Goal: Transaction & Acquisition: Purchase product/service

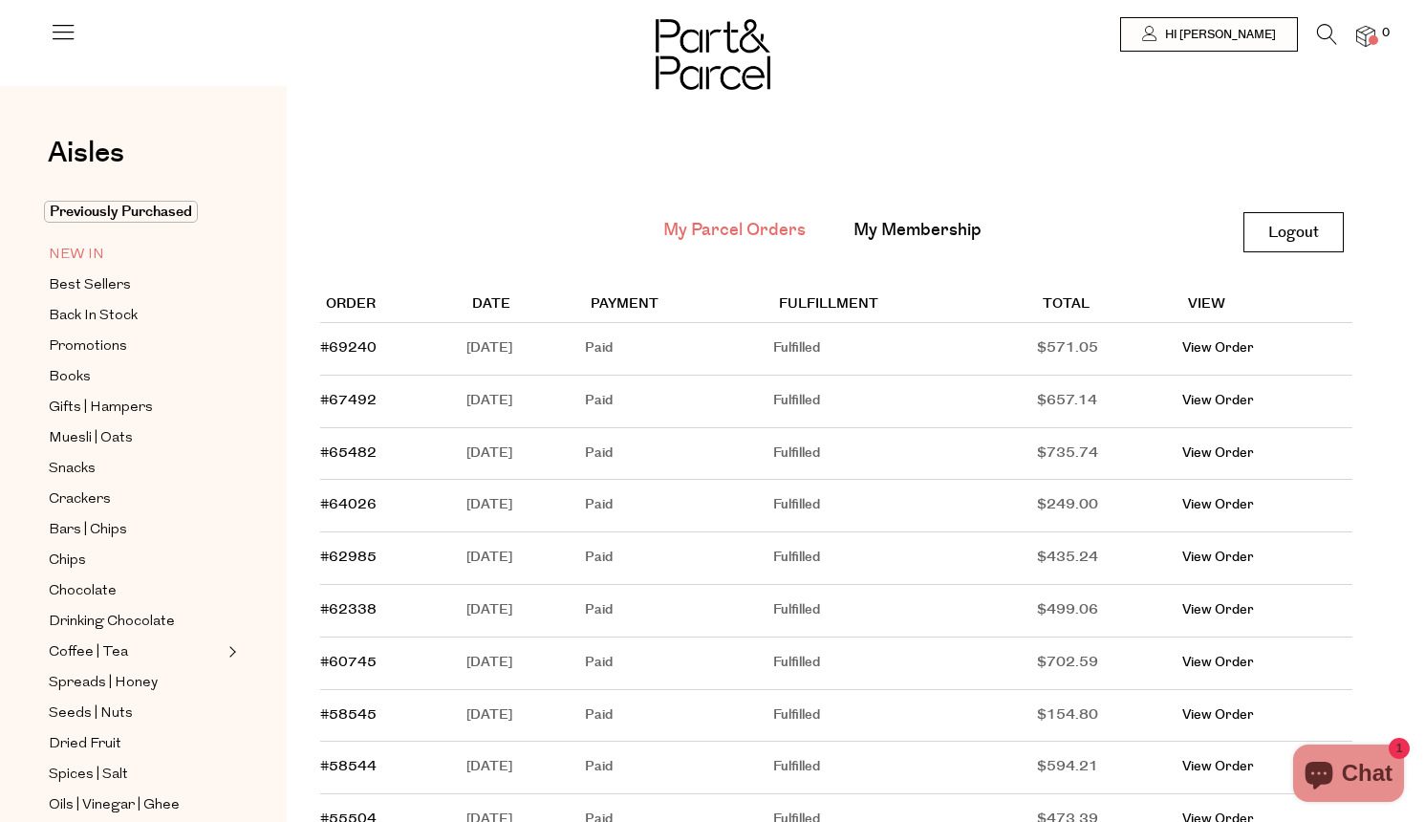
click at [91, 250] on span "NEW IN" at bounding box center [76, 255] width 55 height 23
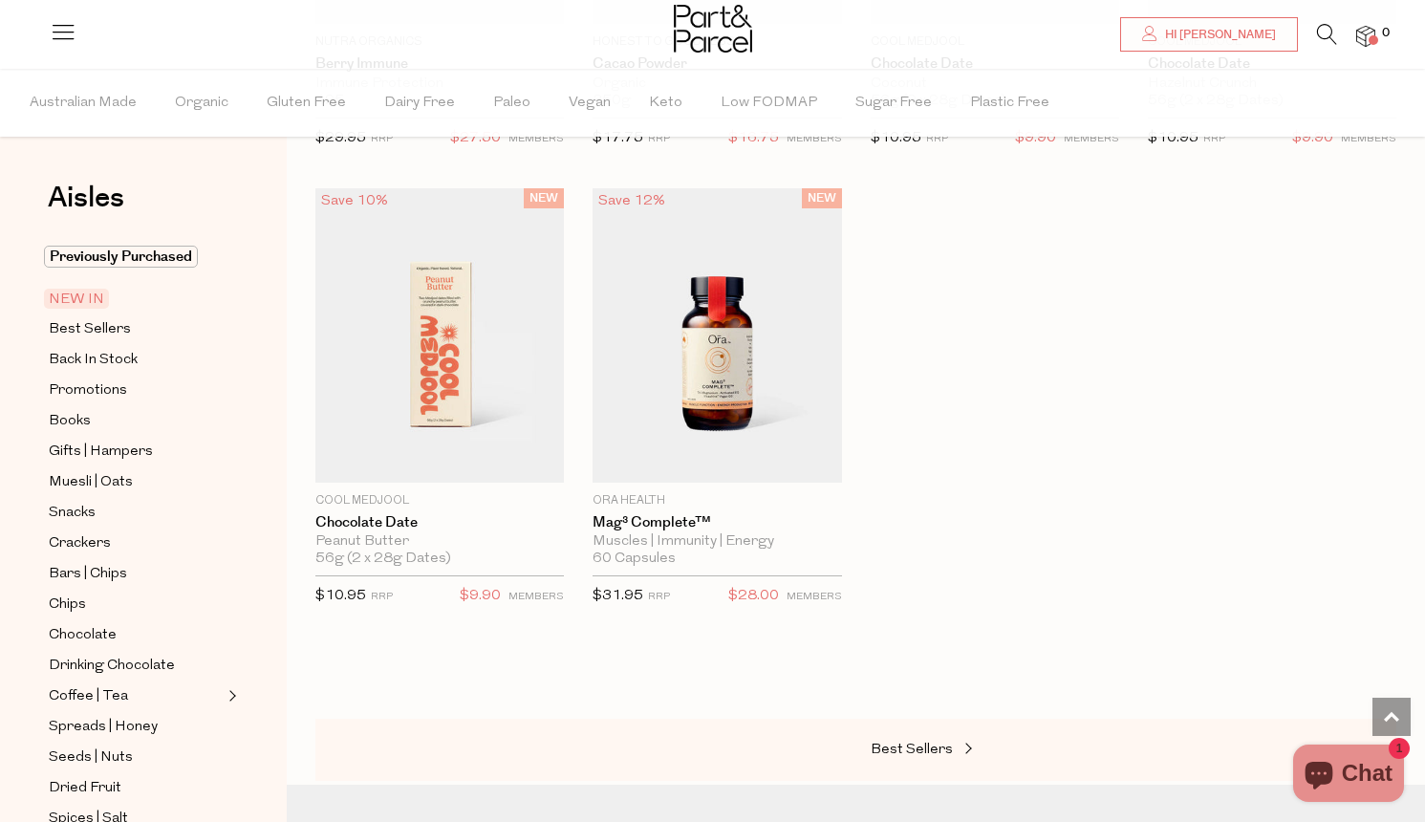
scroll to position [1457, 0]
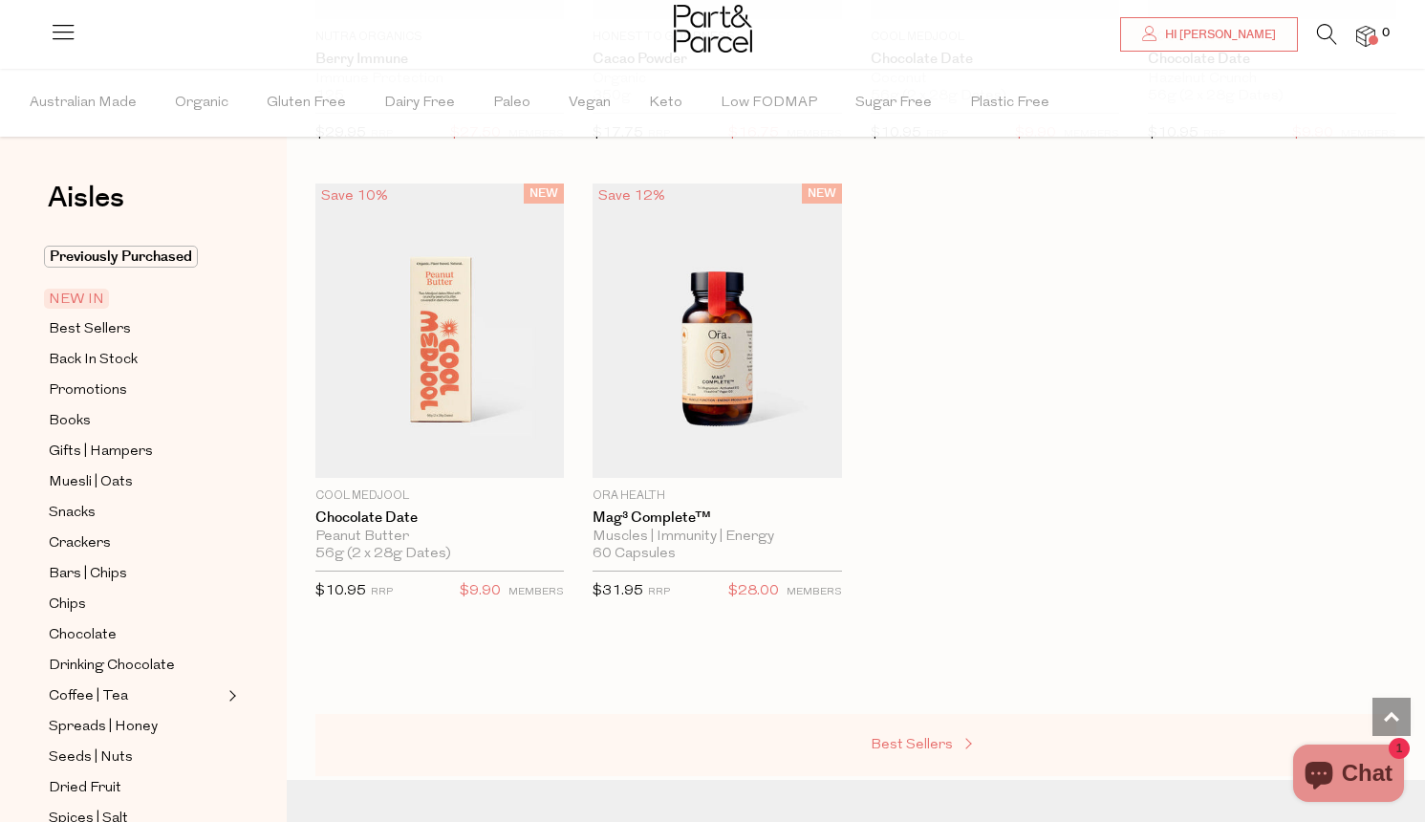
click at [910, 743] on span "Best Sellers" at bounding box center [912, 745] width 82 height 14
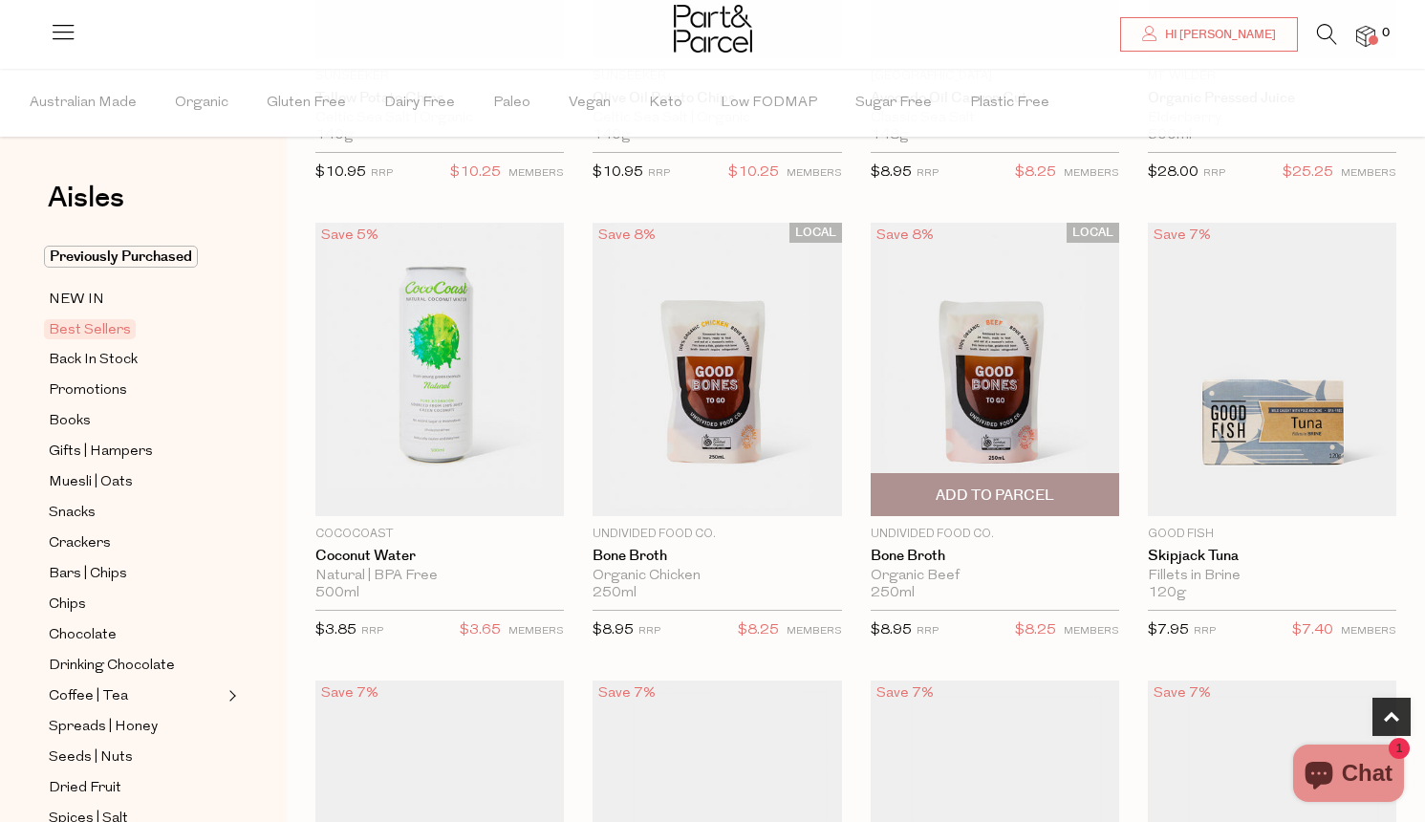
scroll to position [978, 0]
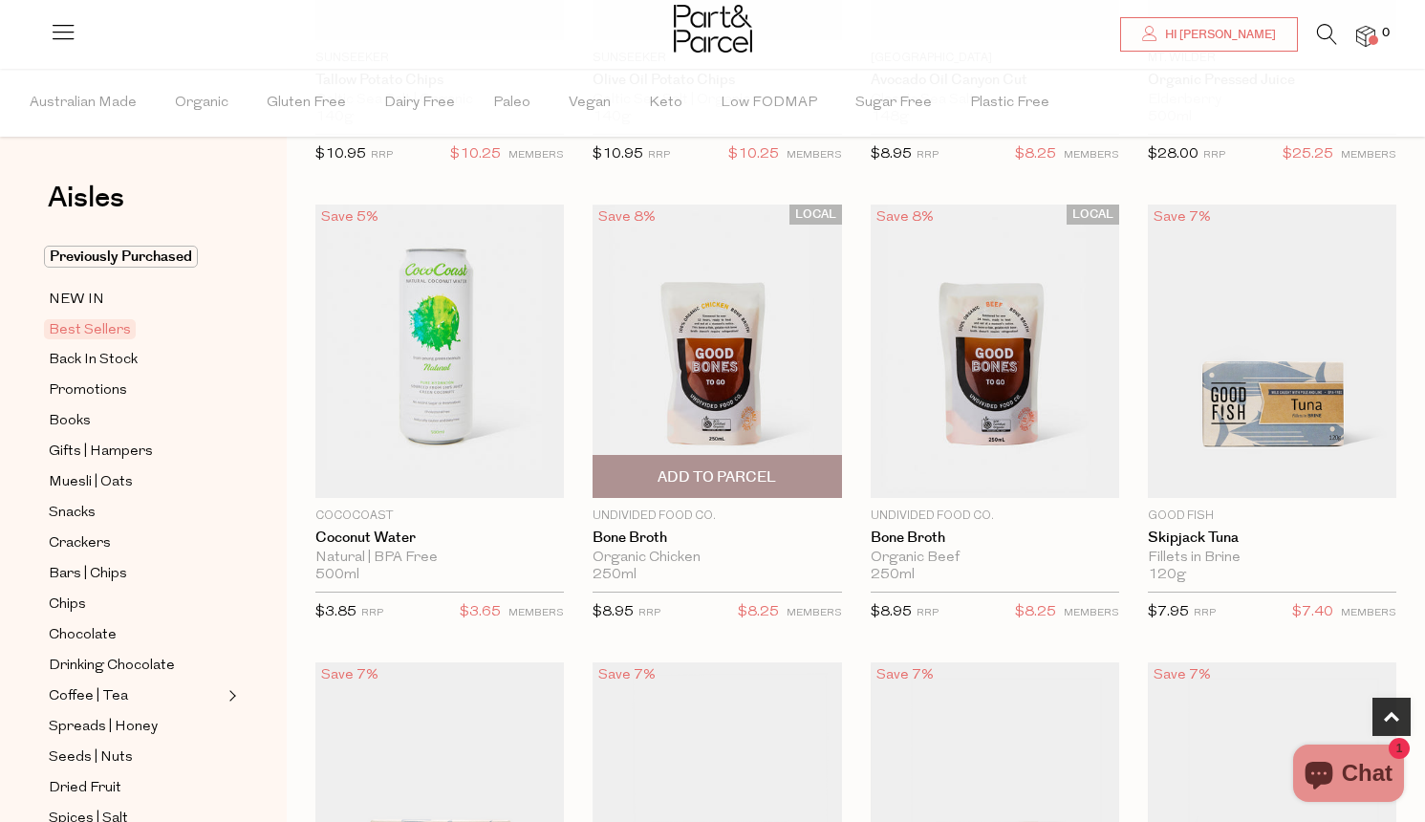
click at [740, 473] on span "Add To Parcel" at bounding box center [717, 477] width 119 height 20
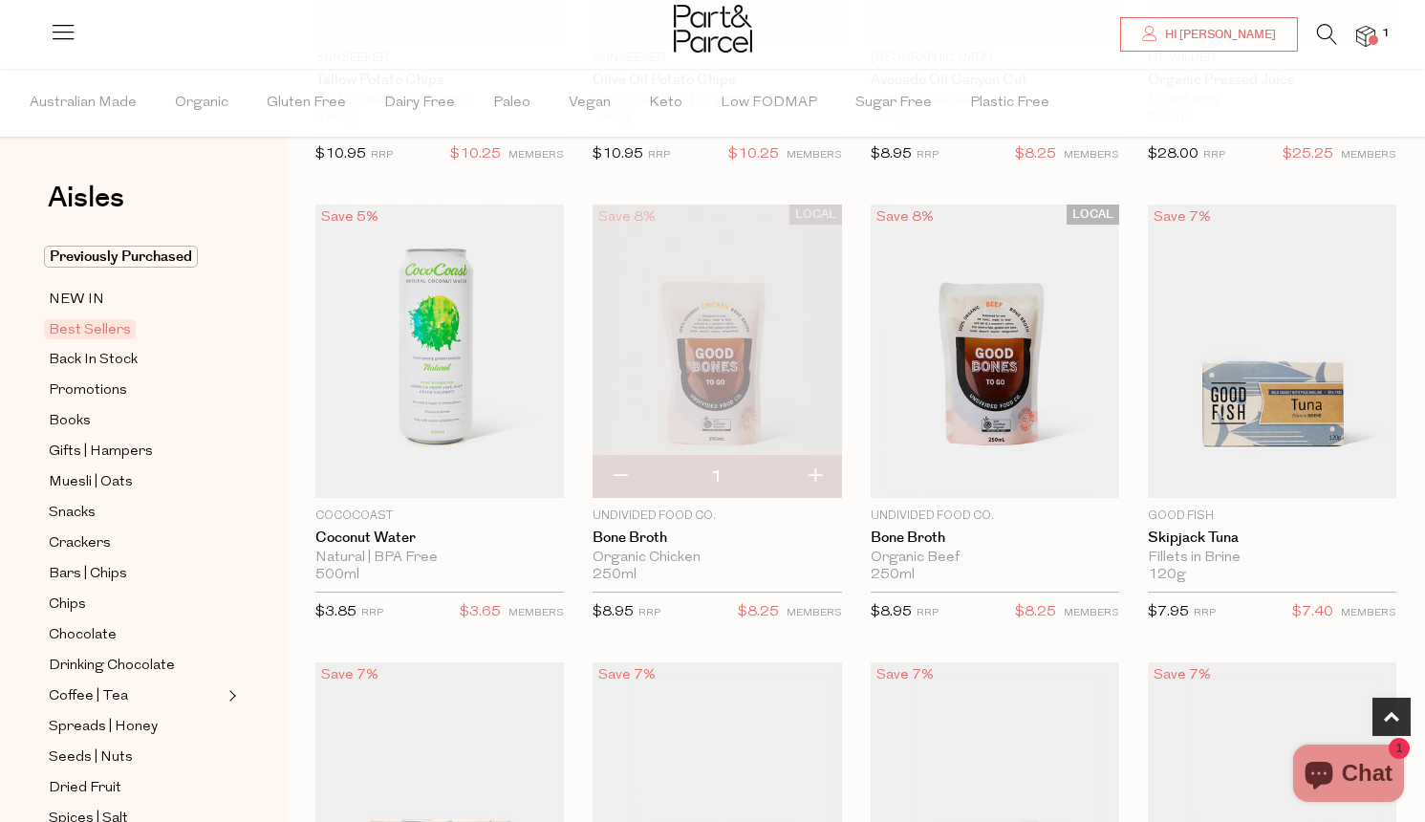
click at [816, 472] on button "button" at bounding box center [815, 477] width 54 height 42
type input "2"
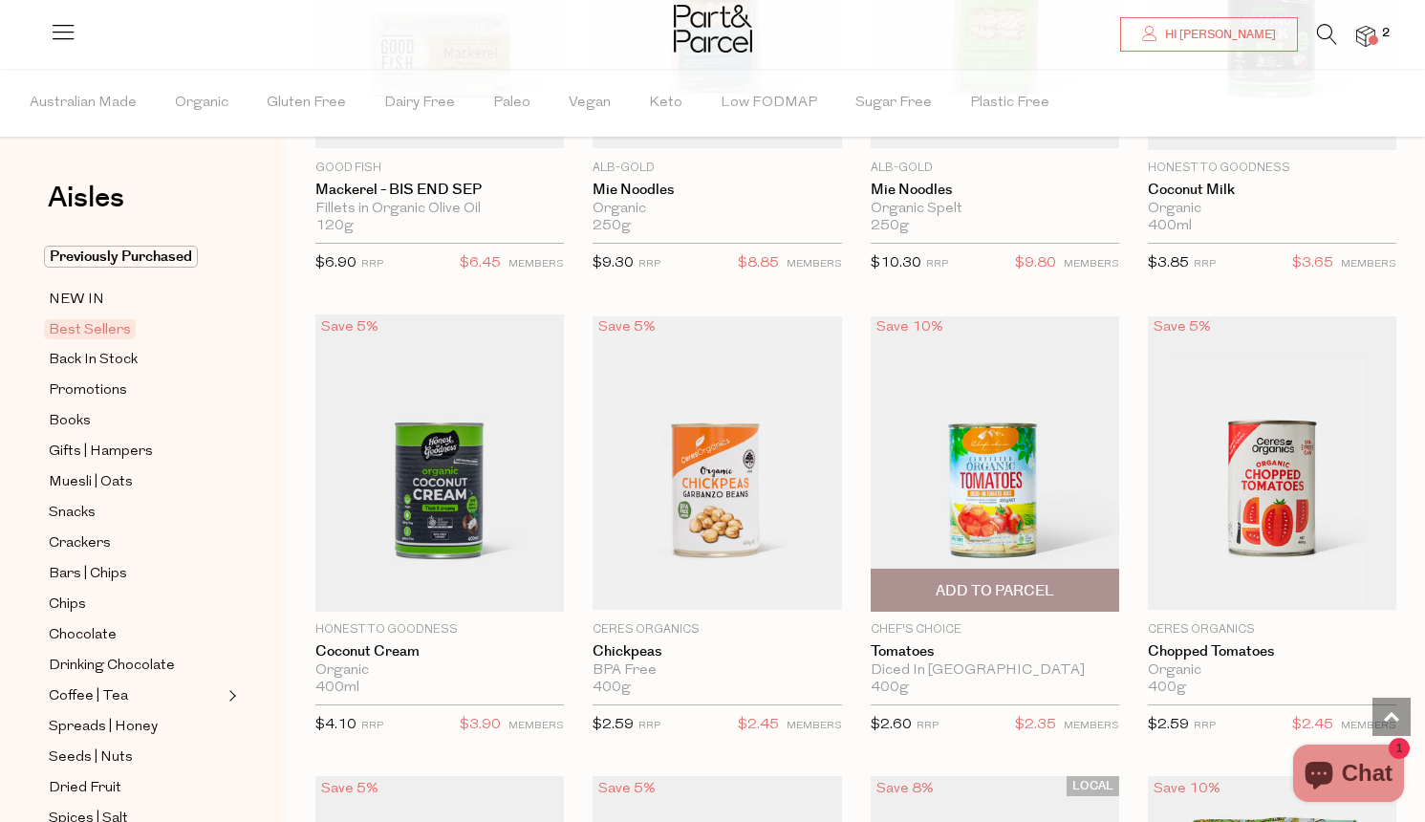
scroll to position [2328, 0]
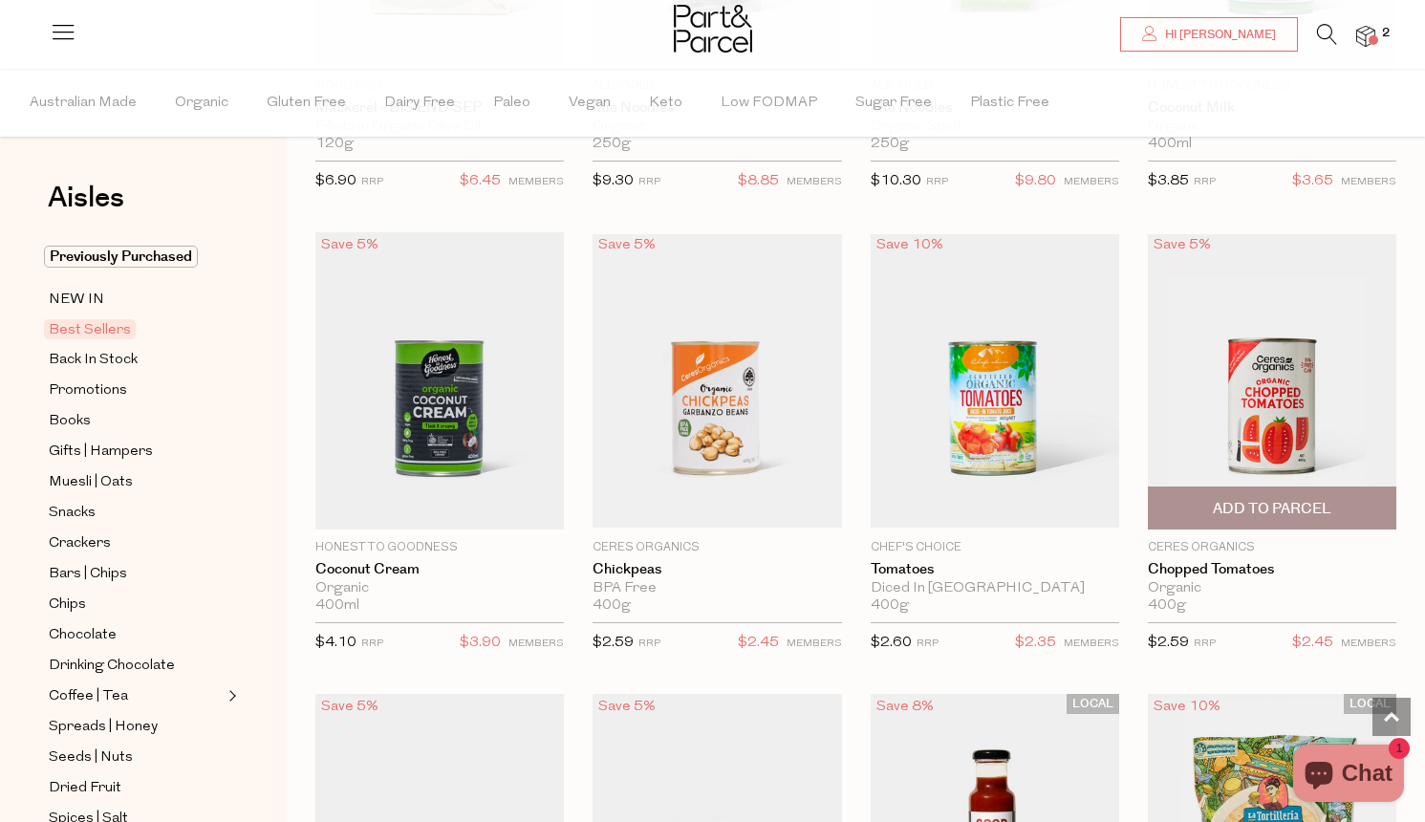
click at [1248, 502] on span "Add To Parcel" at bounding box center [1272, 509] width 119 height 20
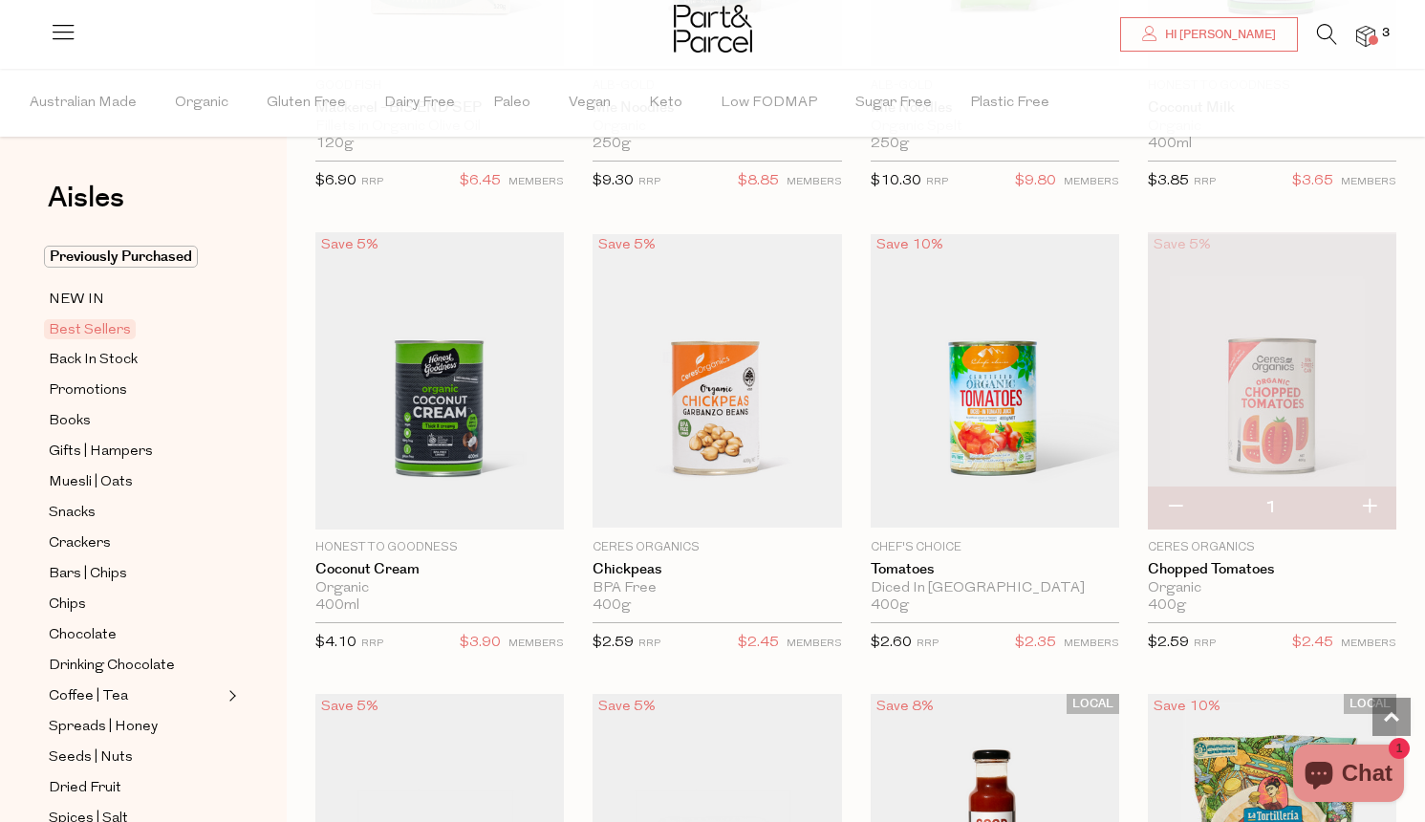
click at [1366, 497] on button "button" at bounding box center [1369, 508] width 54 height 42
type input "2"
click at [1372, 501] on button "button" at bounding box center [1369, 508] width 54 height 42
type input "3"
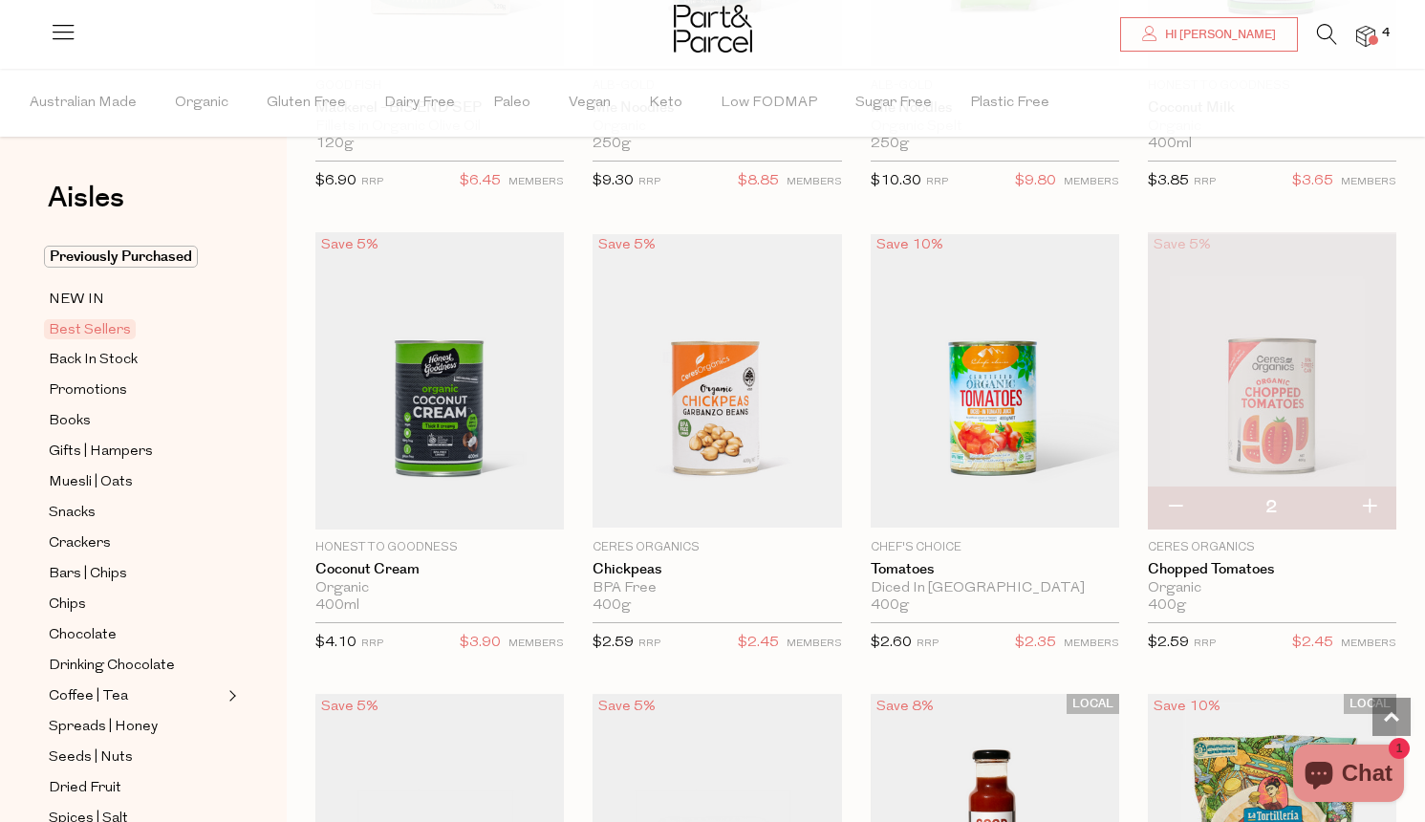
type input "3"
click at [1366, 506] on button "button" at bounding box center [1369, 508] width 54 height 42
type input "4"
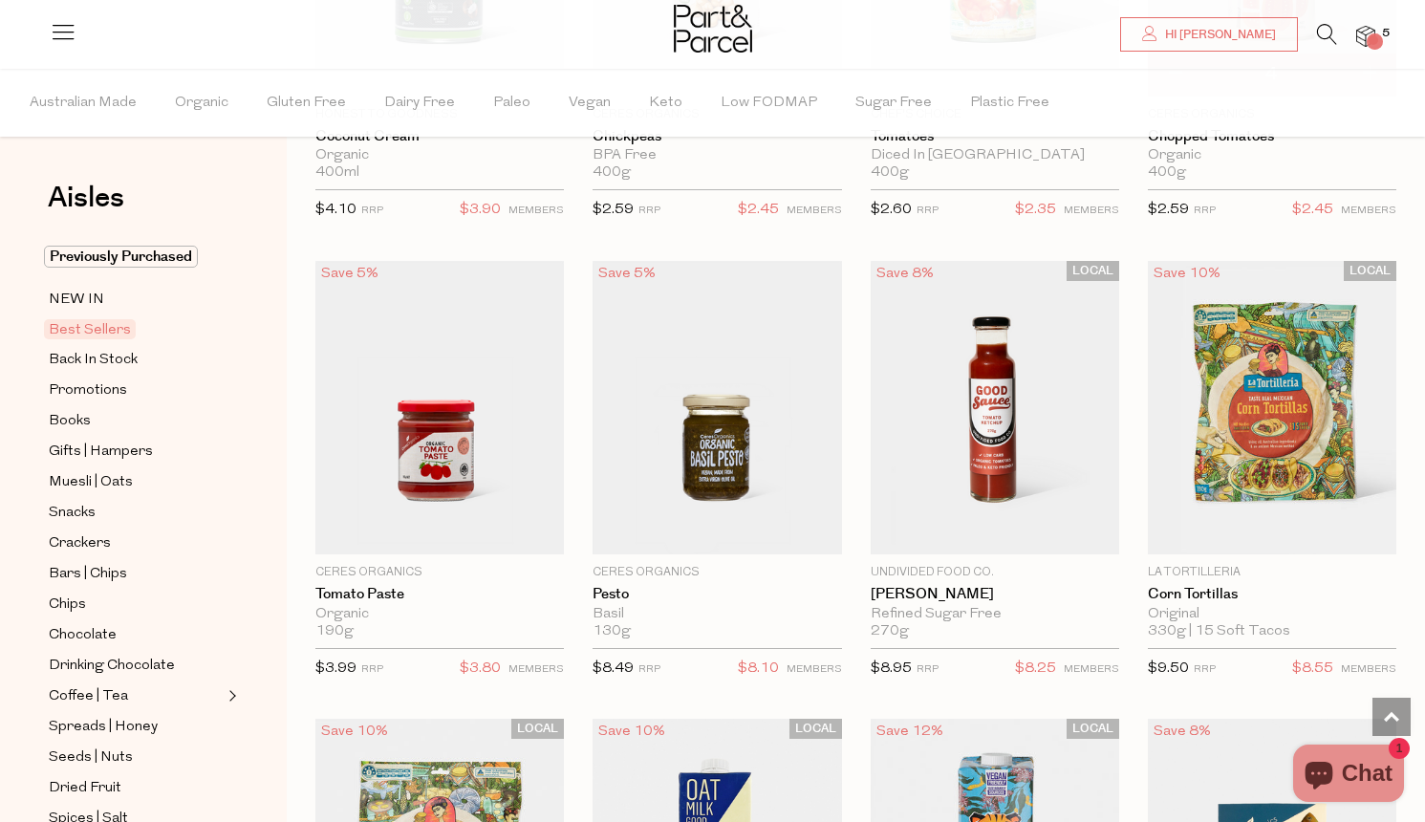
scroll to position [2763, 0]
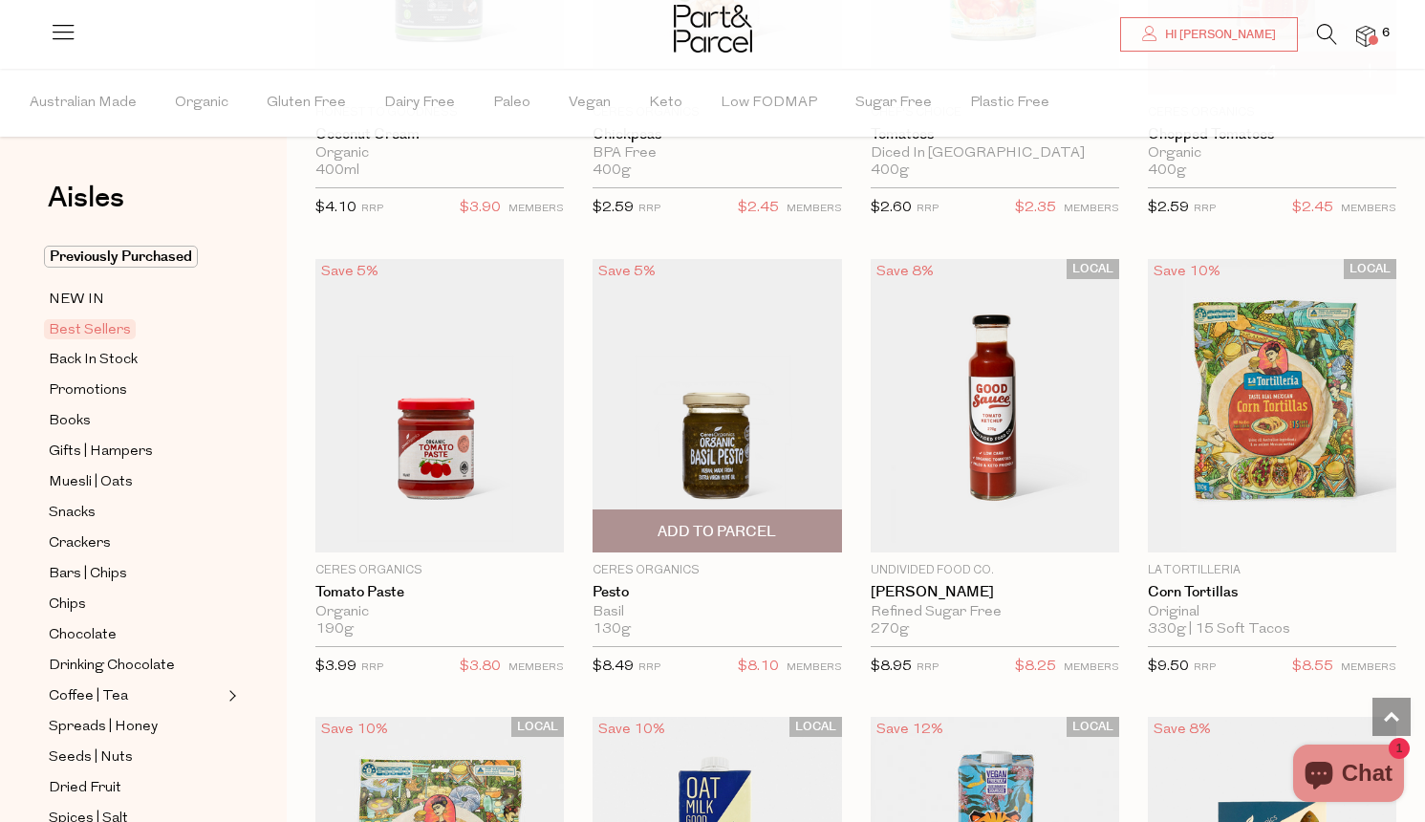
click at [718, 526] on span "Add To Parcel" at bounding box center [717, 532] width 119 height 20
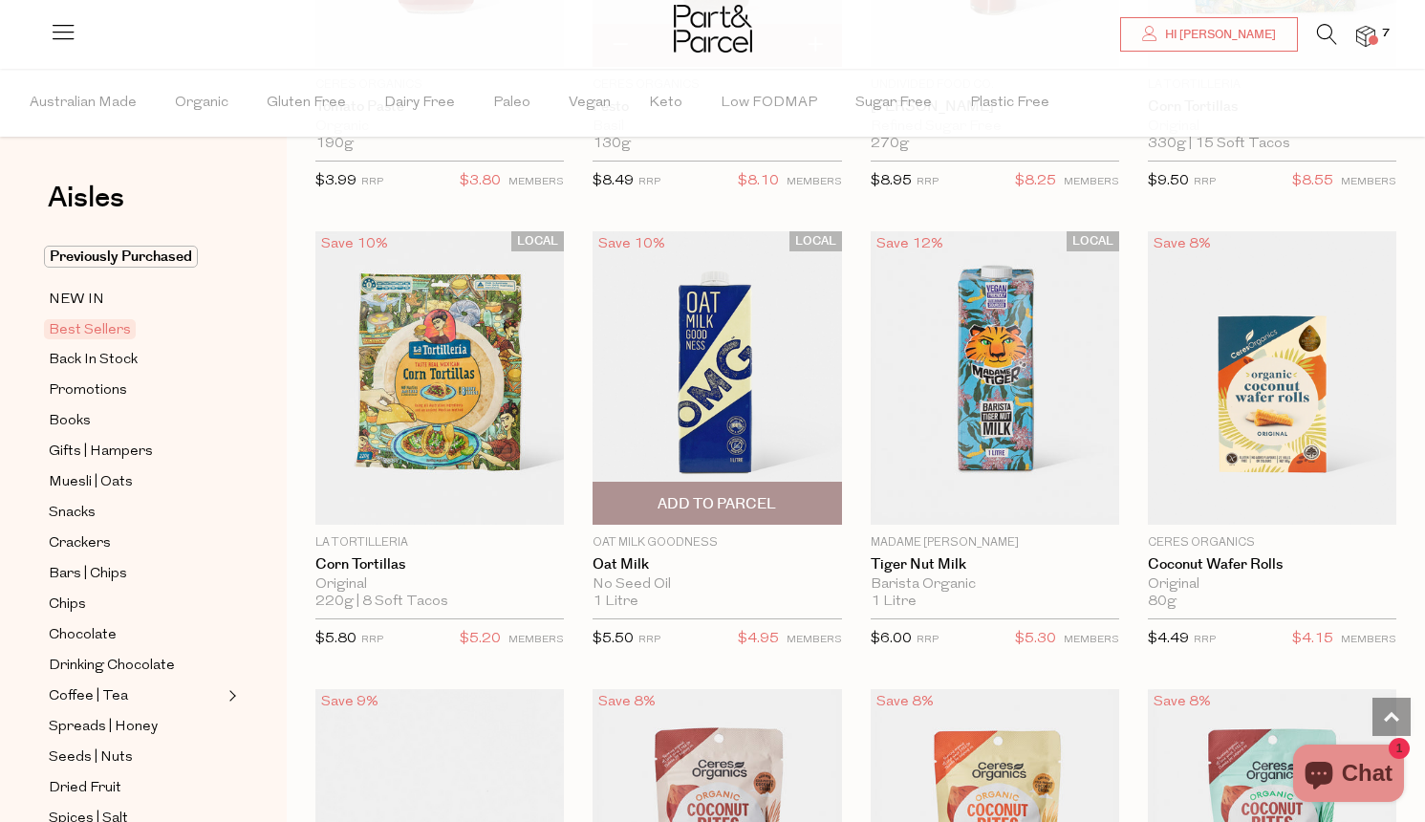
scroll to position [3260, 0]
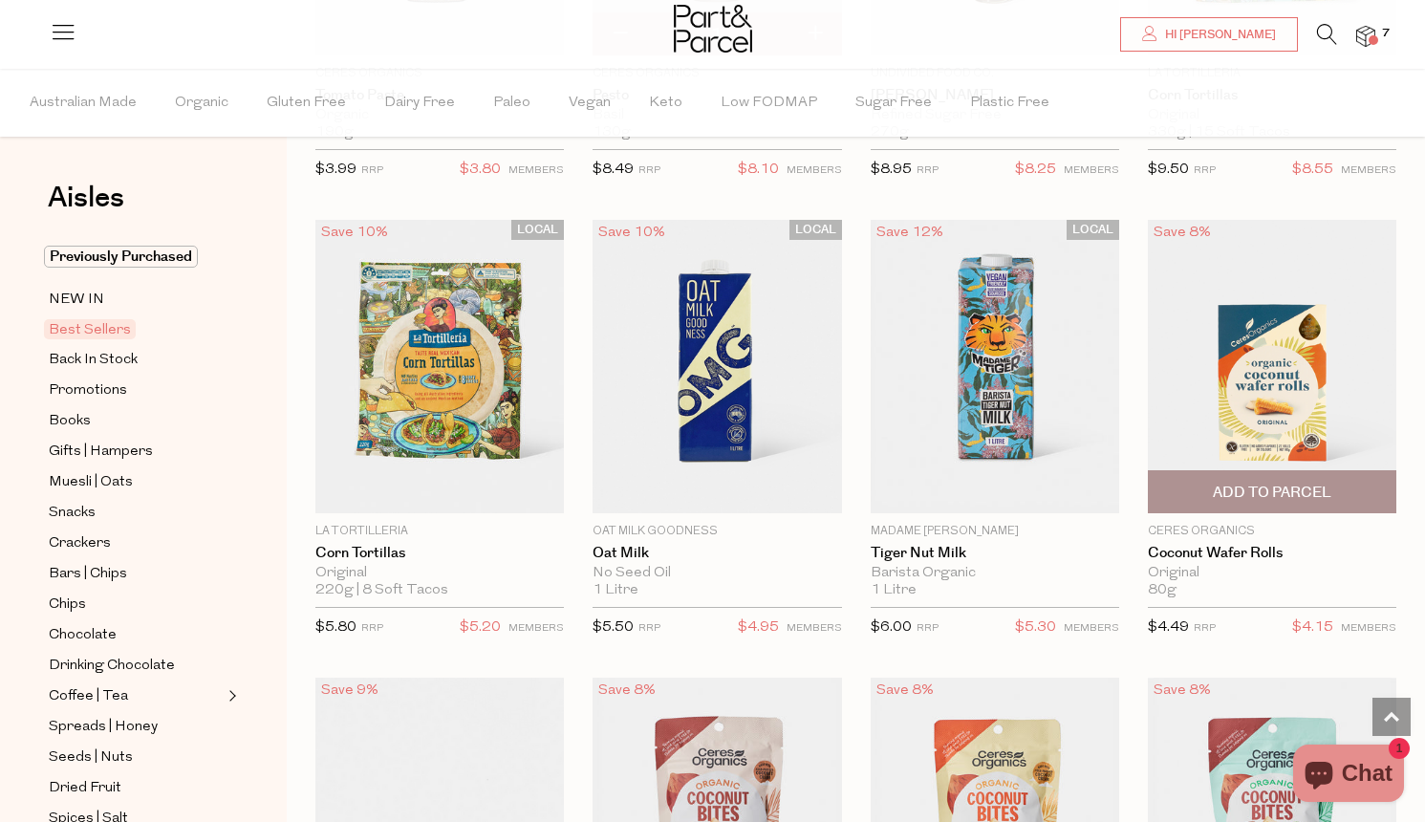
click at [1223, 475] on span "Add To Parcel" at bounding box center [1272, 491] width 237 height 41
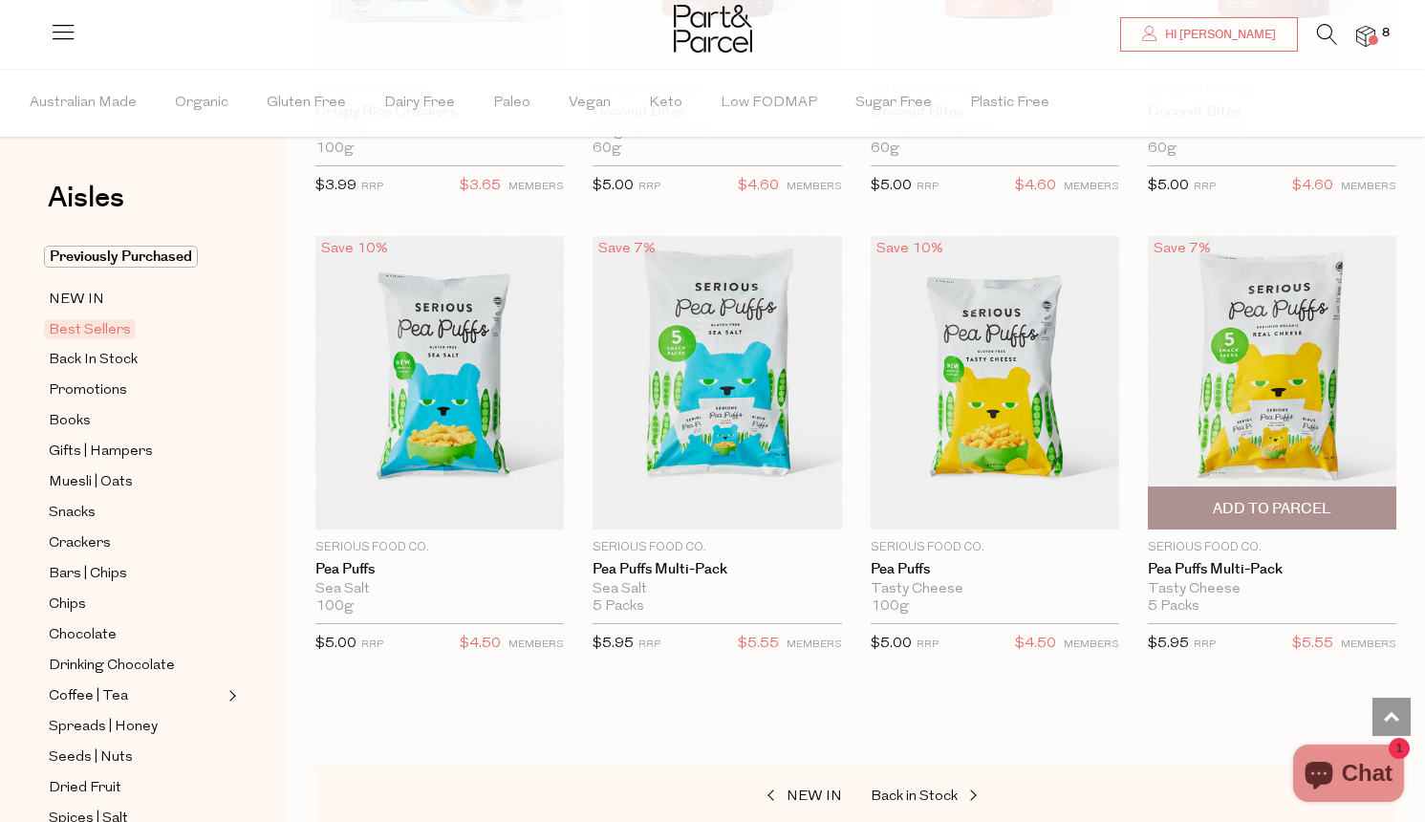
scroll to position [4161, 0]
click at [1223, 501] on span "Add To Parcel" at bounding box center [1272, 508] width 119 height 20
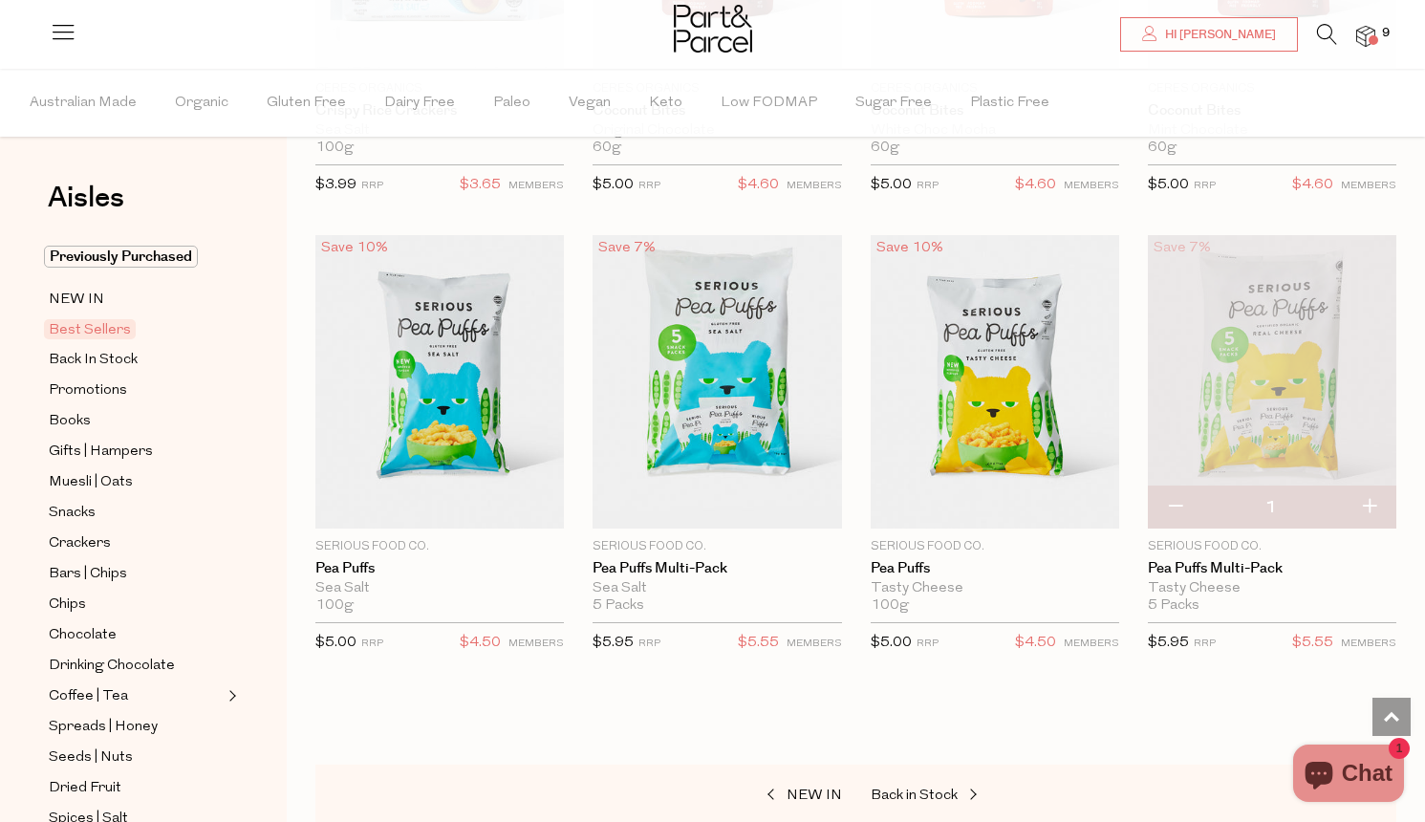
click at [1370, 492] on button "button" at bounding box center [1369, 508] width 54 height 42
type input "2"
click at [745, 498] on span "Add To Parcel" at bounding box center [717, 508] width 119 height 20
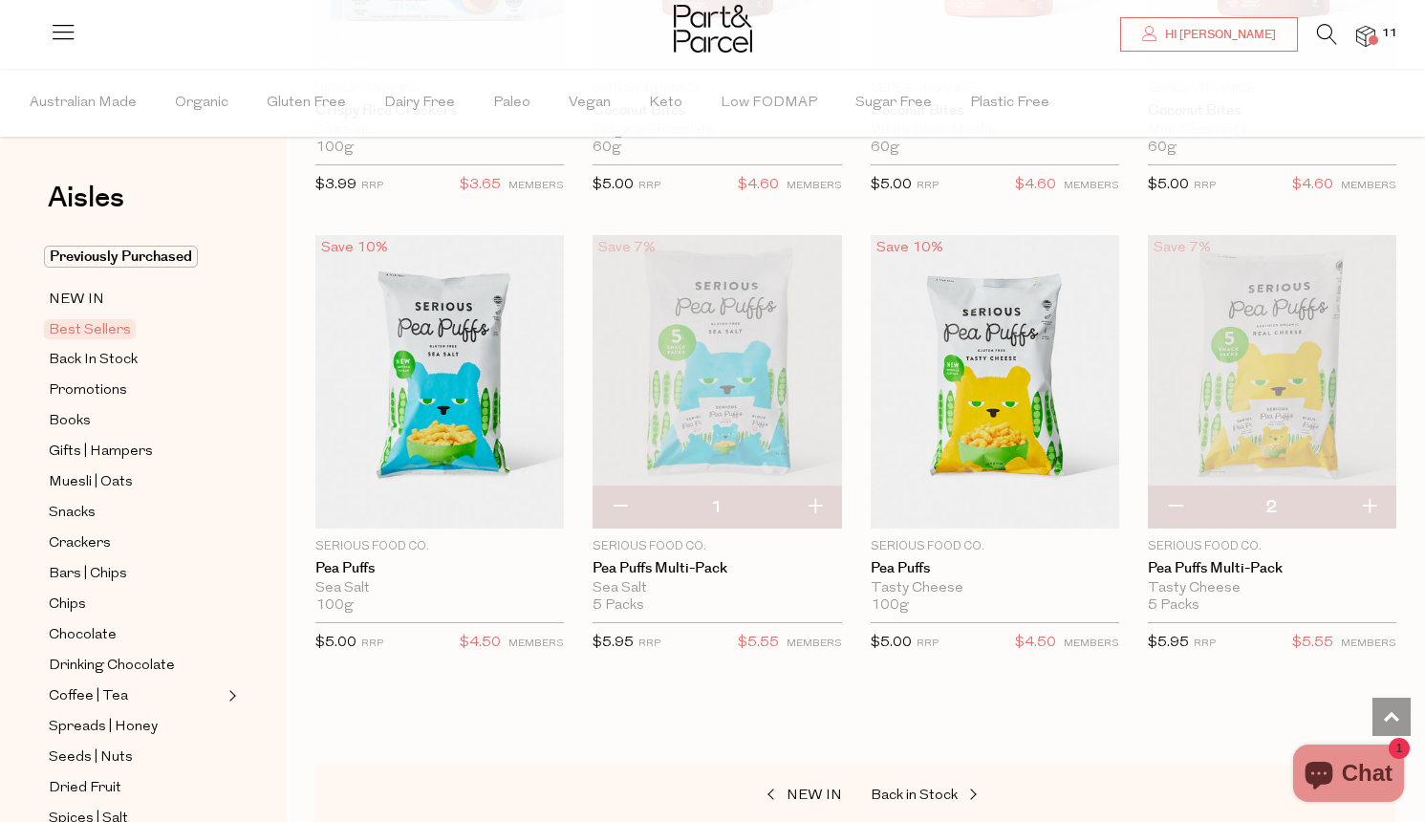
click at [819, 497] on button "button" at bounding box center [815, 508] width 54 height 42
type input "2"
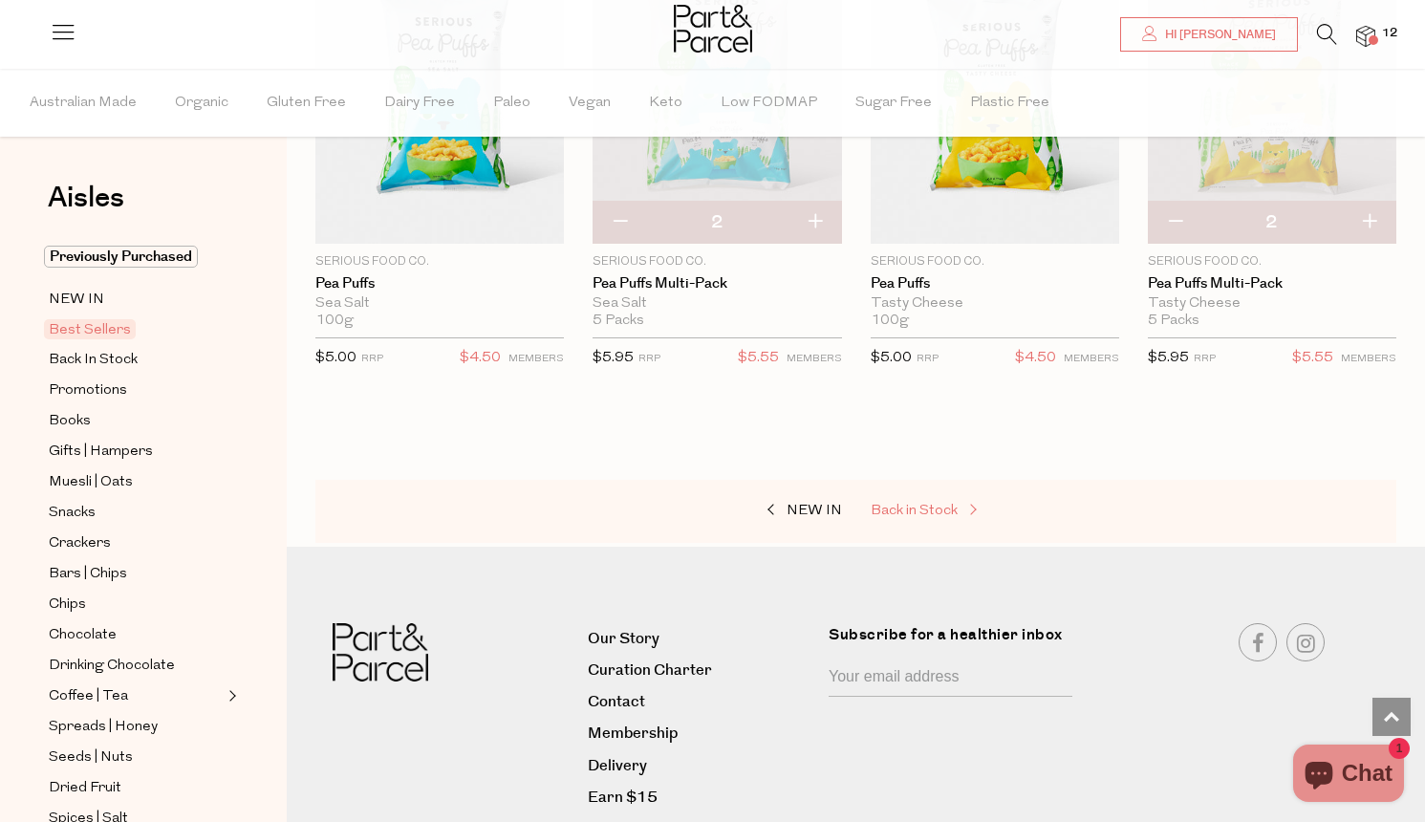
click at [931, 499] on link "Back in Stock" at bounding box center [966, 511] width 191 height 25
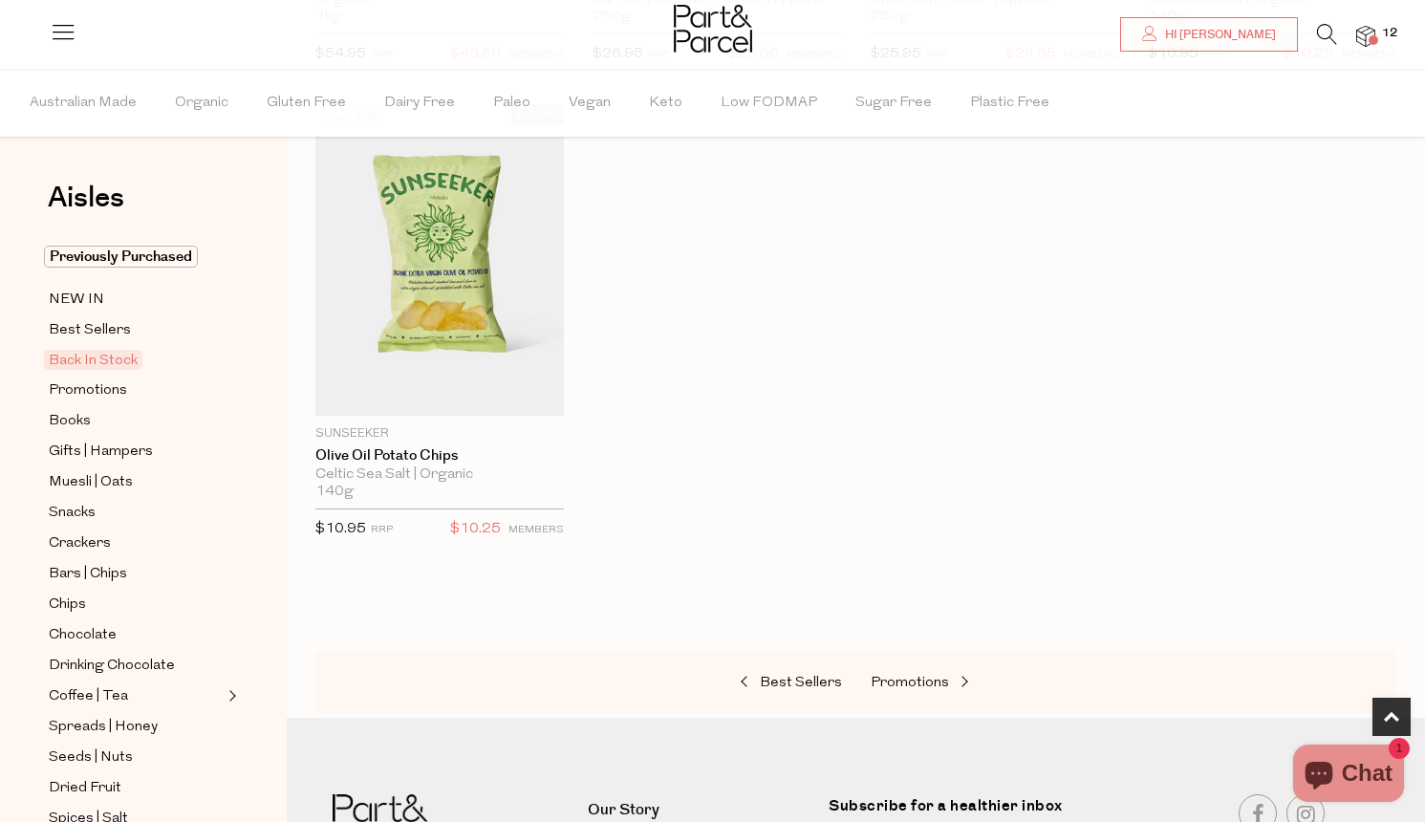
scroll to position [1085, 0]
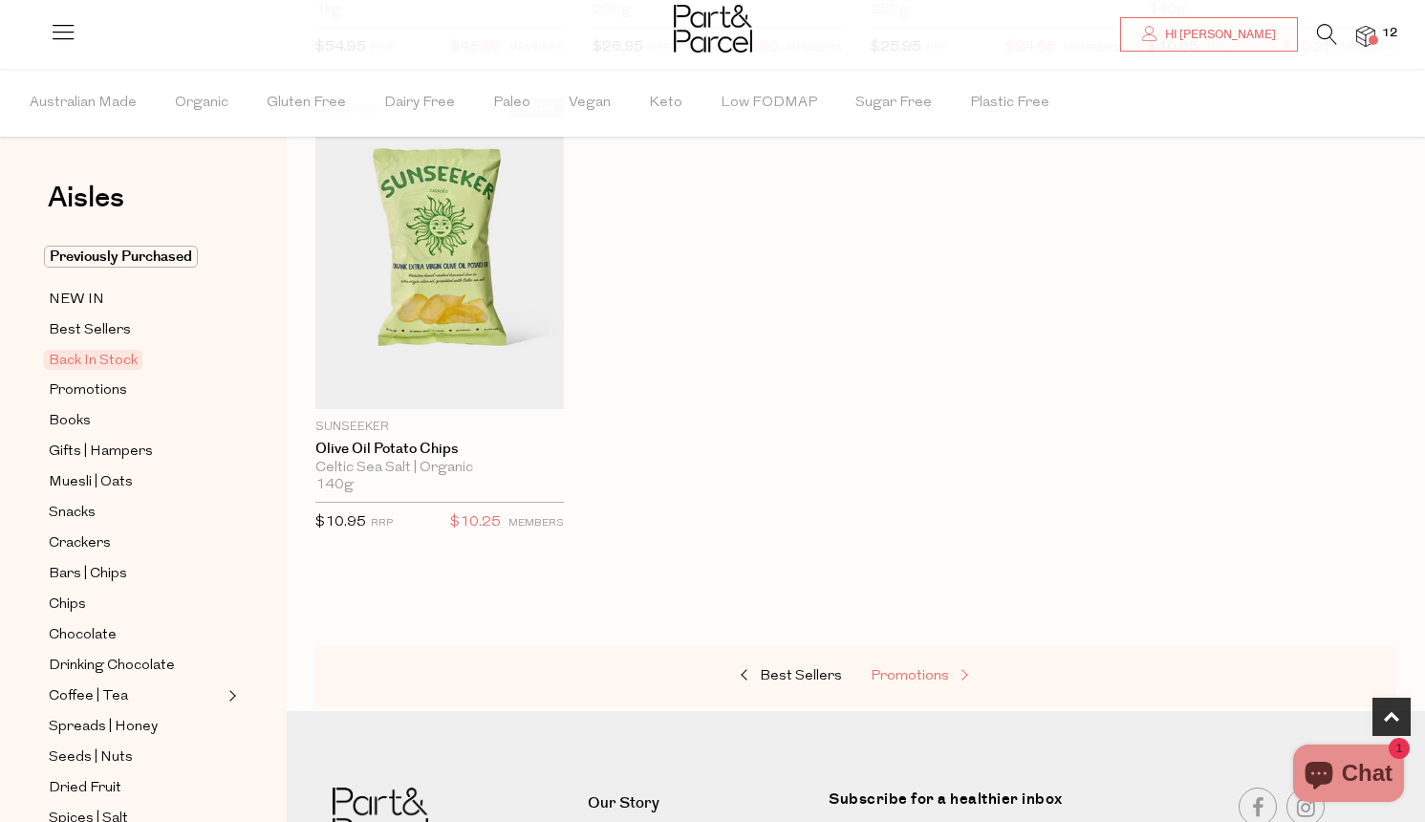
click at [917, 675] on span "Promotions" at bounding box center [910, 676] width 78 height 14
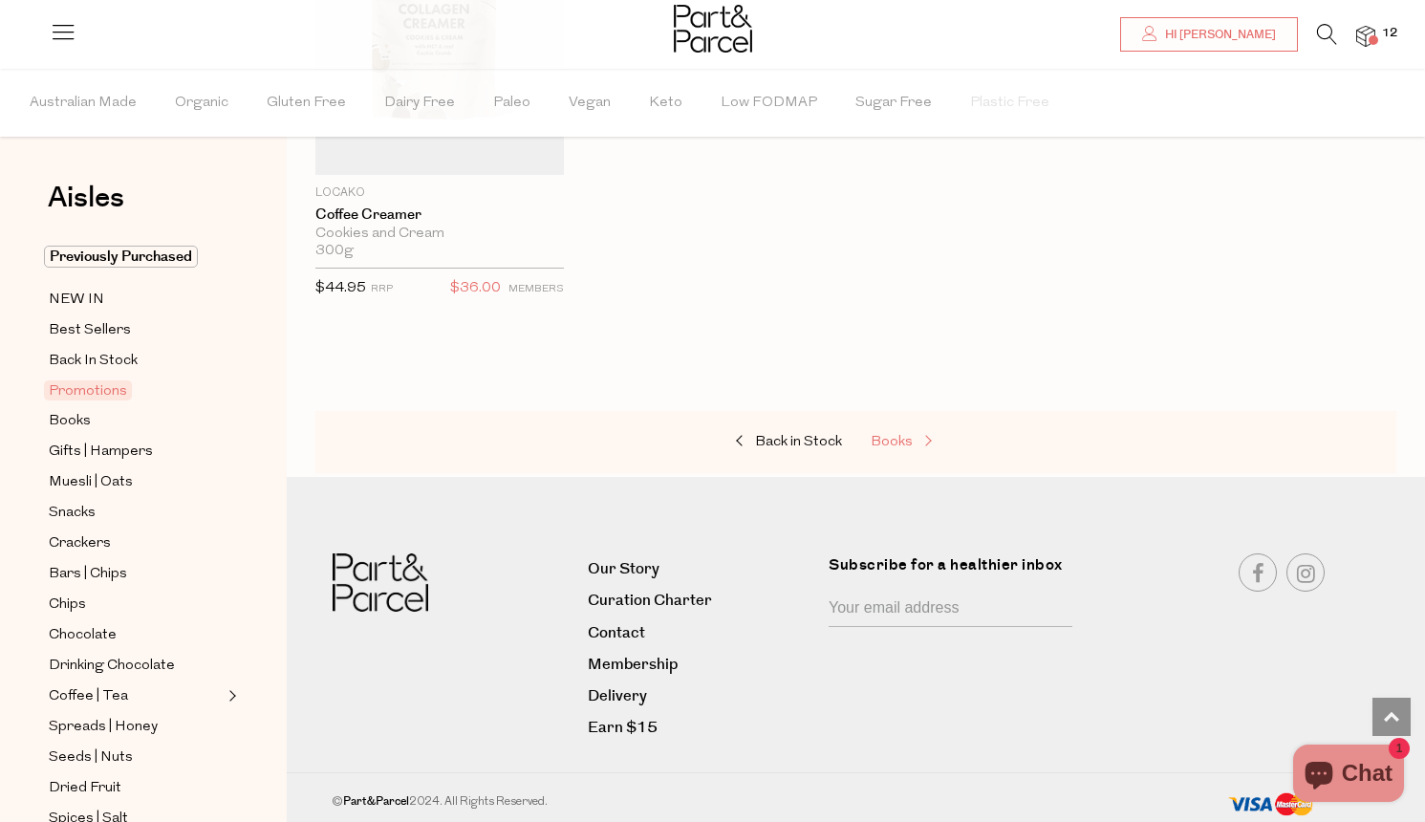
click at [899, 435] on span "Books" at bounding box center [892, 442] width 42 height 14
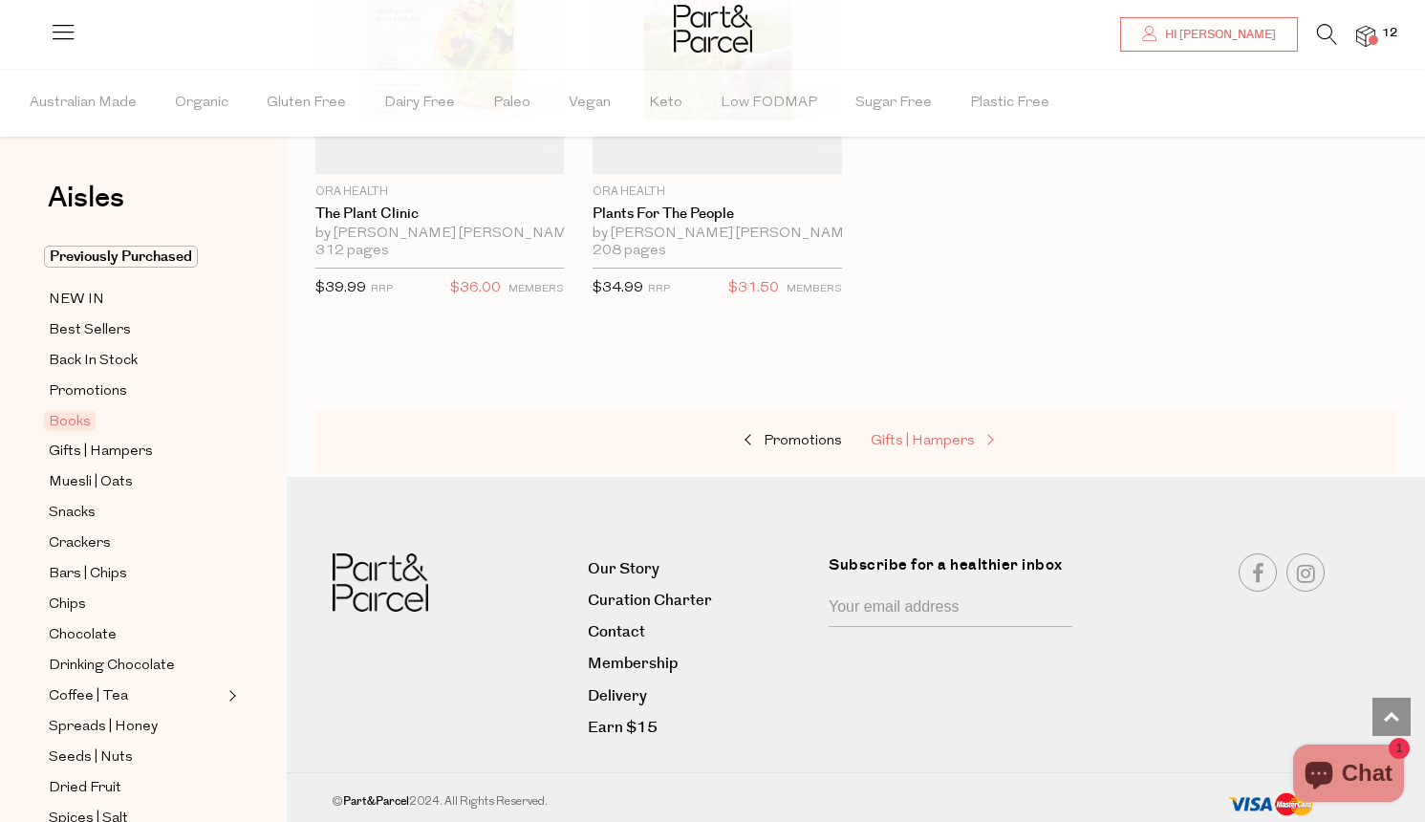
click at [921, 442] on span "Gifts | Hampers" at bounding box center [923, 441] width 104 height 14
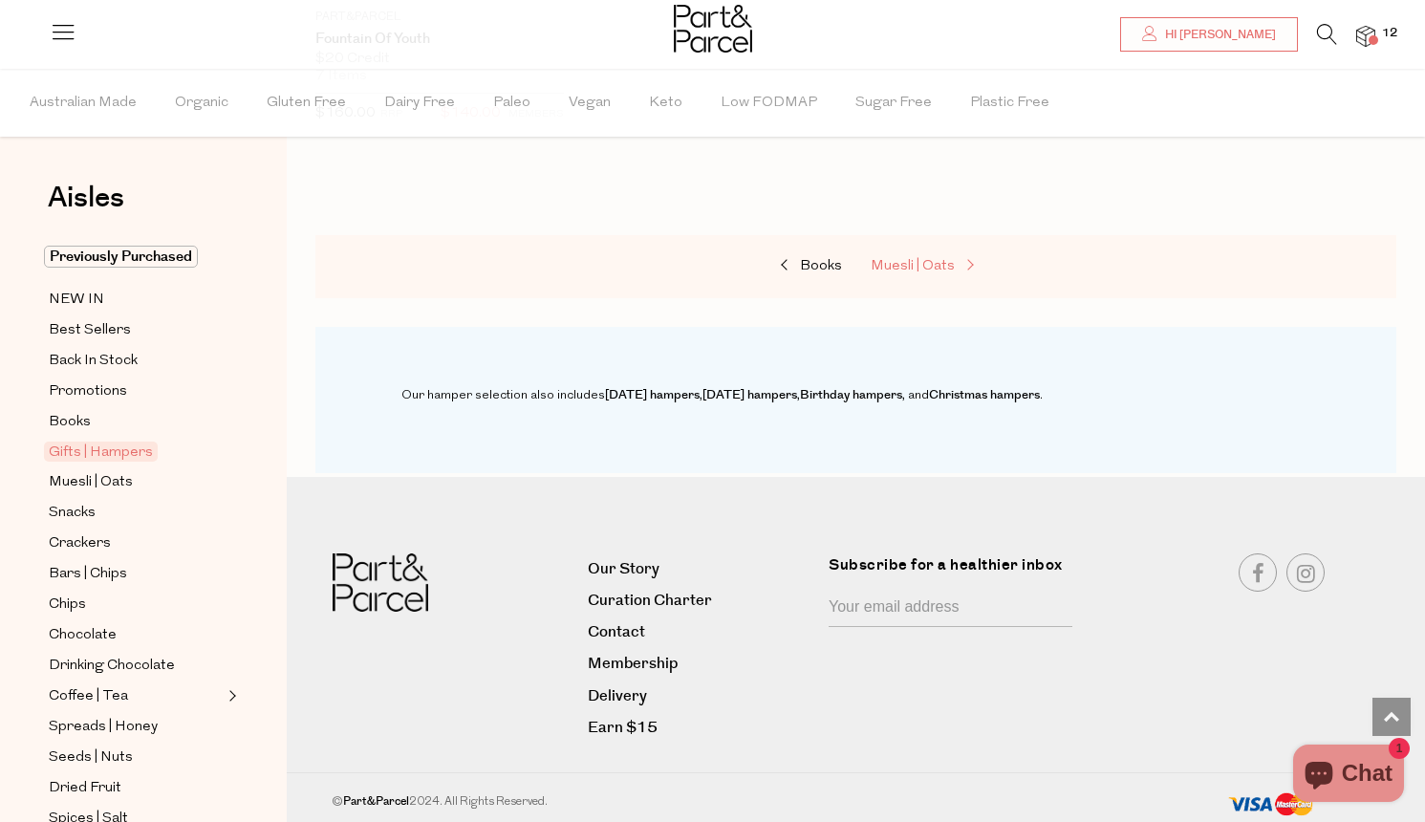
click at [943, 259] on span "Muesli | Oats" at bounding box center [913, 266] width 84 height 14
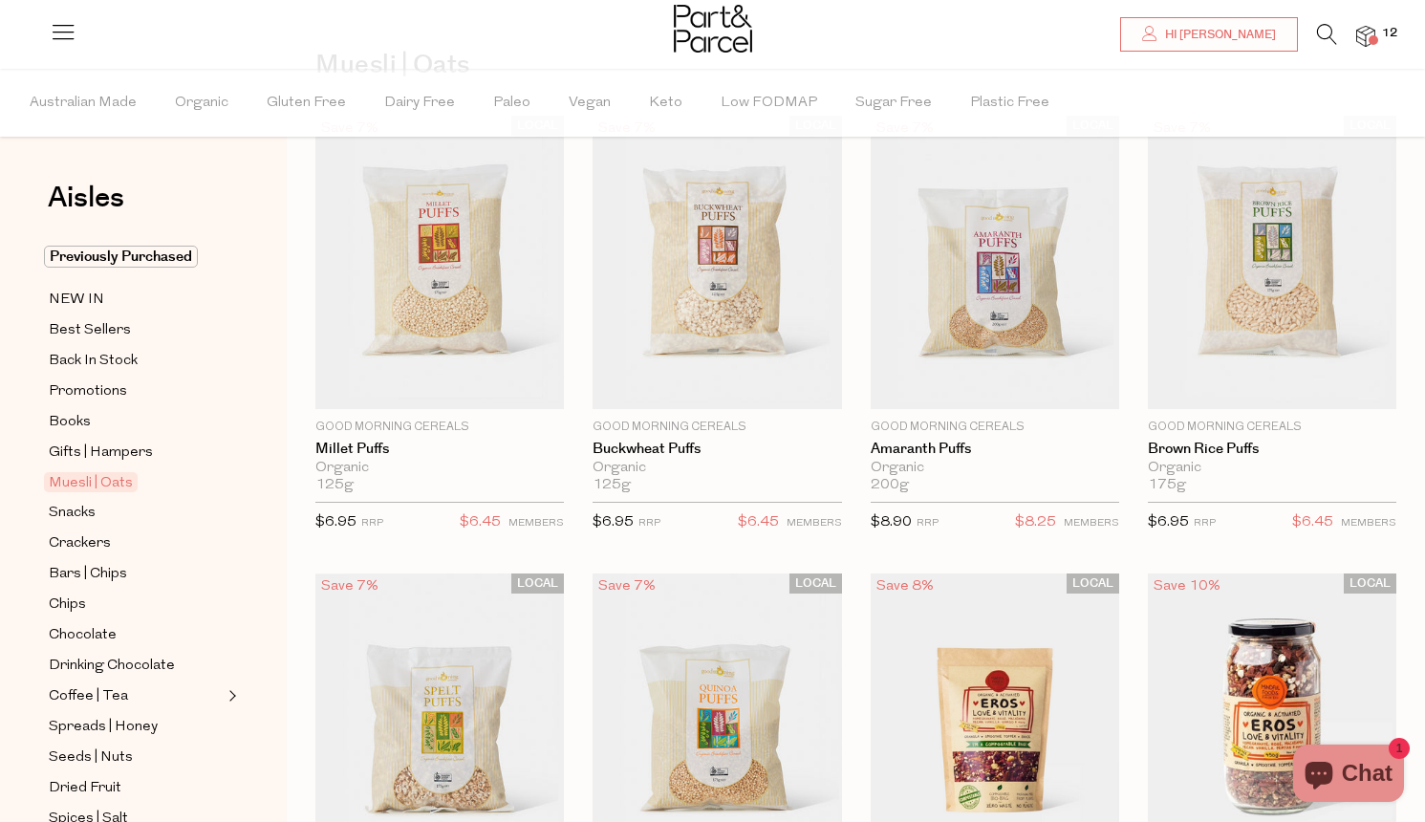
scroll to position [128, 0]
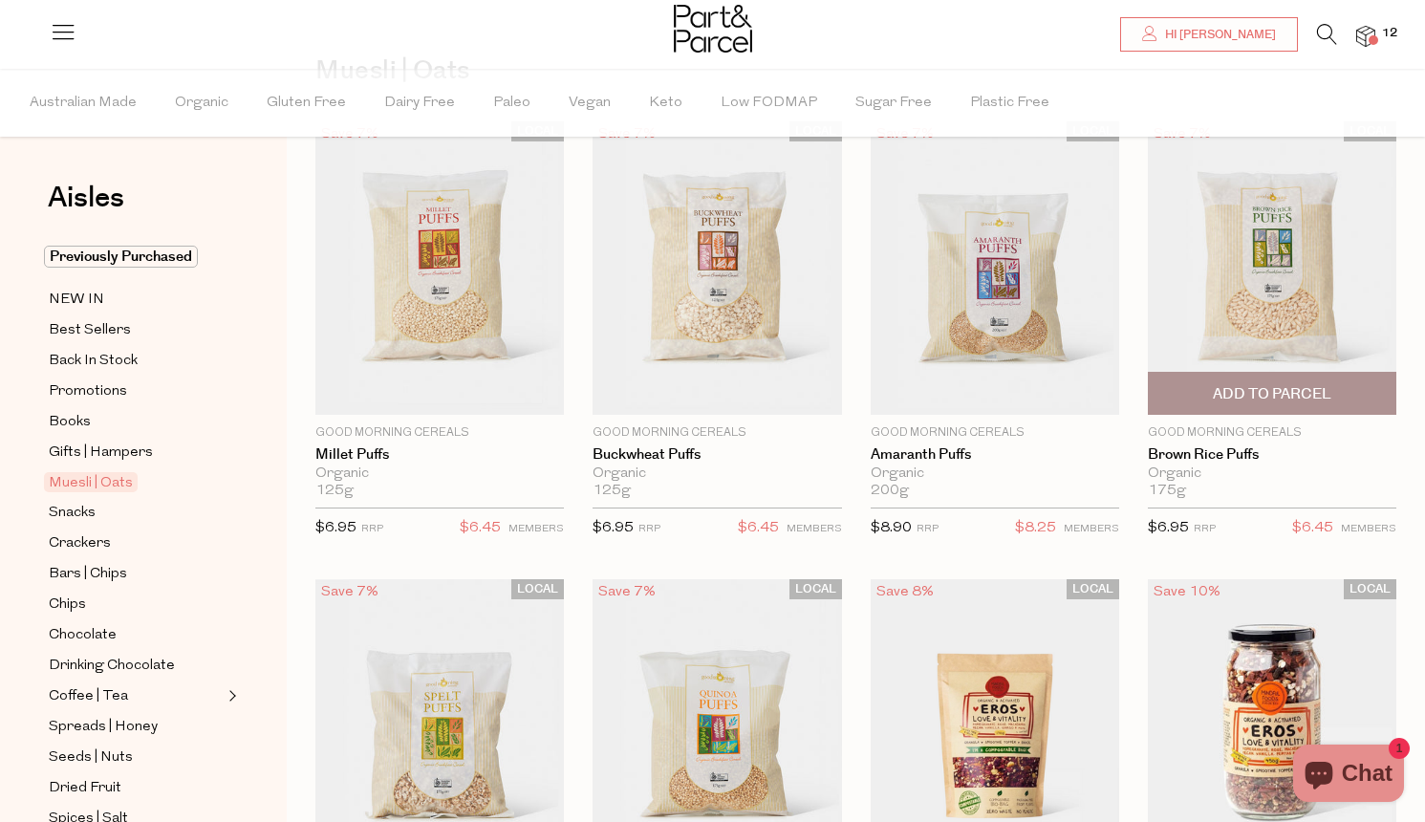
click at [1294, 392] on span "Add To Parcel" at bounding box center [1272, 394] width 119 height 20
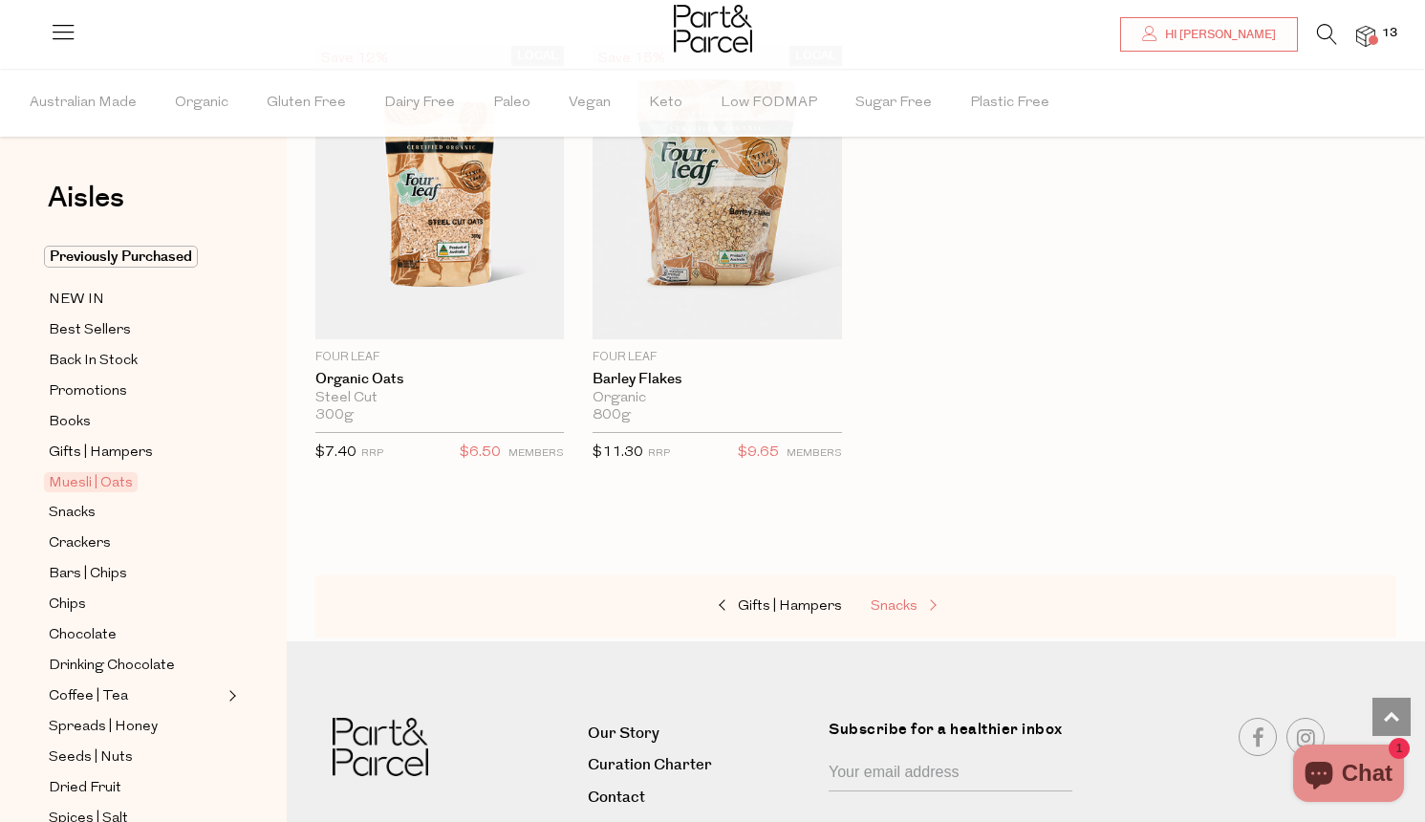
scroll to position [5752, 0]
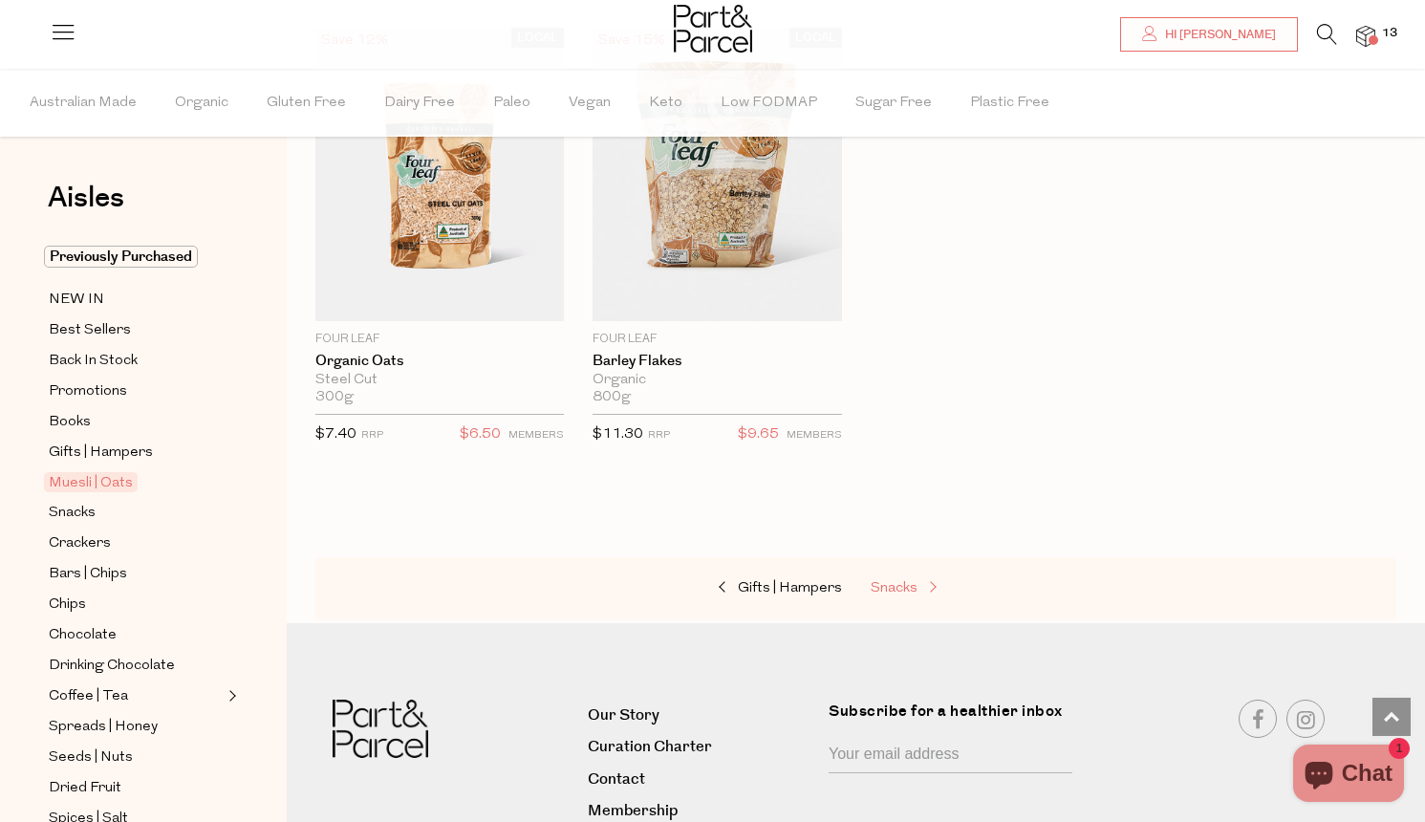
click at [897, 576] on link "Snacks" at bounding box center [966, 588] width 191 height 25
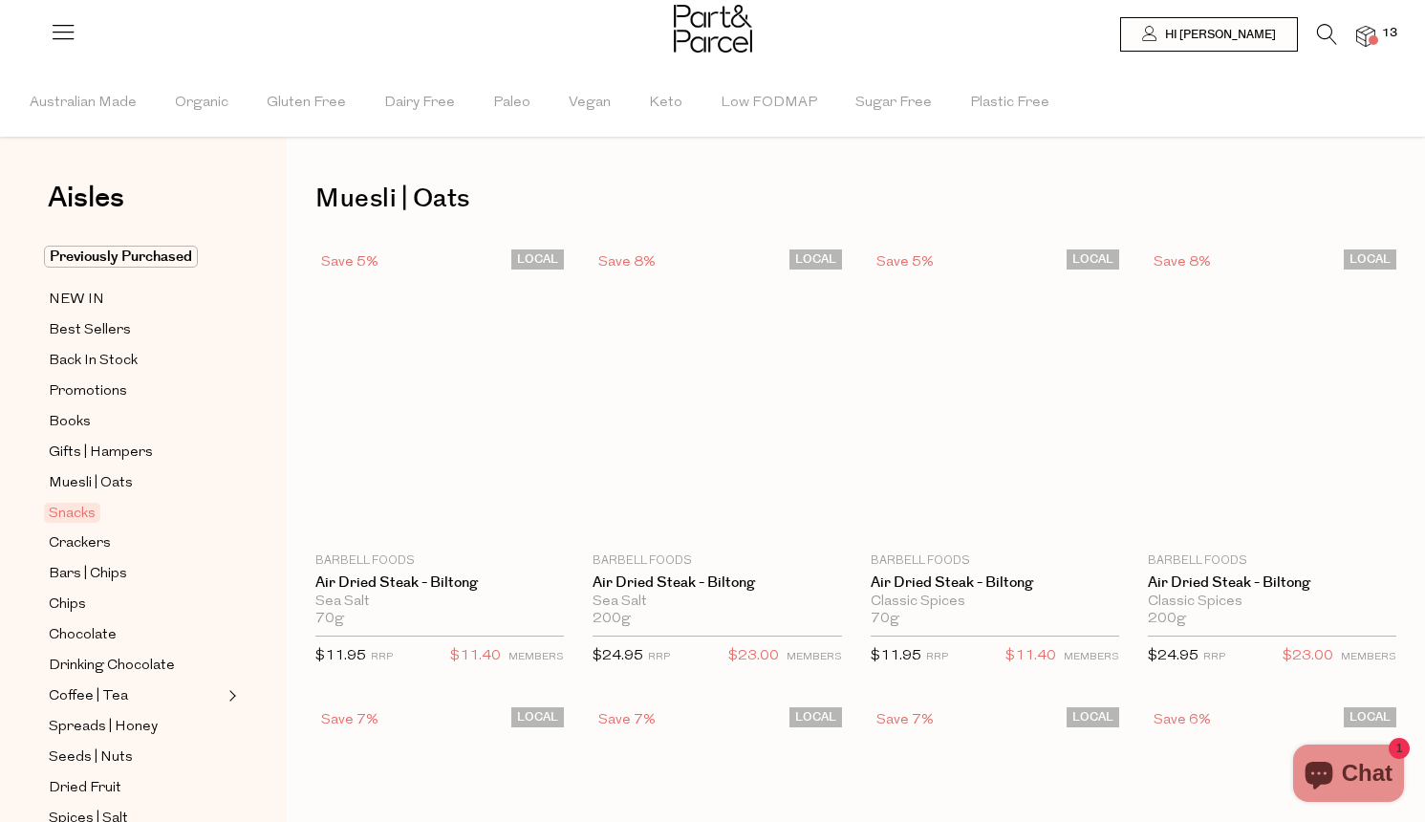
type input "2"
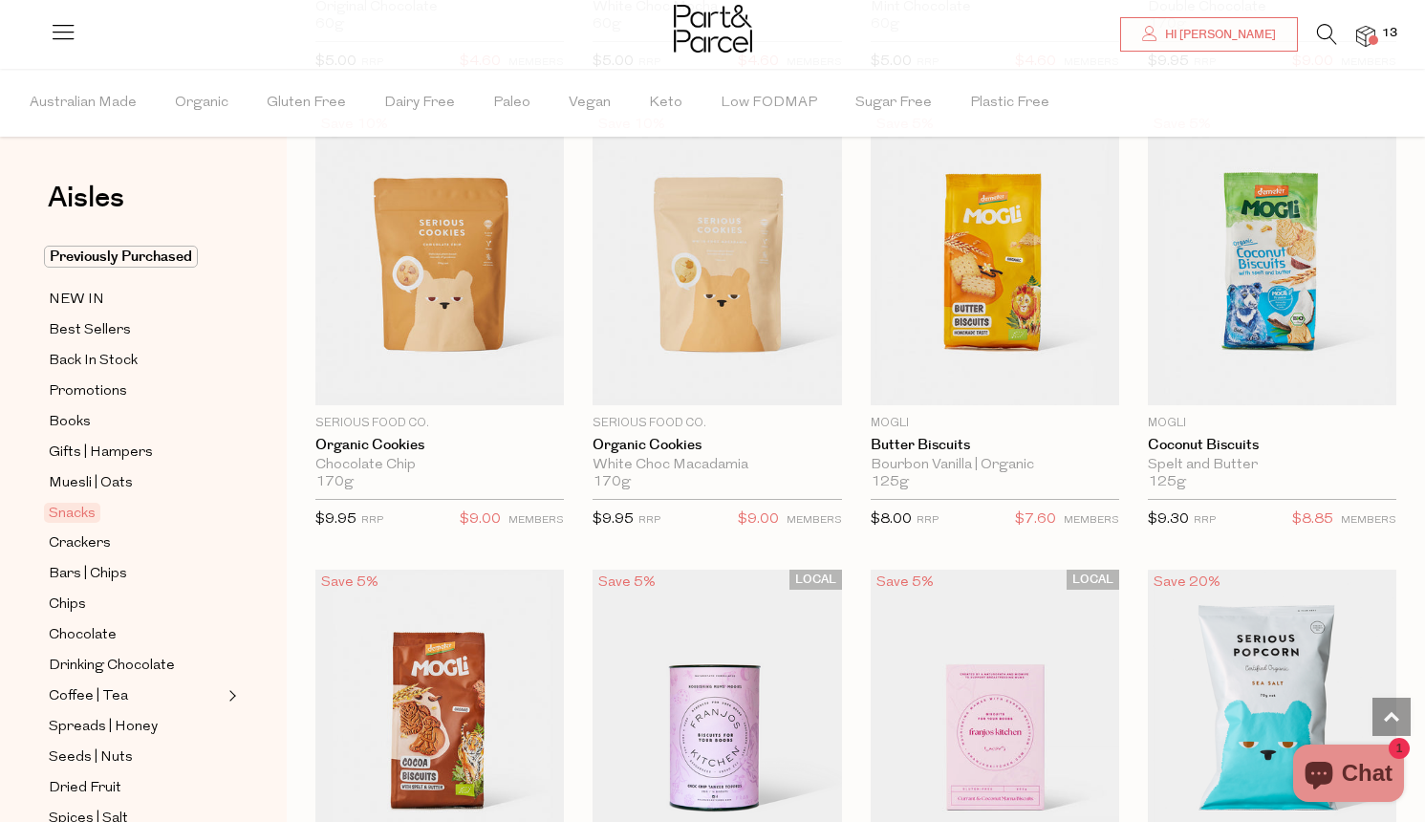
scroll to position [3869, 0]
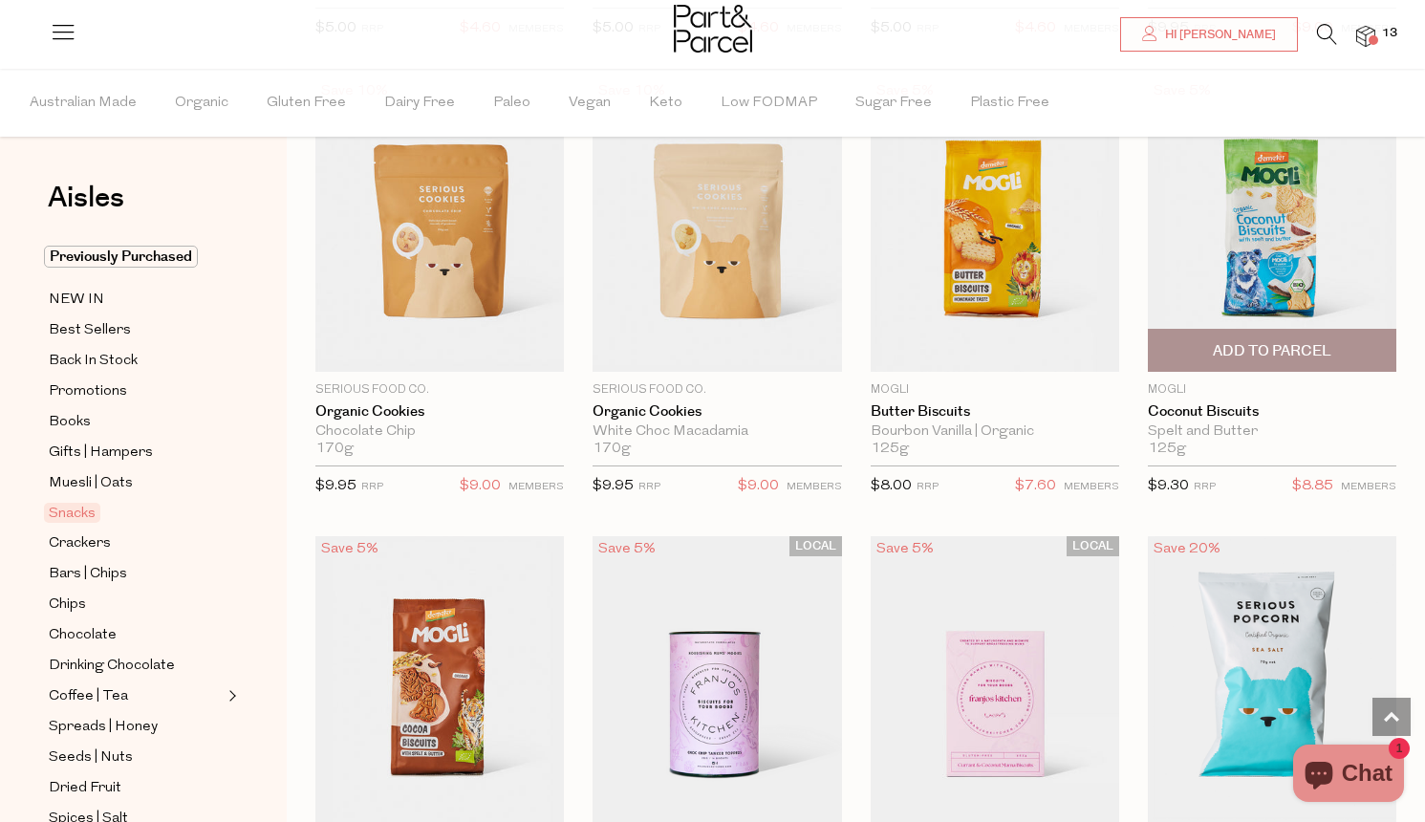
click at [1283, 346] on span "Add To Parcel" at bounding box center [1272, 351] width 119 height 20
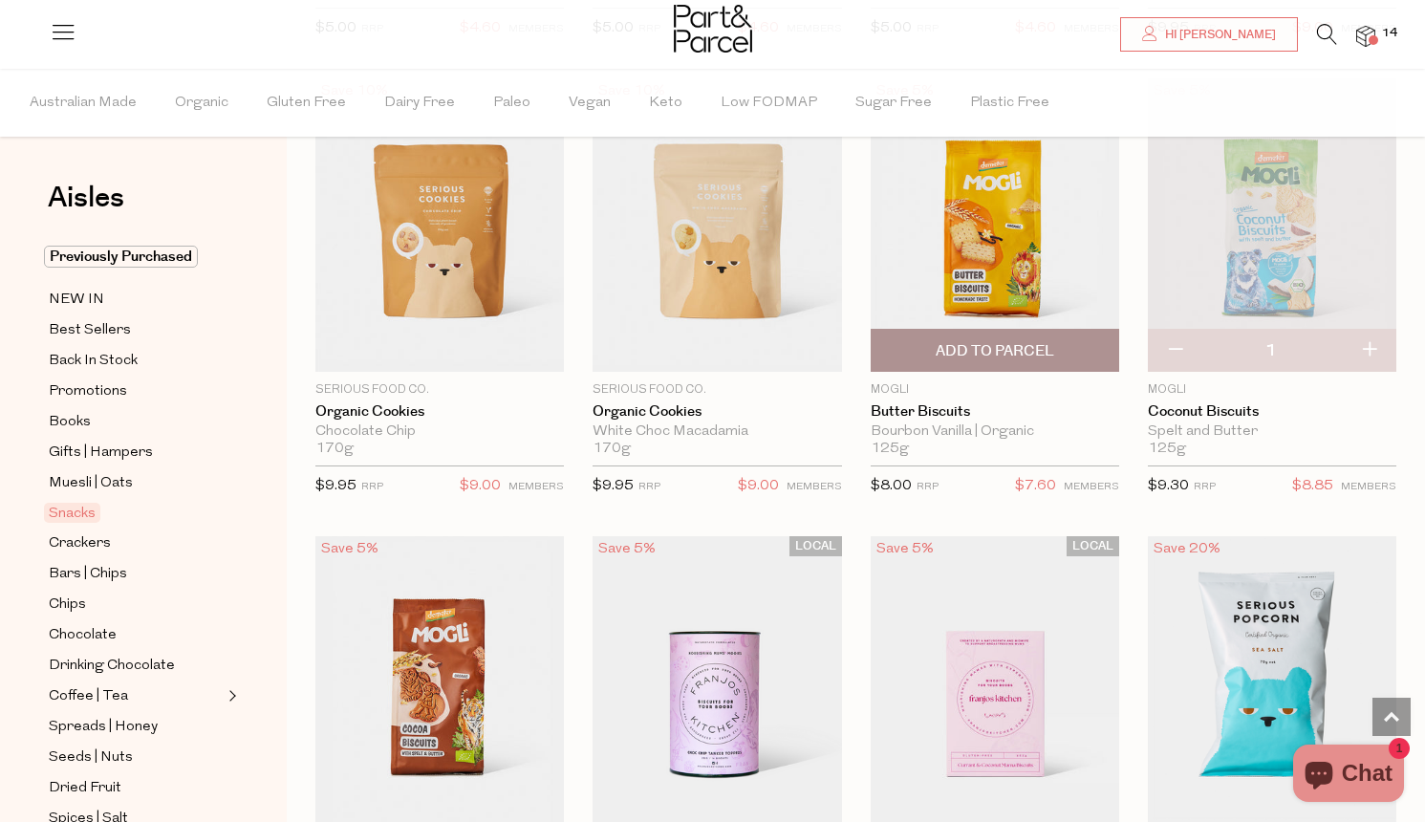
click at [1028, 342] on span "Add To Parcel" at bounding box center [995, 351] width 119 height 20
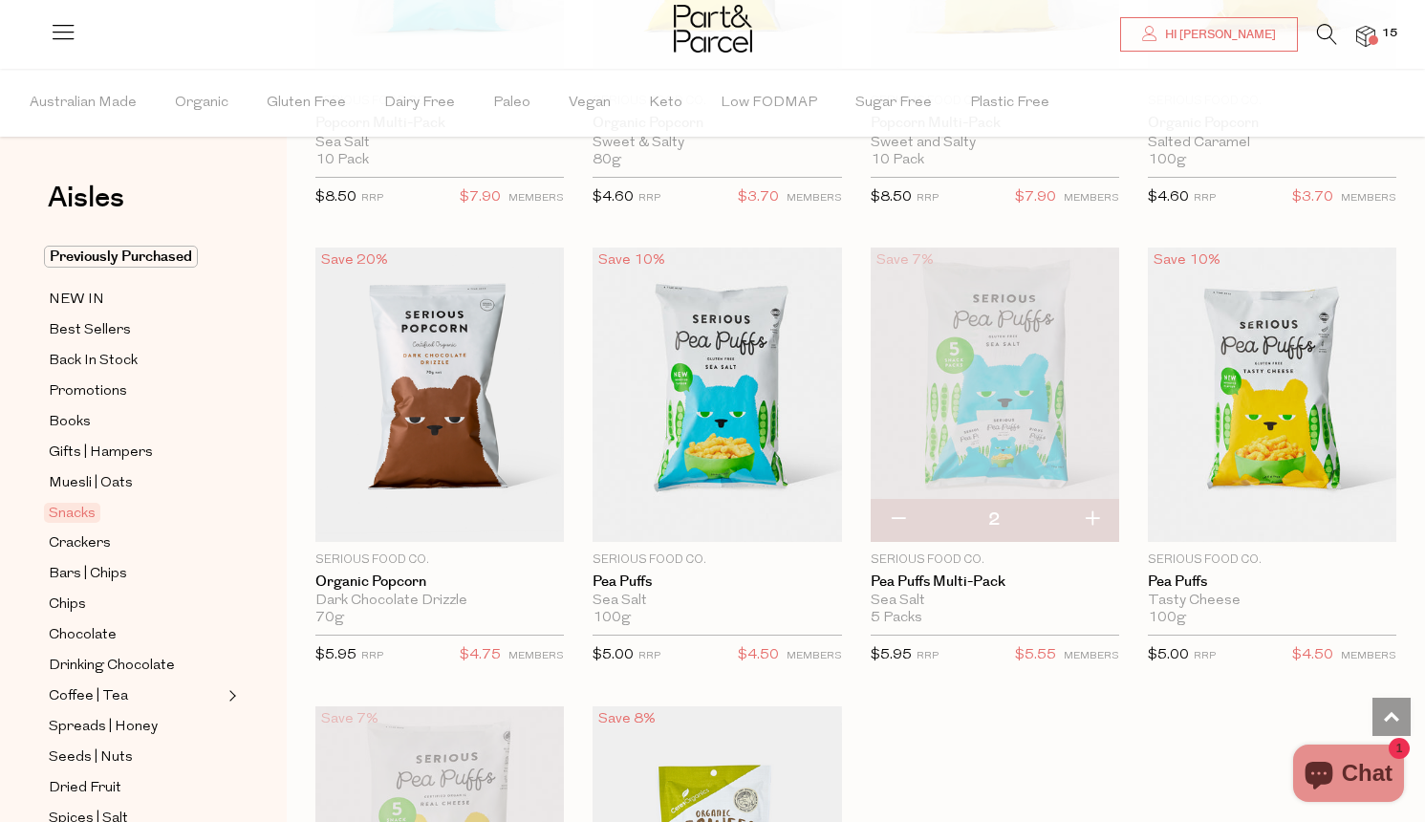
scroll to position [4656, 0]
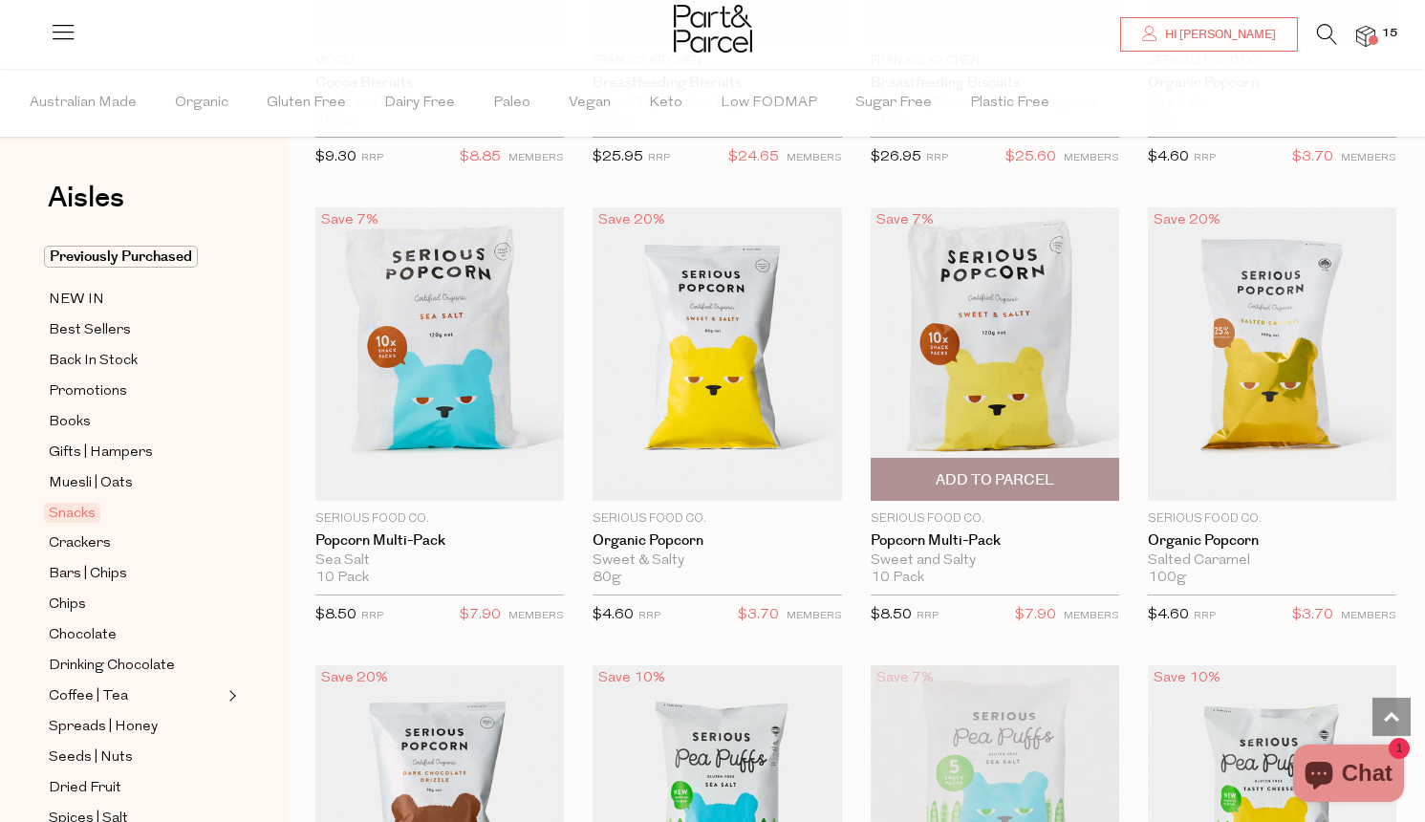
click at [1009, 470] on span "Add To Parcel" at bounding box center [995, 480] width 119 height 20
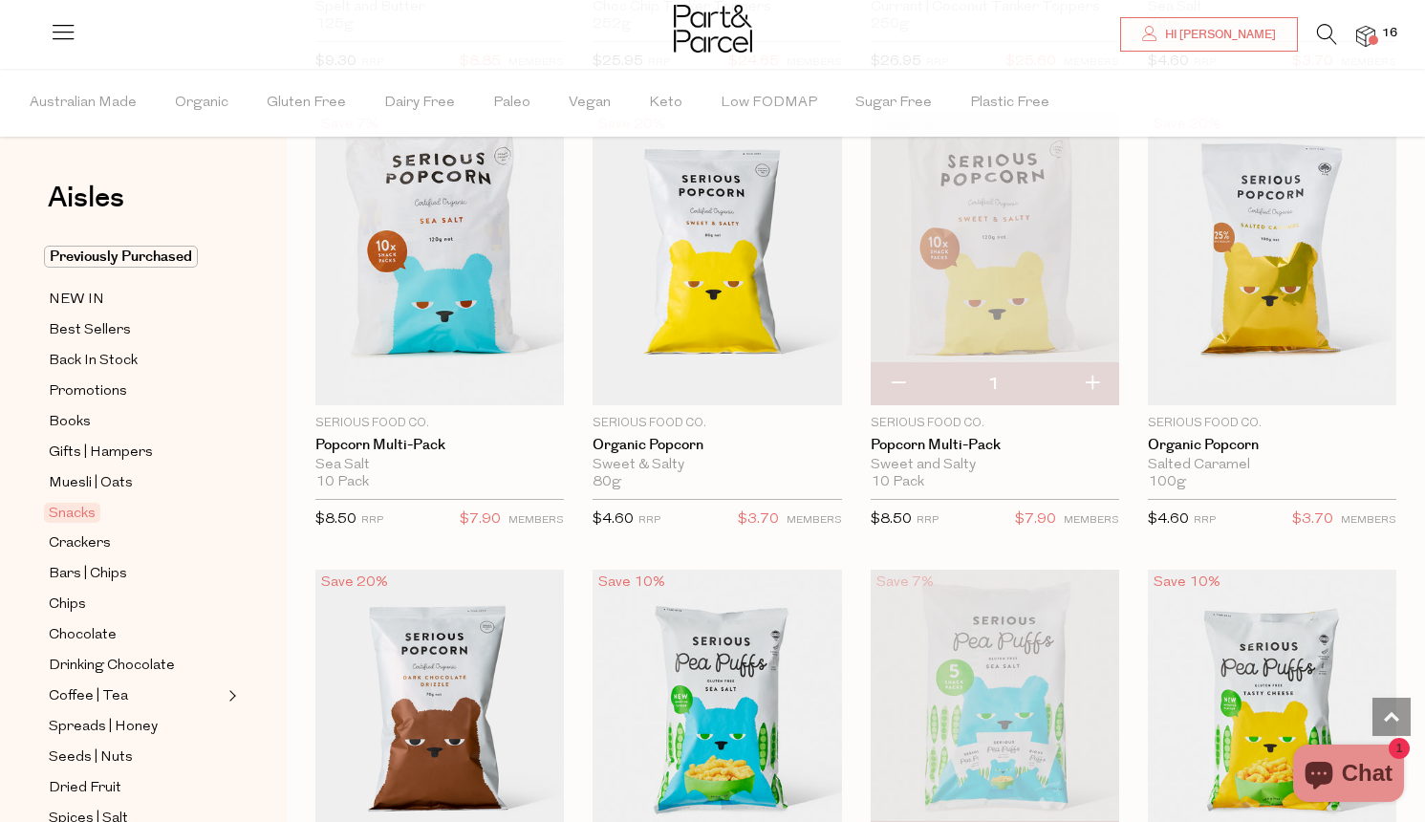
scroll to position [4706, 0]
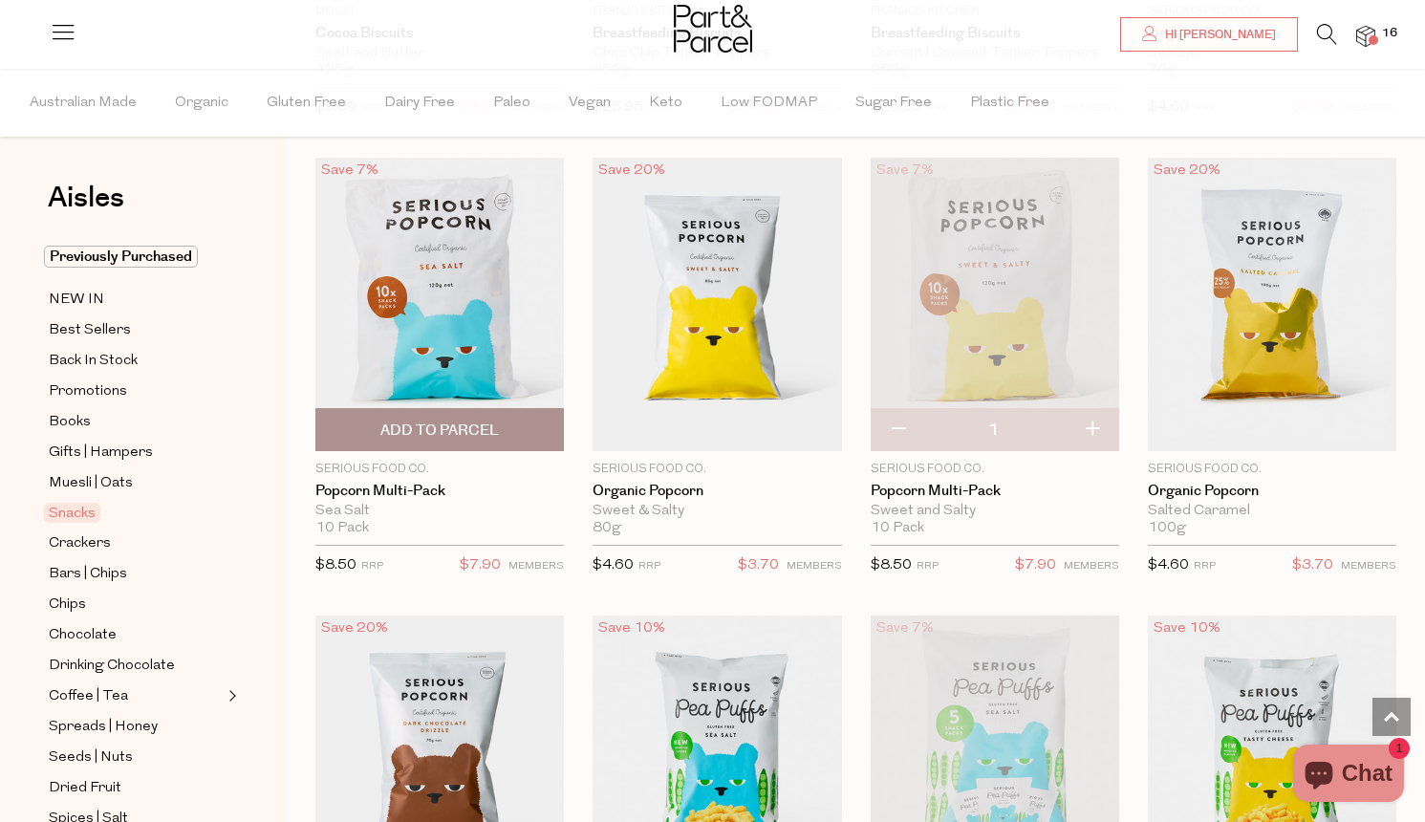
click at [464, 430] on span "Add To Parcel" at bounding box center [439, 431] width 119 height 20
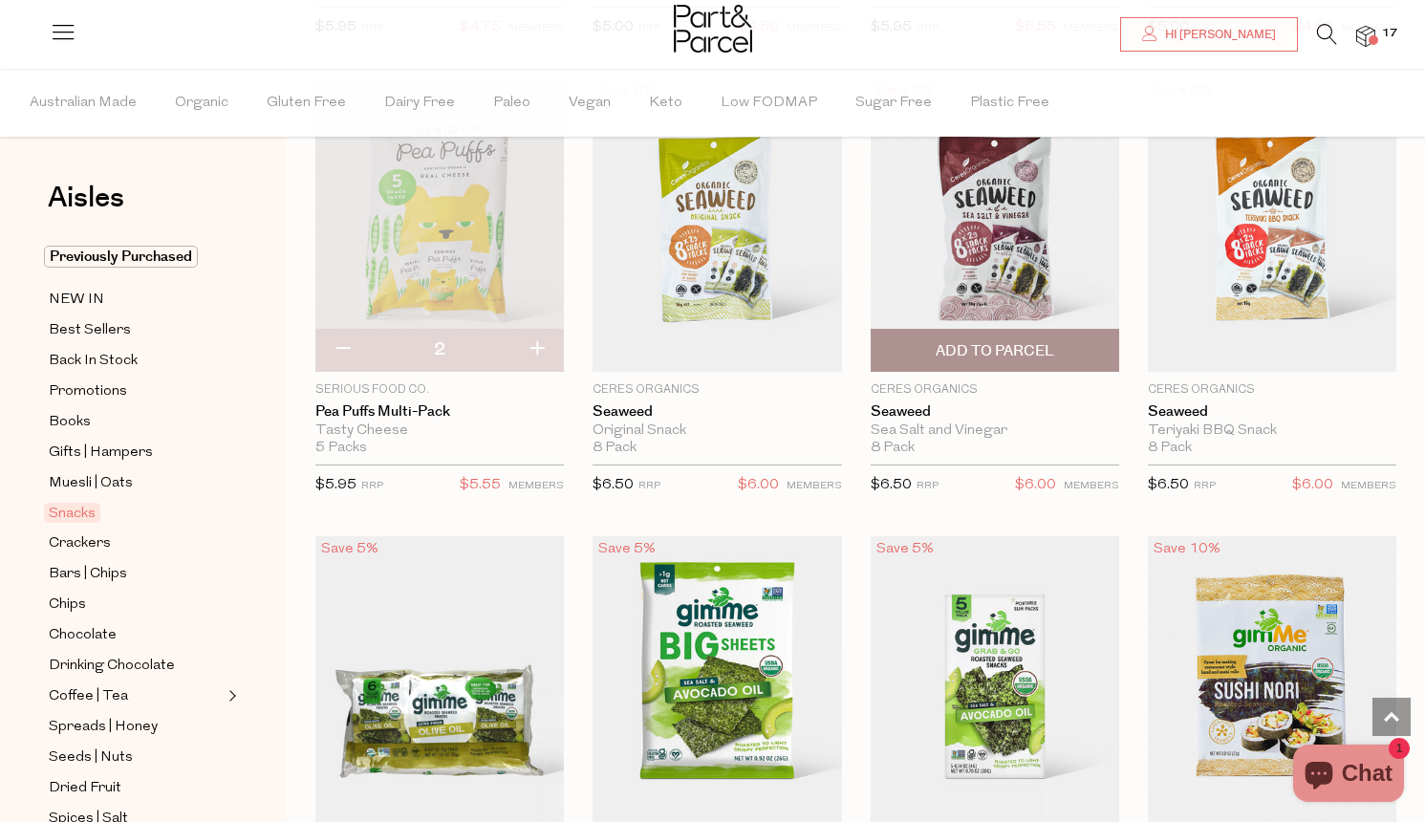
scroll to position [5702, 0]
click at [1000, 340] on span "Add To Parcel" at bounding box center [995, 350] width 119 height 20
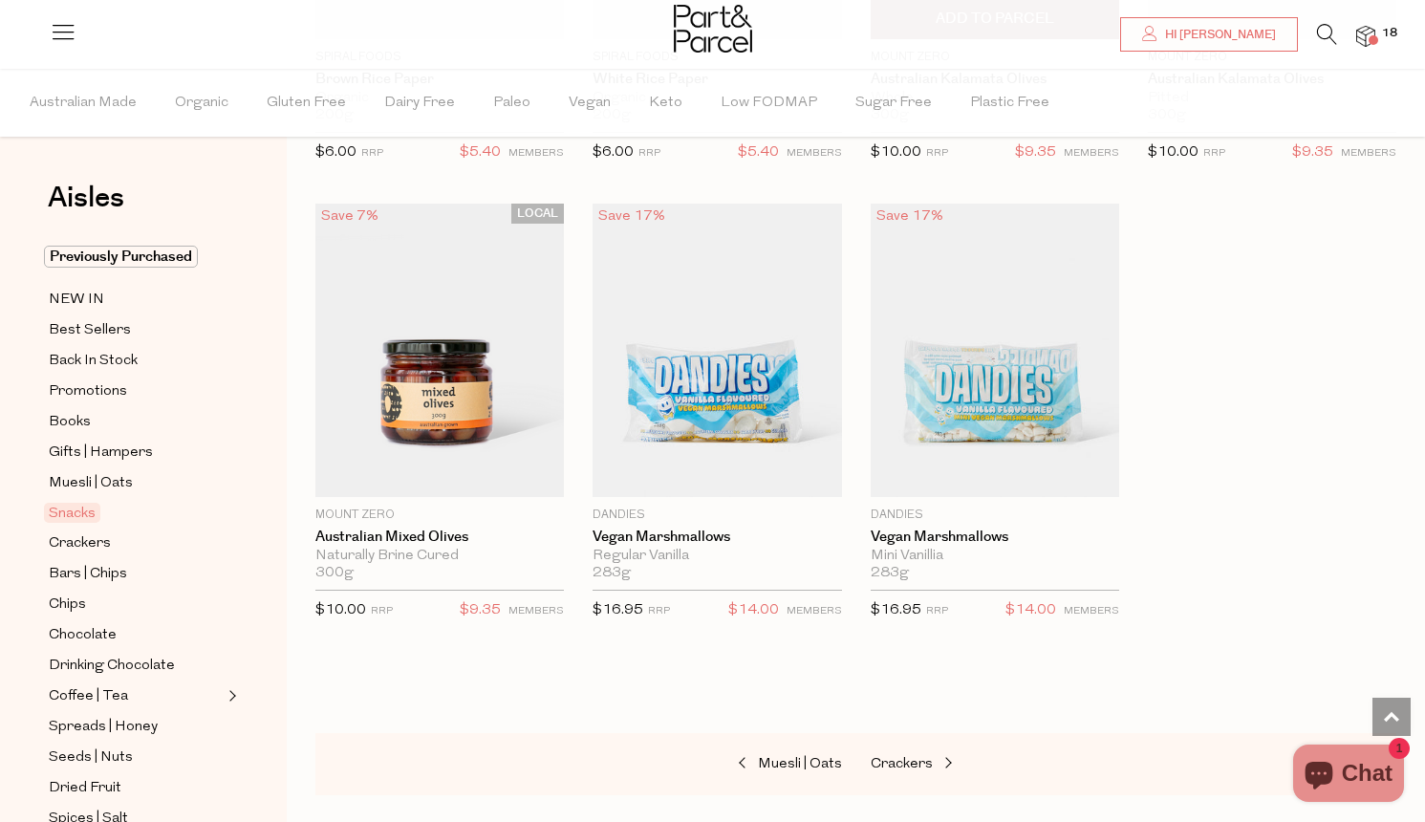
scroll to position [7412, 0]
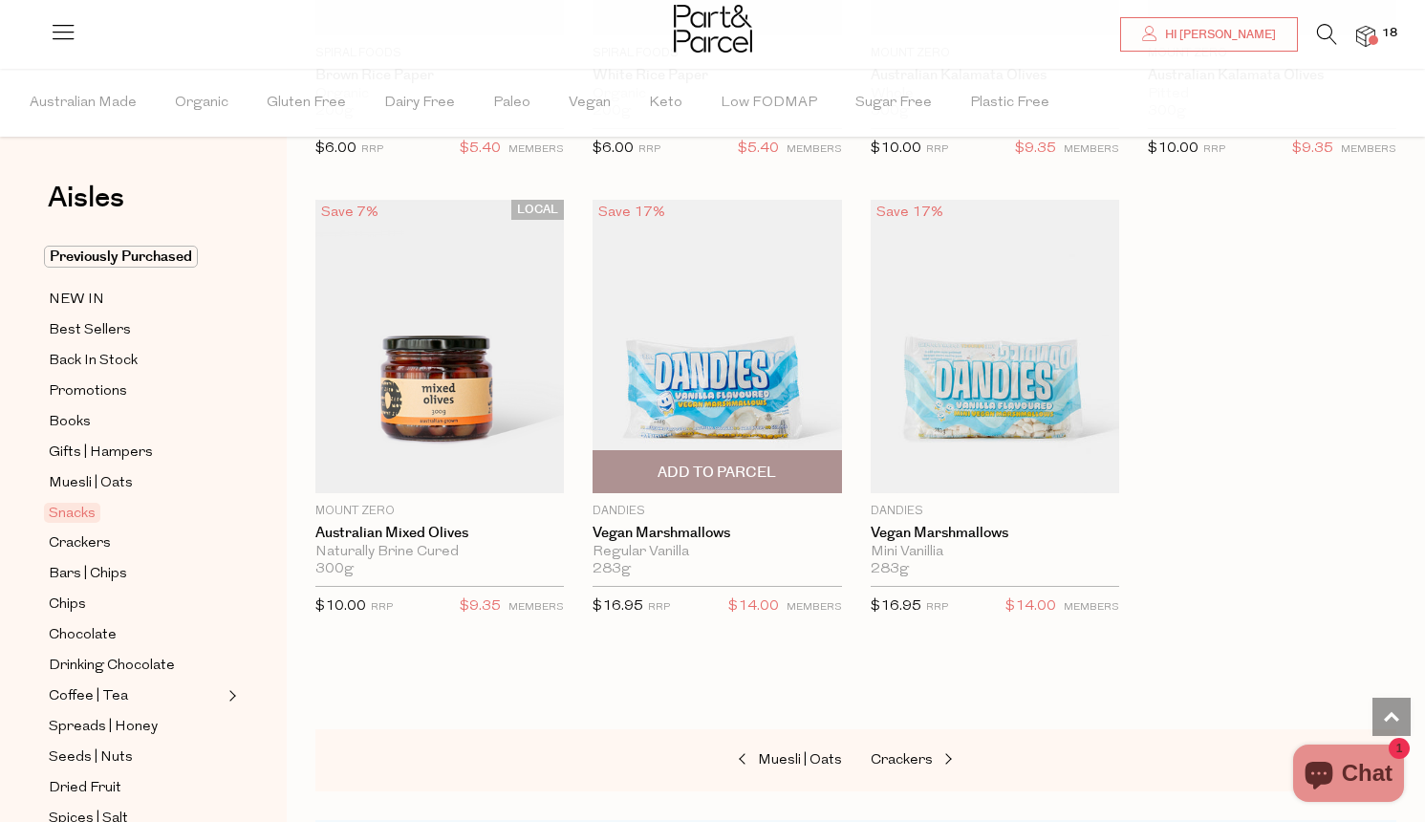
click at [750, 463] on span "Add To Parcel" at bounding box center [717, 473] width 119 height 20
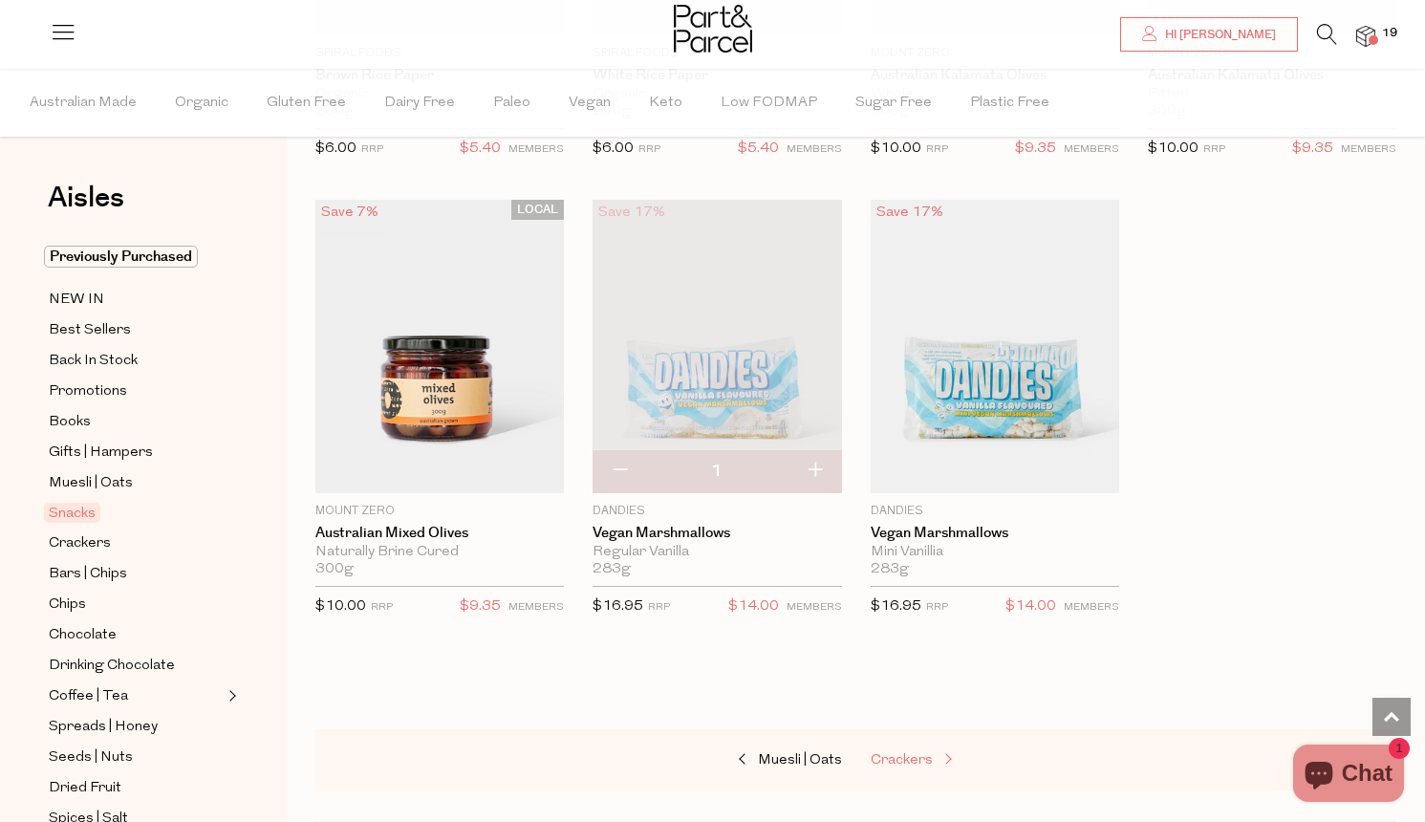
click at [898, 753] on span "Crackers" at bounding box center [902, 760] width 62 height 14
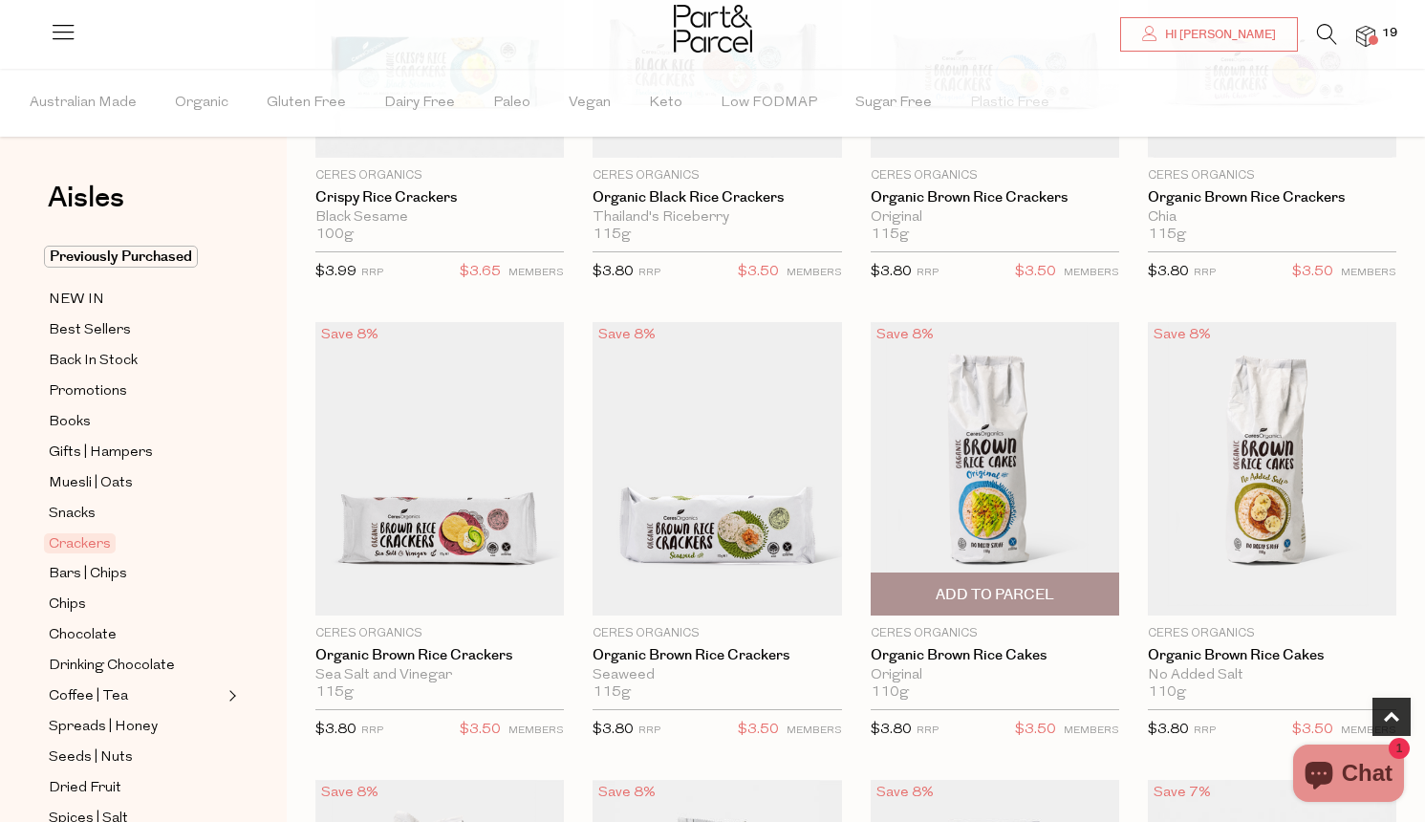
scroll to position [849, 0]
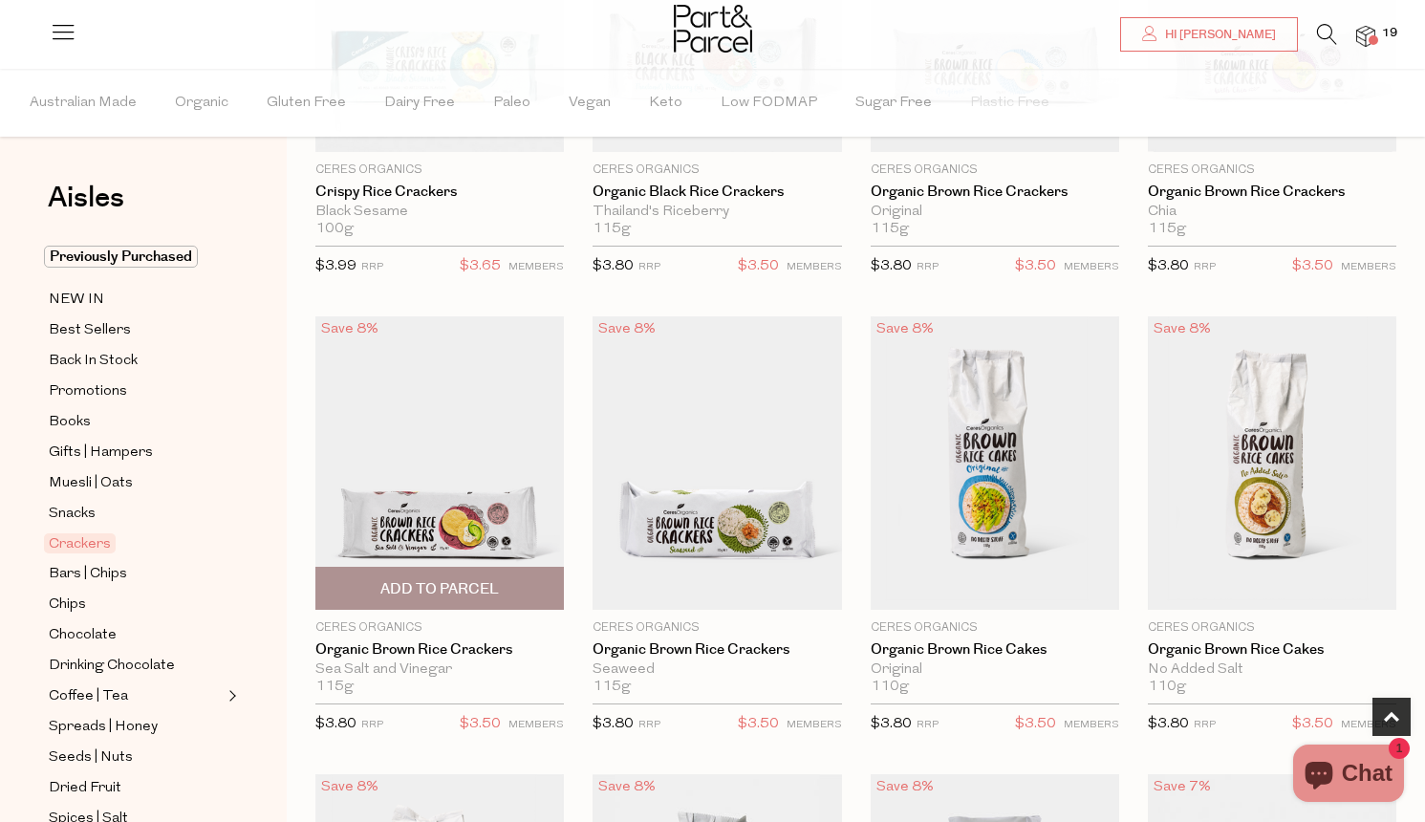
click at [422, 586] on span "Add To Parcel" at bounding box center [439, 589] width 119 height 20
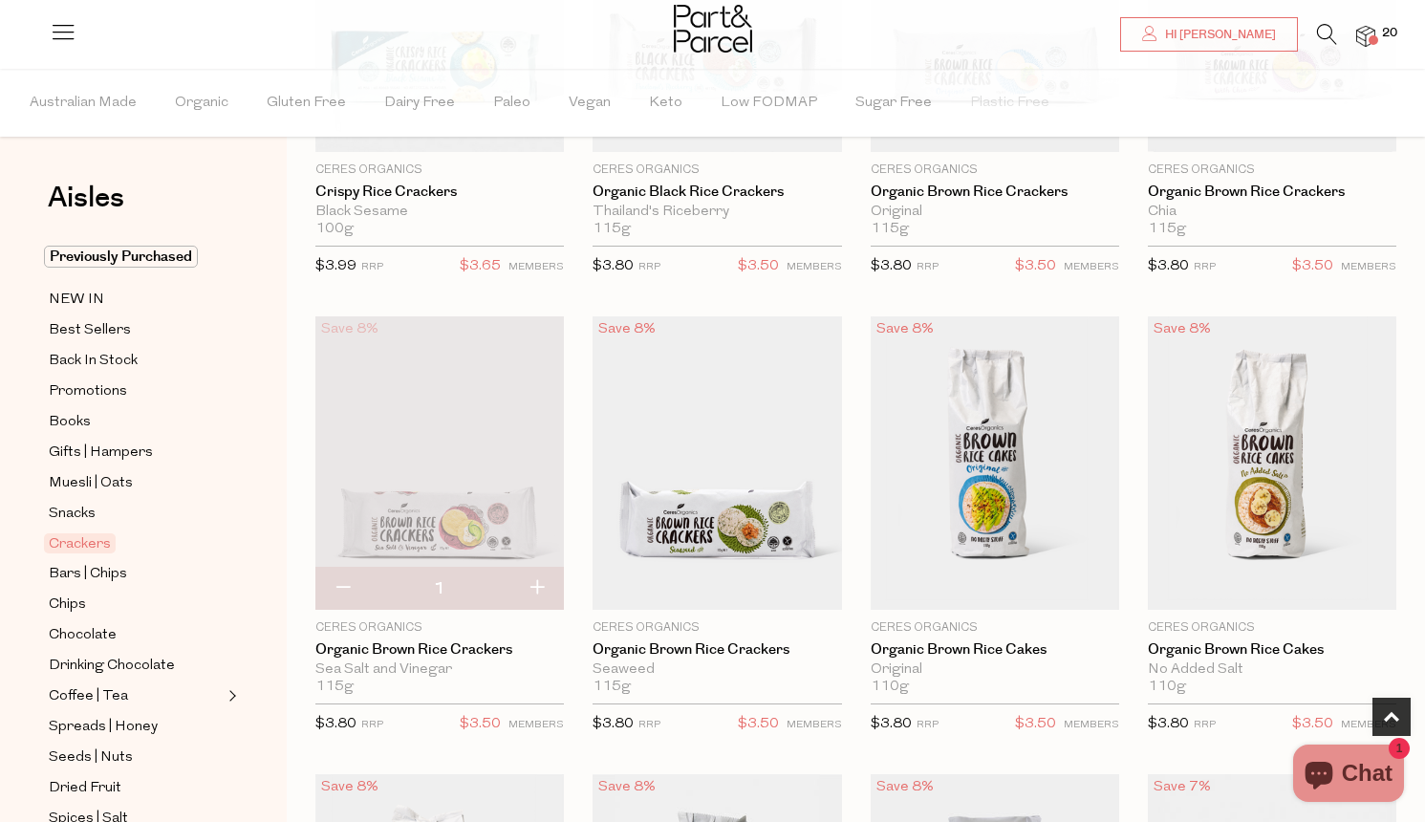
click at [541, 582] on button "button" at bounding box center [536, 589] width 54 height 42
type input "2"
click at [542, 587] on button "button" at bounding box center [536, 589] width 54 height 42
type input "3"
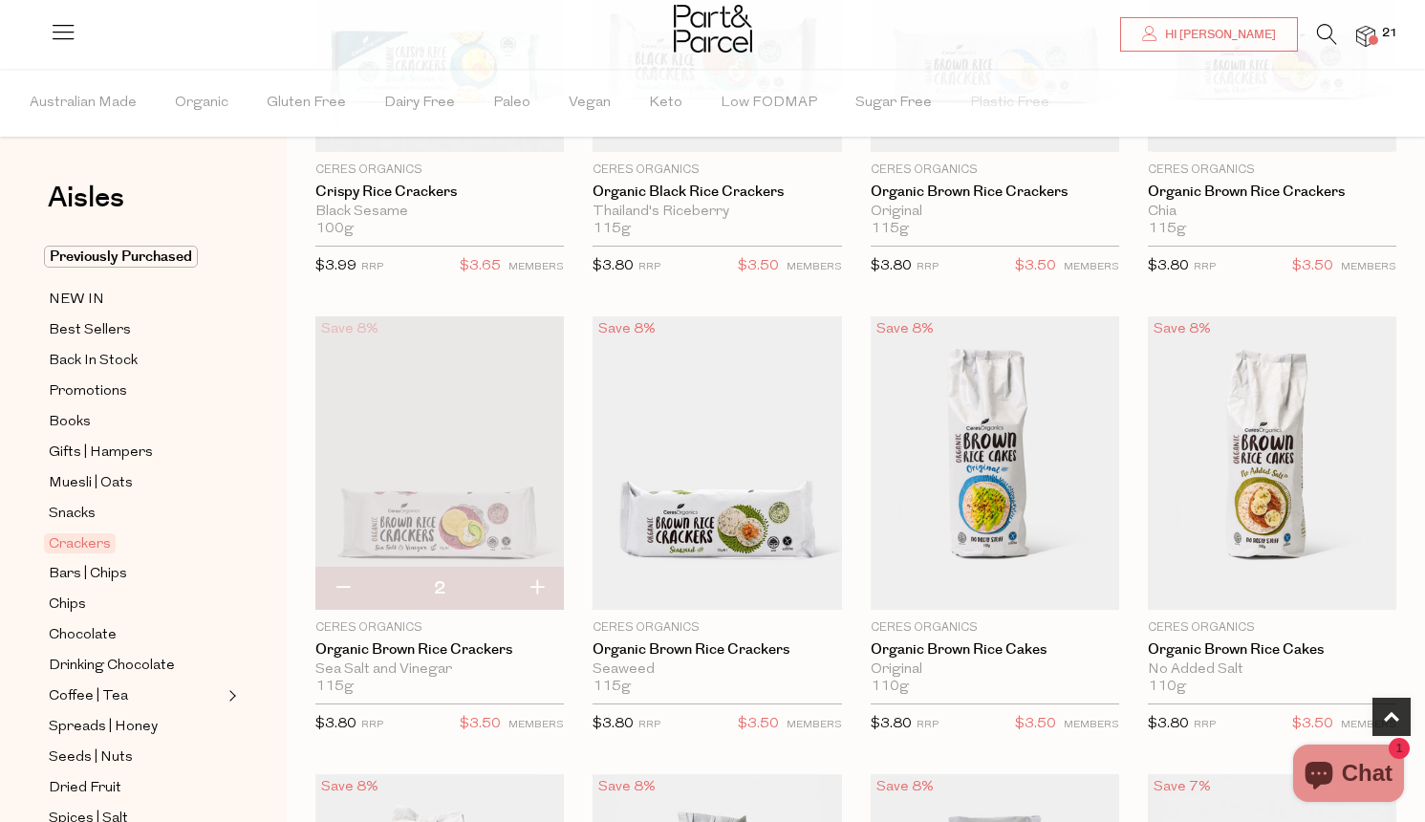
type input "3"
click at [1001, 583] on span "Add To Parcel" at bounding box center [995, 589] width 119 height 20
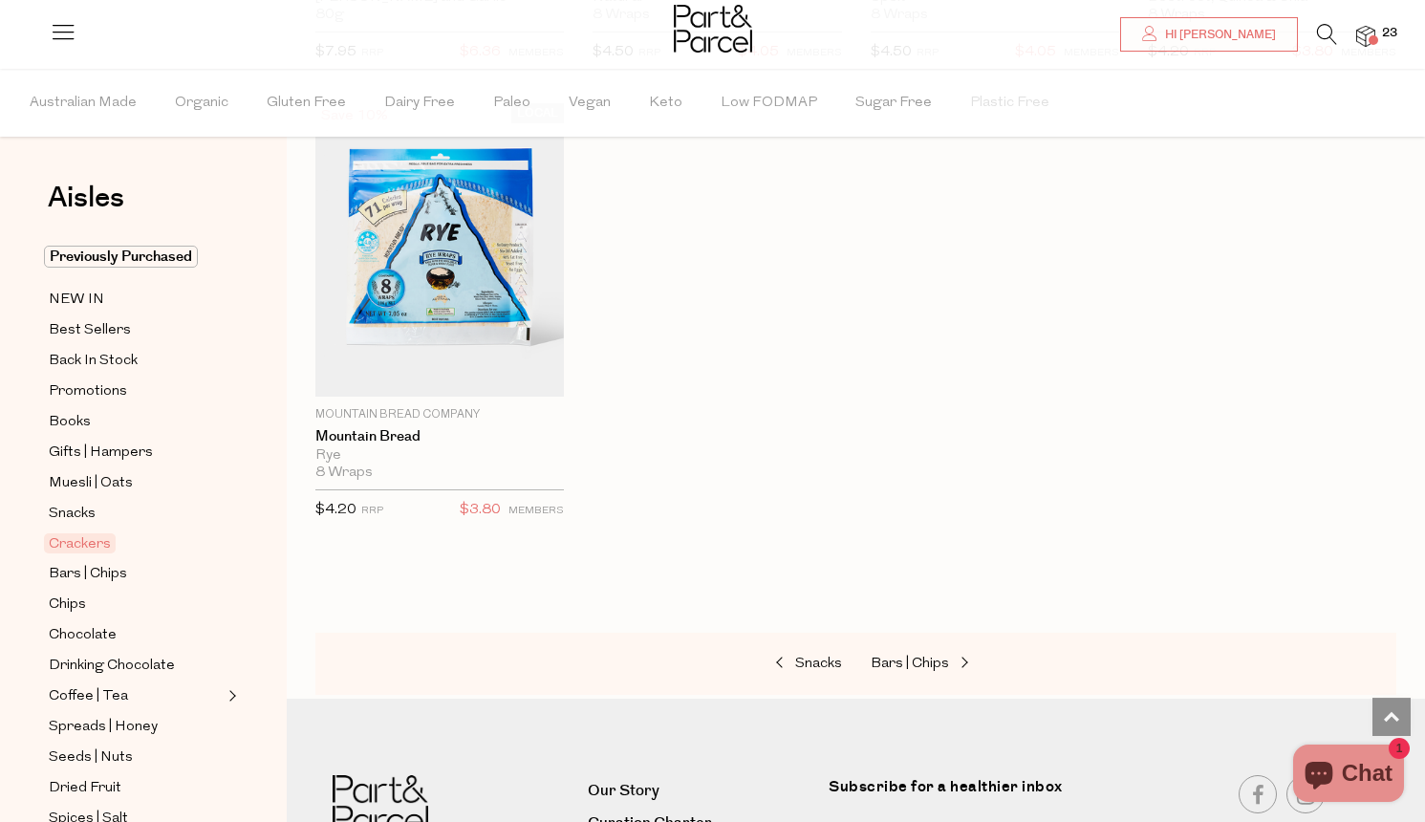
scroll to position [4379, 0]
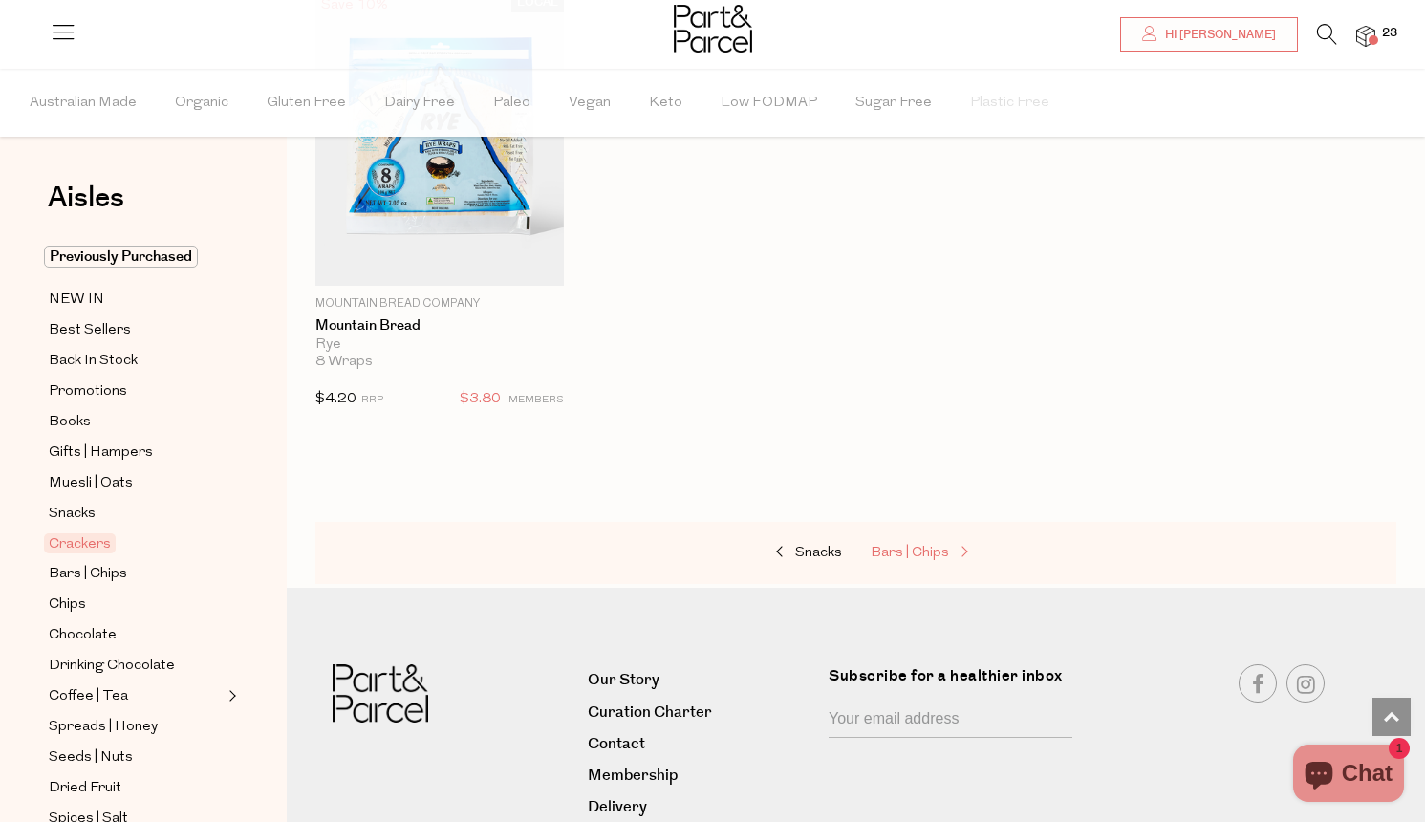
click at [911, 546] on span "Bars | Chips" at bounding box center [910, 553] width 78 height 14
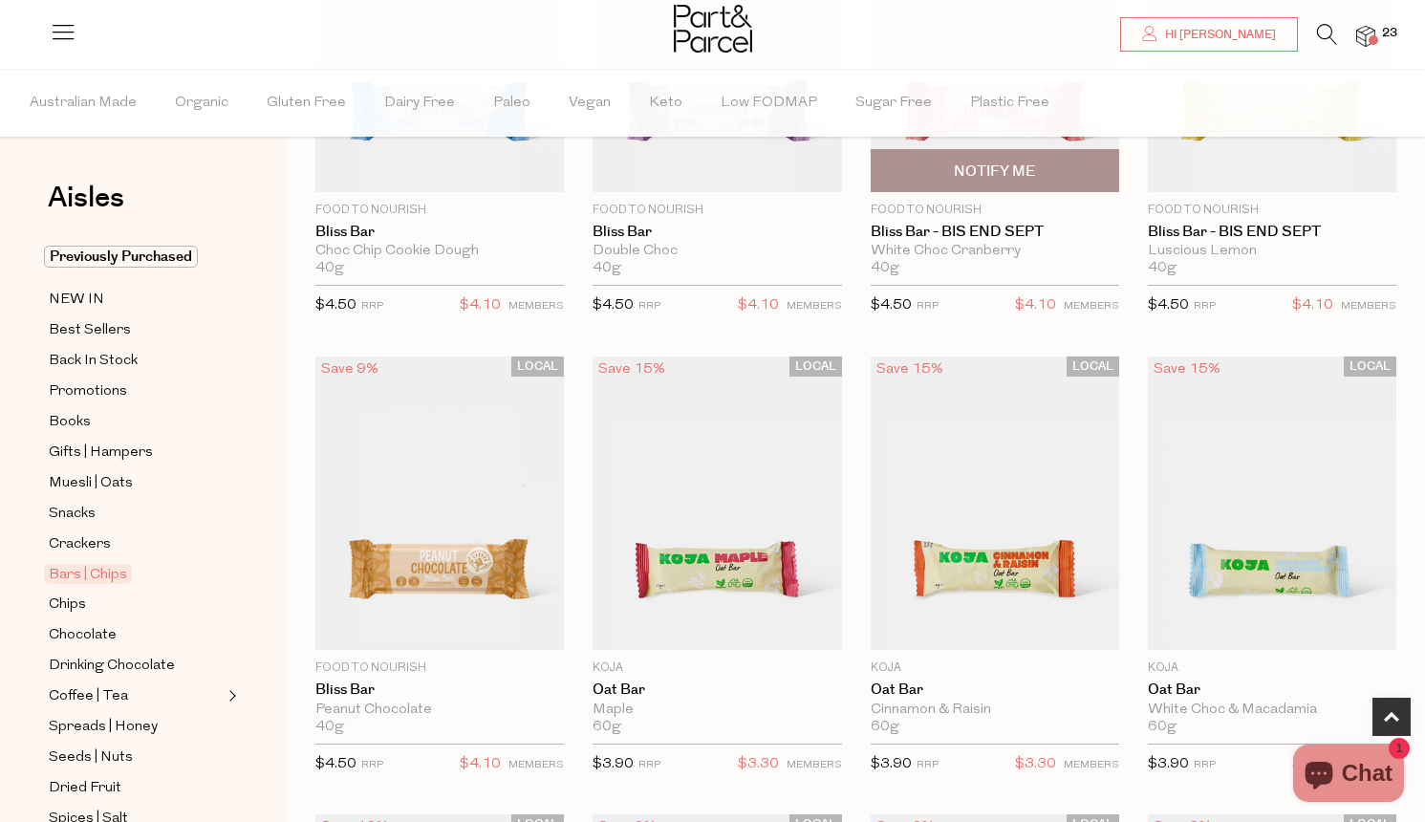
scroll to position [427, 0]
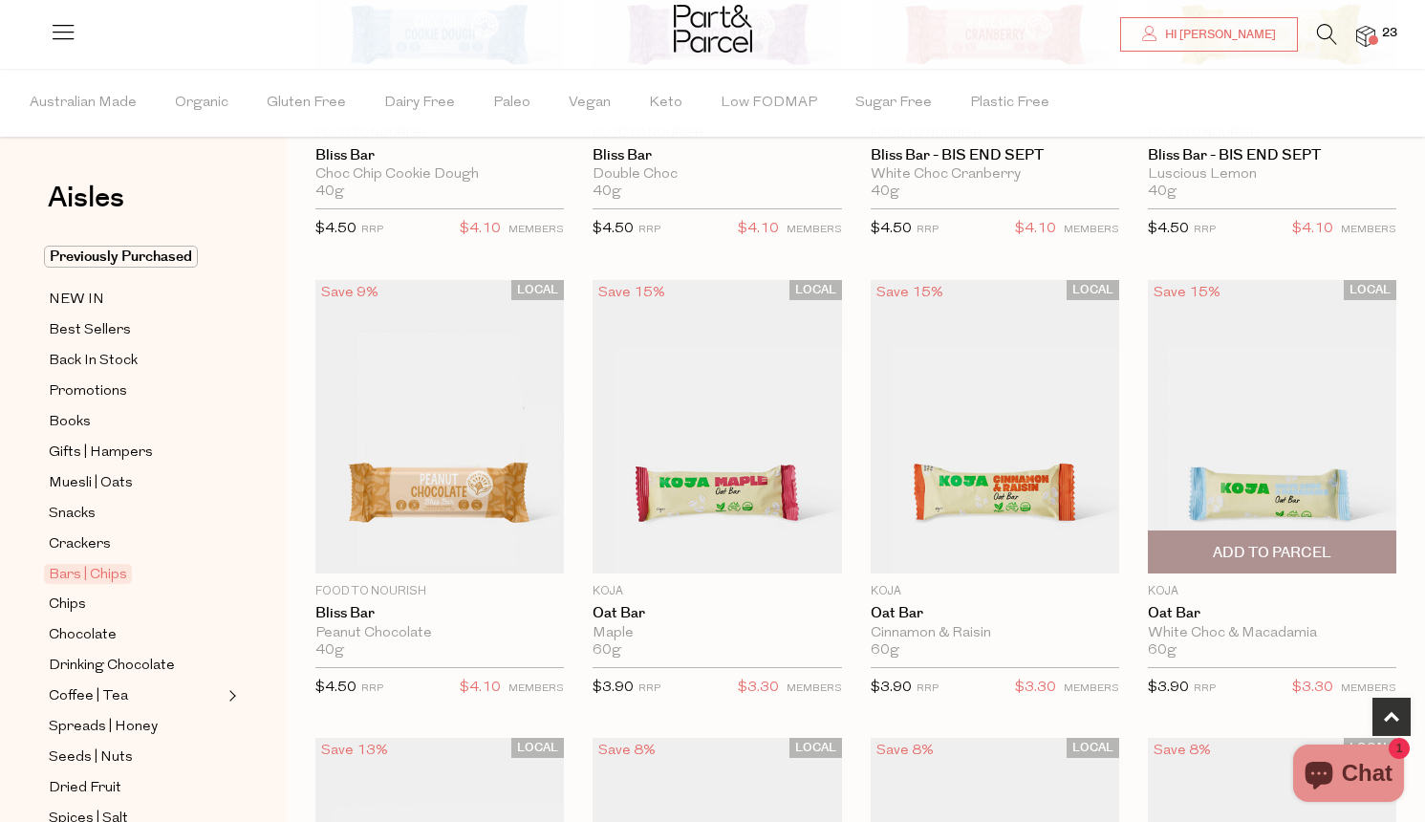
click at [1251, 545] on span "Add To Parcel" at bounding box center [1272, 553] width 119 height 20
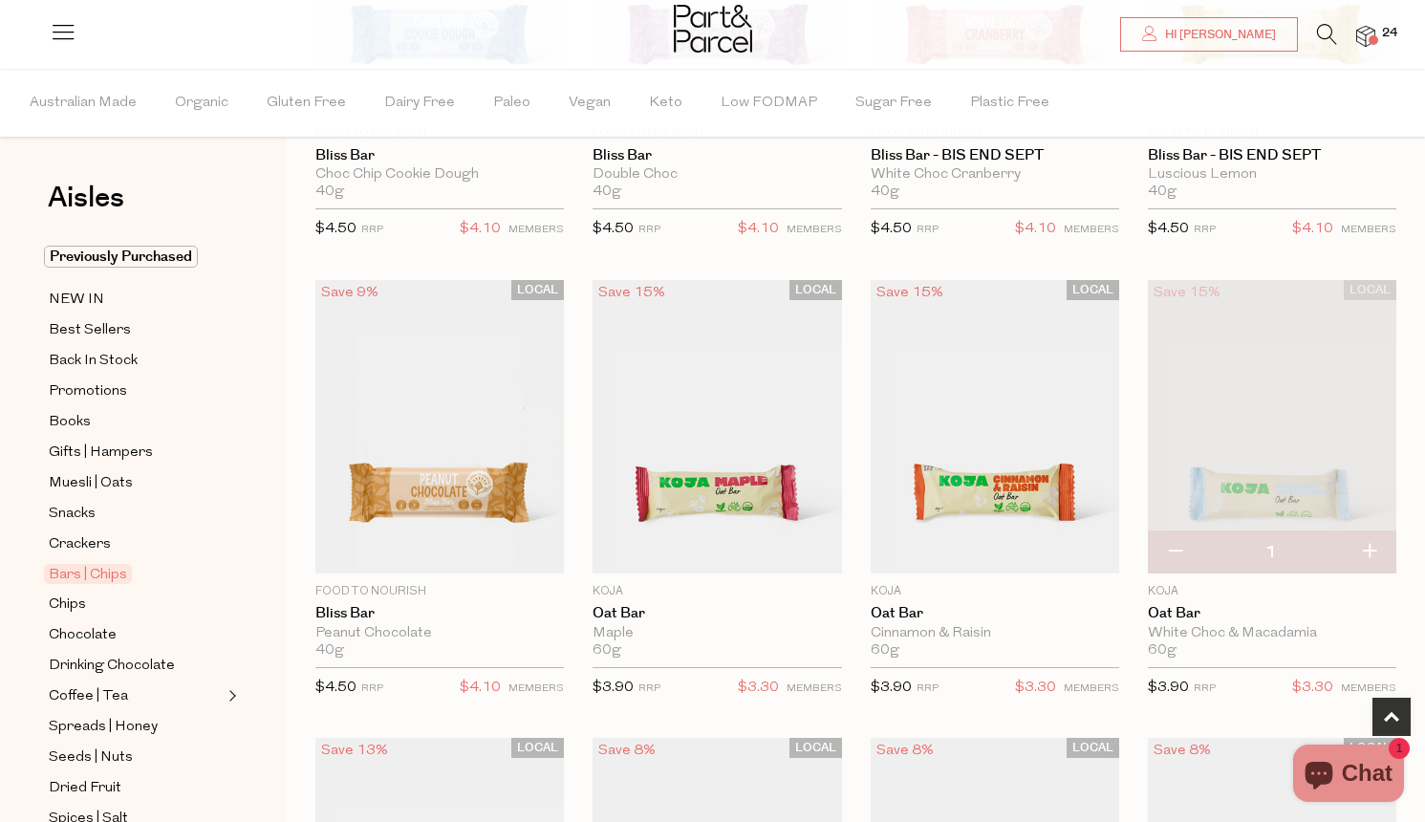
click at [1370, 549] on button "button" at bounding box center [1369, 552] width 54 height 42
type input "2"
click at [1378, 551] on button "button" at bounding box center [1369, 552] width 54 height 42
type input "3"
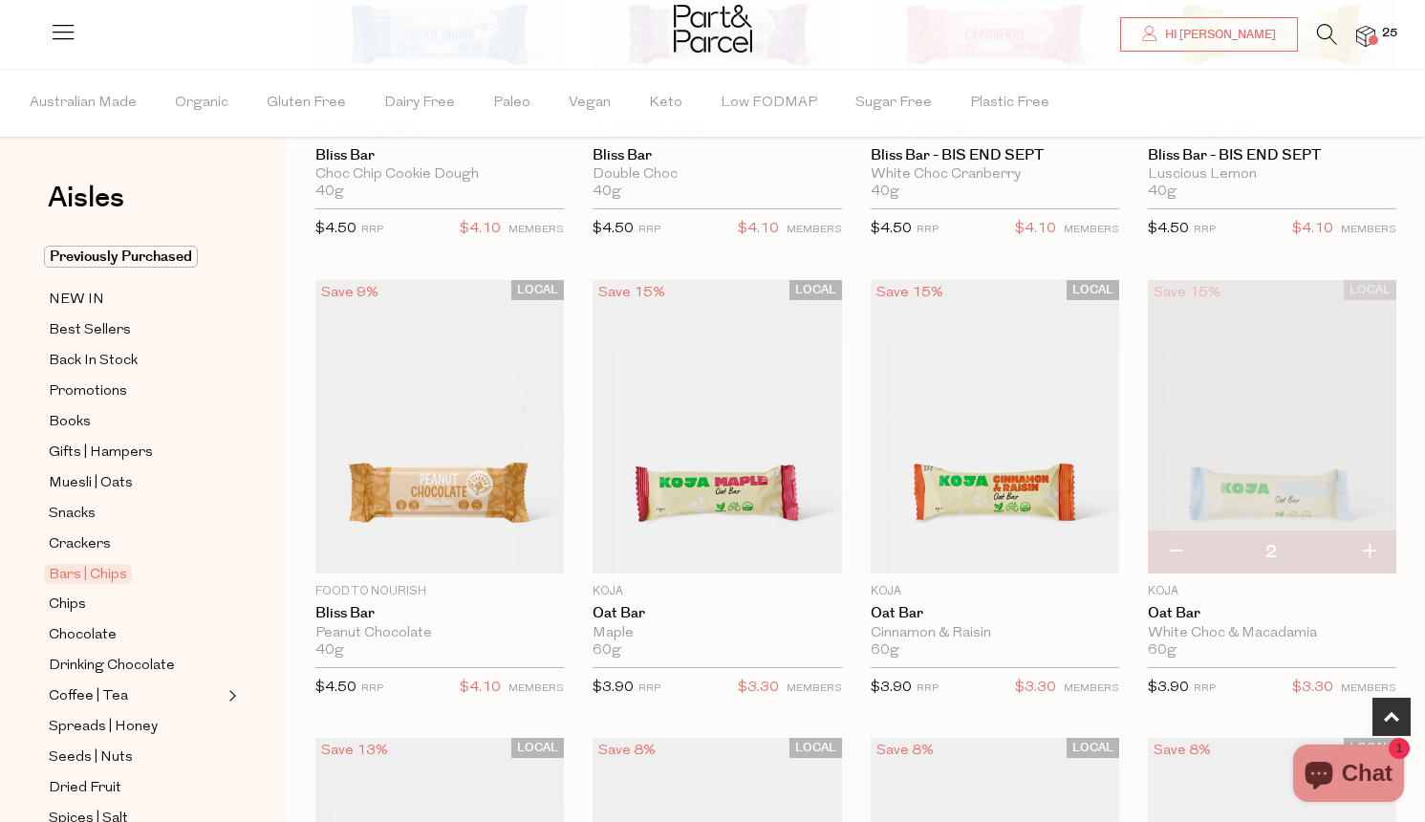
type input "3"
click at [1373, 548] on button "button" at bounding box center [1369, 552] width 54 height 42
type input "4"
click at [1372, 552] on button "button" at bounding box center [1369, 552] width 54 height 42
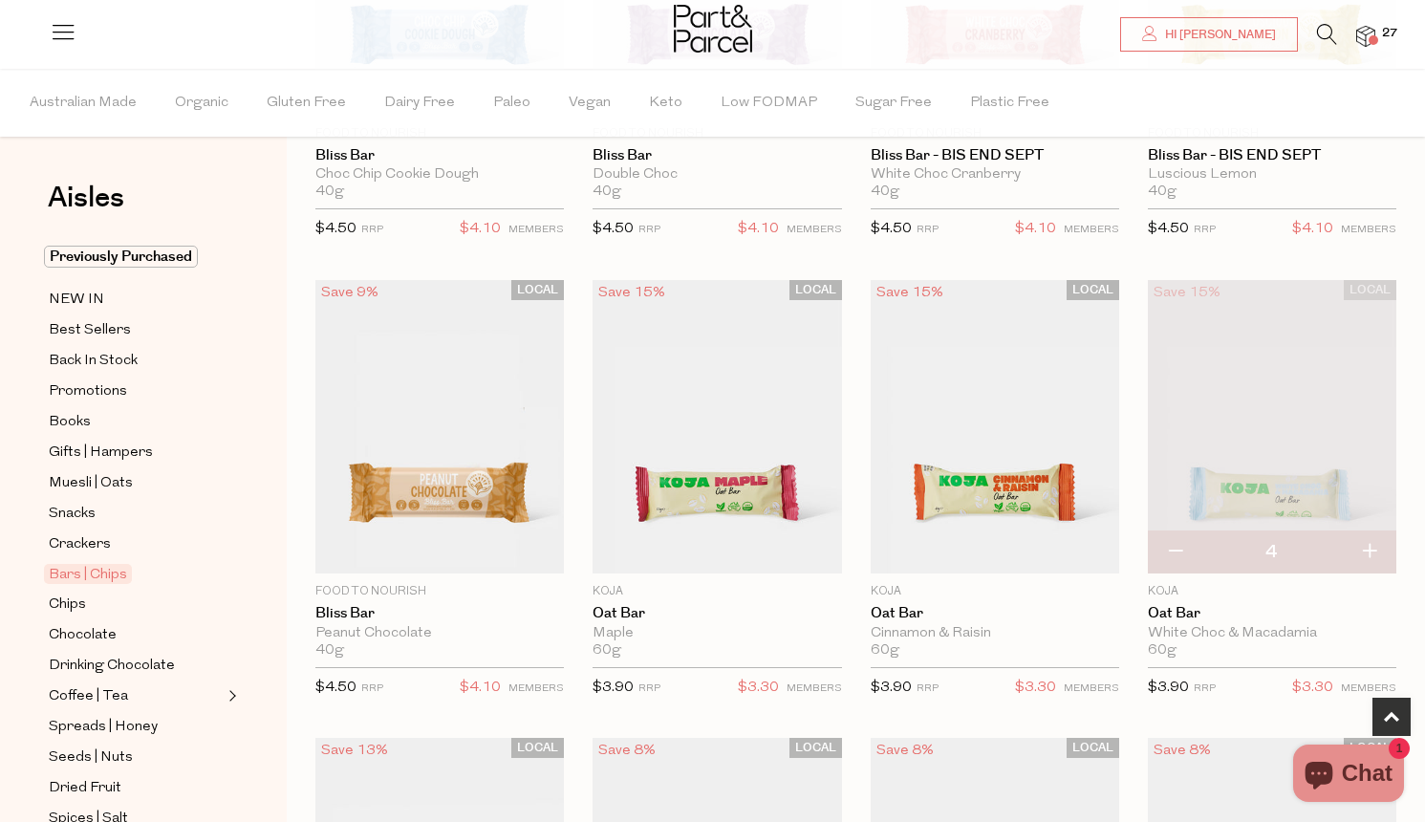
type input "5"
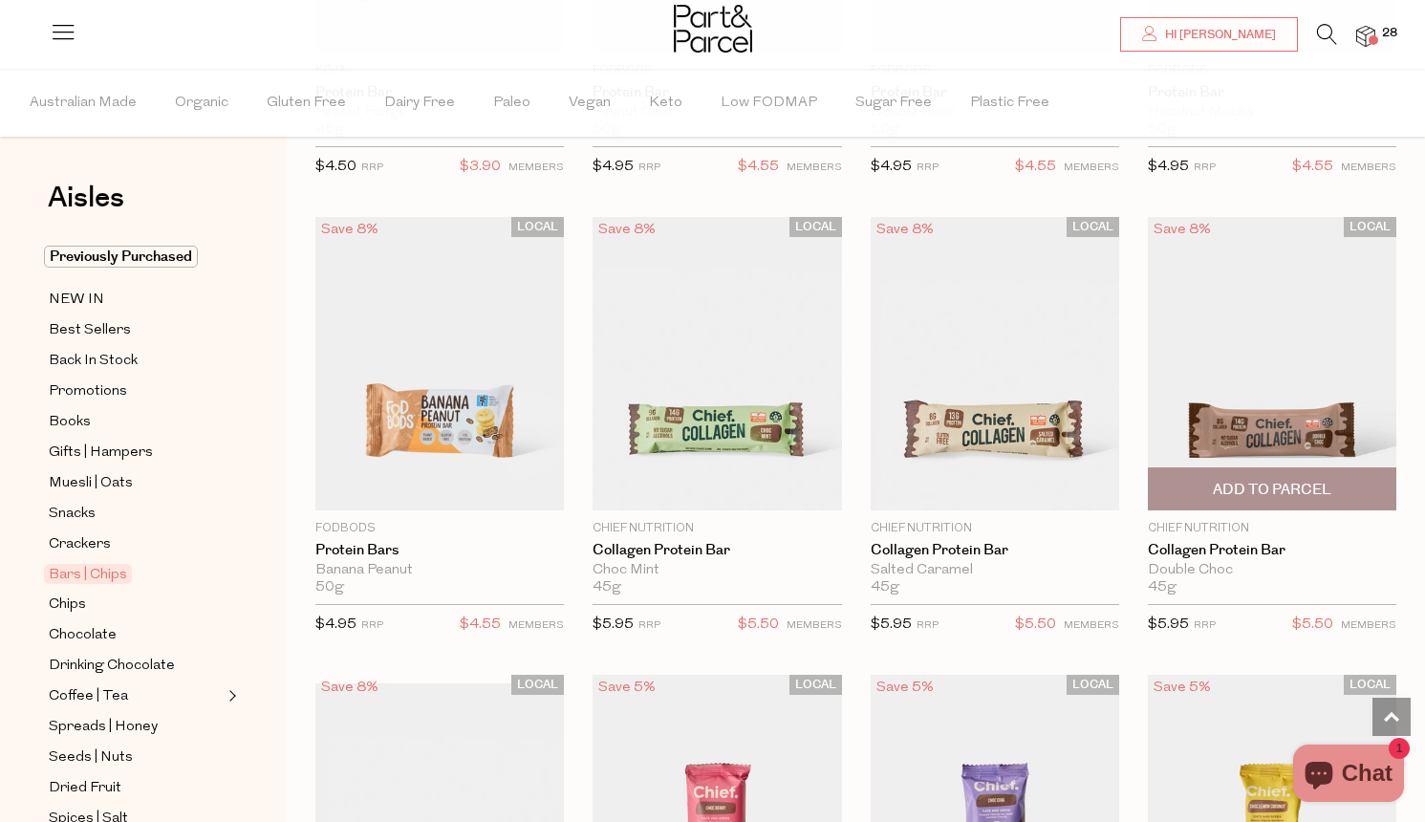
scroll to position [1412, 0]
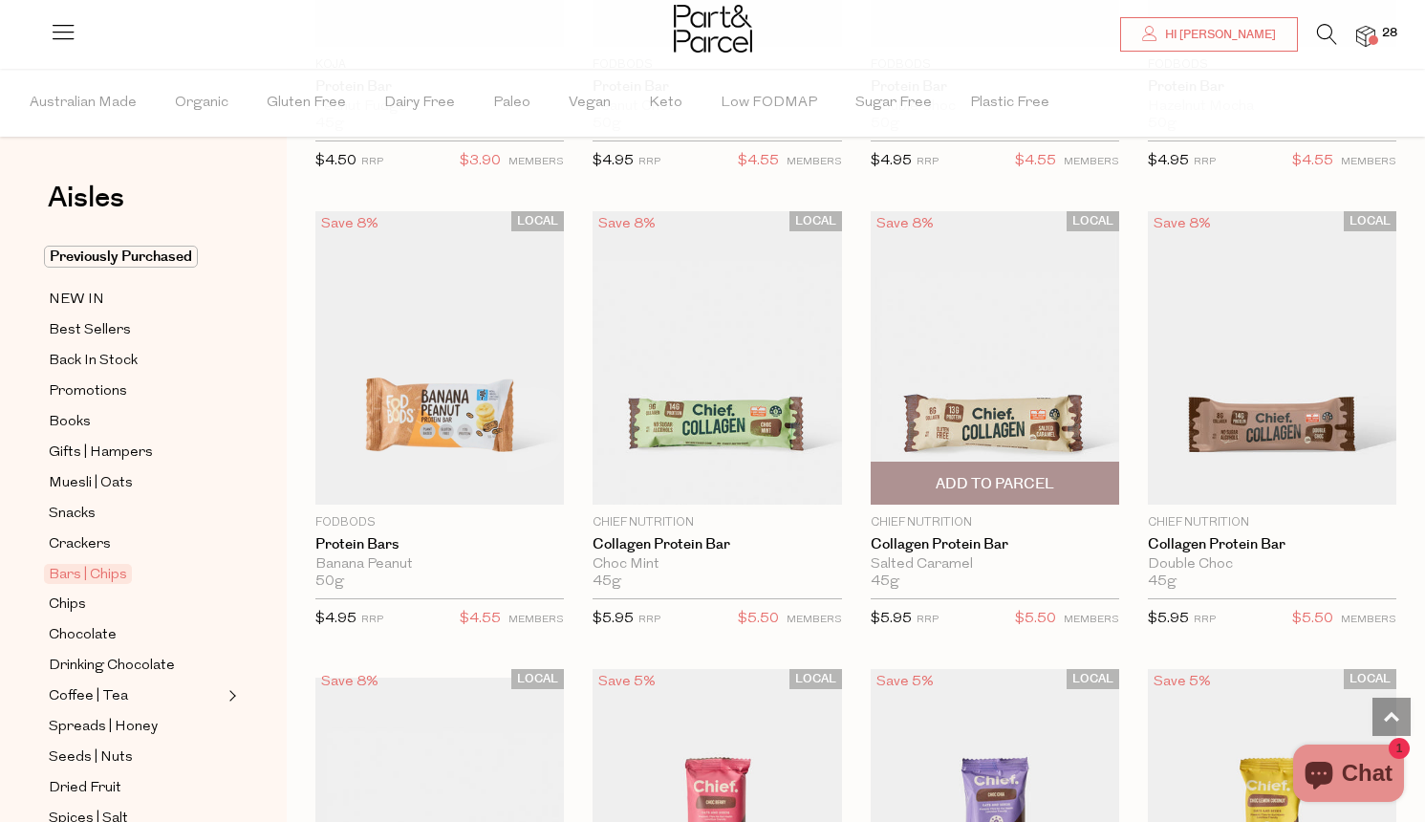
click at [1027, 482] on span "Add To Parcel" at bounding box center [995, 484] width 119 height 20
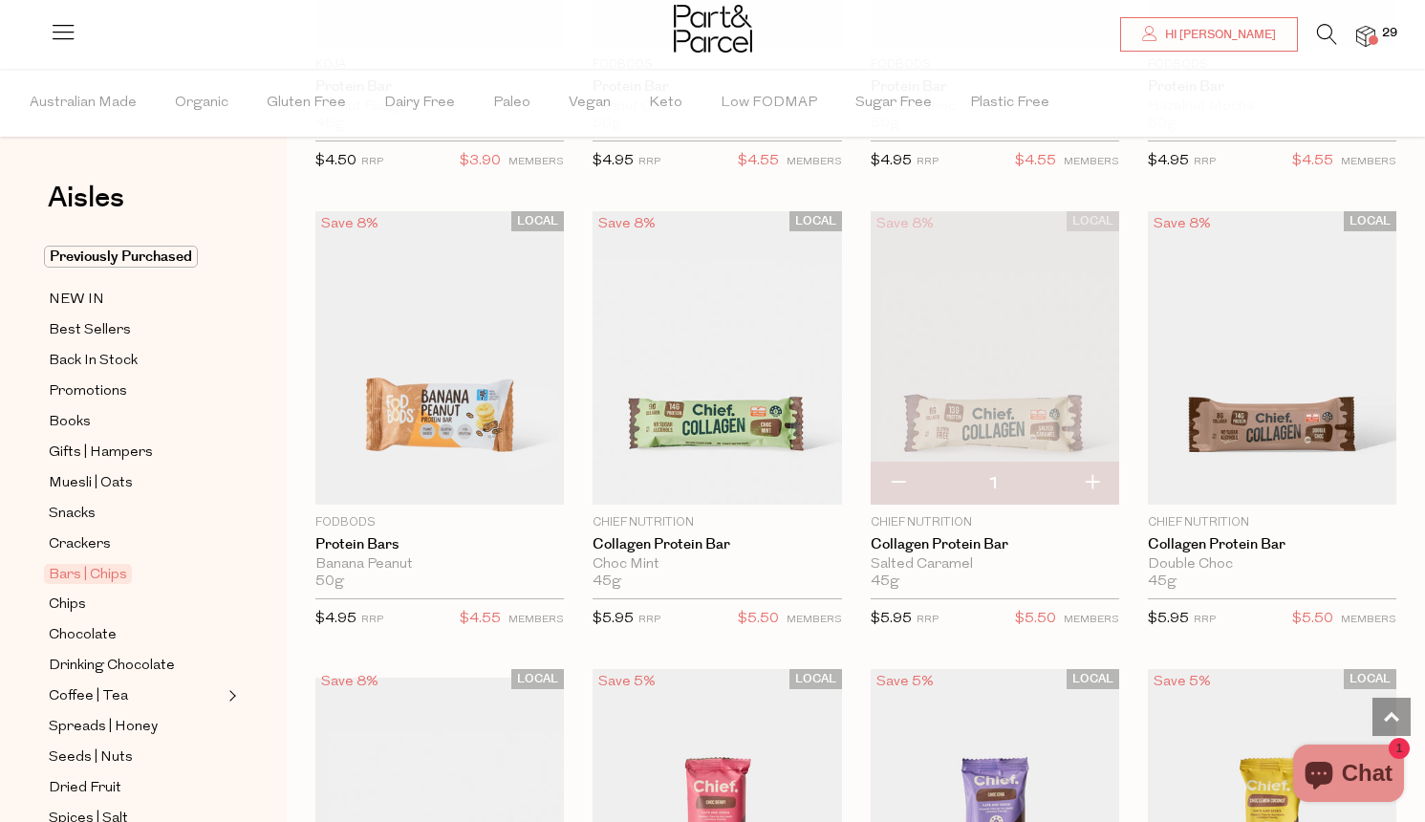
click at [1096, 481] on button "button" at bounding box center [1092, 484] width 54 height 42
type input "2"
click at [1094, 477] on button "button" at bounding box center [1092, 484] width 54 height 42
type input "3"
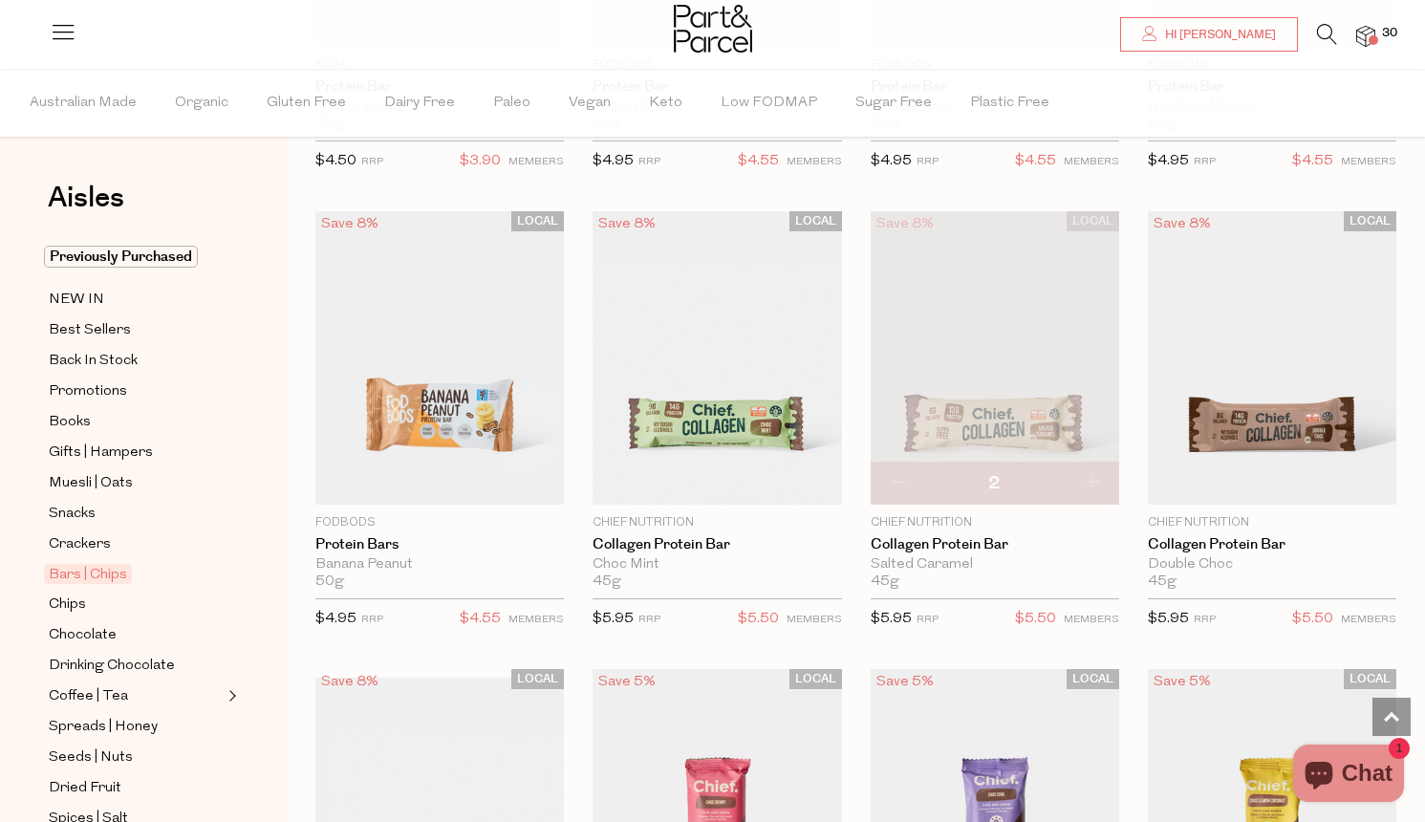
type input "3"
click at [1094, 484] on button "button" at bounding box center [1092, 484] width 54 height 42
type input "4"
click at [1098, 481] on button "button" at bounding box center [1092, 484] width 54 height 42
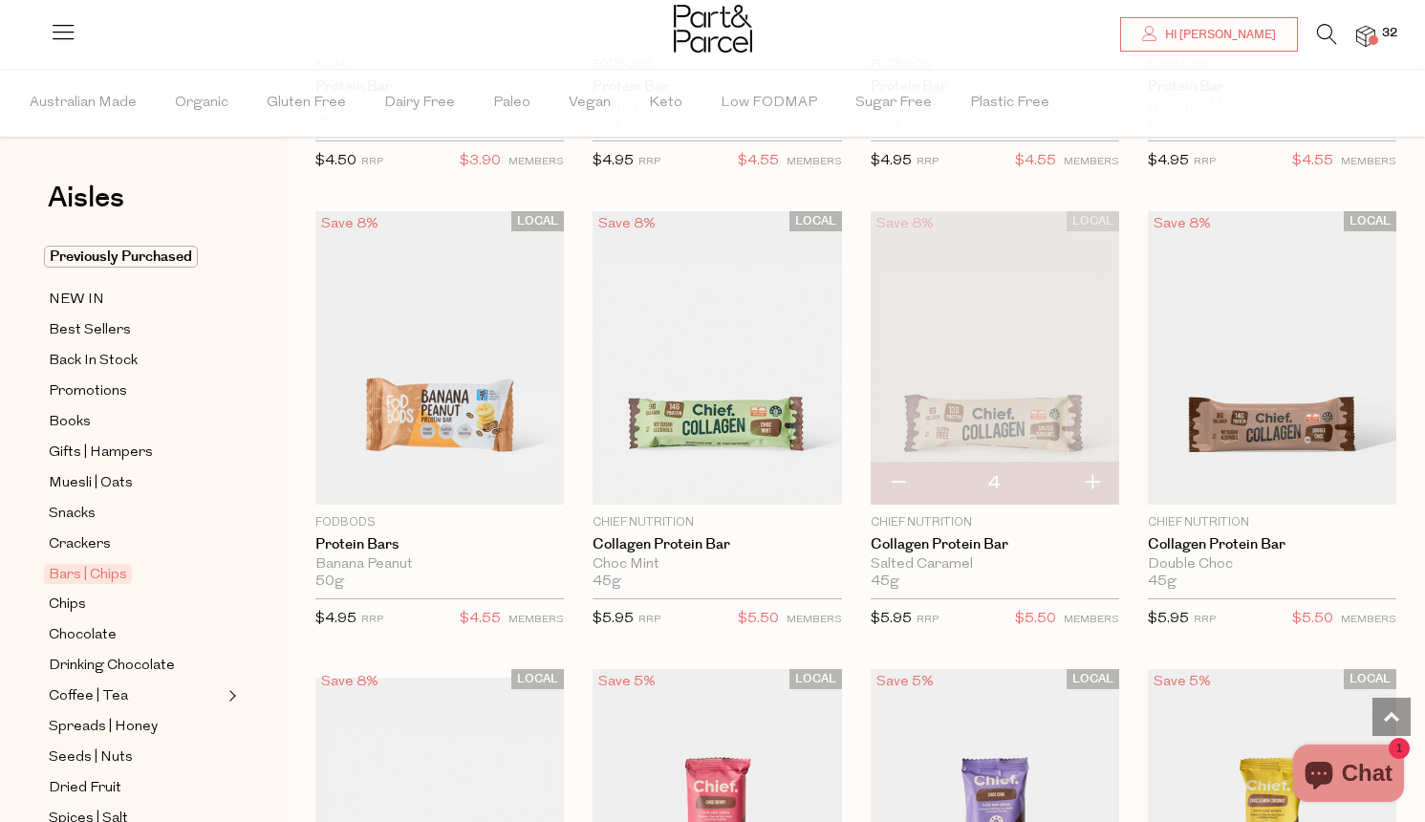
type input "5"
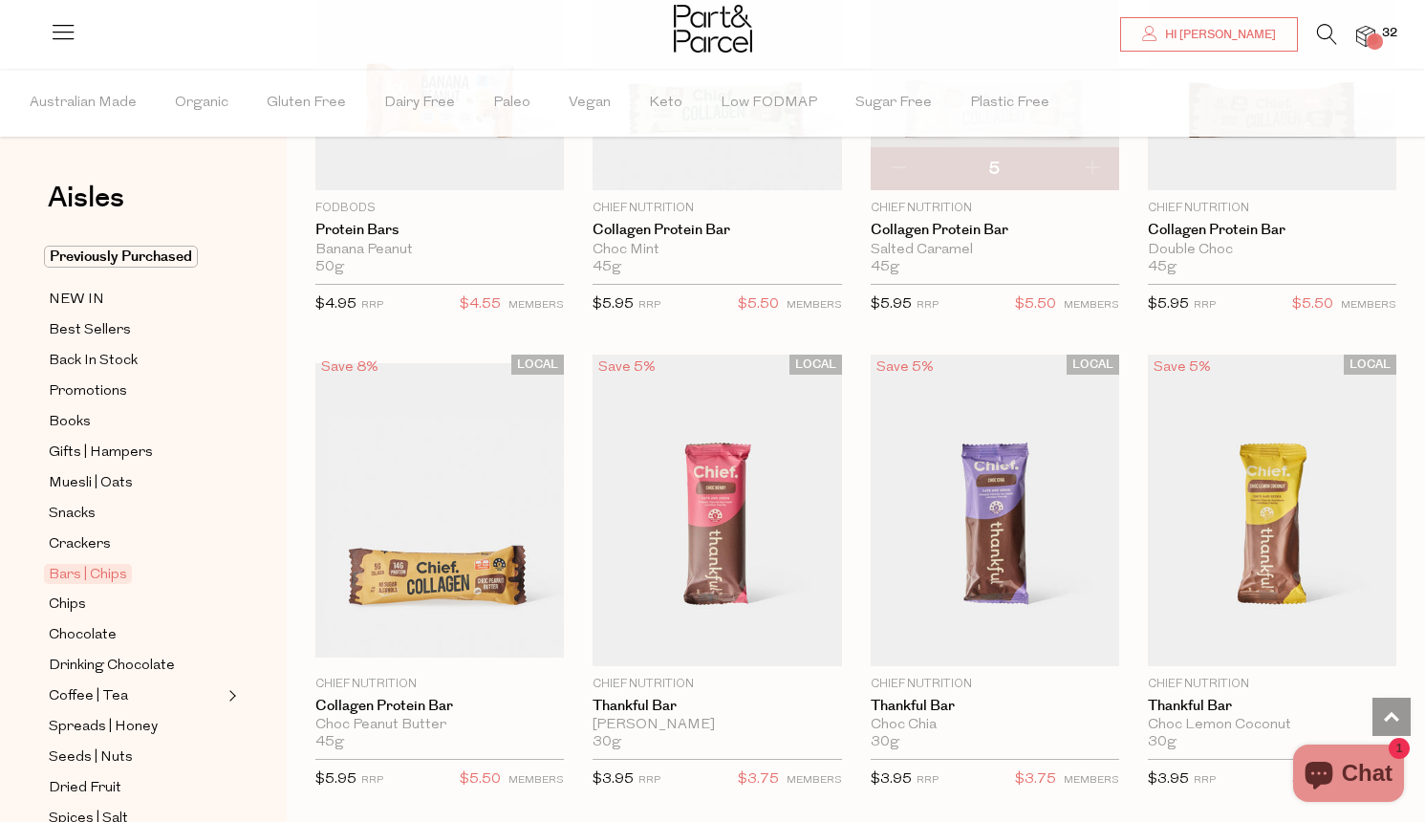
scroll to position [1730, 0]
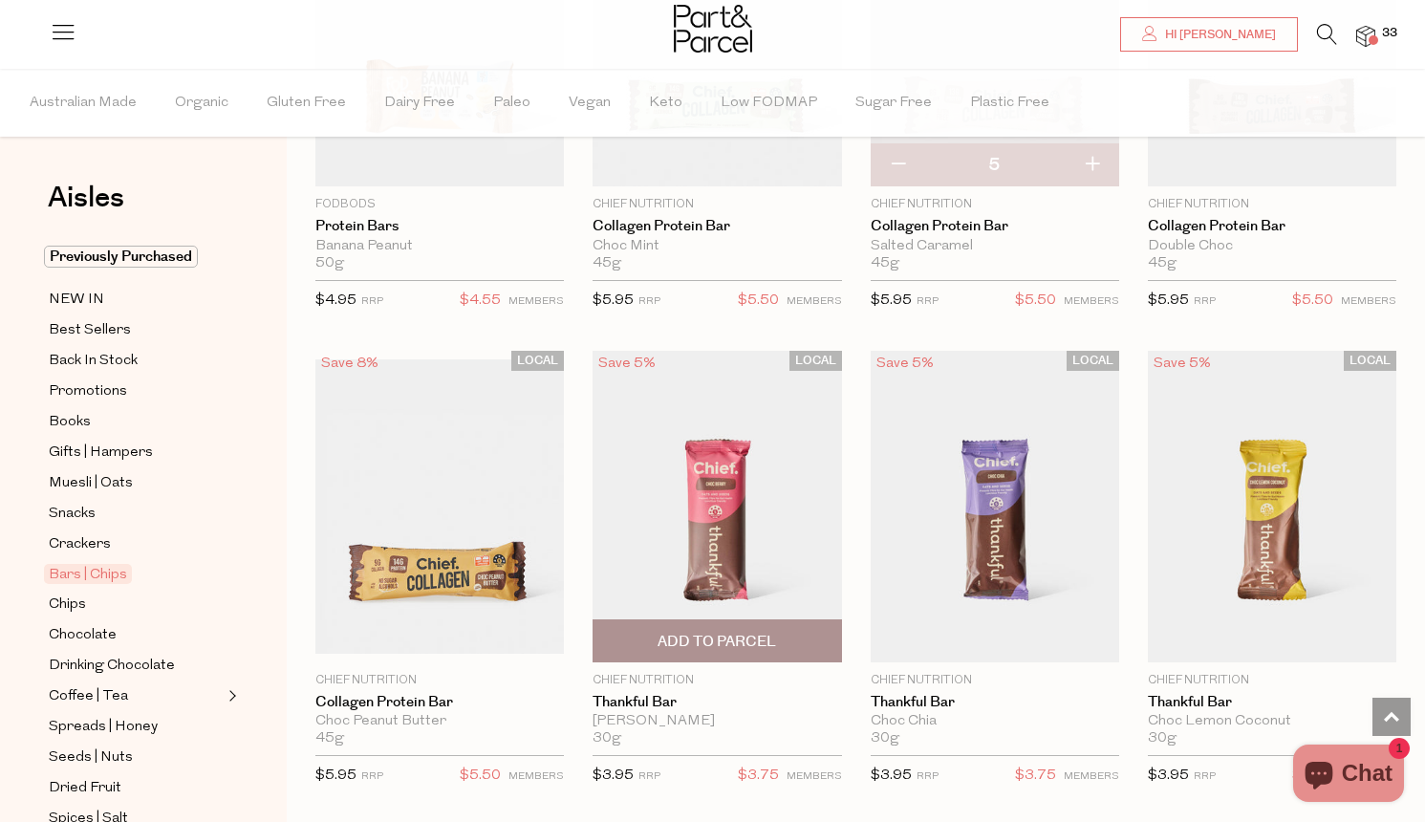
click at [767, 627] on span "Add To Parcel" at bounding box center [716, 640] width 237 height 41
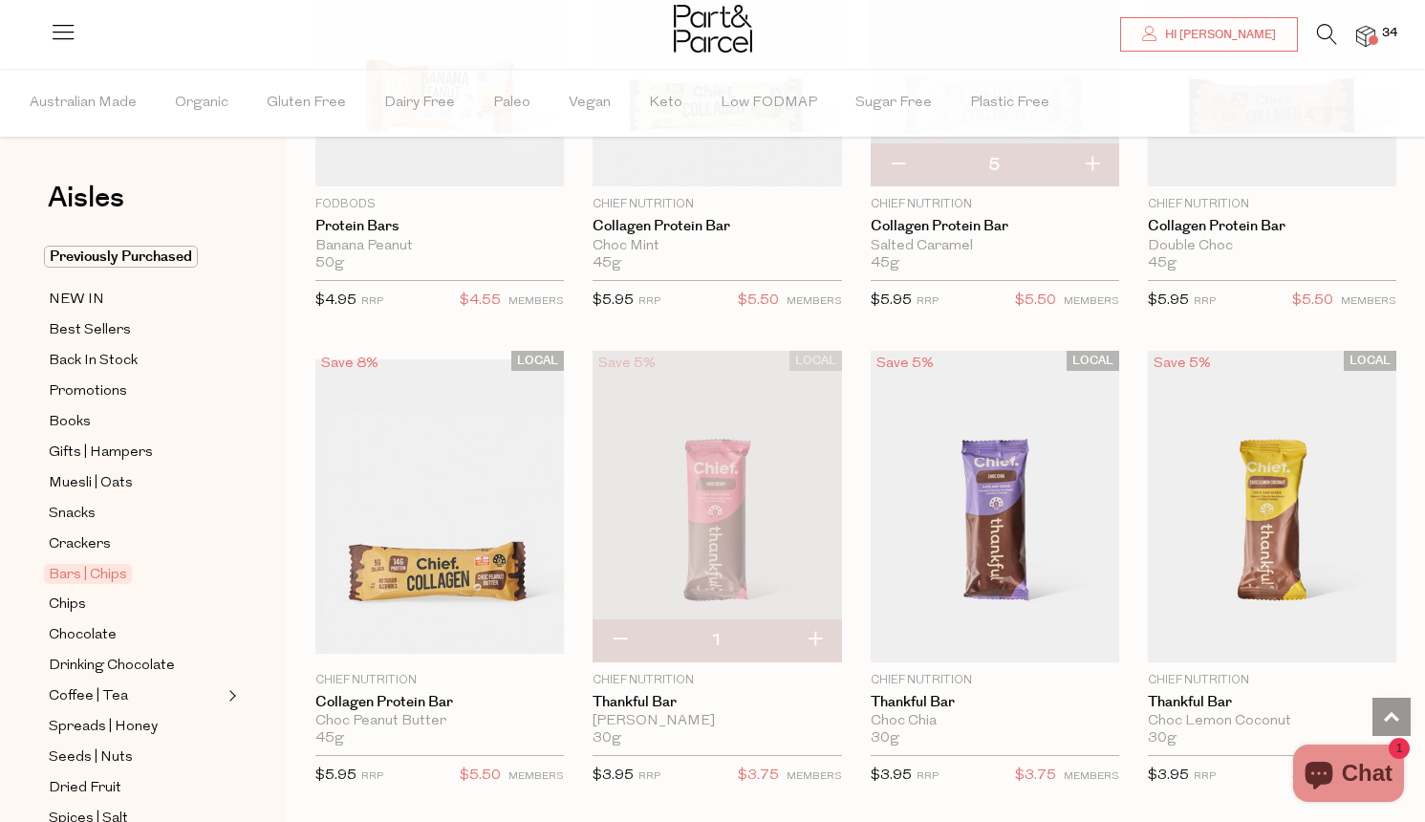
click at [817, 638] on button "button" at bounding box center [815, 640] width 54 height 42
type input "2"
click at [816, 638] on button "button" at bounding box center [815, 640] width 54 height 42
type input "3"
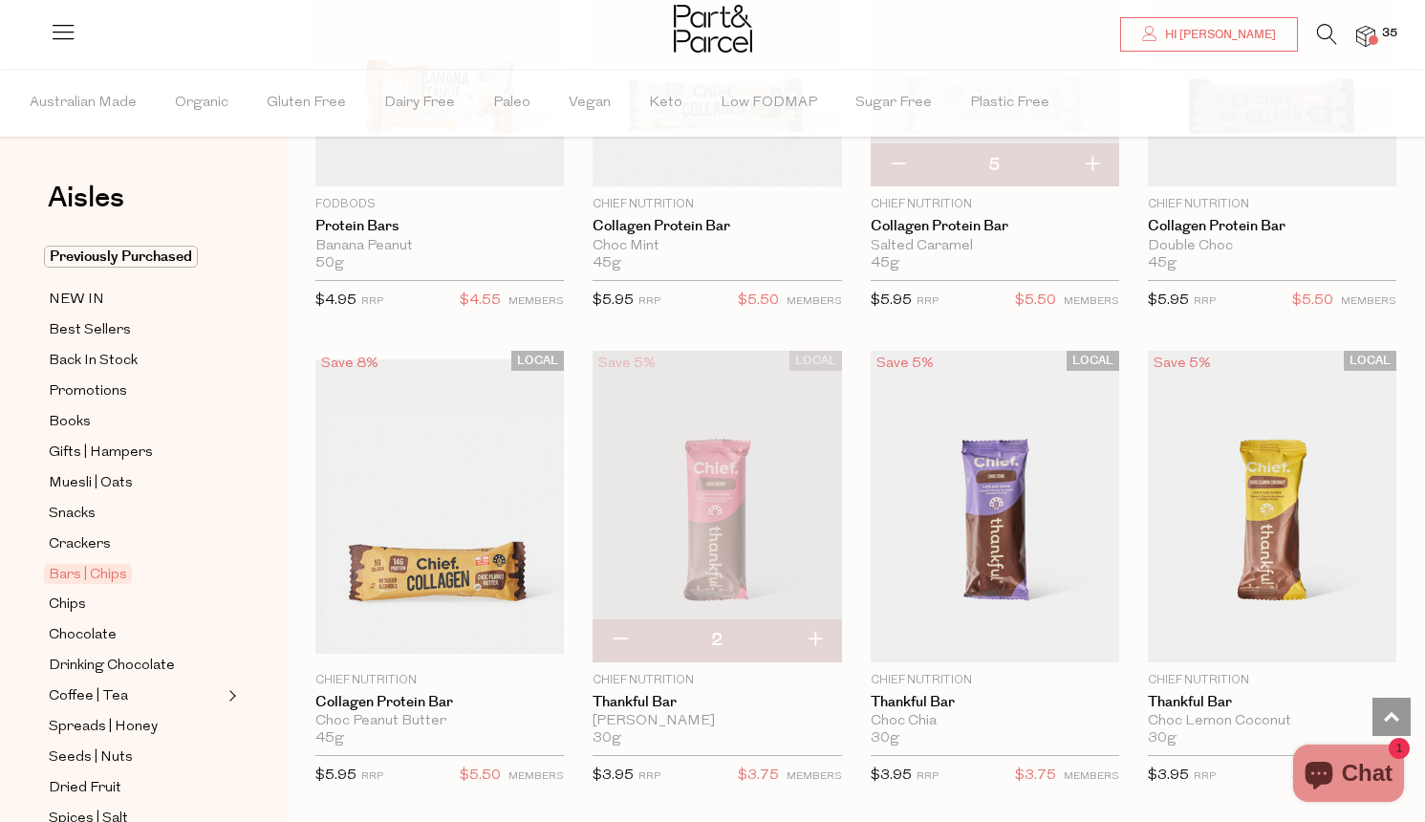
type input "3"
click at [815, 638] on button "button" at bounding box center [815, 640] width 54 height 42
type input "4"
click at [816, 640] on button "button" at bounding box center [815, 640] width 54 height 42
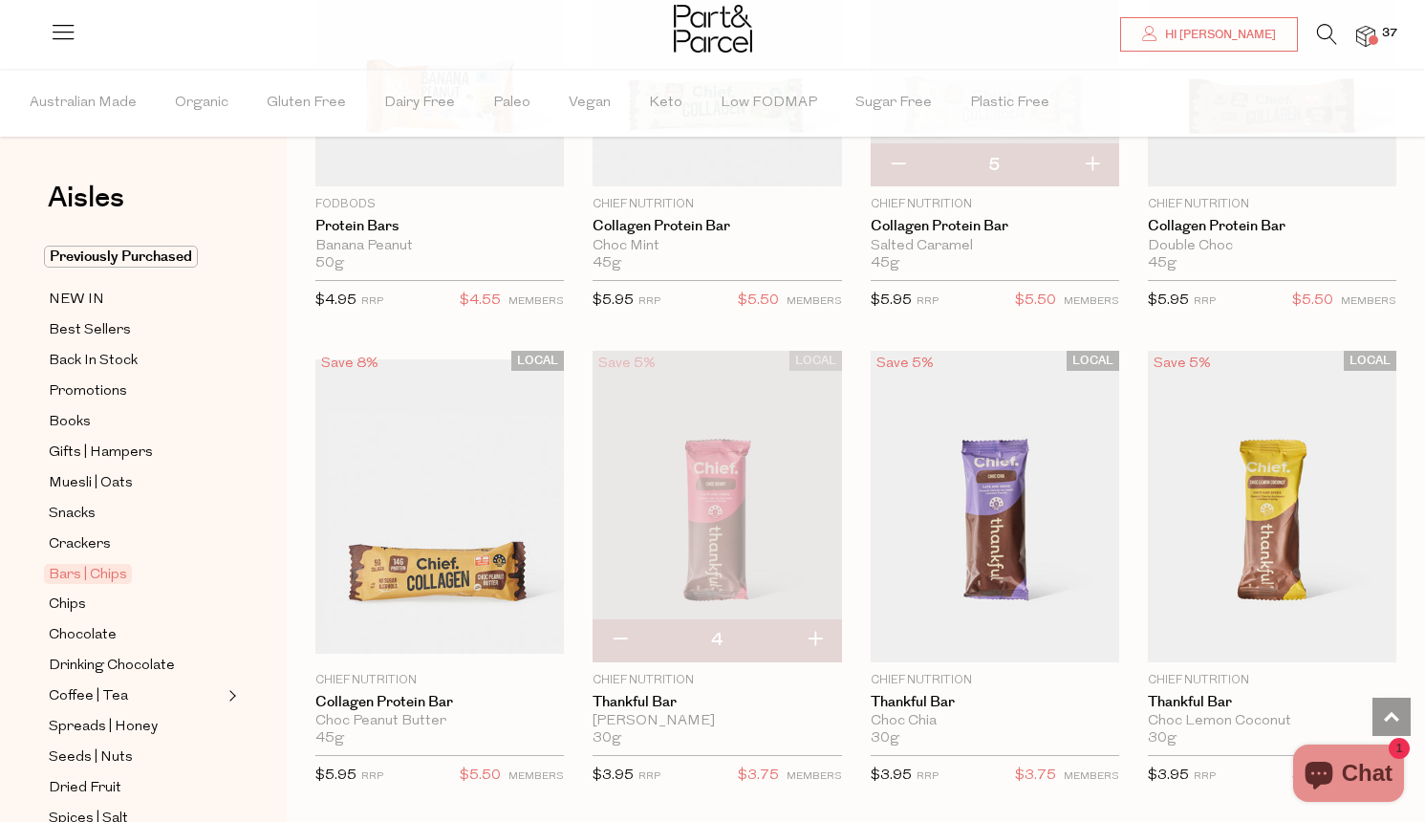
type input "5"
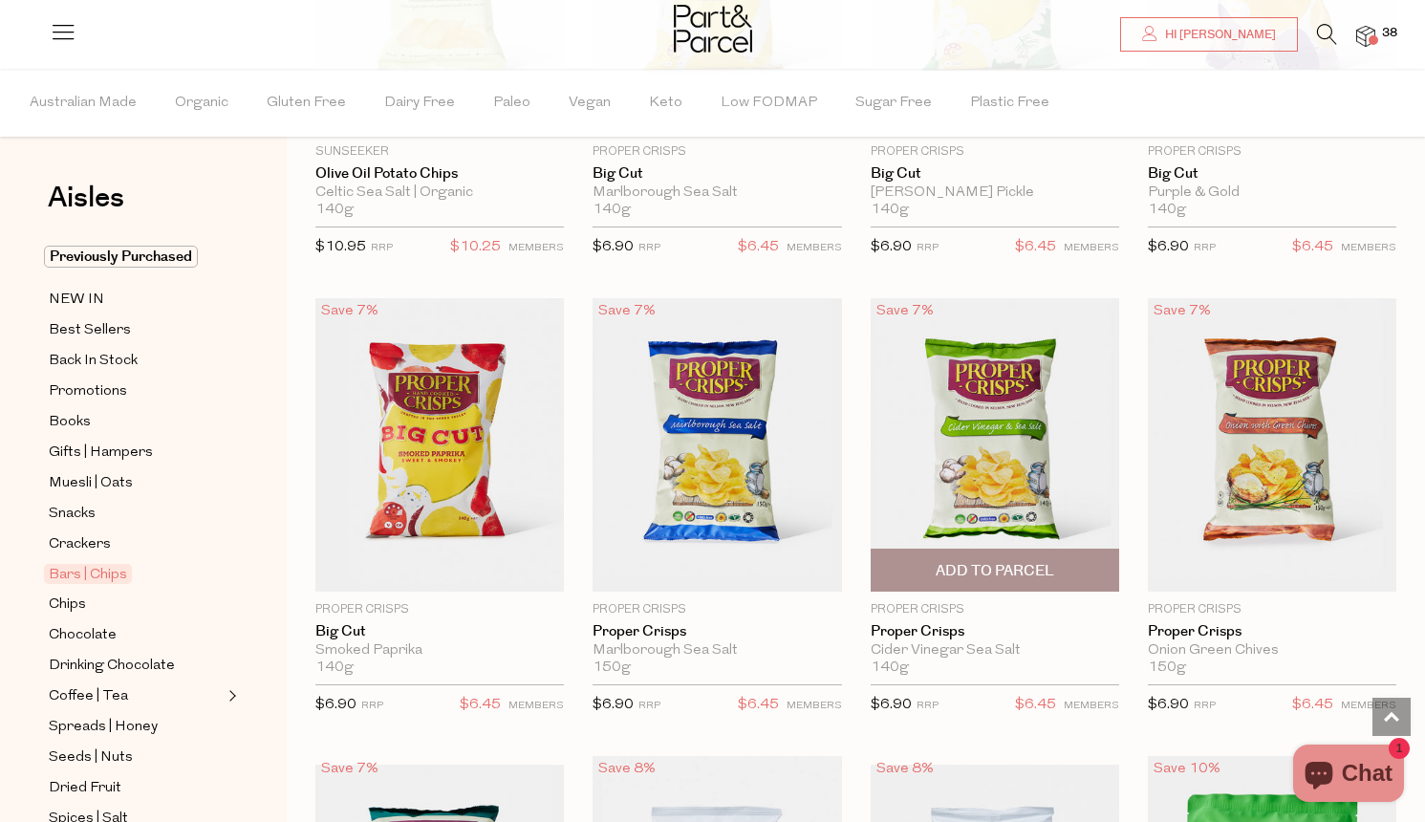
scroll to position [6929, 0]
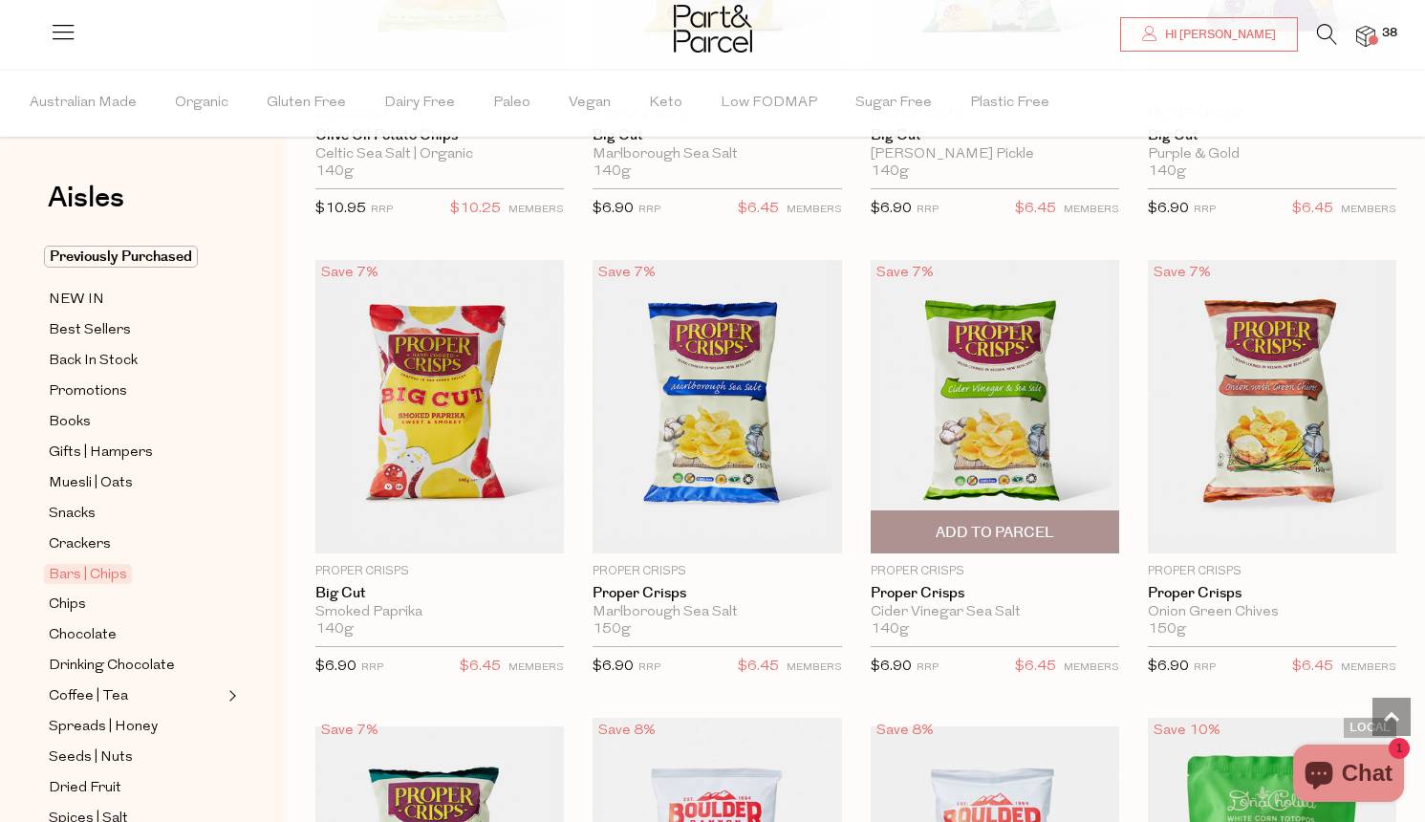
click at [977, 524] on span "Add To Parcel" at bounding box center [995, 533] width 119 height 20
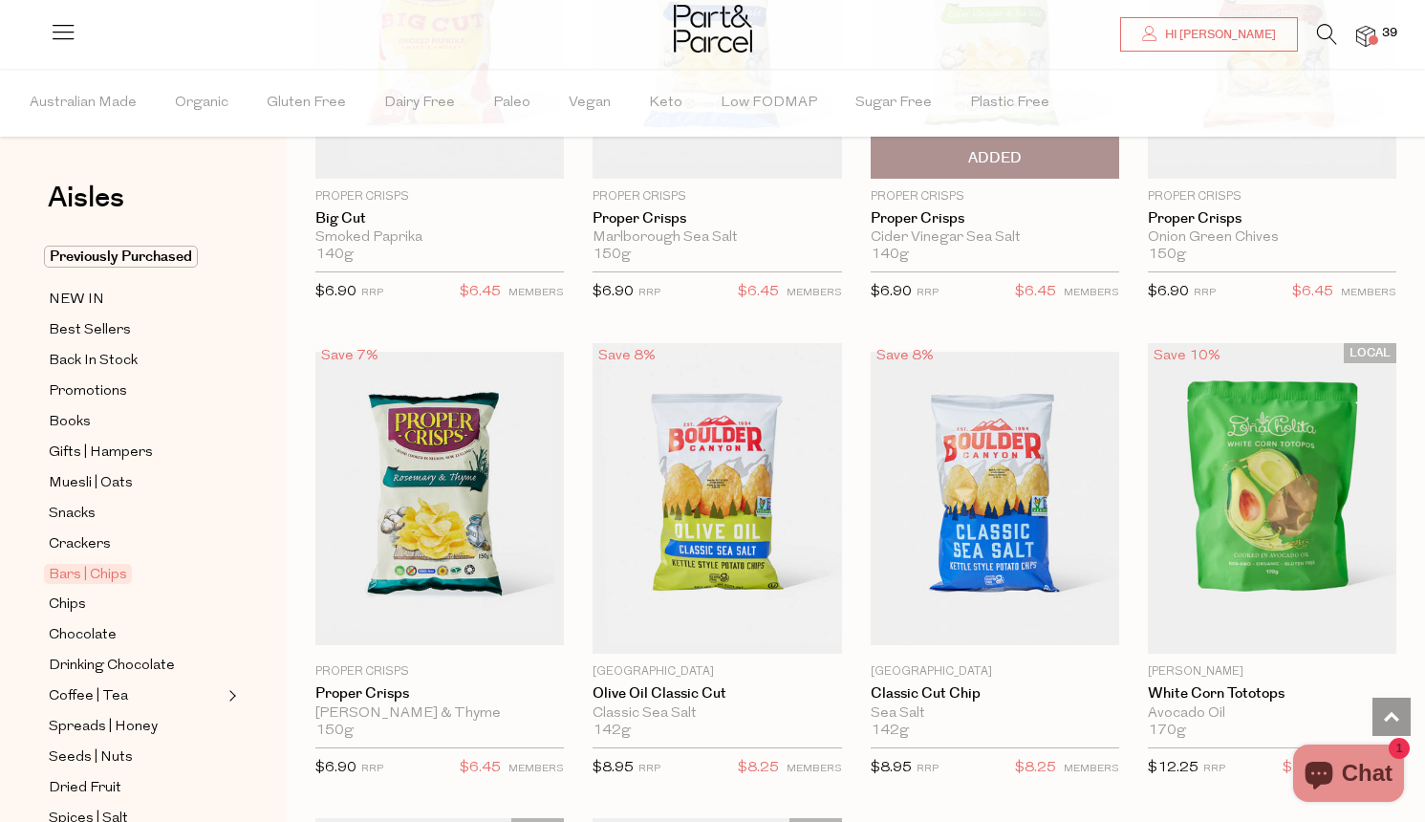
scroll to position [7304, 0]
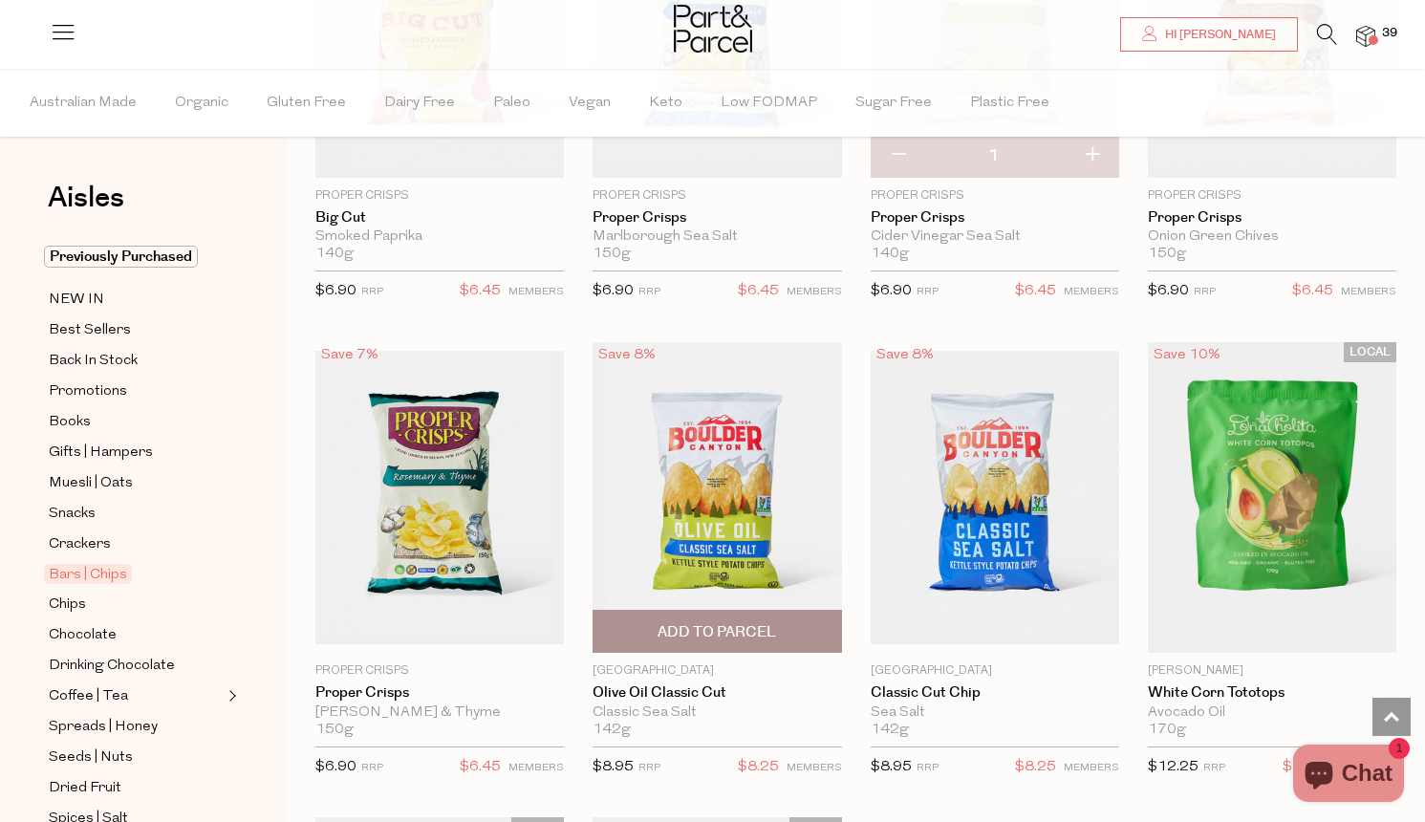
click at [696, 622] on span "Add To Parcel" at bounding box center [717, 632] width 119 height 20
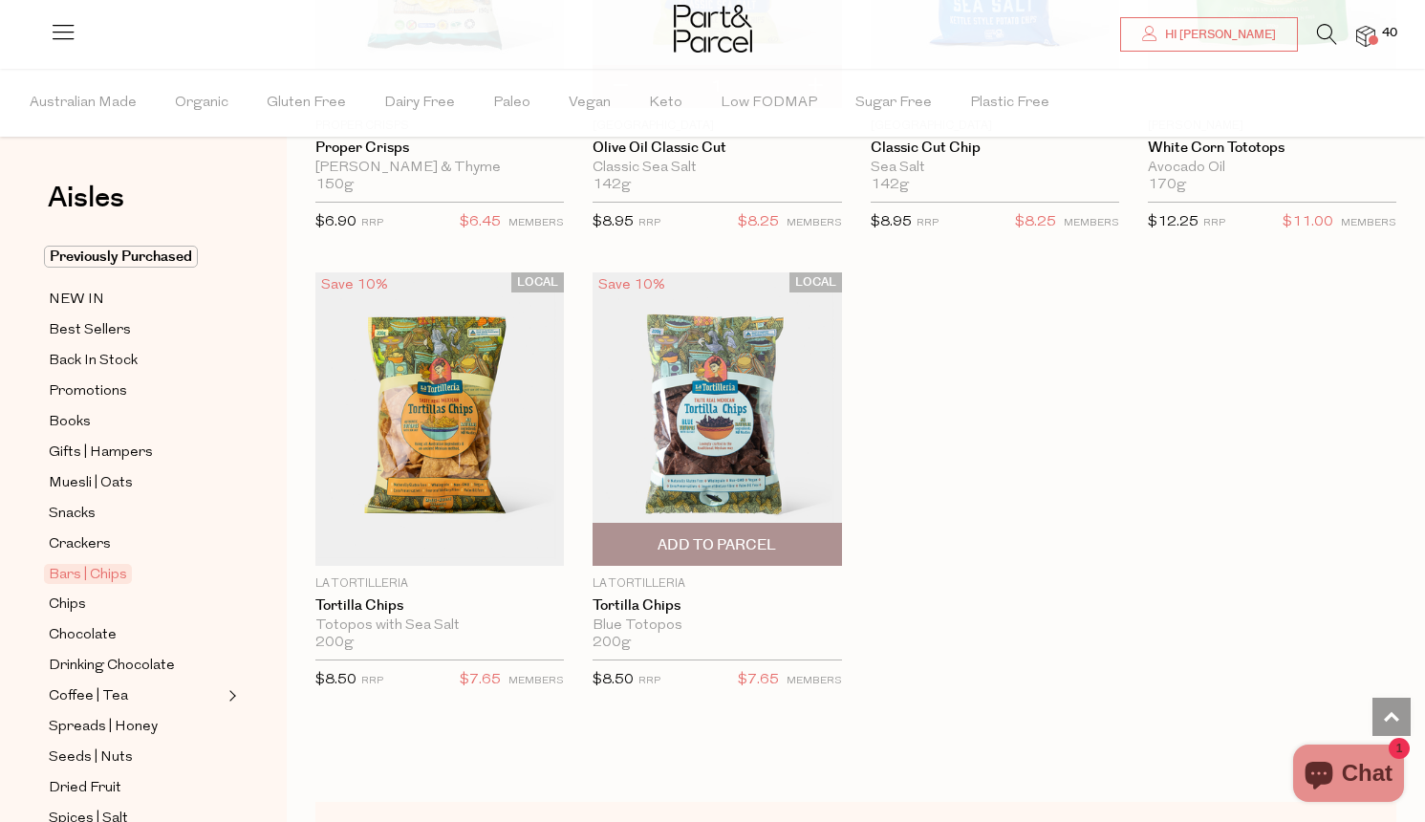
scroll to position [7863, 0]
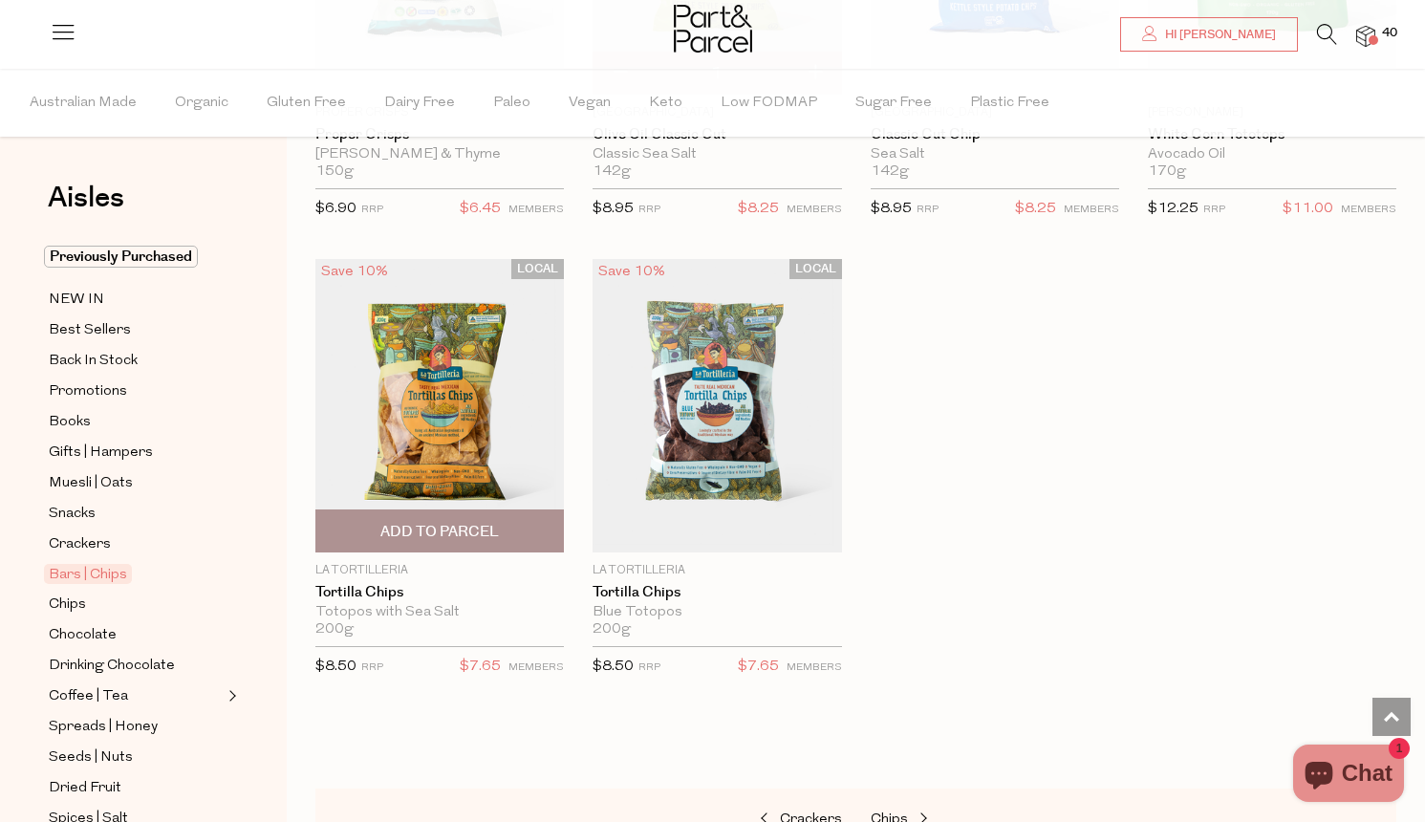
click at [498, 531] on span "Add To Parcel" at bounding box center [439, 530] width 237 height 41
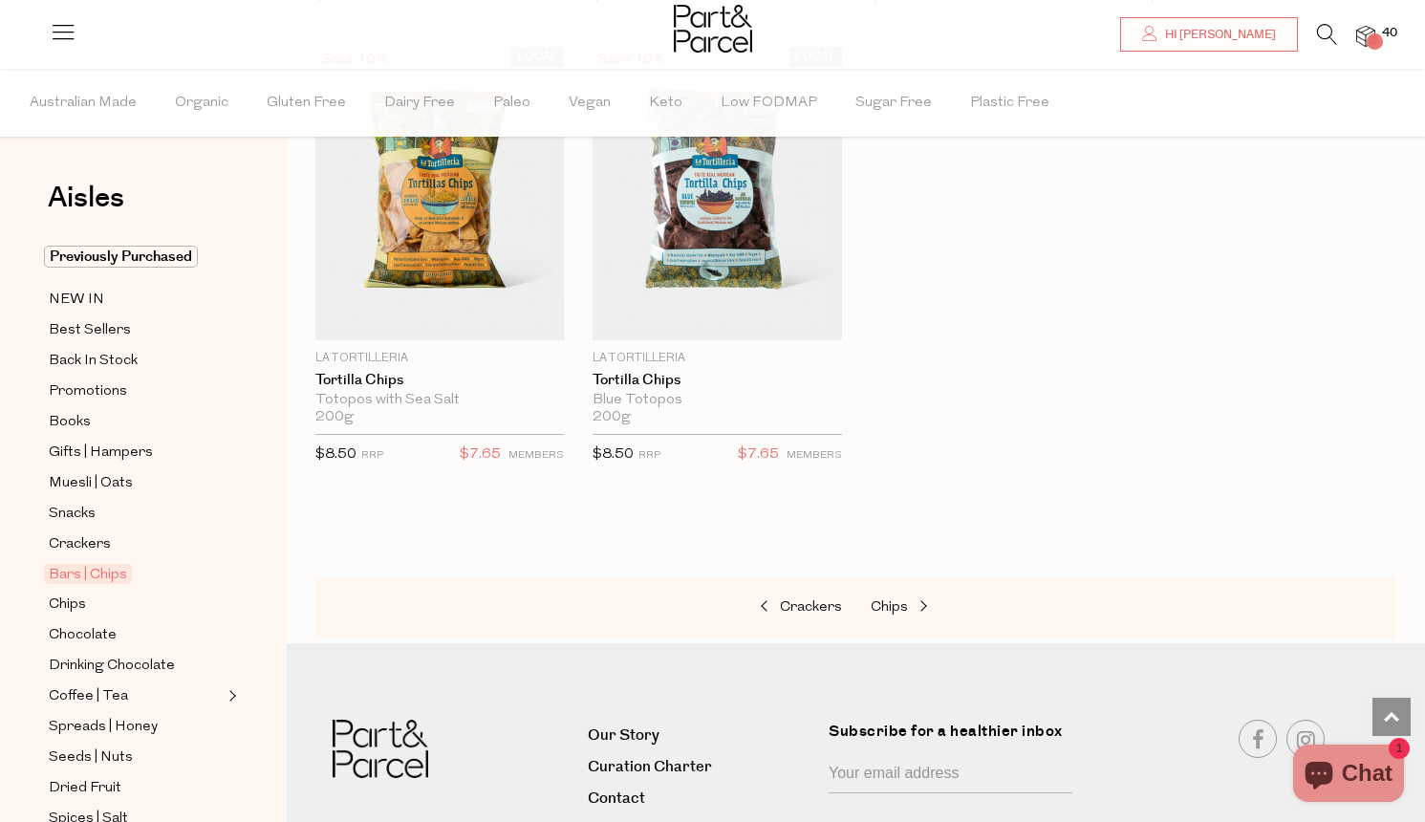
scroll to position [8076, 0]
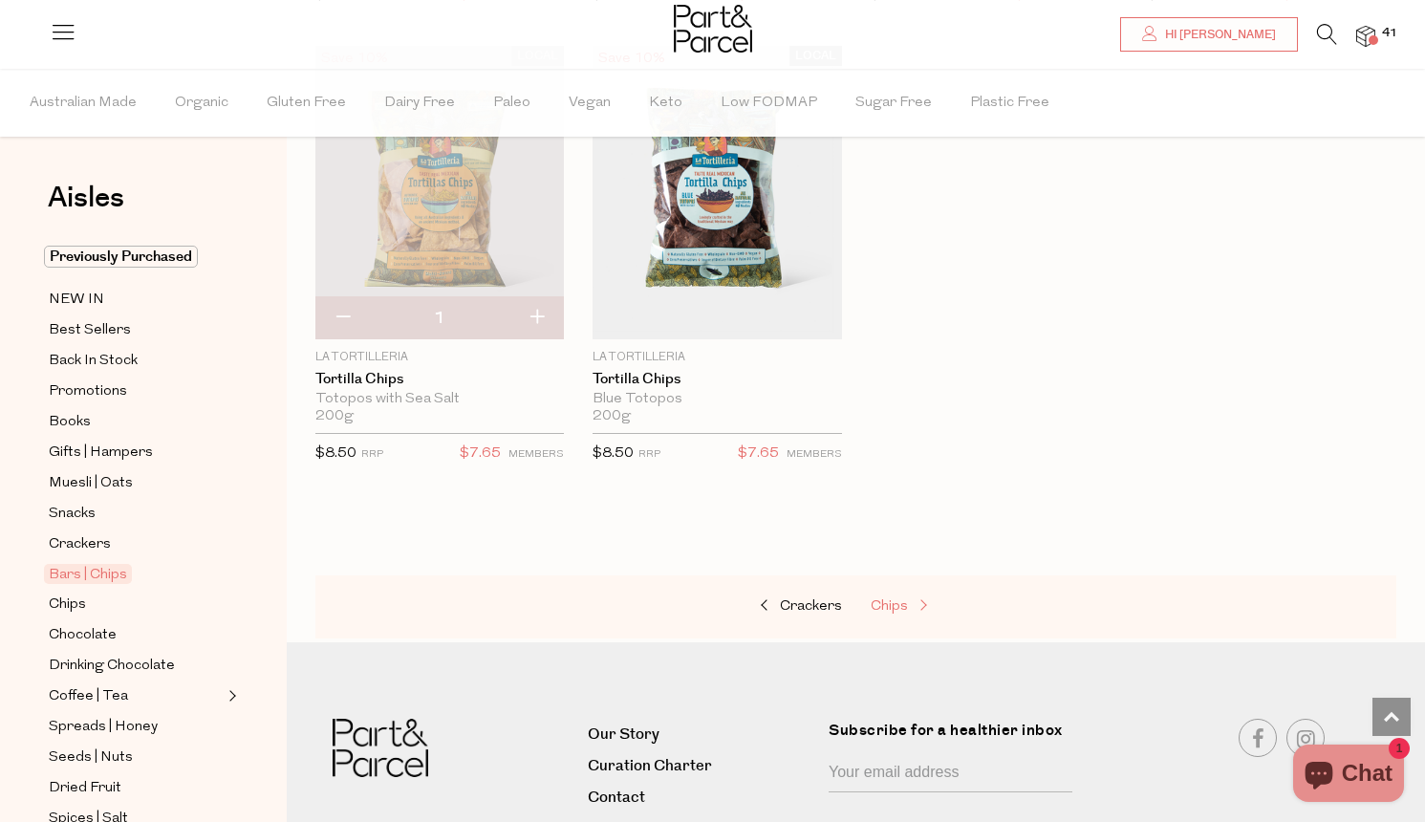
click at [908, 599] on span at bounding box center [921, 606] width 27 height 14
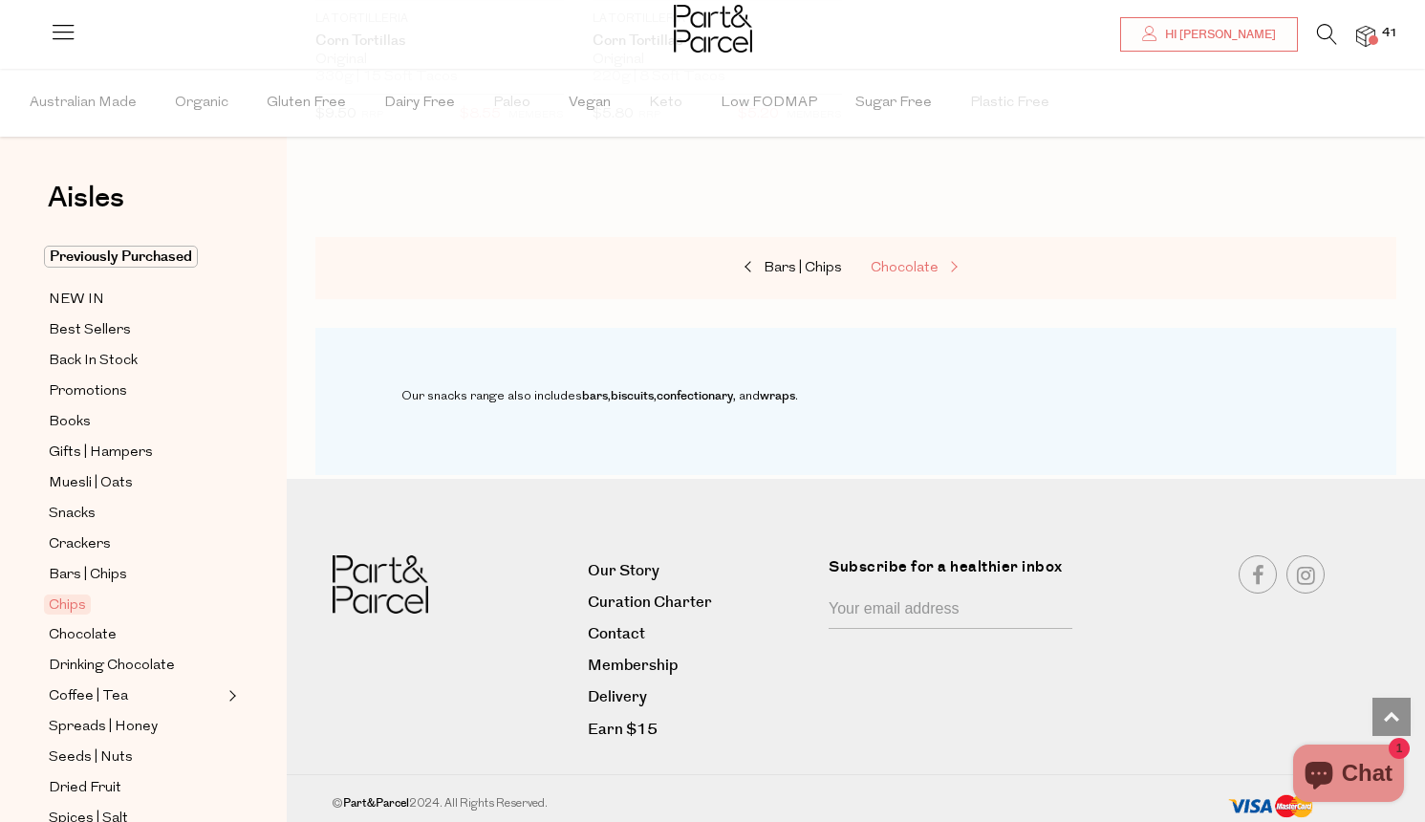
click at [920, 262] on span "Chocolate" at bounding box center [905, 268] width 68 height 14
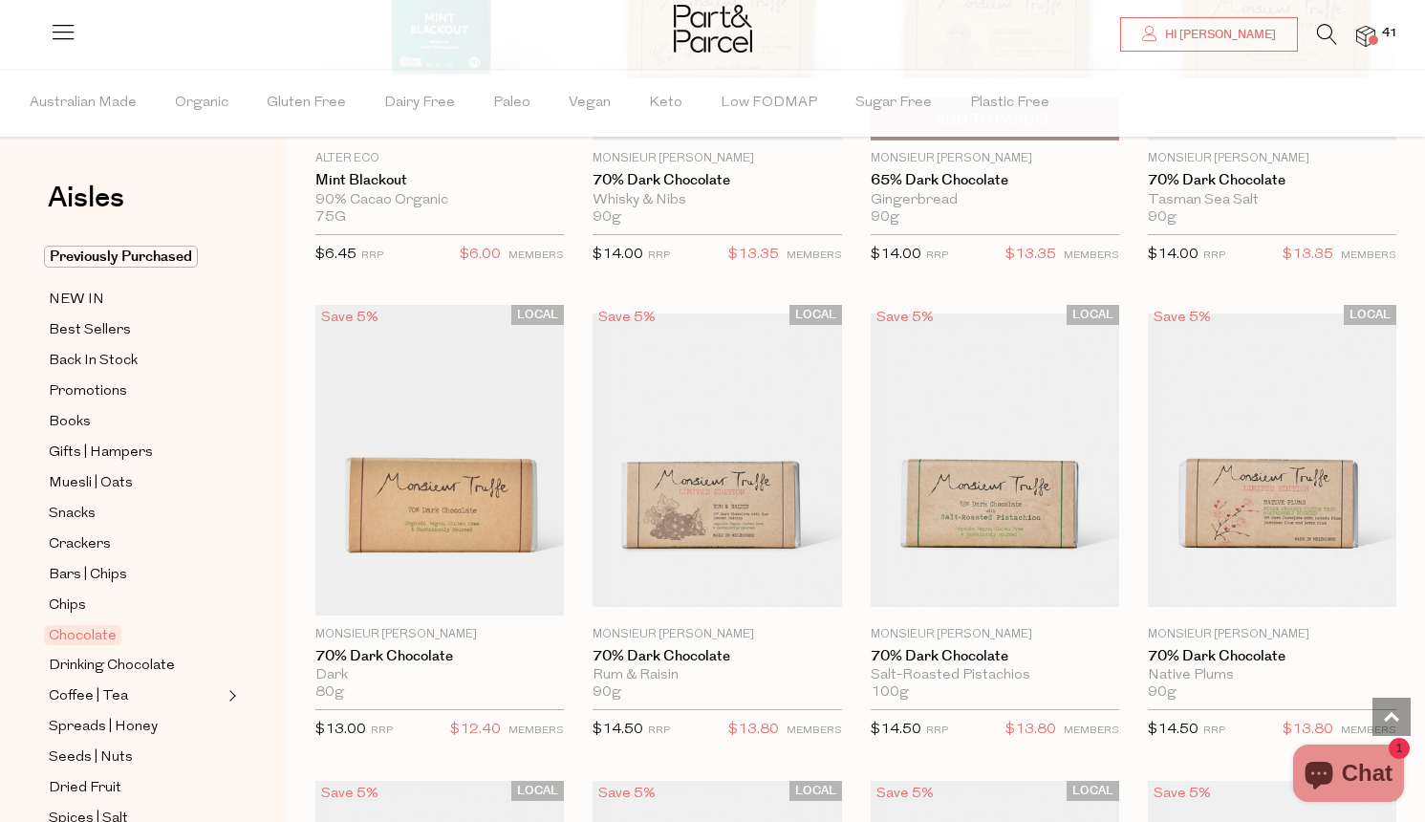
scroll to position [3192, 0]
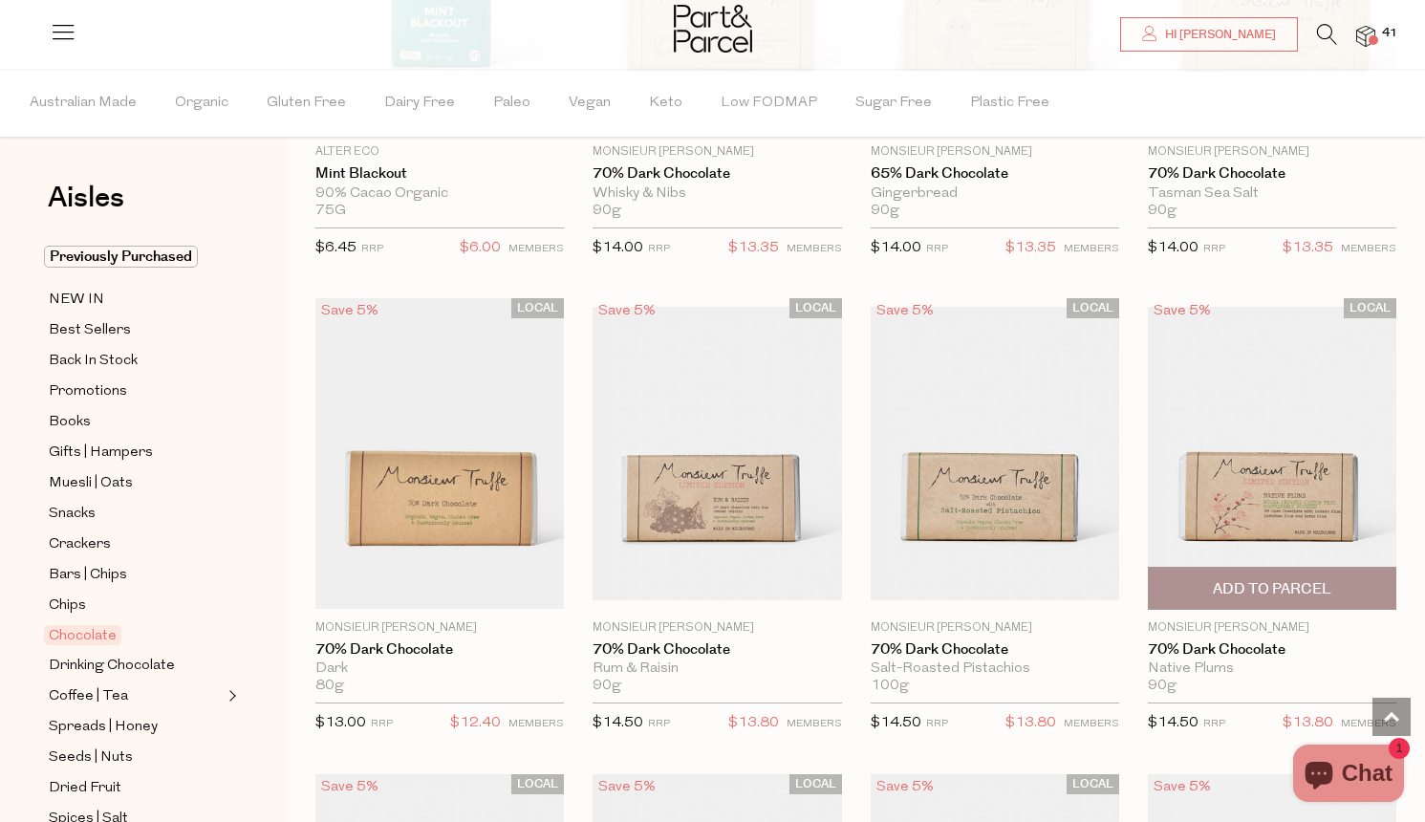
click at [1231, 591] on span "Add To Parcel" at bounding box center [1272, 589] width 119 height 20
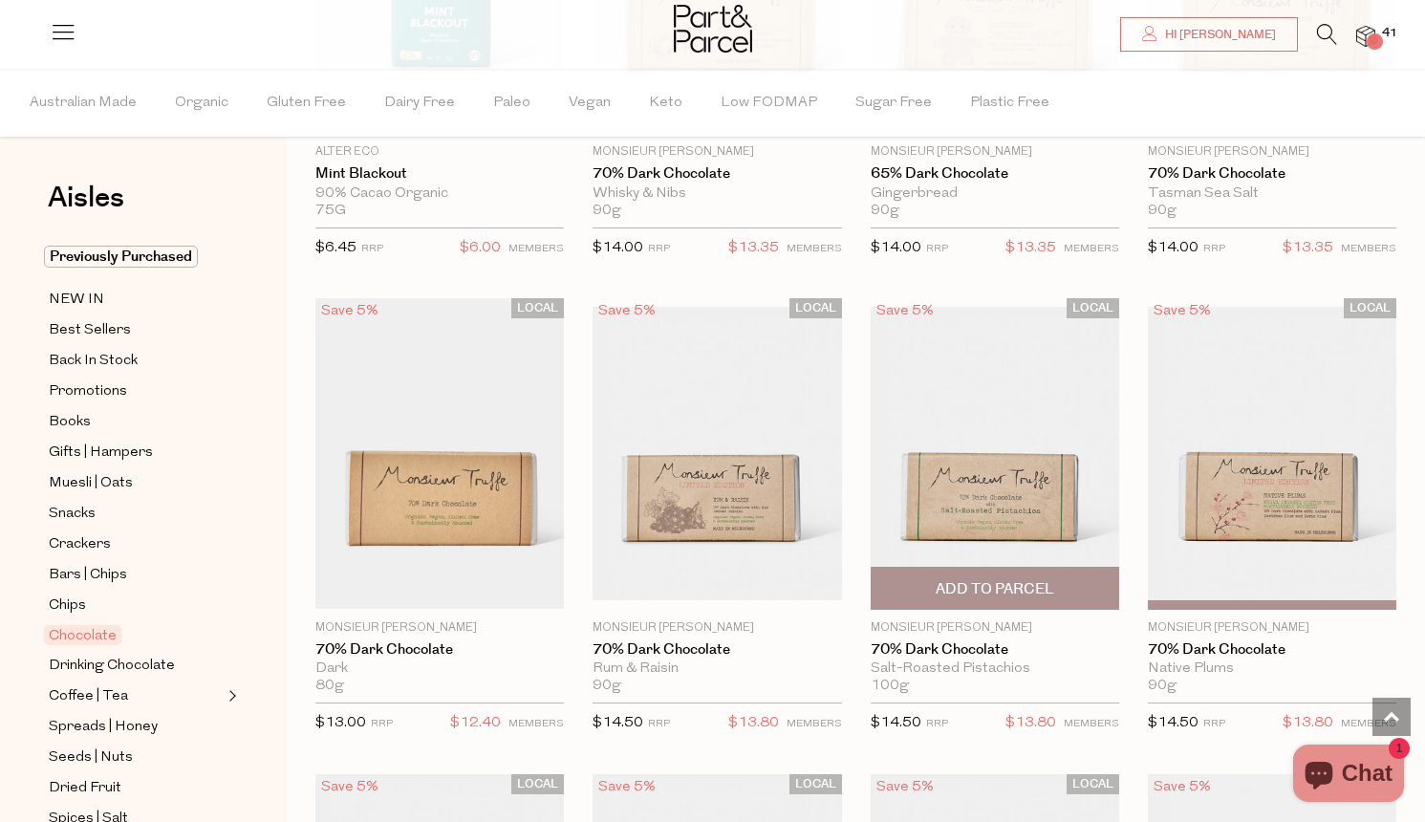
click at [991, 581] on span "Add To Parcel" at bounding box center [995, 589] width 119 height 20
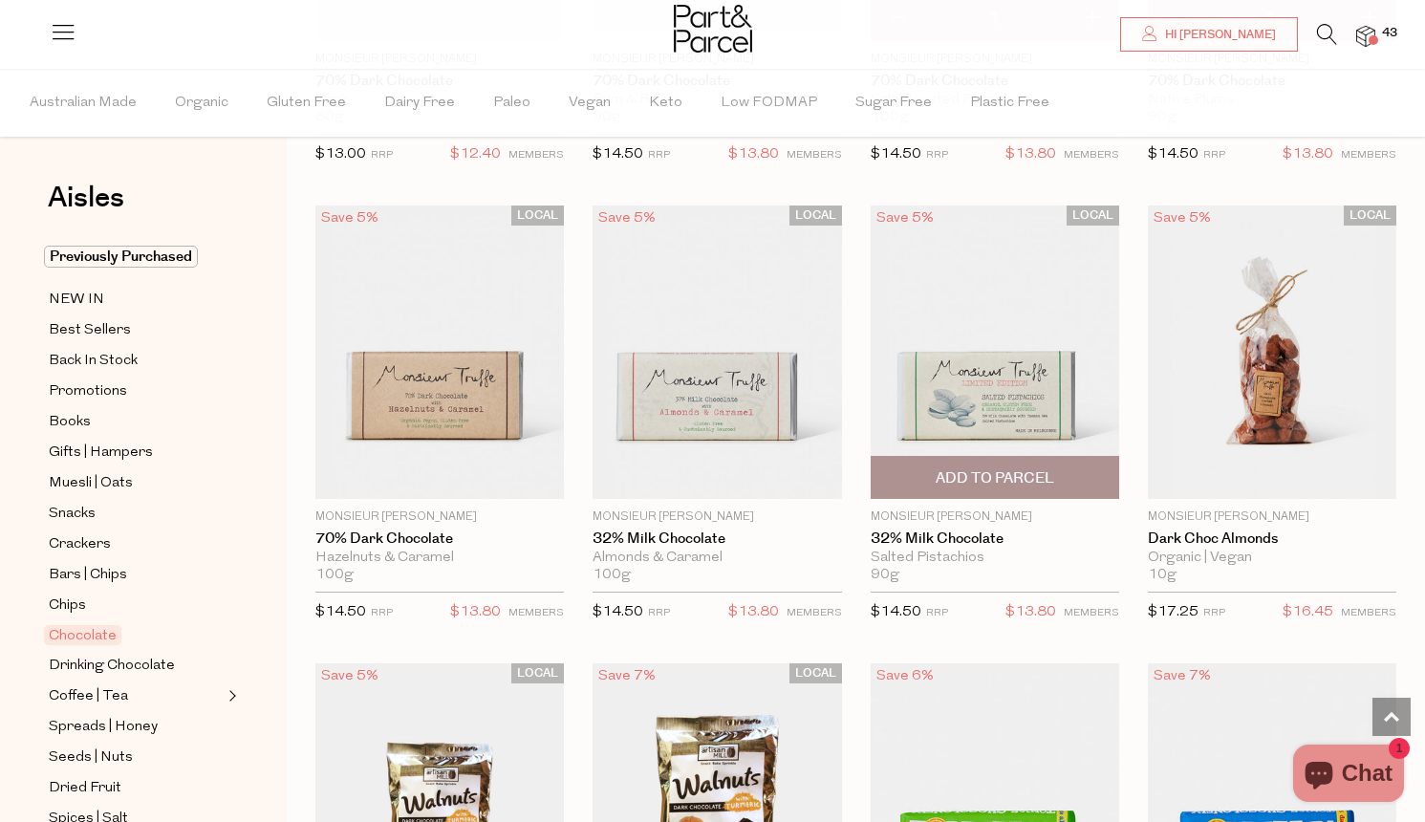
scroll to position [3770, 0]
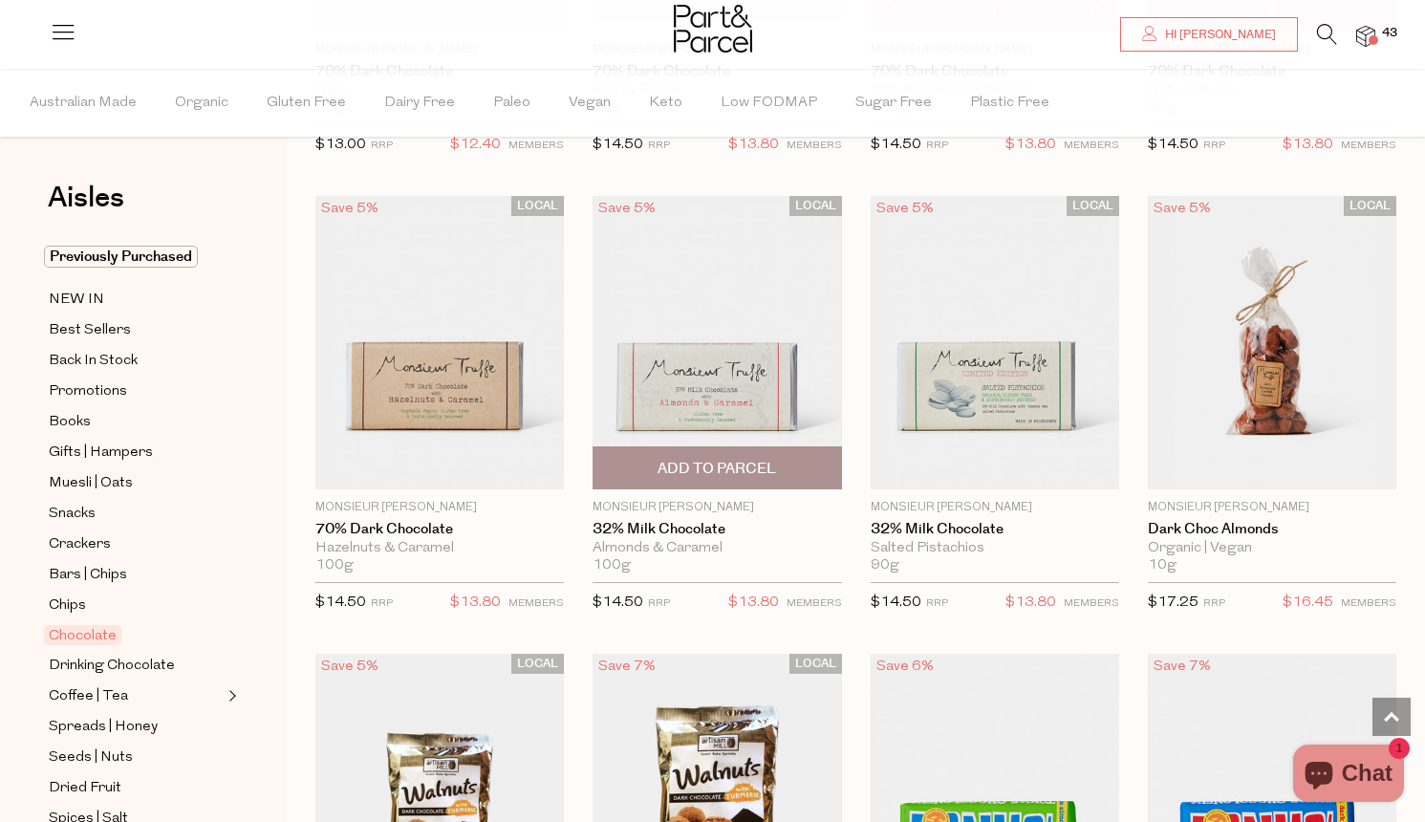
click at [793, 465] on span "Add To Parcel" at bounding box center [716, 467] width 237 height 41
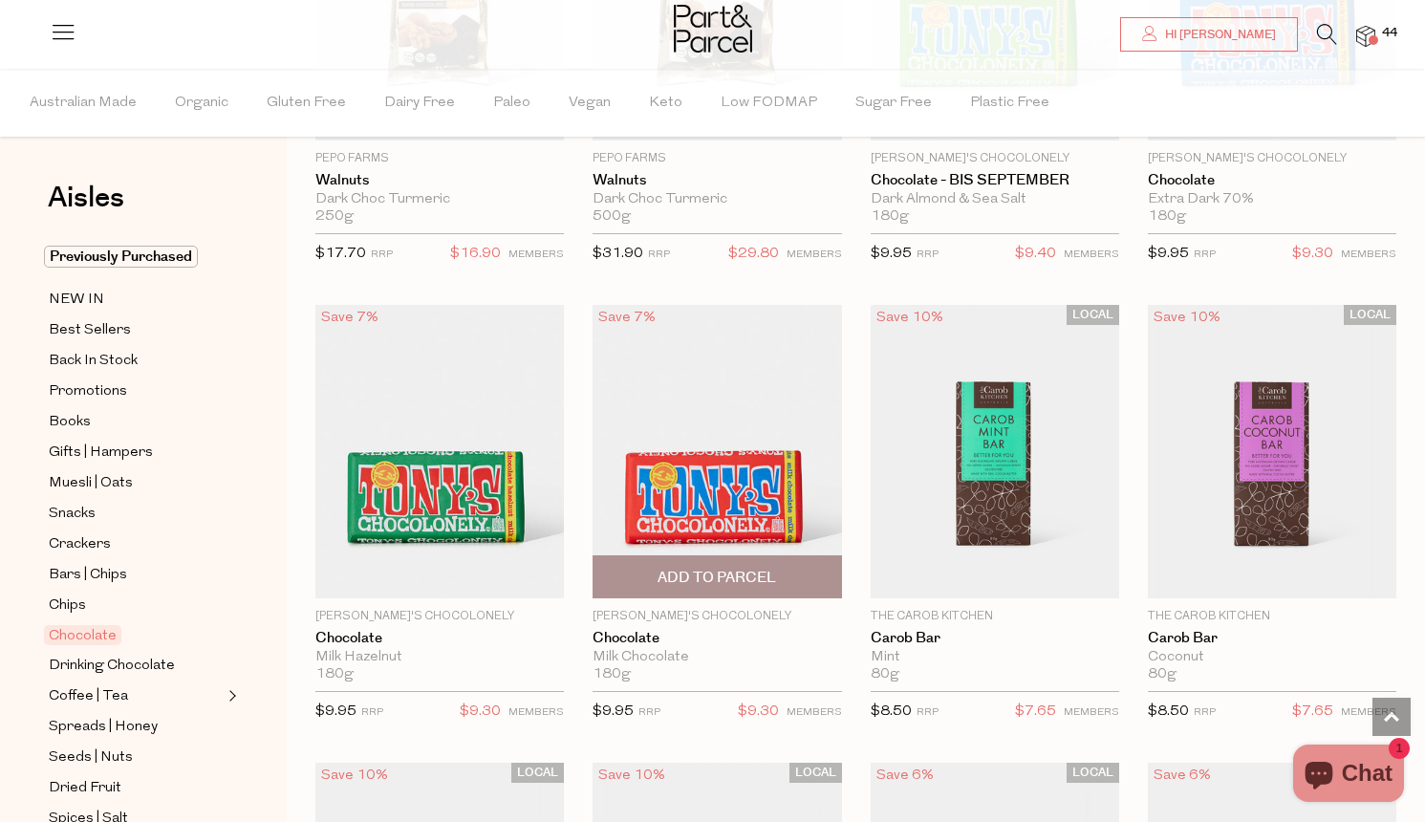
scroll to position [4614, 0]
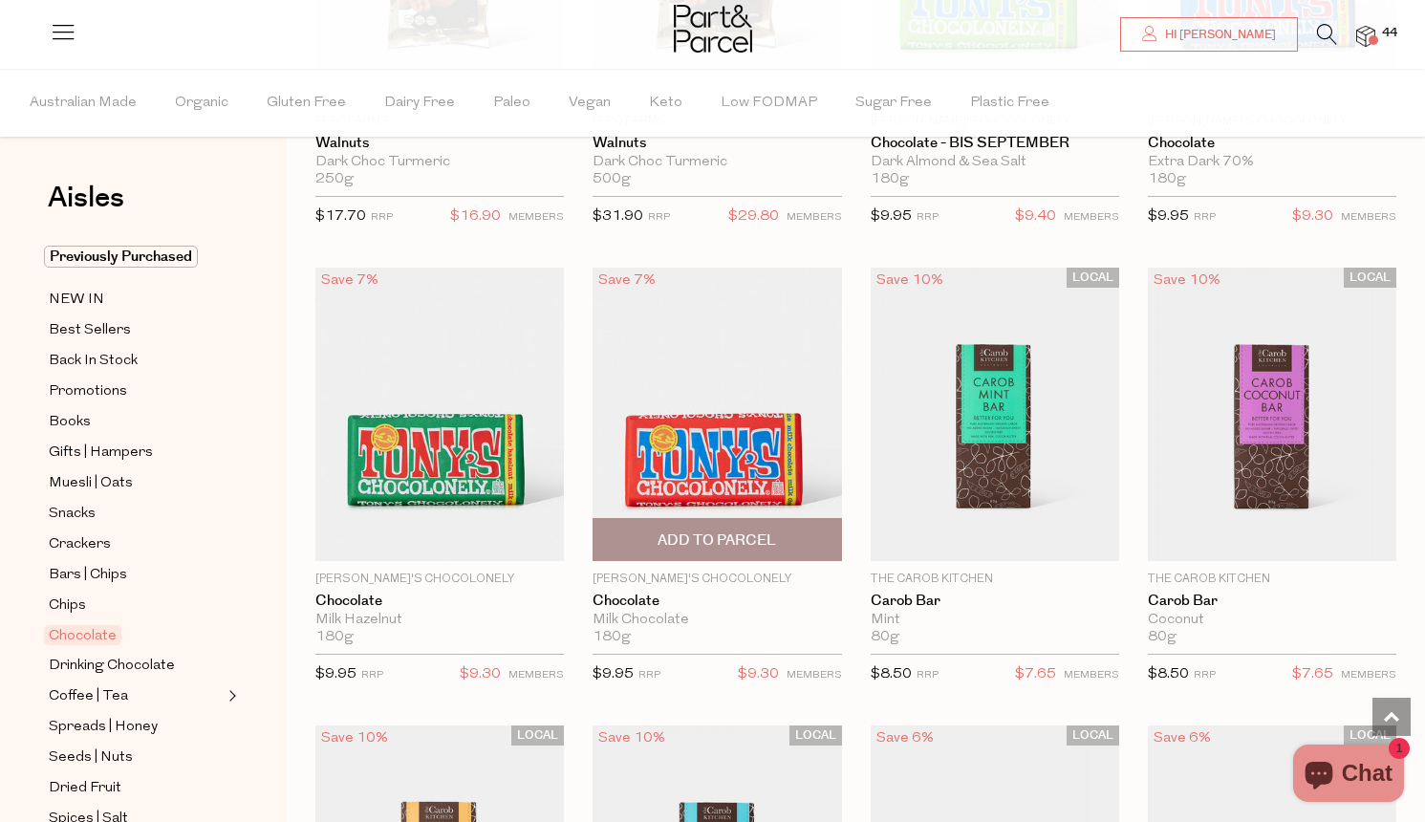
click at [743, 539] on span "Add To Parcel" at bounding box center [717, 540] width 119 height 20
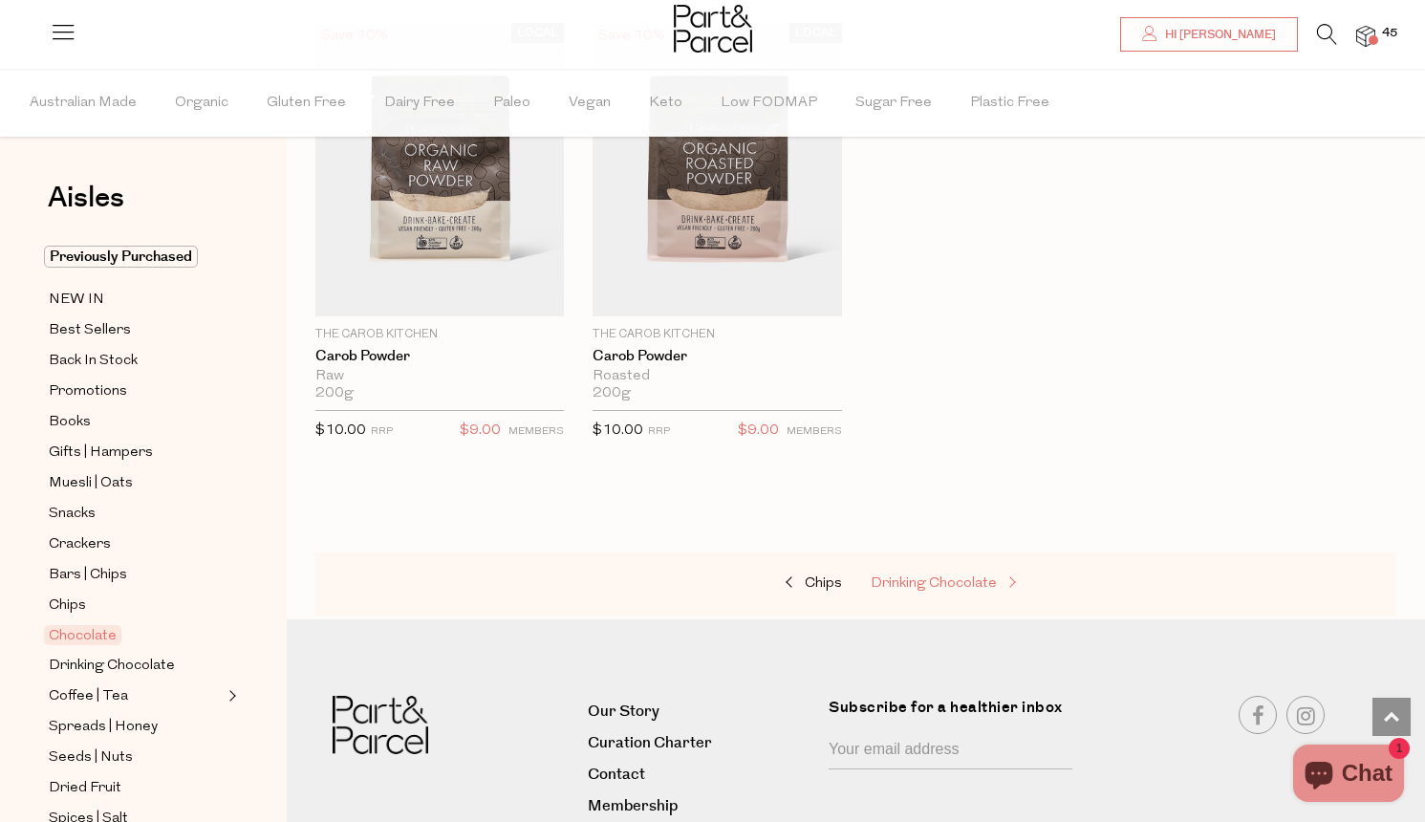
click at [956, 576] on span "Drinking Chocolate" at bounding box center [934, 583] width 126 height 14
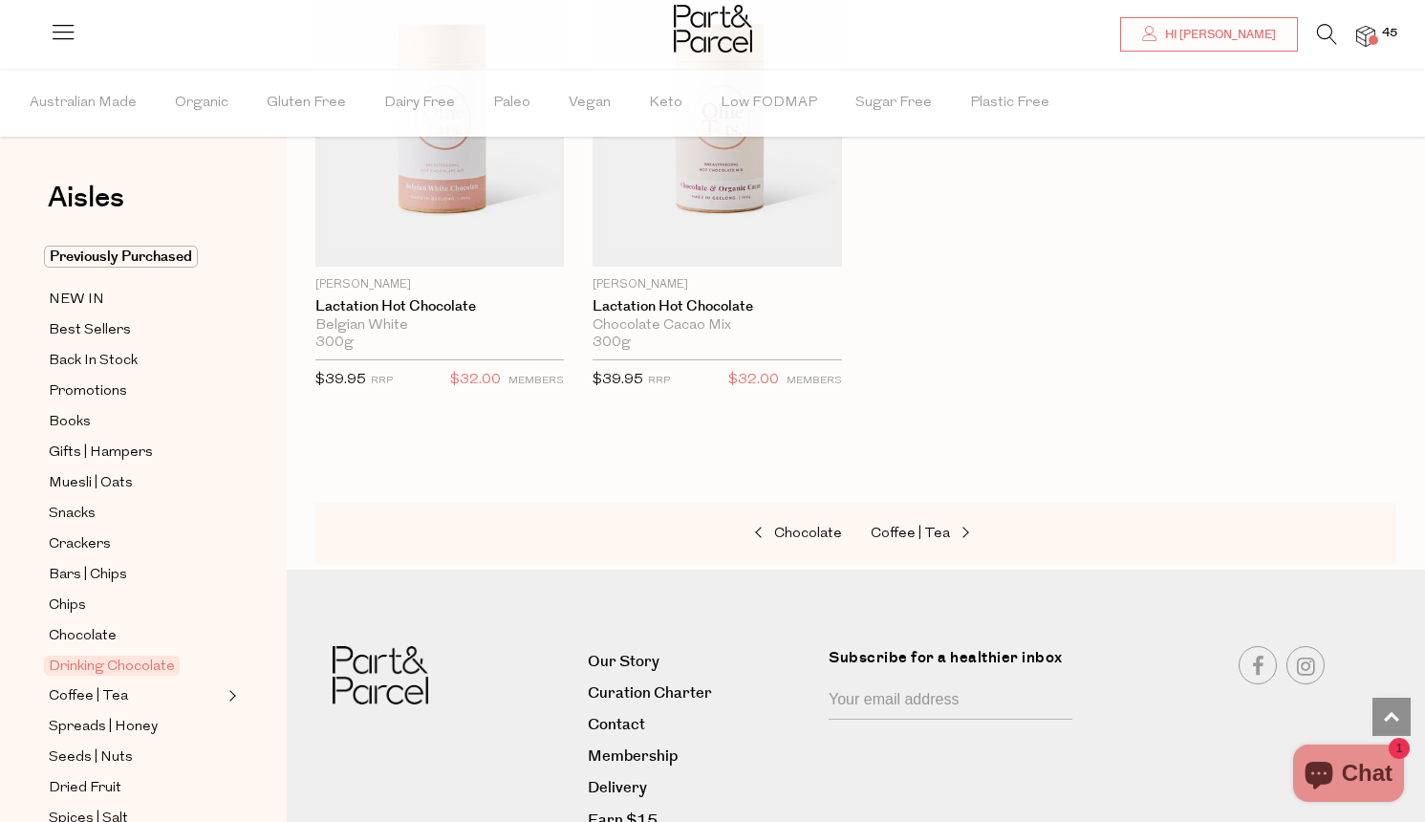
scroll to position [2180, 0]
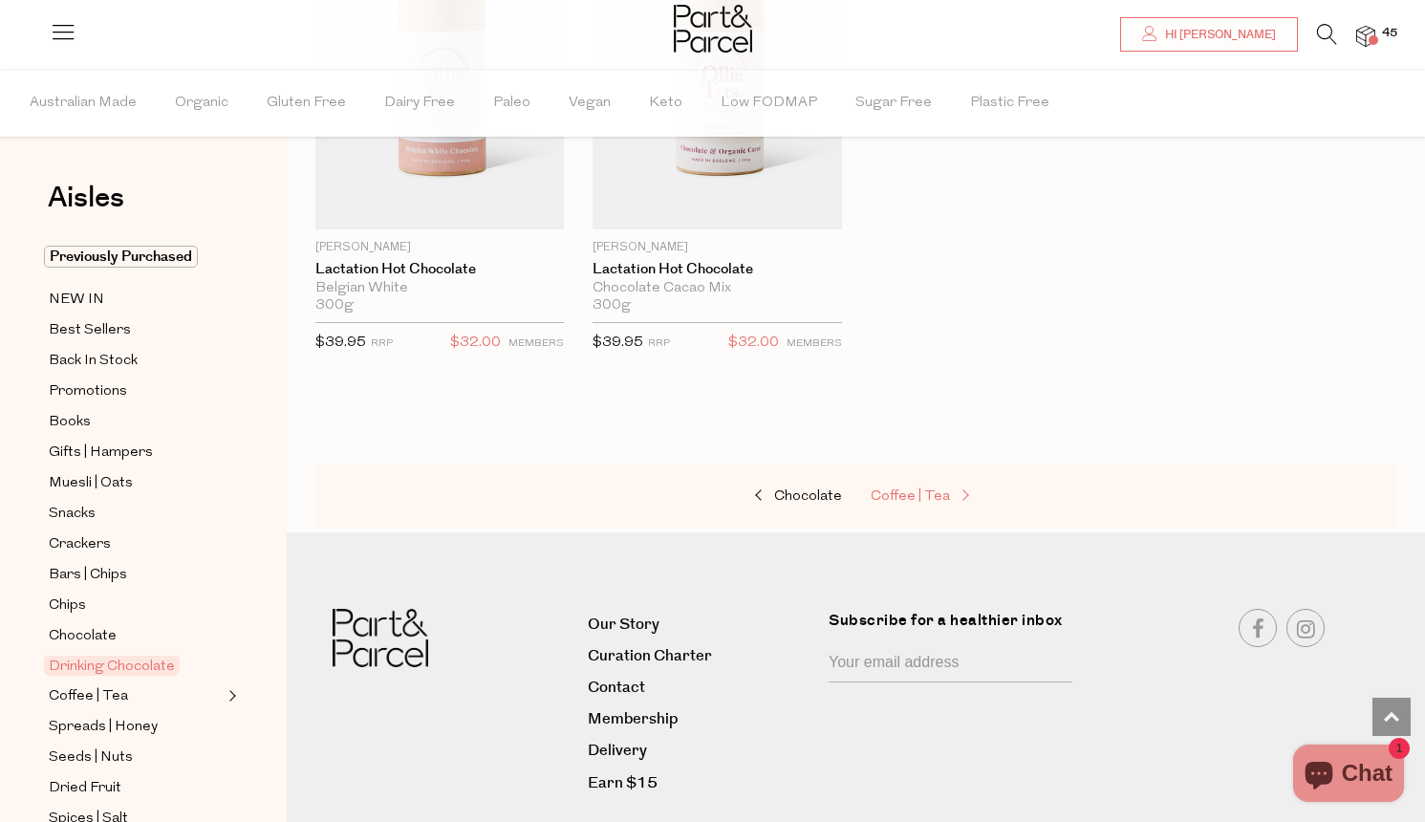
click at [928, 491] on span "Coffee | Tea" at bounding box center [910, 496] width 79 height 14
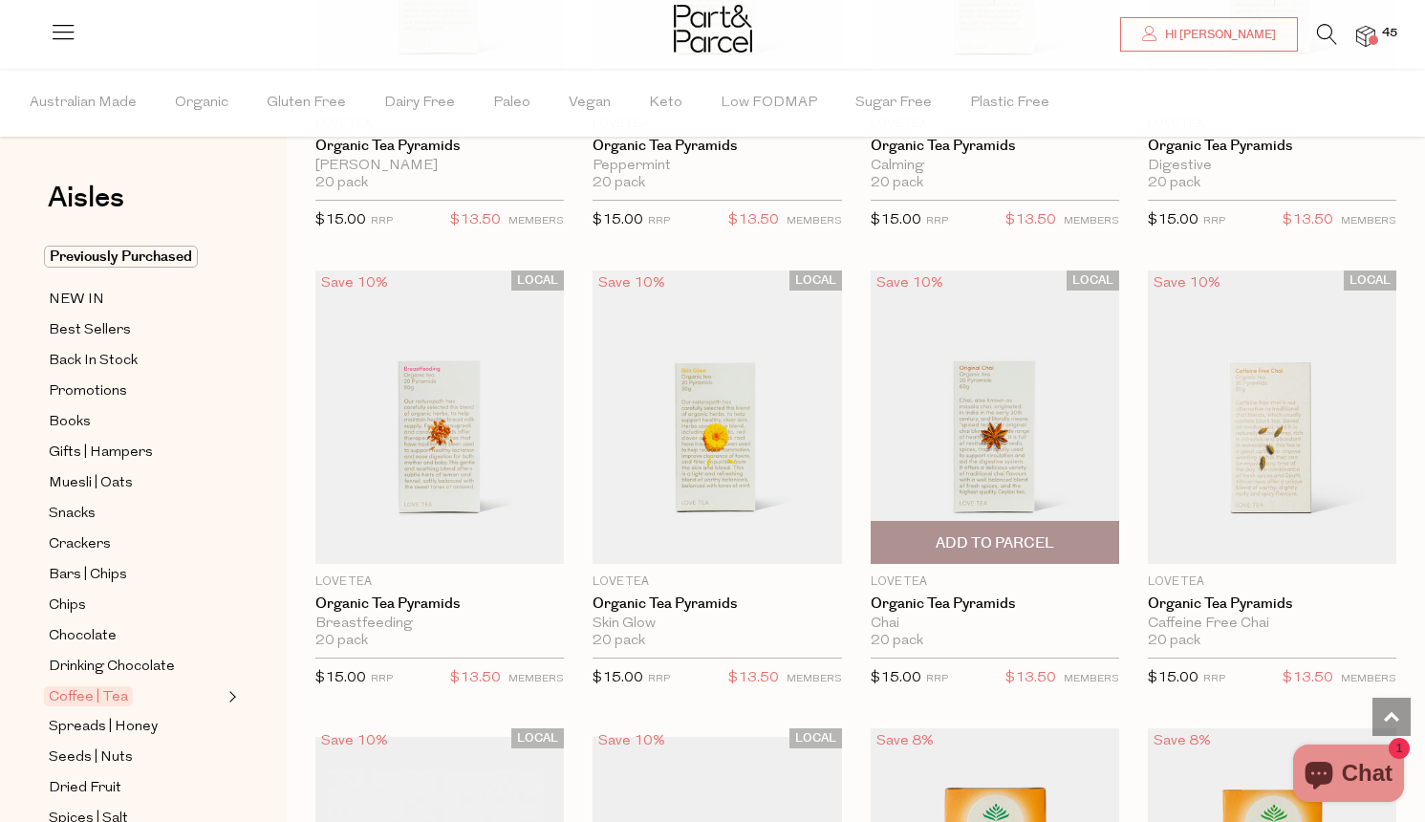
scroll to position [1357, 0]
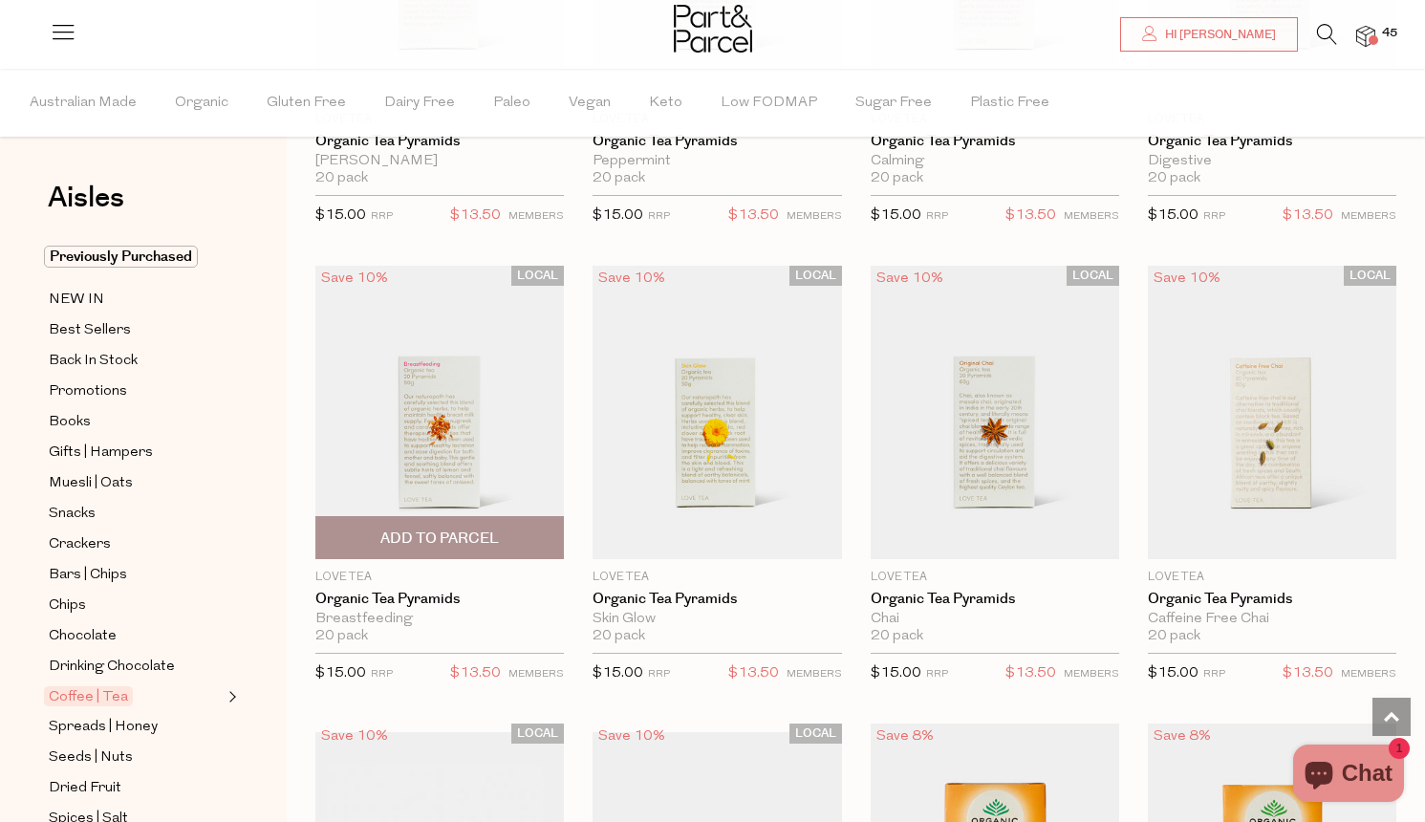
click at [447, 534] on span "Add To Parcel" at bounding box center [439, 539] width 119 height 20
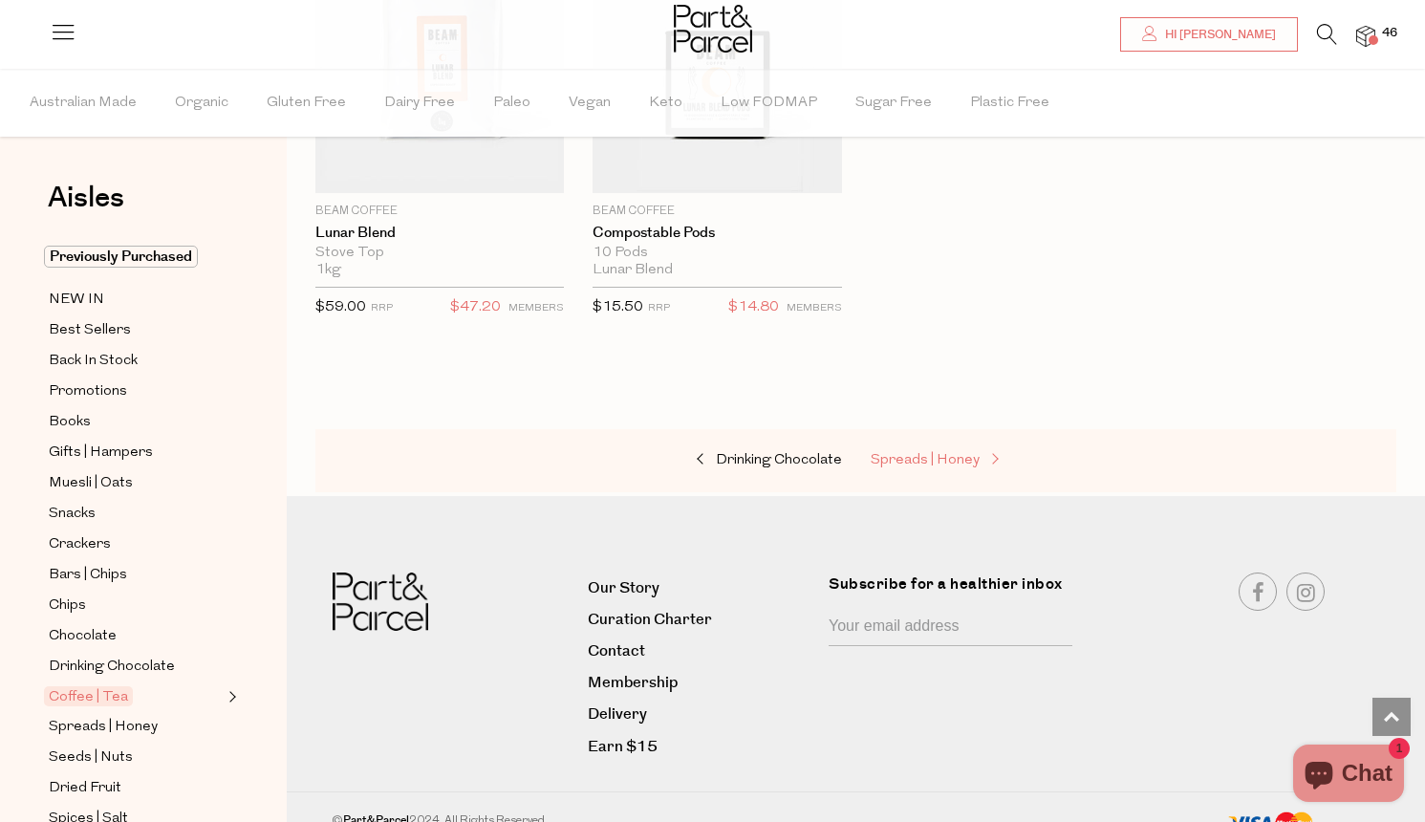
click at [929, 453] on span "Spreads | Honey" at bounding box center [925, 460] width 109 height 14
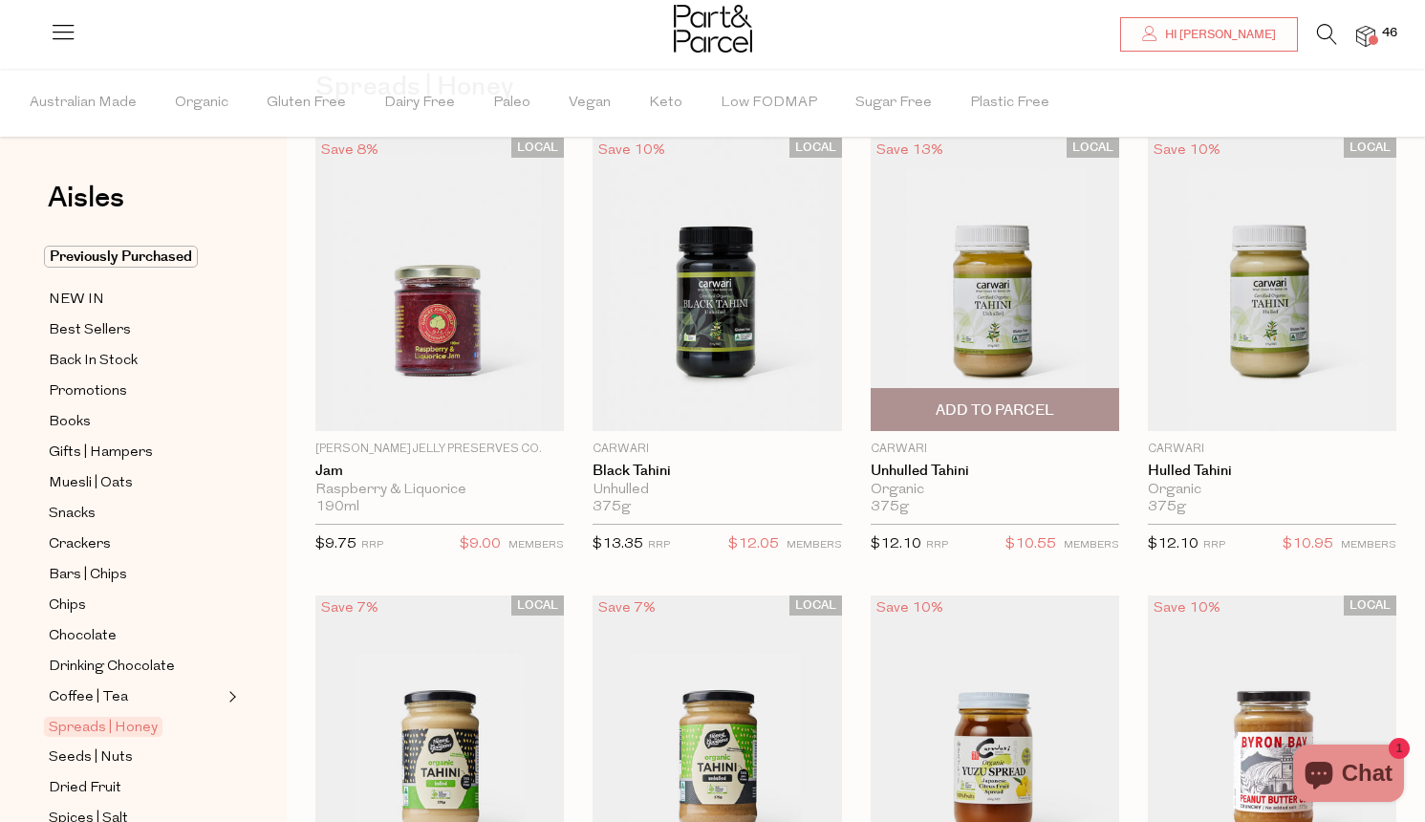
scroll to position [111, 0]
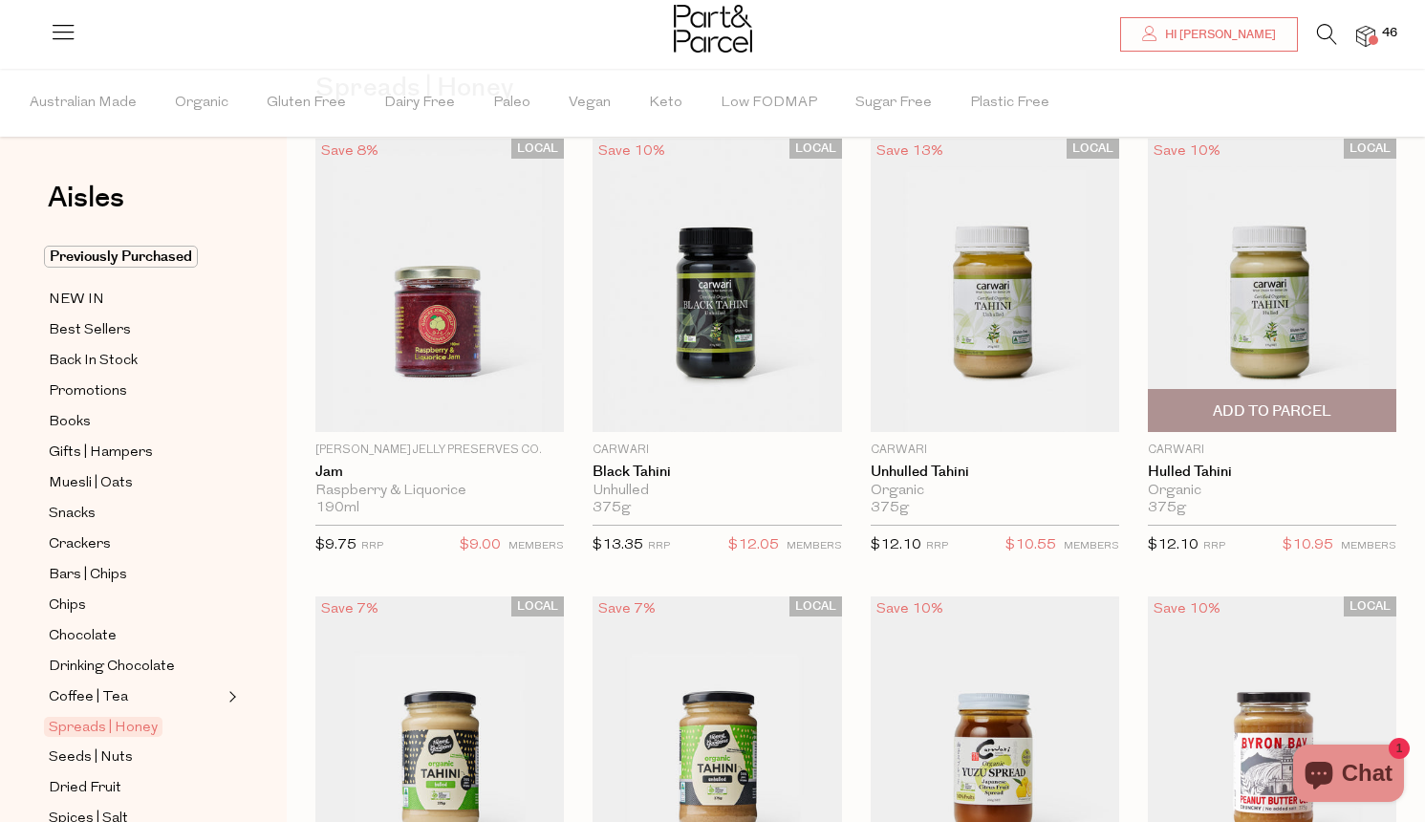
click at [1202, 408] on span "Add To Parcel" at bounding box center [1272, 410] width 237 height 41
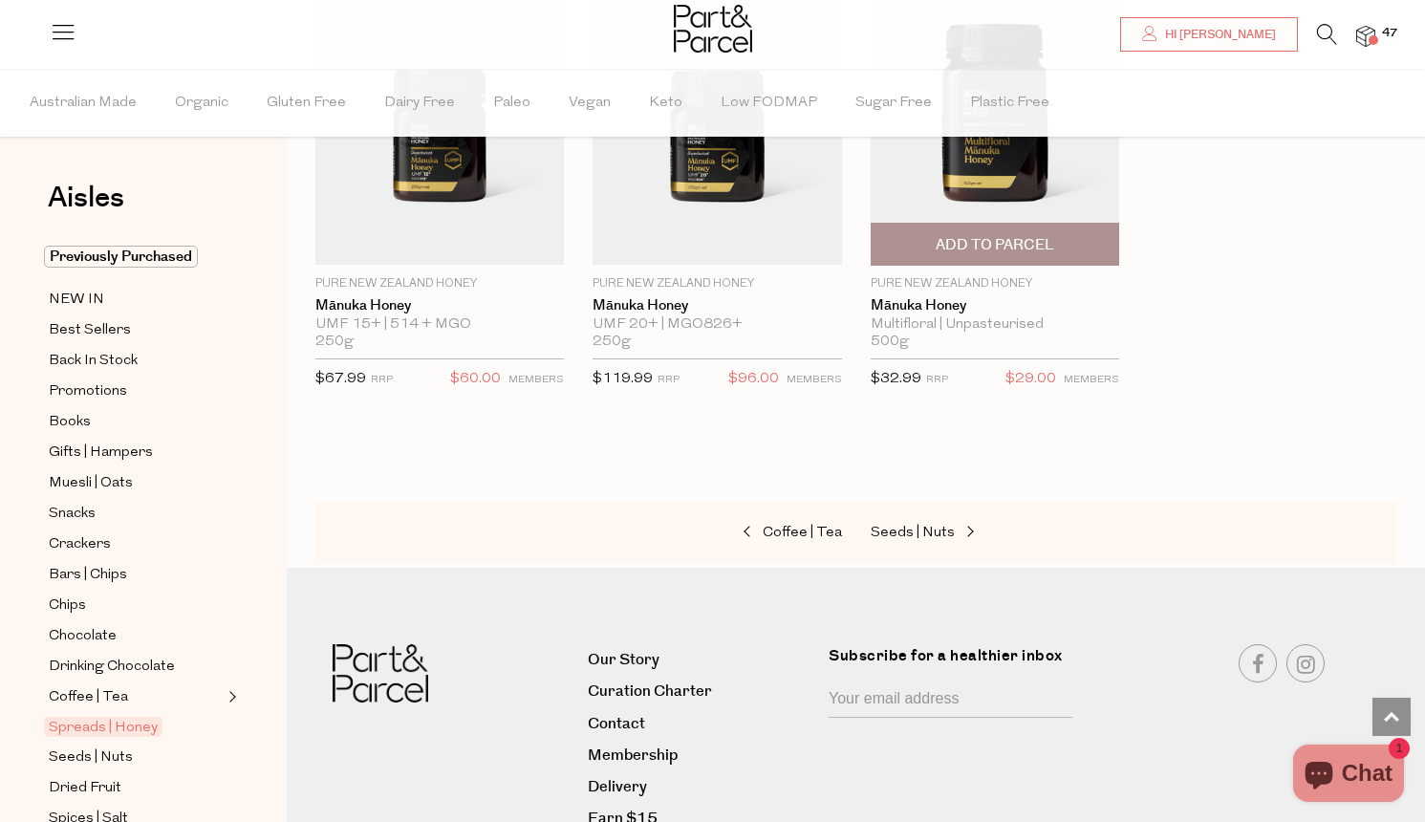
scroll to position [5354, 0]
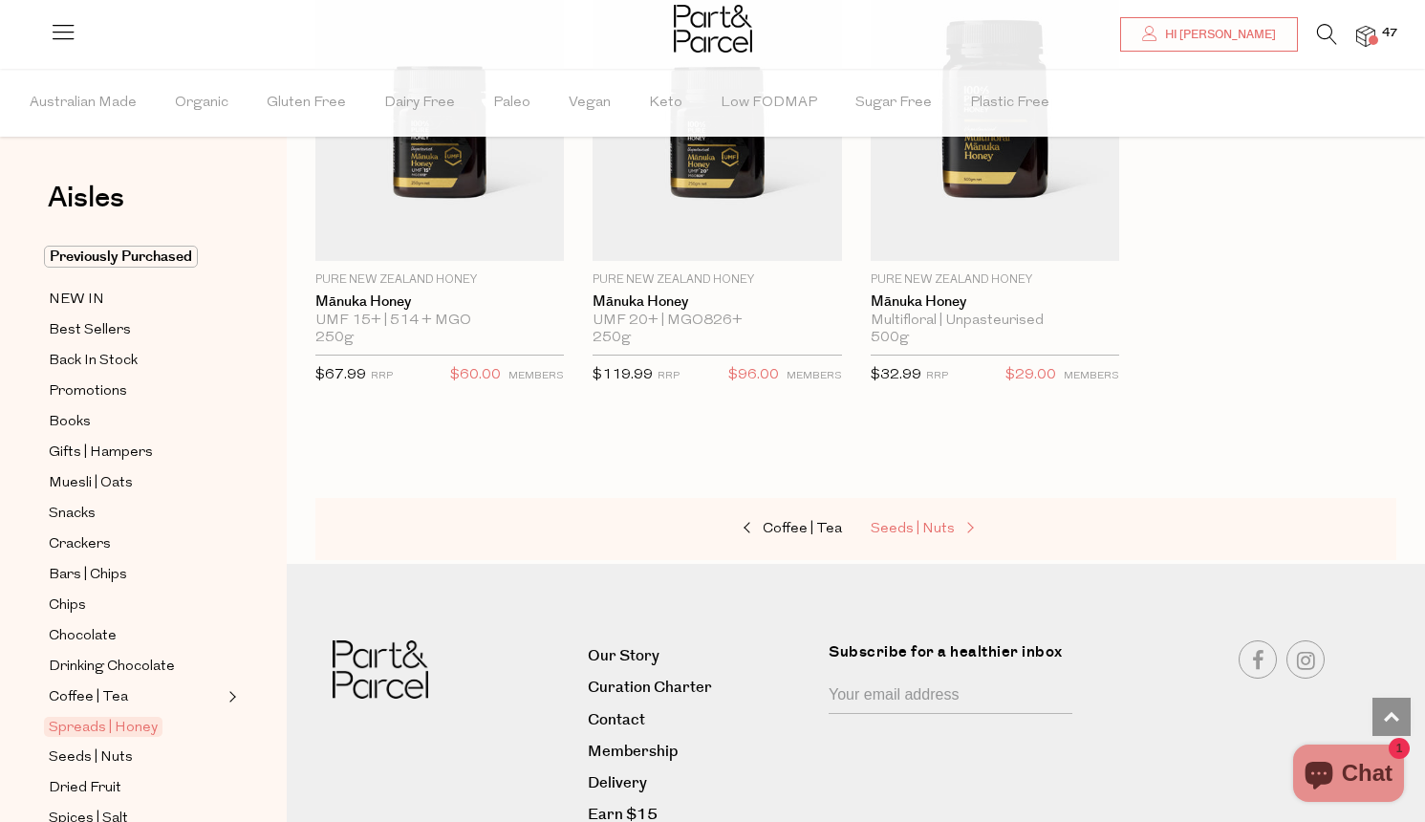
click at [942, 522] on span "Seeds | Nuts" at bounding box center [913, 529] width 84 height 14
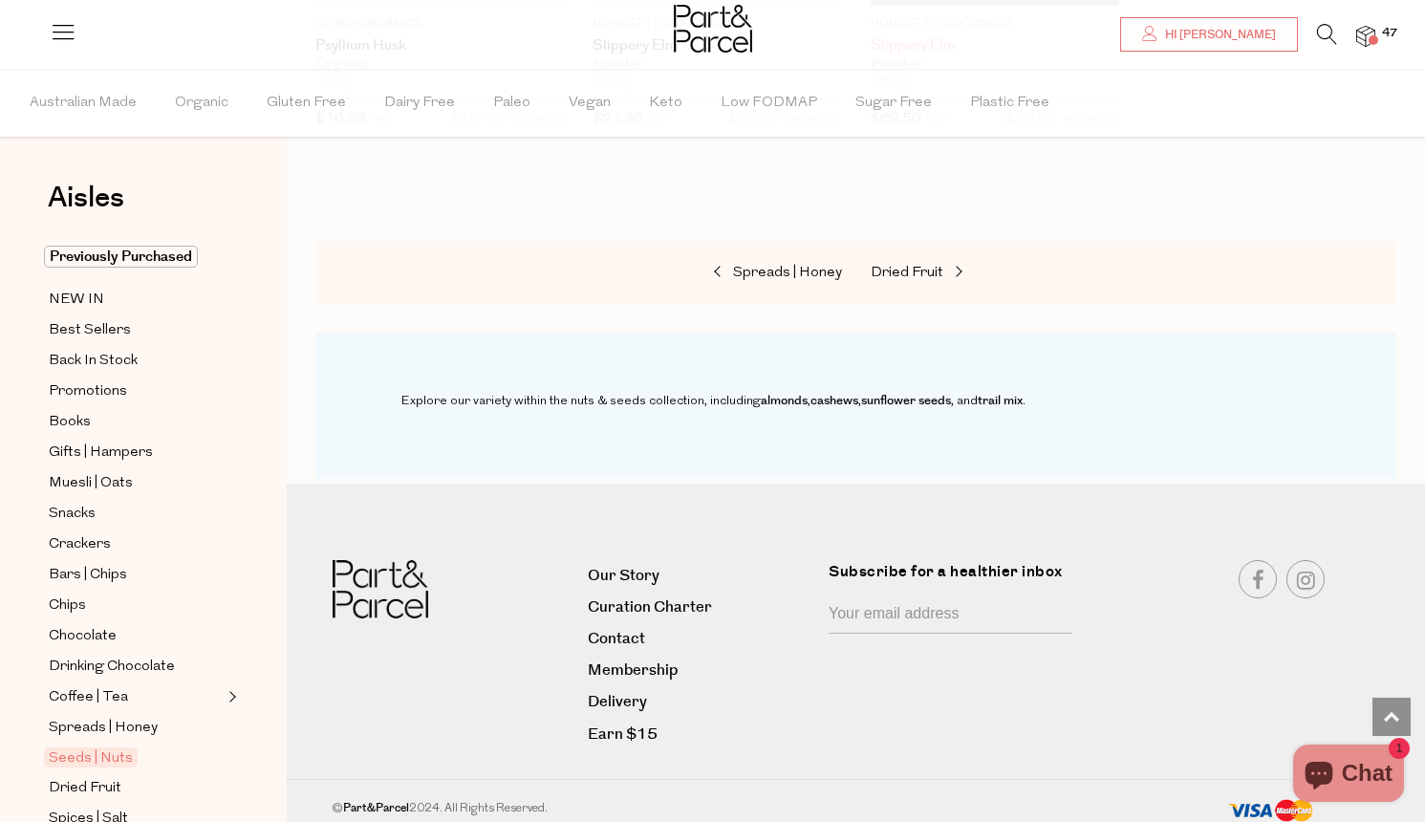
scroll to position [5572, 0]
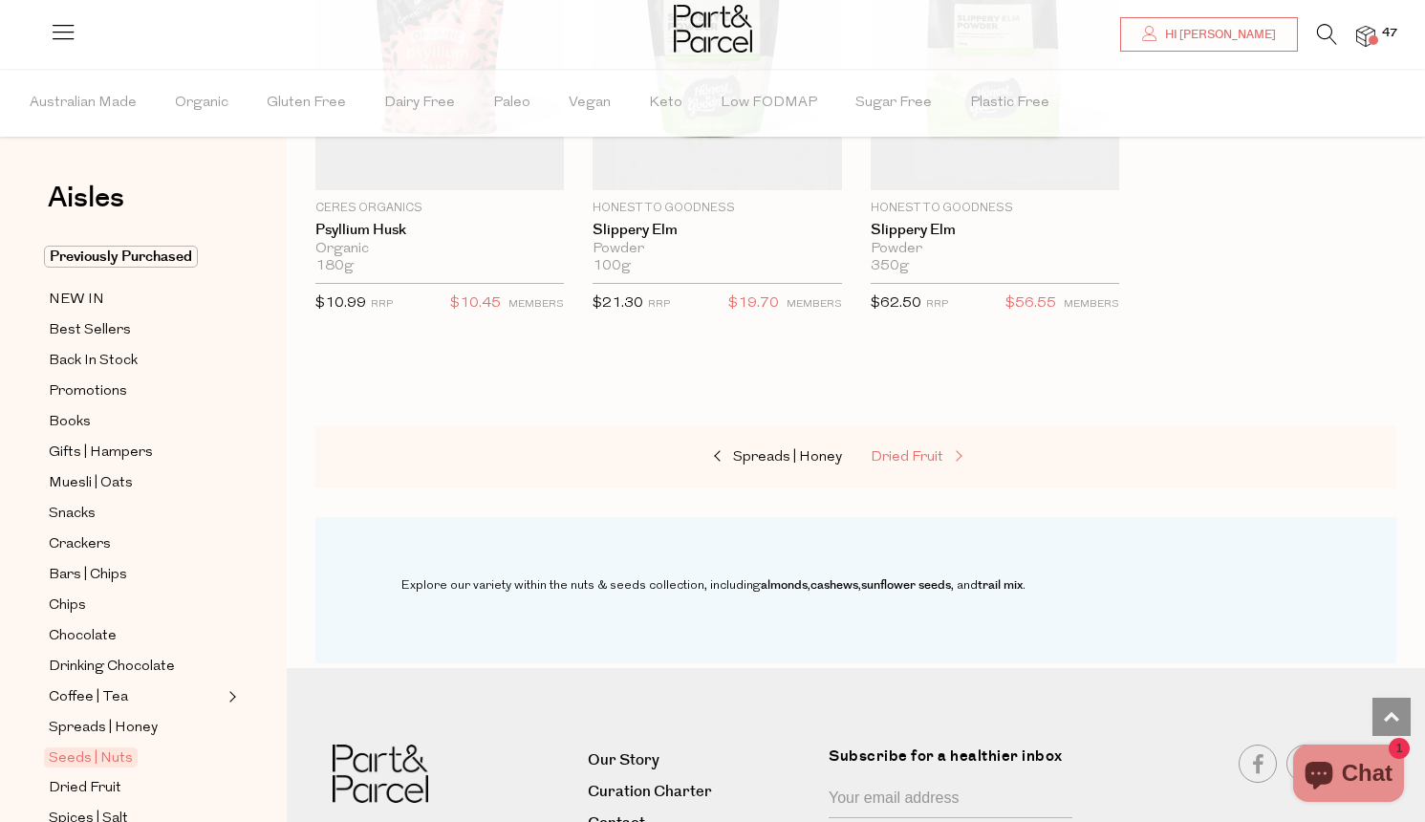
click at [911, 450] on span "Dried Fruit" at bounding box center [907, 457] width 73 height 14
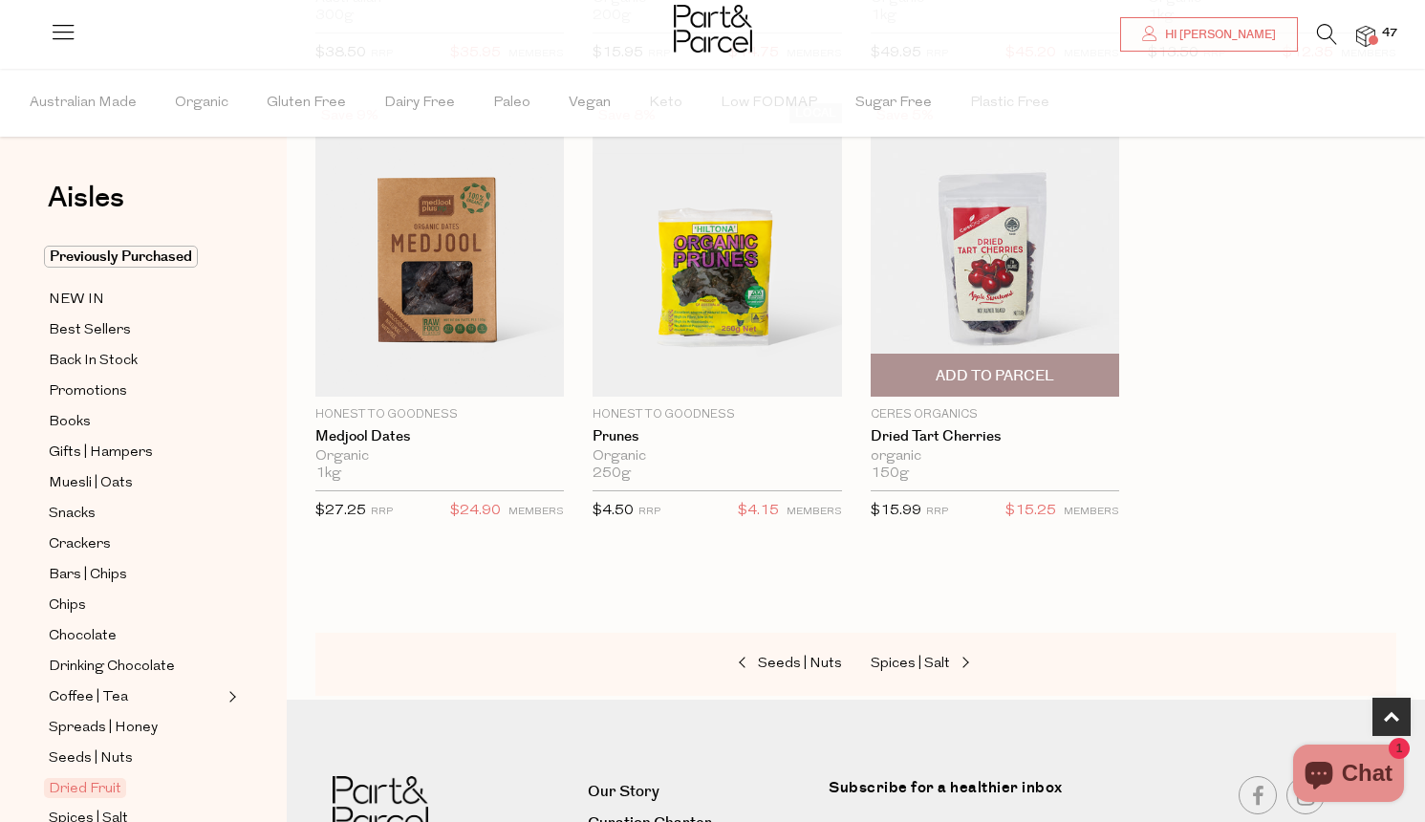
scroll to position [1104, 0]
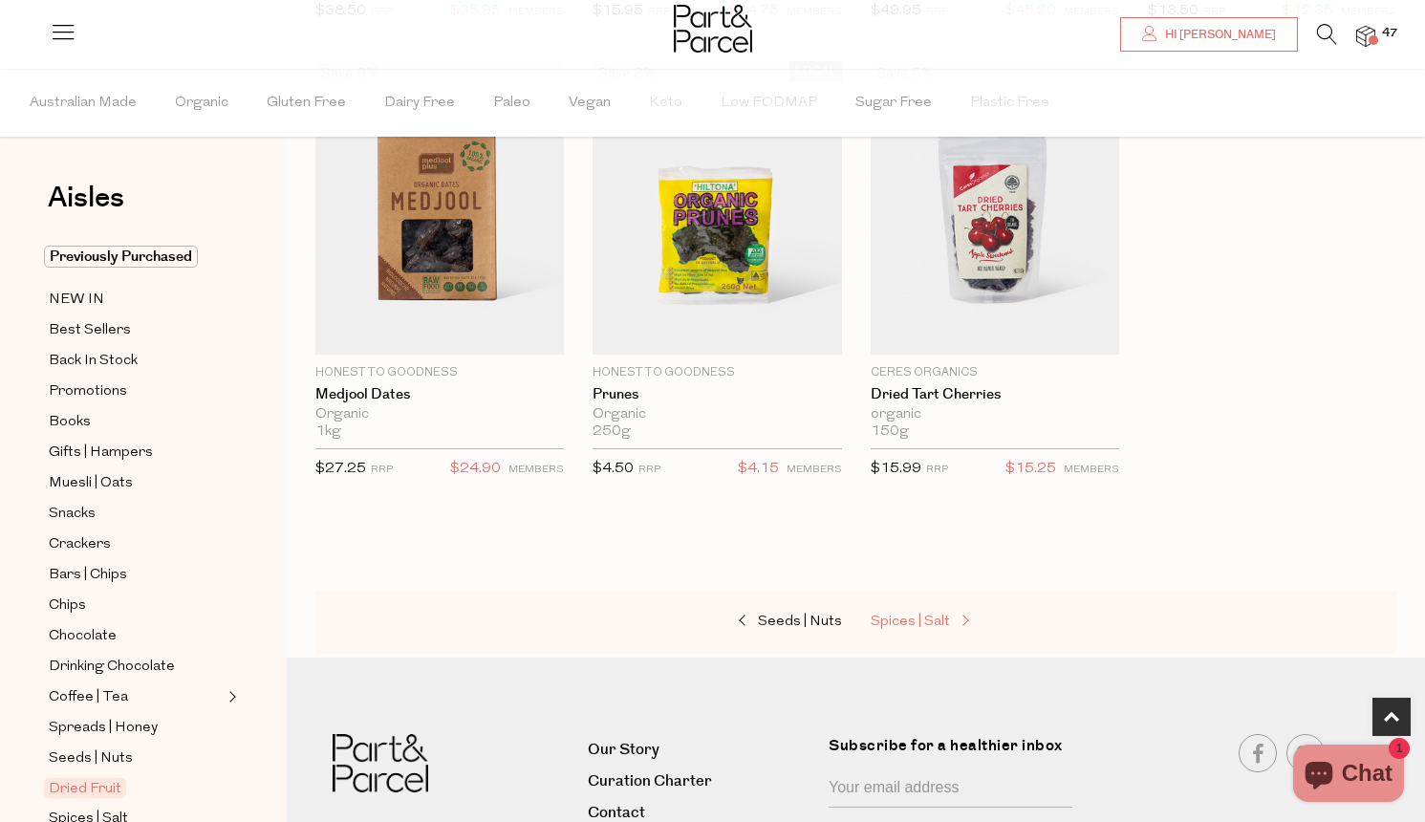
click at [901, 618] on span "Spices | Salt" at bounding box center [910, 622] width 79 height 14
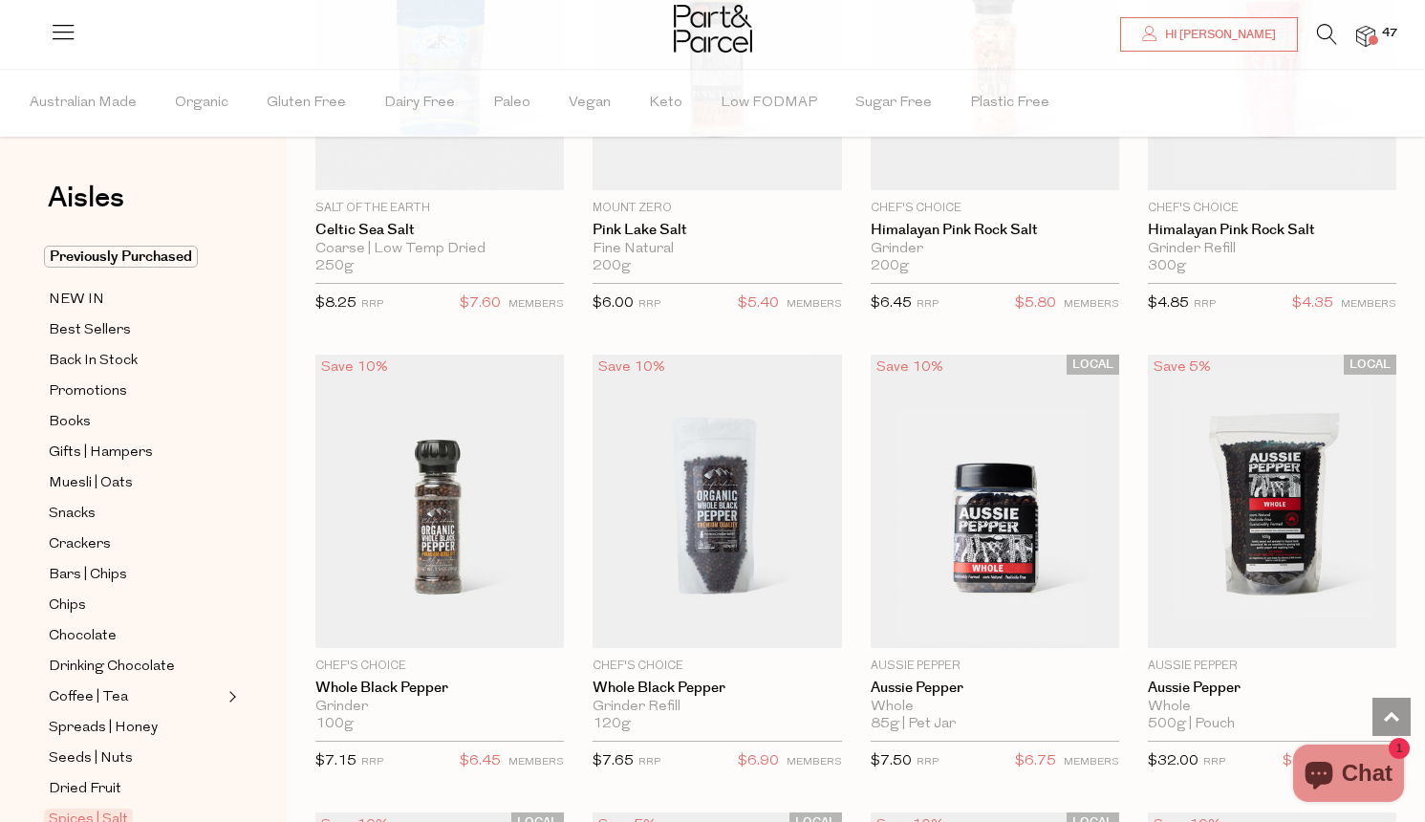
scroll to position [1330, 0]
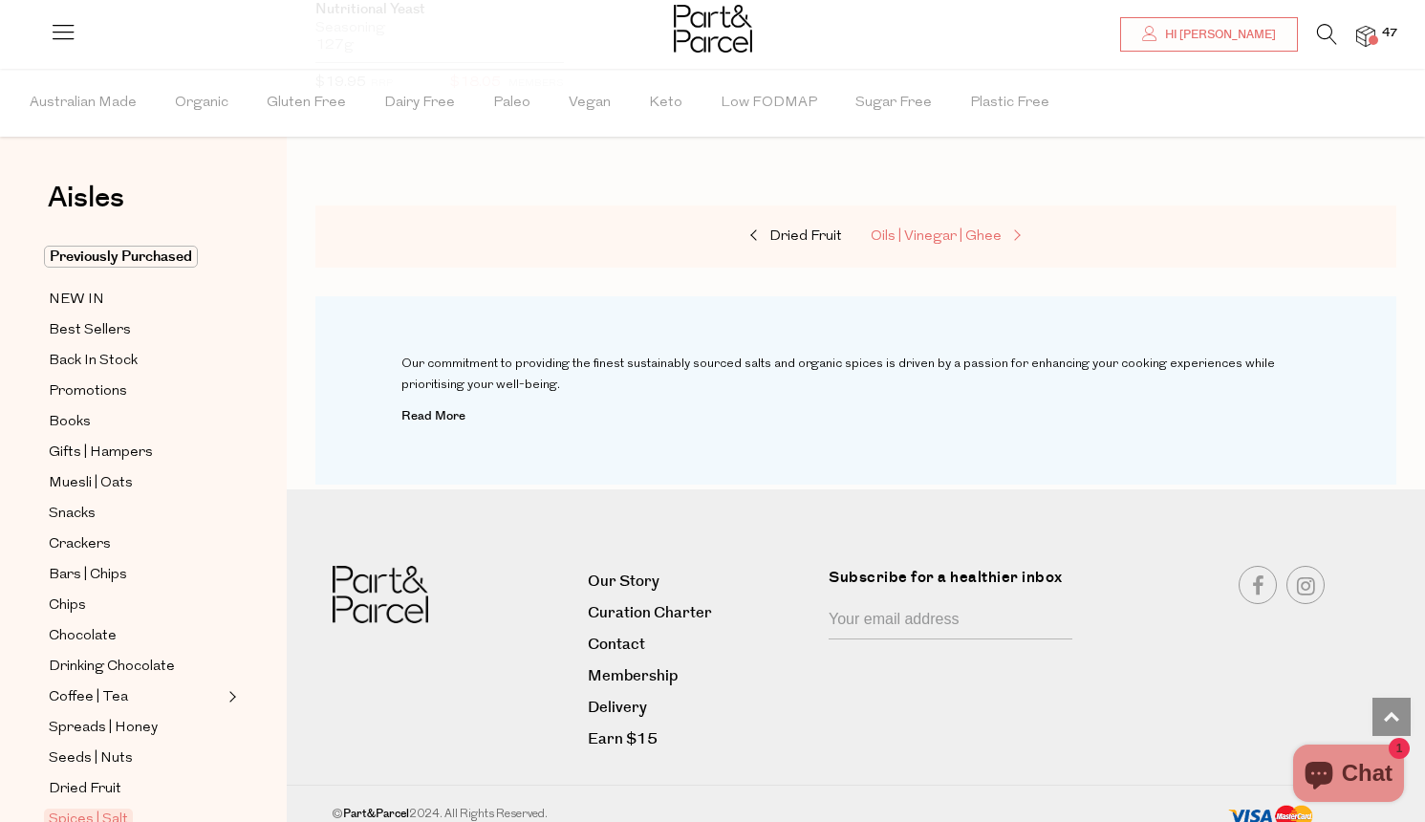
click at [924, 229] on span "Oils | Vinegar | Ghee" at bounding box center [936, 236] width 131 height 14
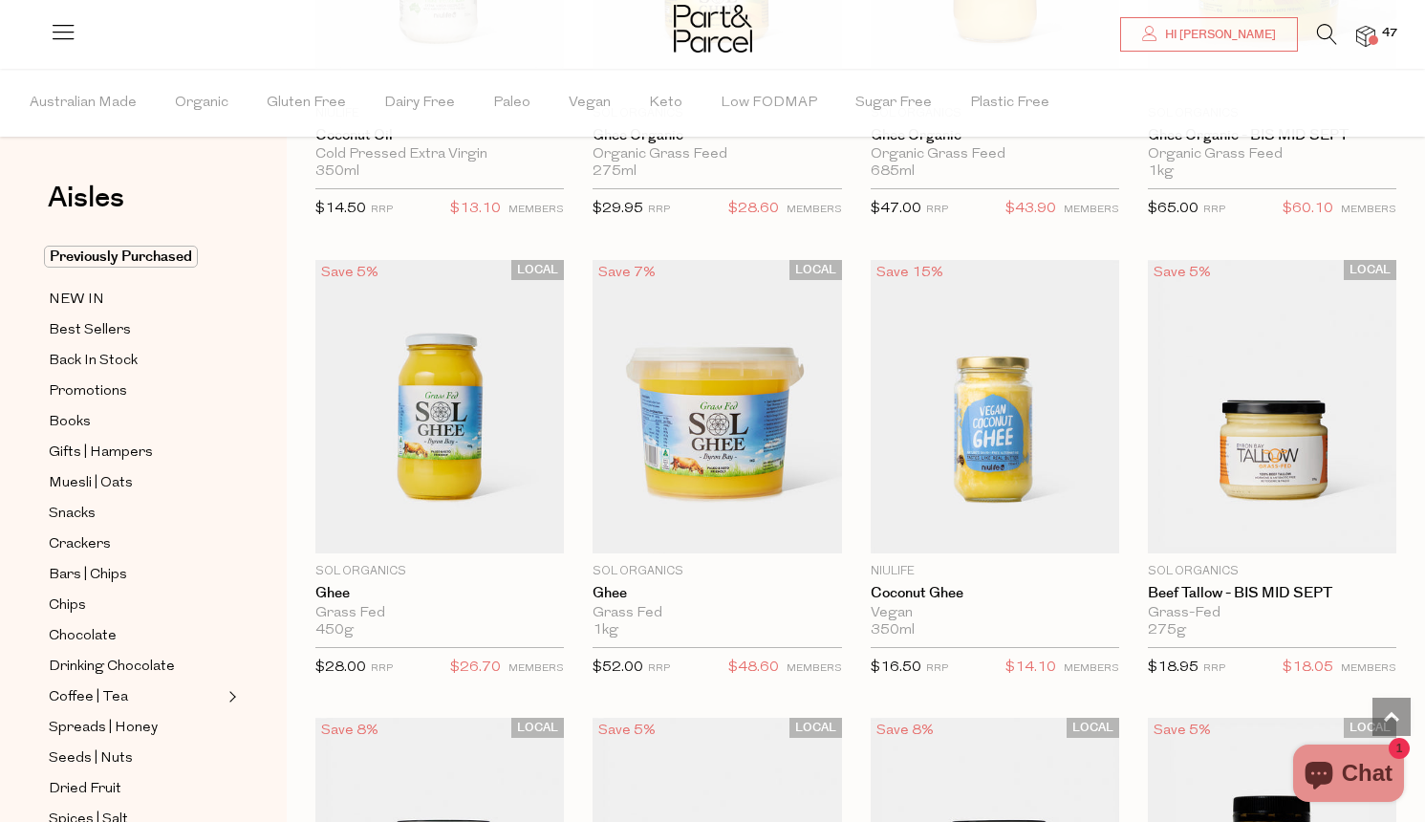
scroll to position [2314, 0]
click at [770, 530] on span "Add To Parcel" at bounding box center [717, 533] width 119 height 20
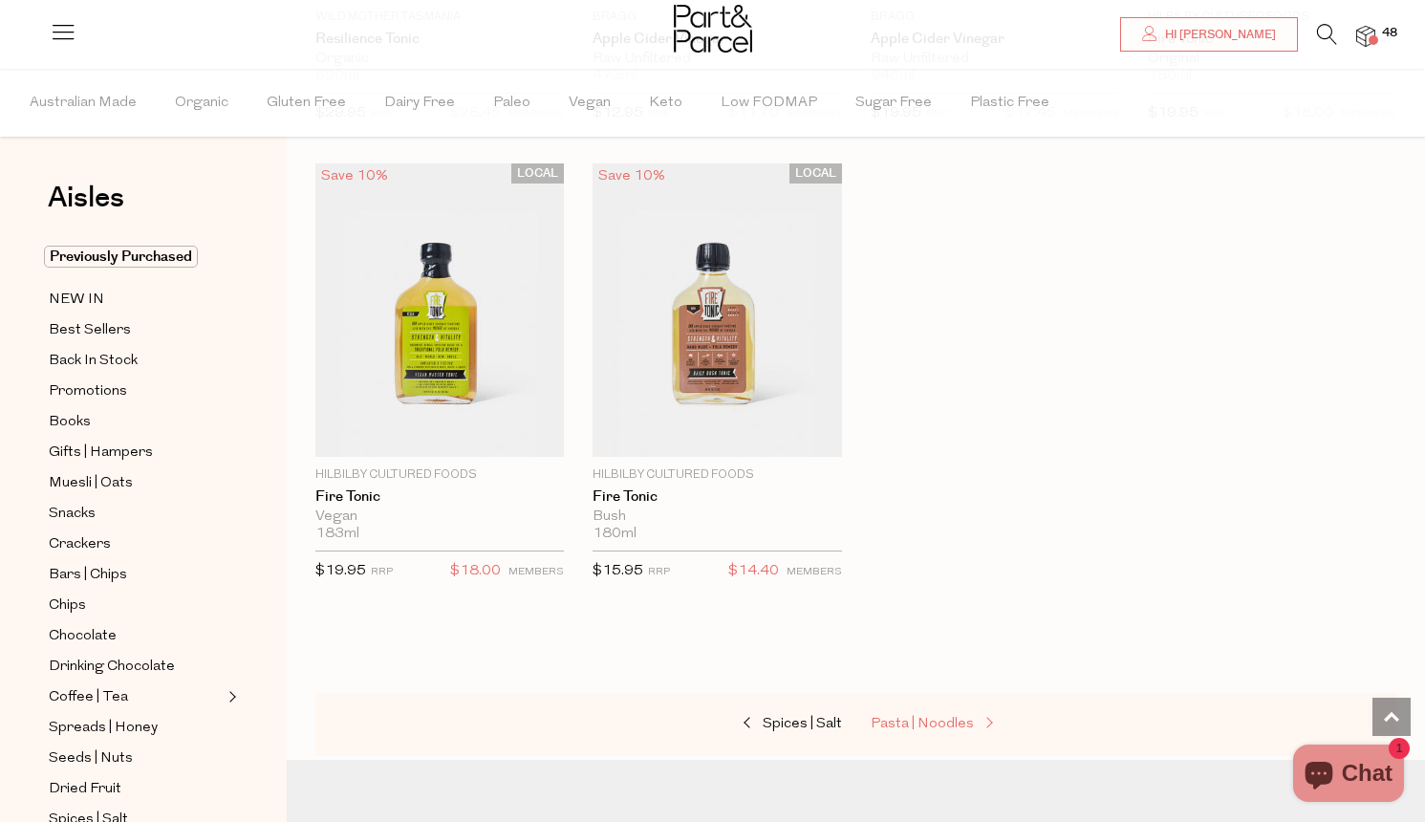
click at [933, 717] on span "Pasta | Noodles" at bounding box center [922, 724] width 103 height 14
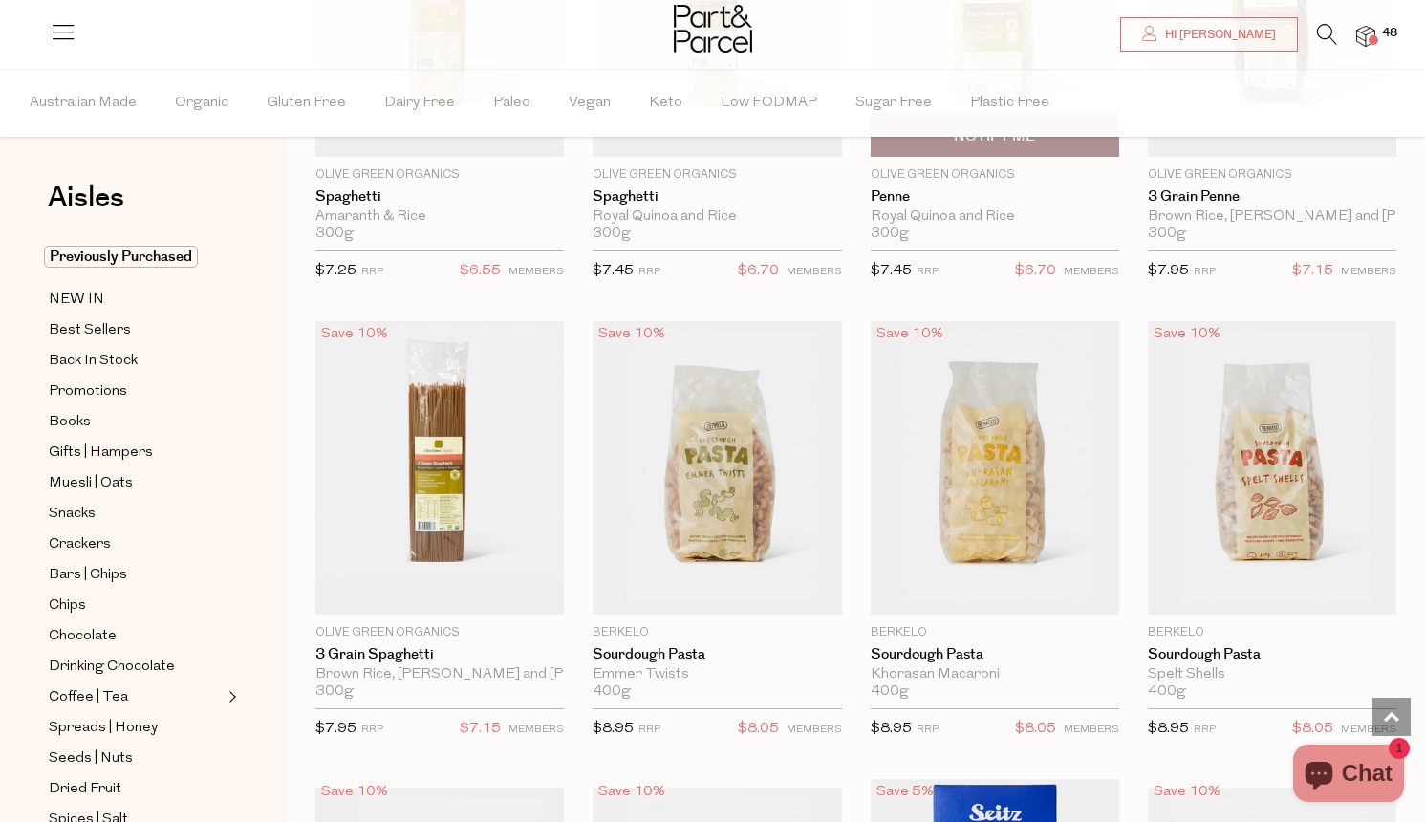
scroll to position [1765, 0]
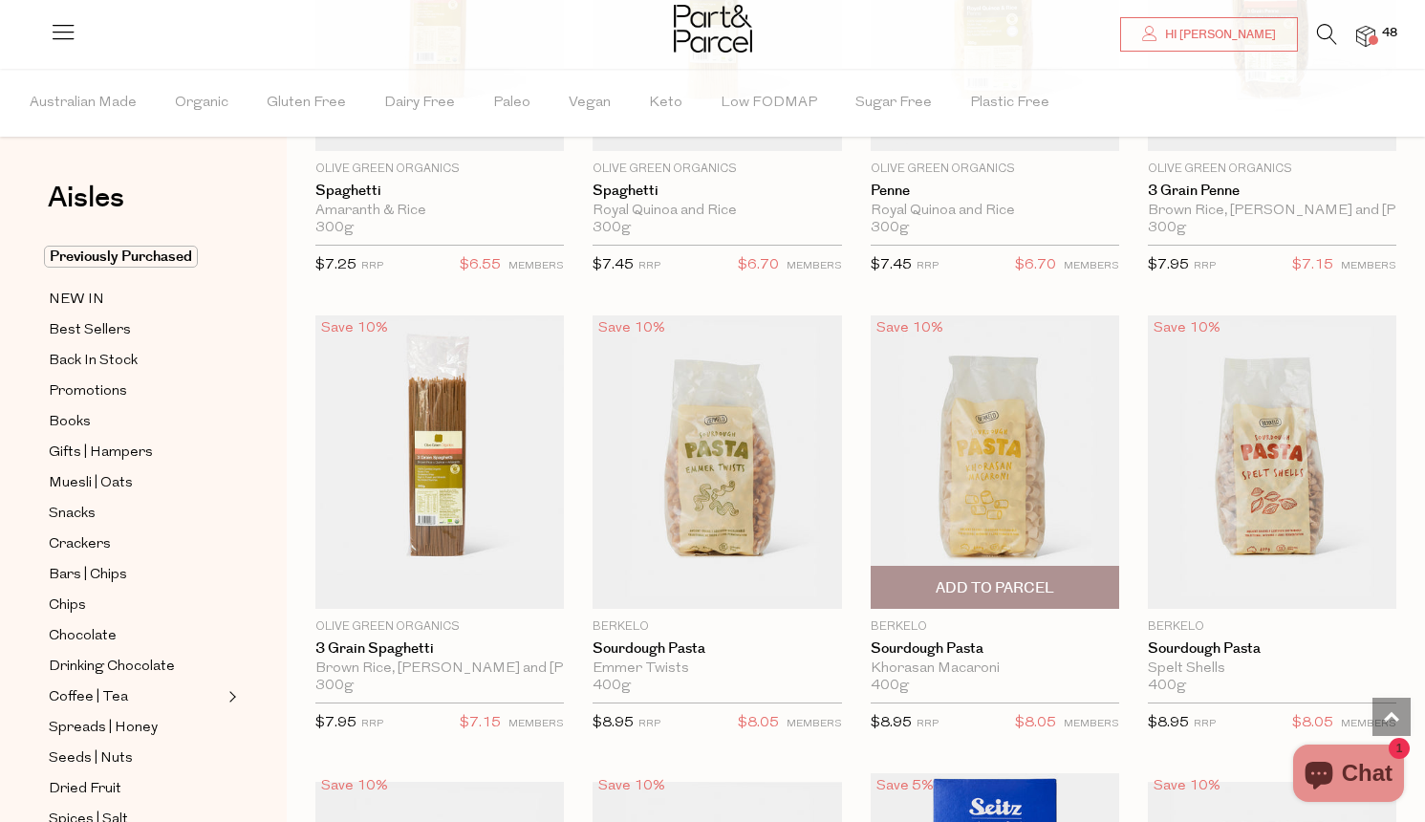
click at [974, 582] on span "Add To Parcel" at bounding box center [995, 588] width 119 height 20
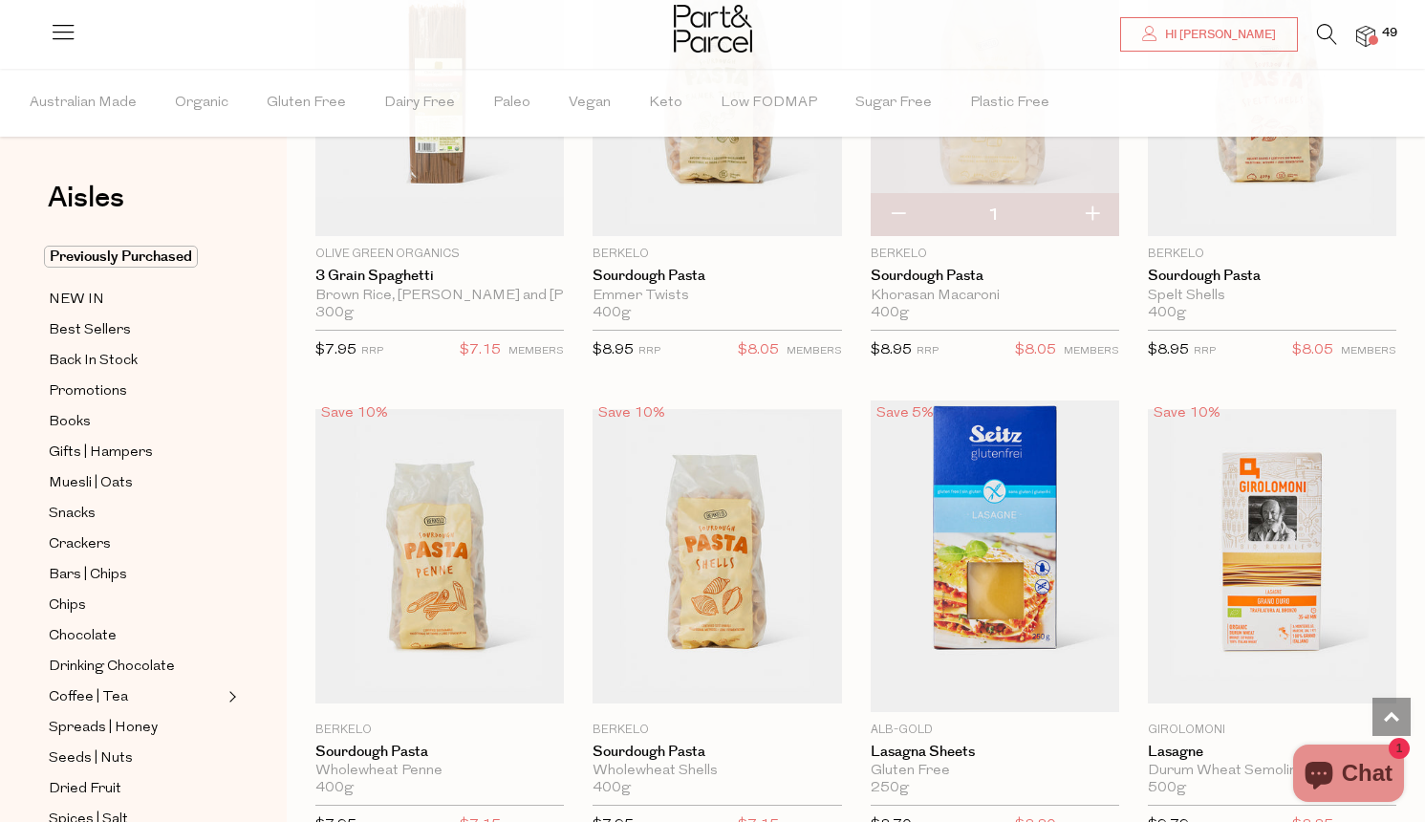
scroll to position [2149, 0]
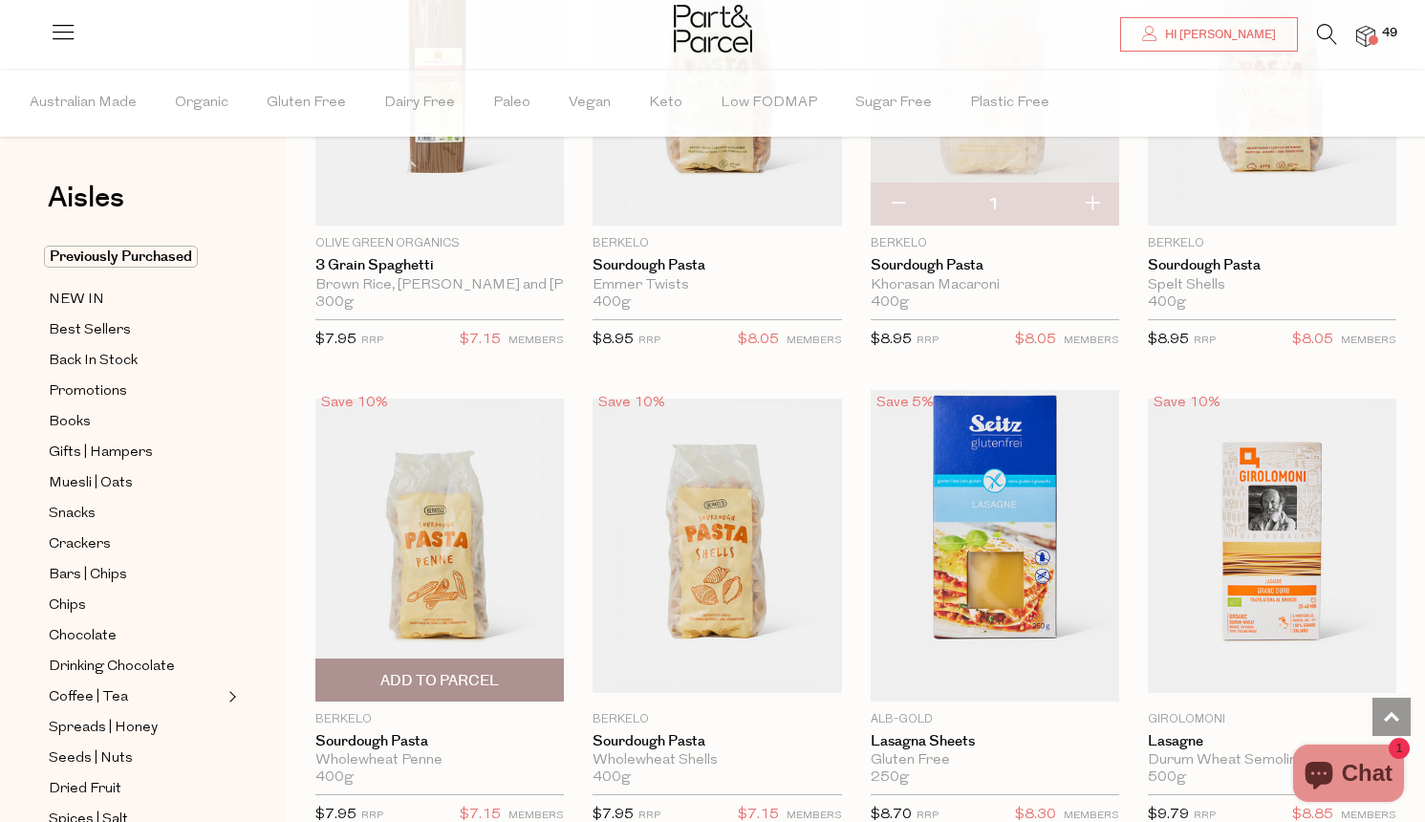
click at [466, 671] on span "Add To Parcel" at bounding box center [439, 681] width 119 height 20
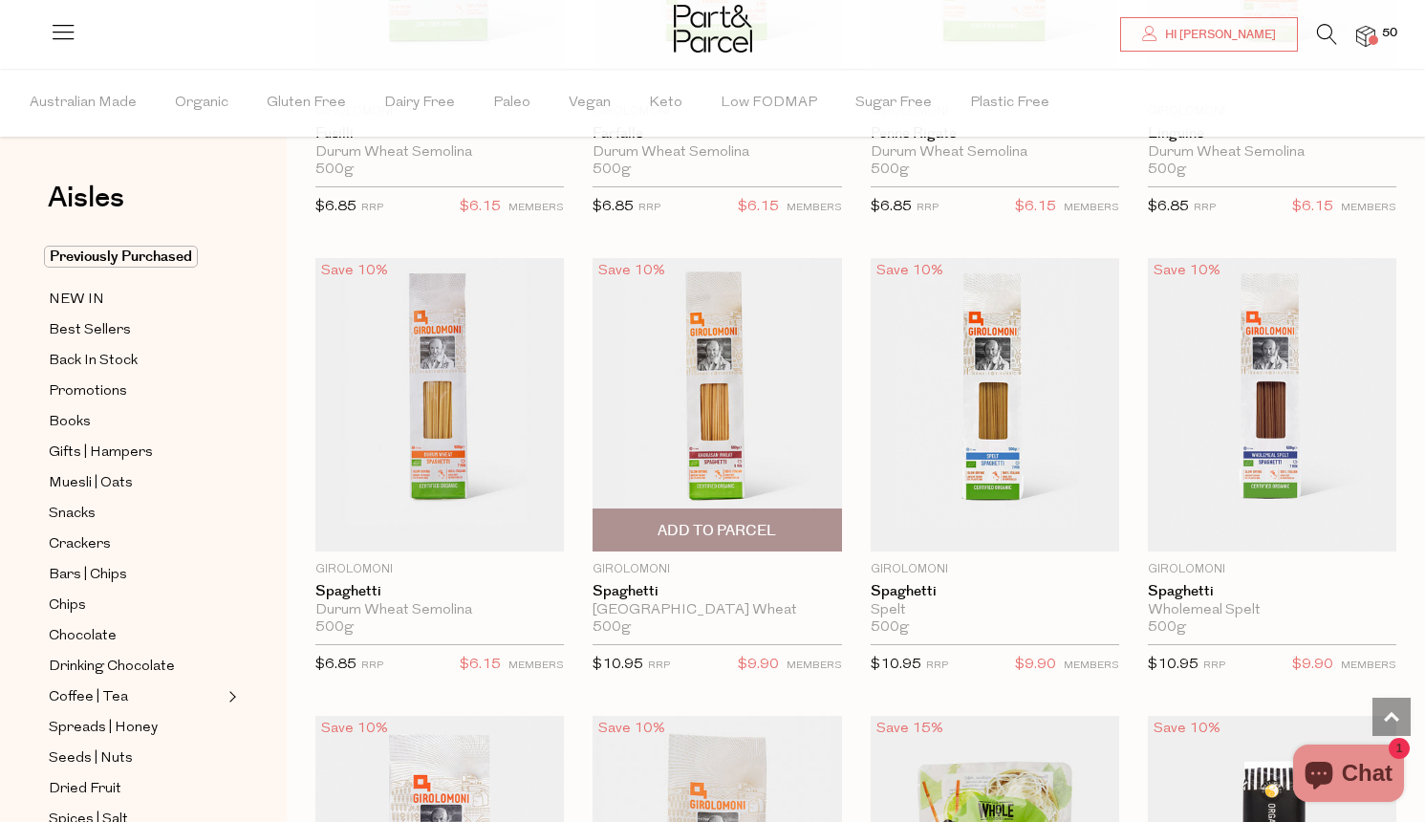
scroll to position [3214, 0]
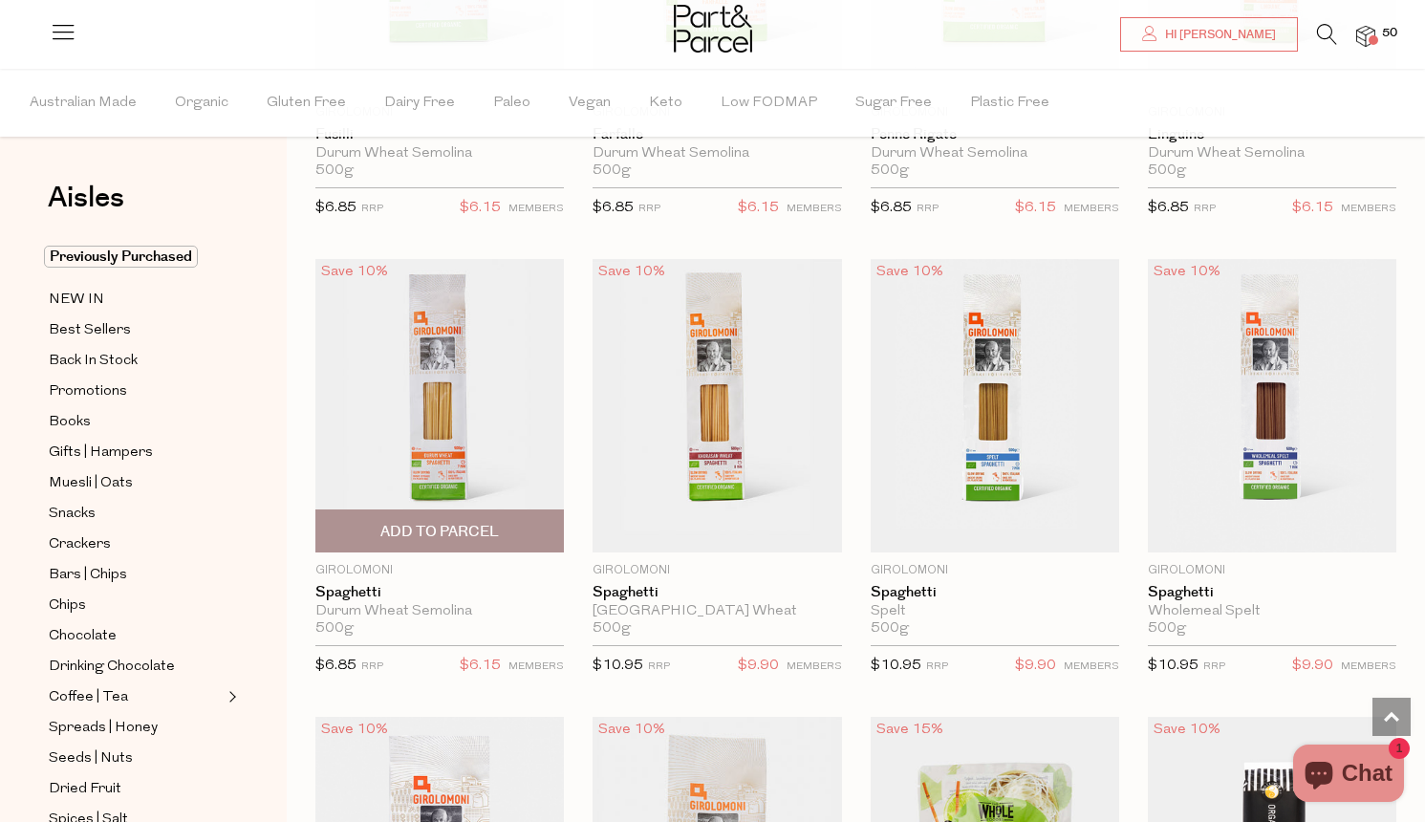
click at [444, 522] on span "Add To Parcel" at bounding box center [439, 532] width 119 height 20
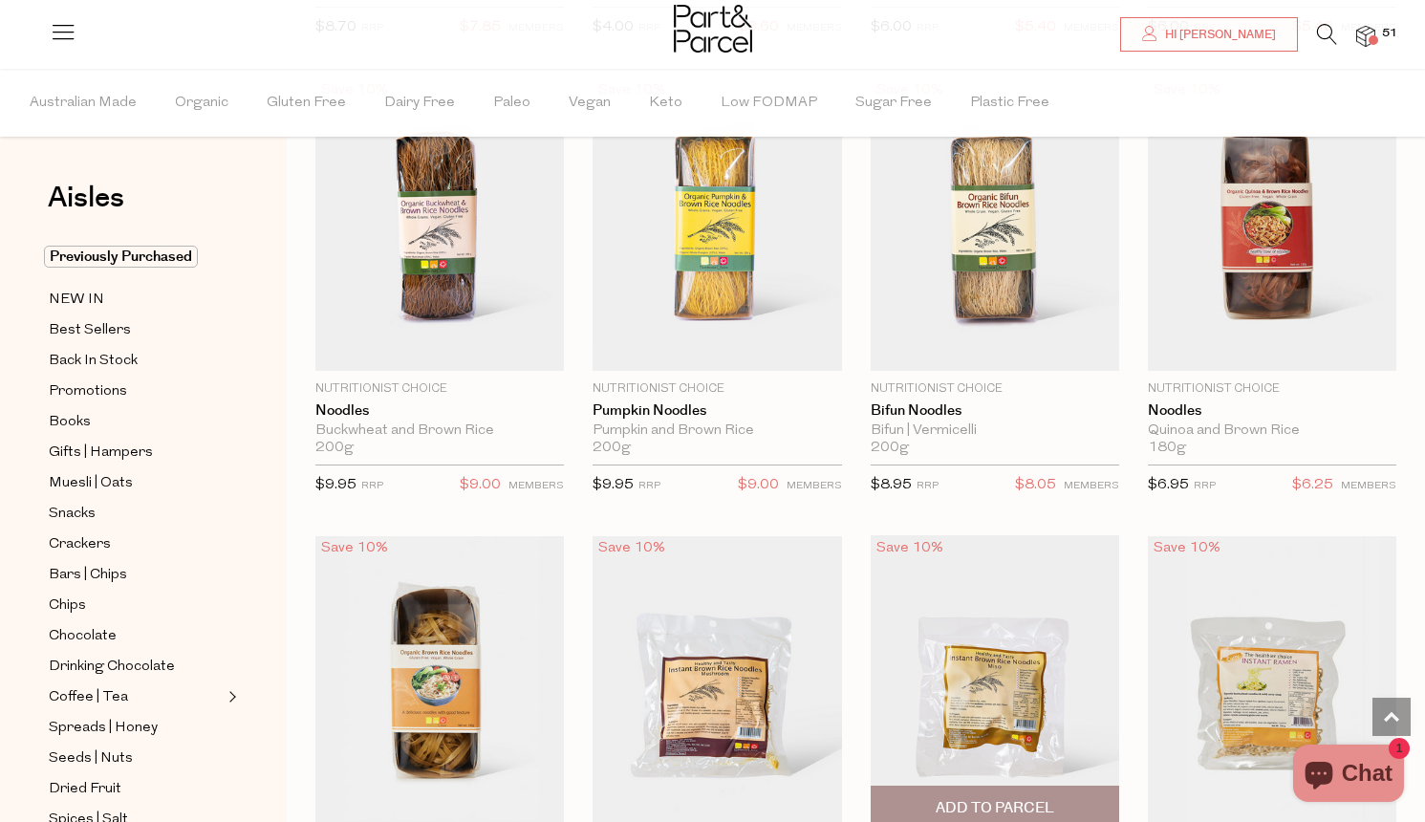
scroll to position [4768, 0]
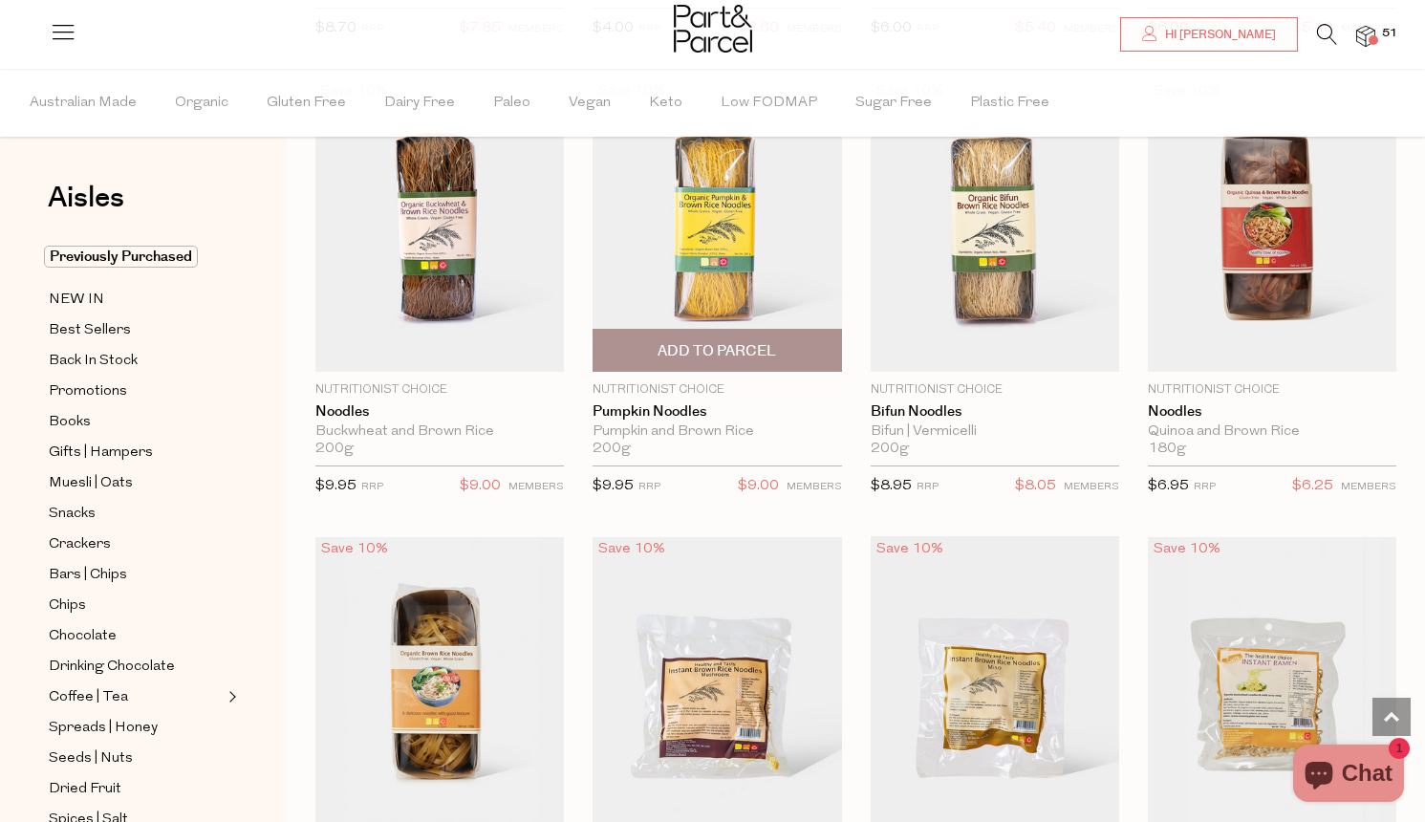
click at [695, 341] on span "Add To Parcel" at bounding box center [717, 351] width 119 height 20
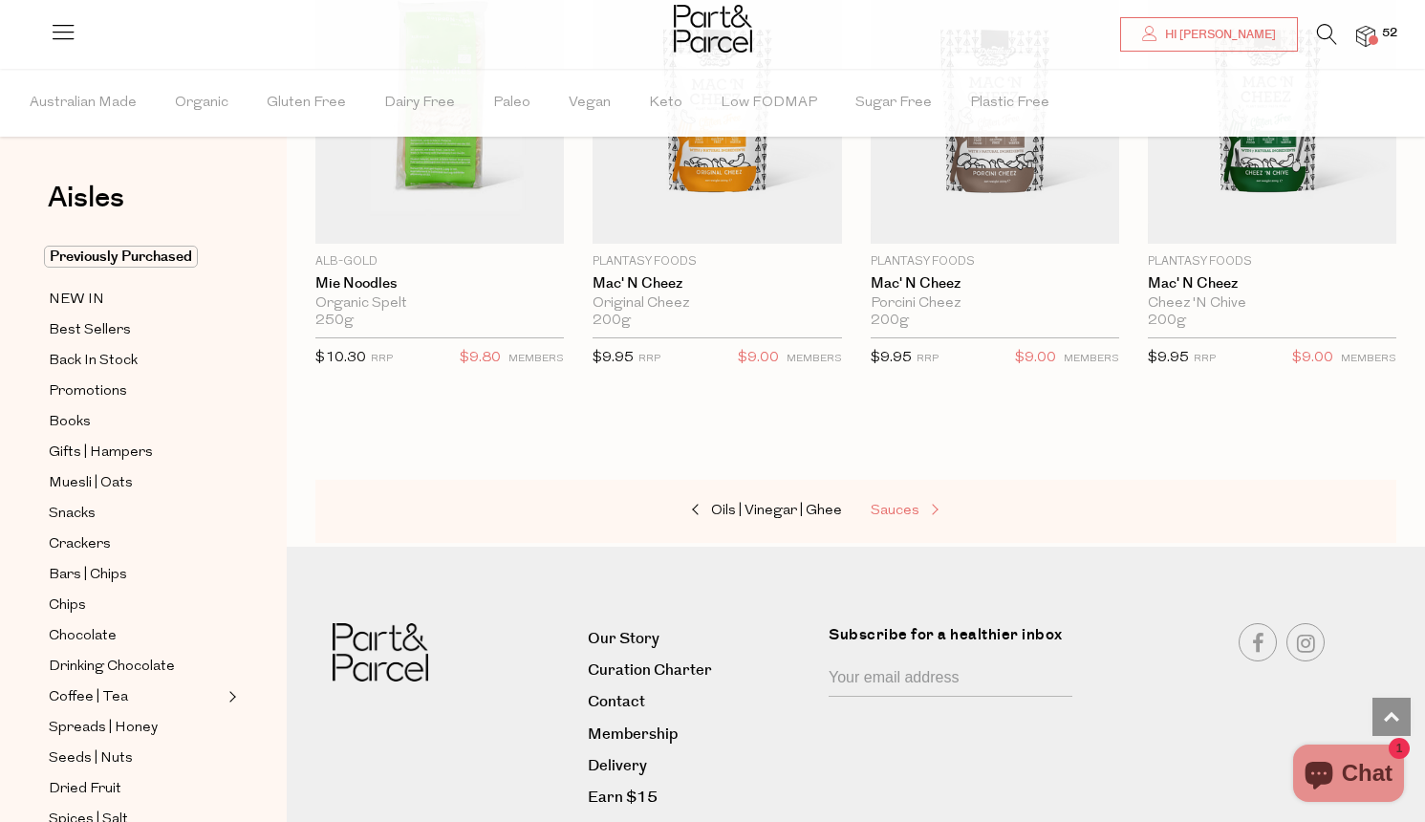
click at [890, 504] on span "Sauces" at bounding box center [895, 511] width 49 height 14
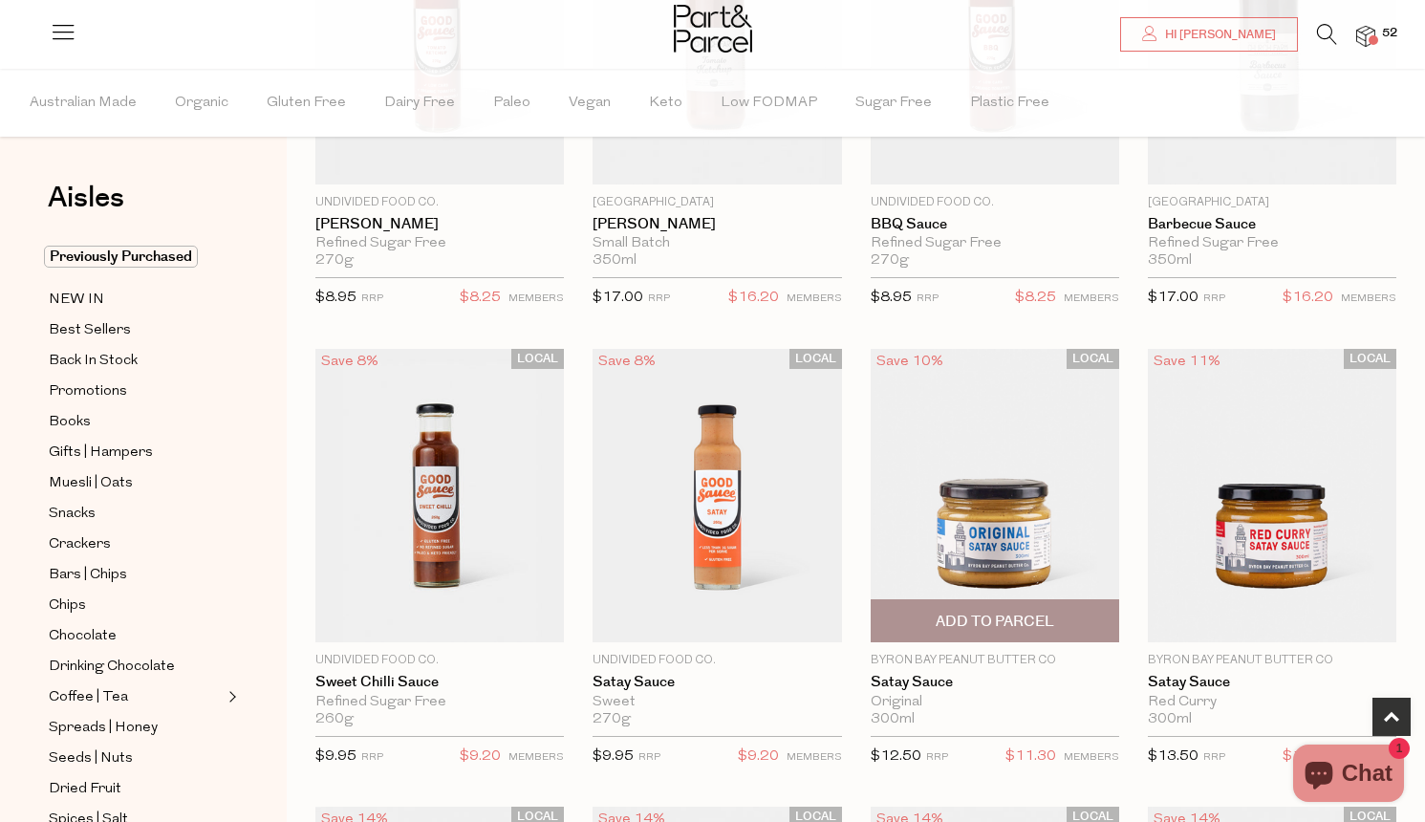
scroll to position [360, 0]
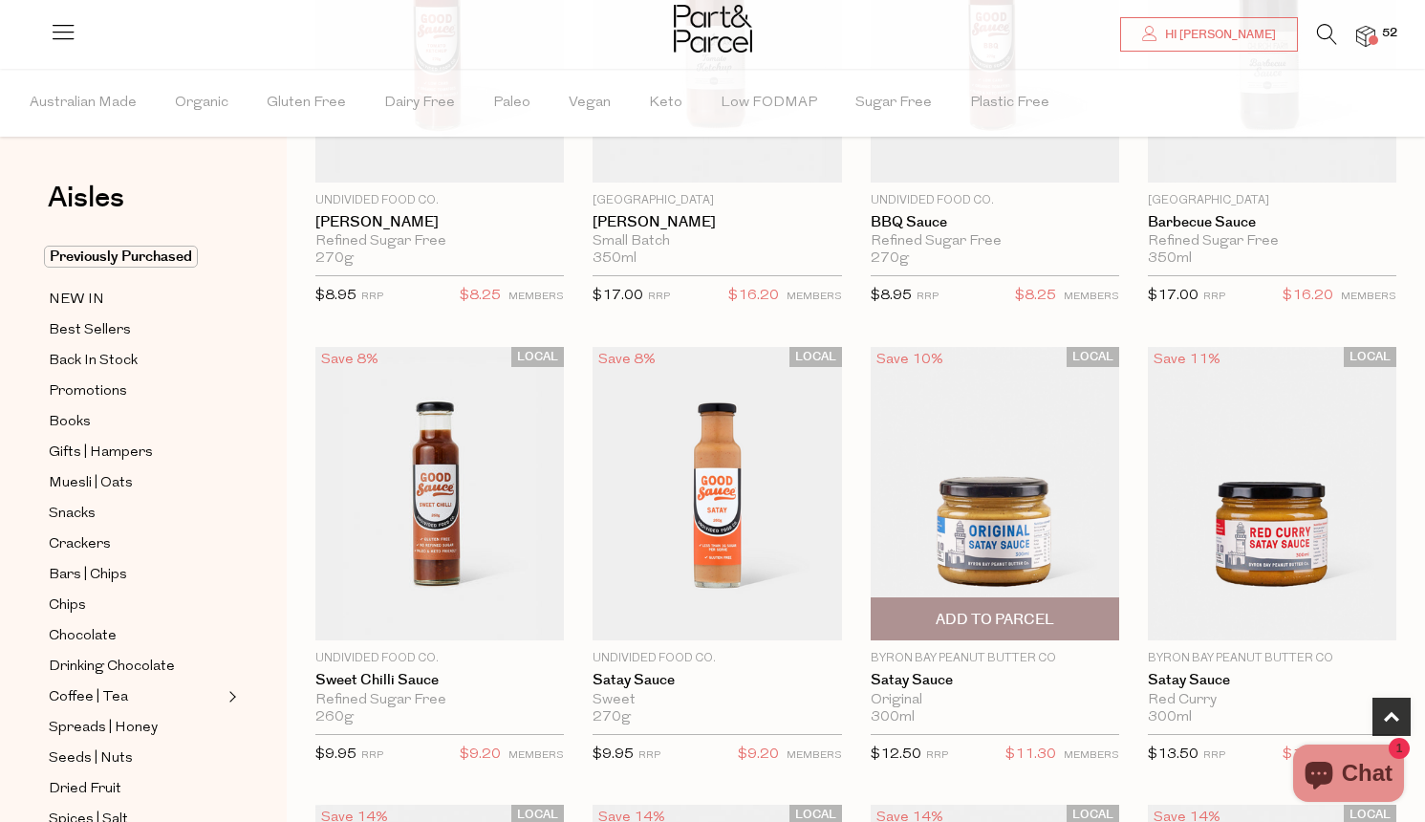
click at [958, 622] on span "Add To Parcel" at bounding box center [995, 620] width 119 height 20
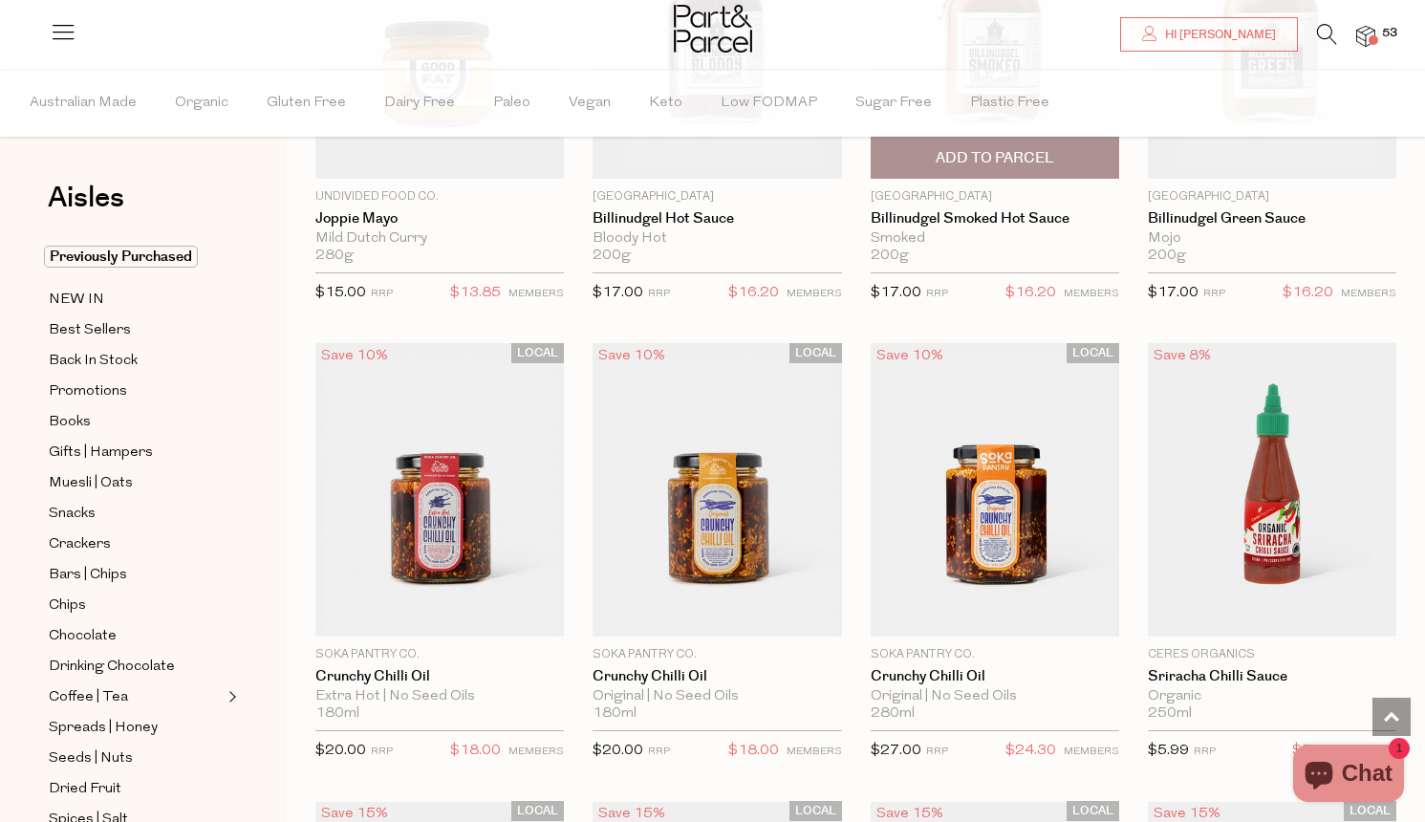
scroll to position [2654, 0]
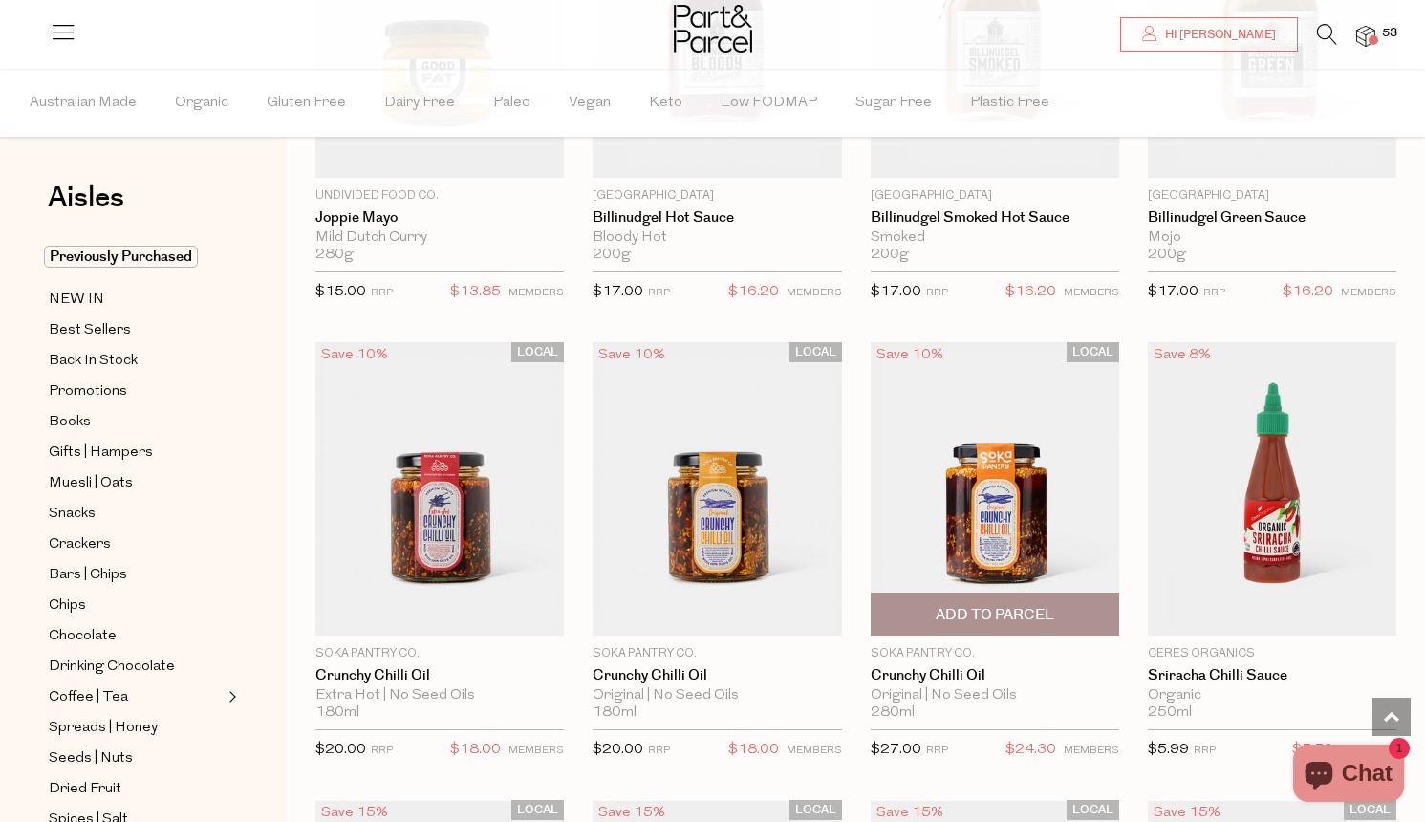
click at [966, 607] on span "Add To Parcel" at bounding box center [995, 615] width 119 height 20
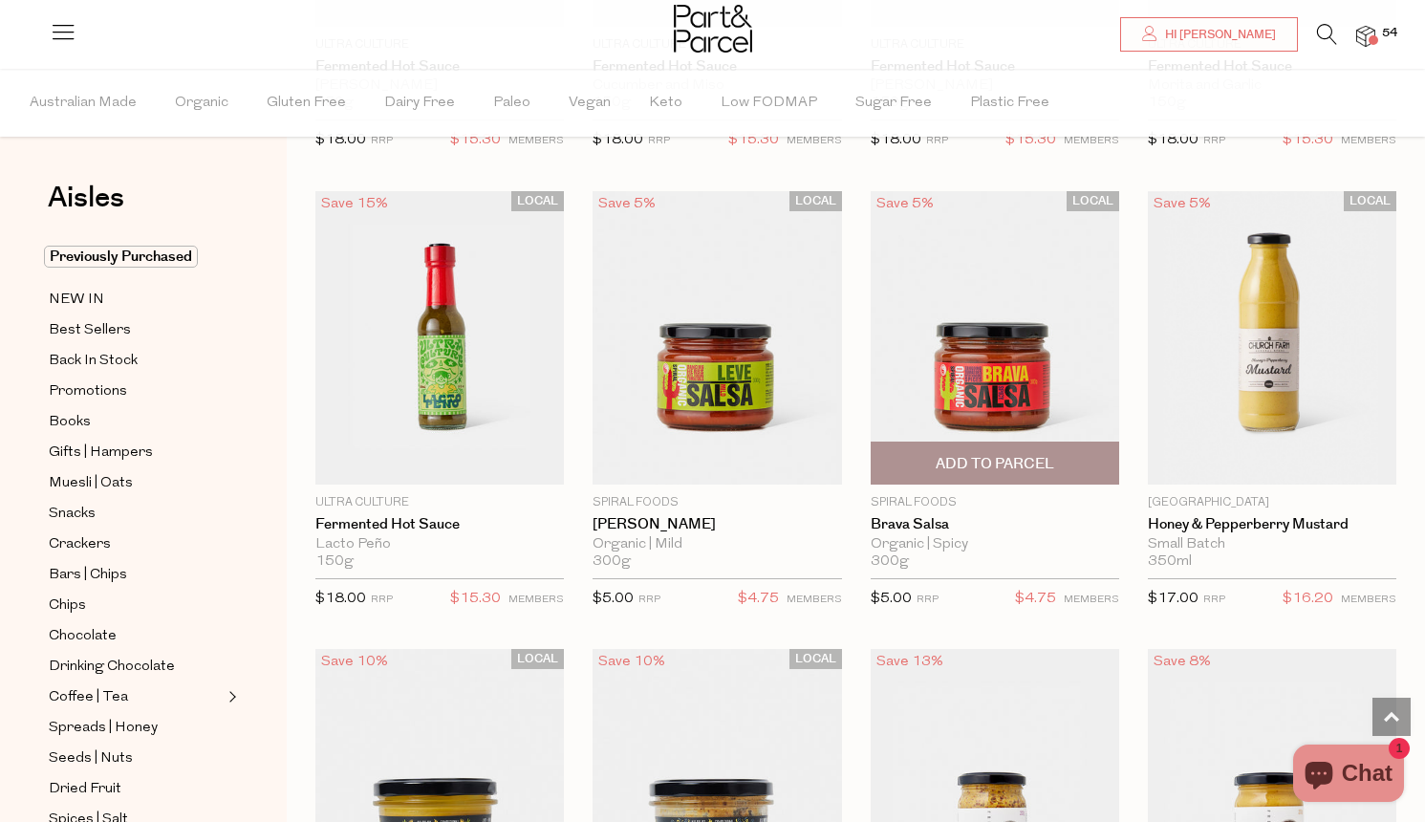
scroll to position [4272, 0]
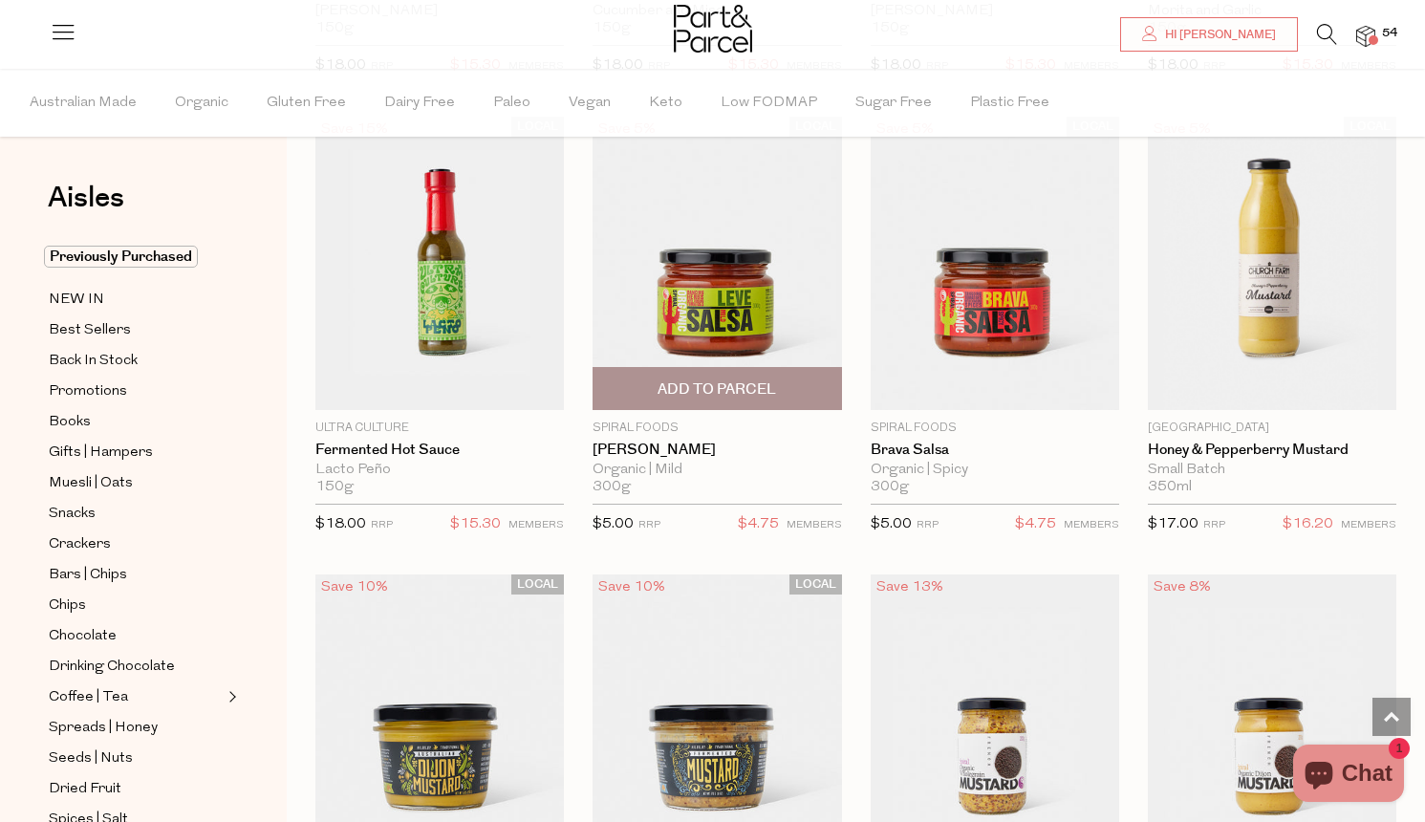
click at [771, 383] on span "Add To Parcel" at bounding box center [717, 389] width 119 height 20
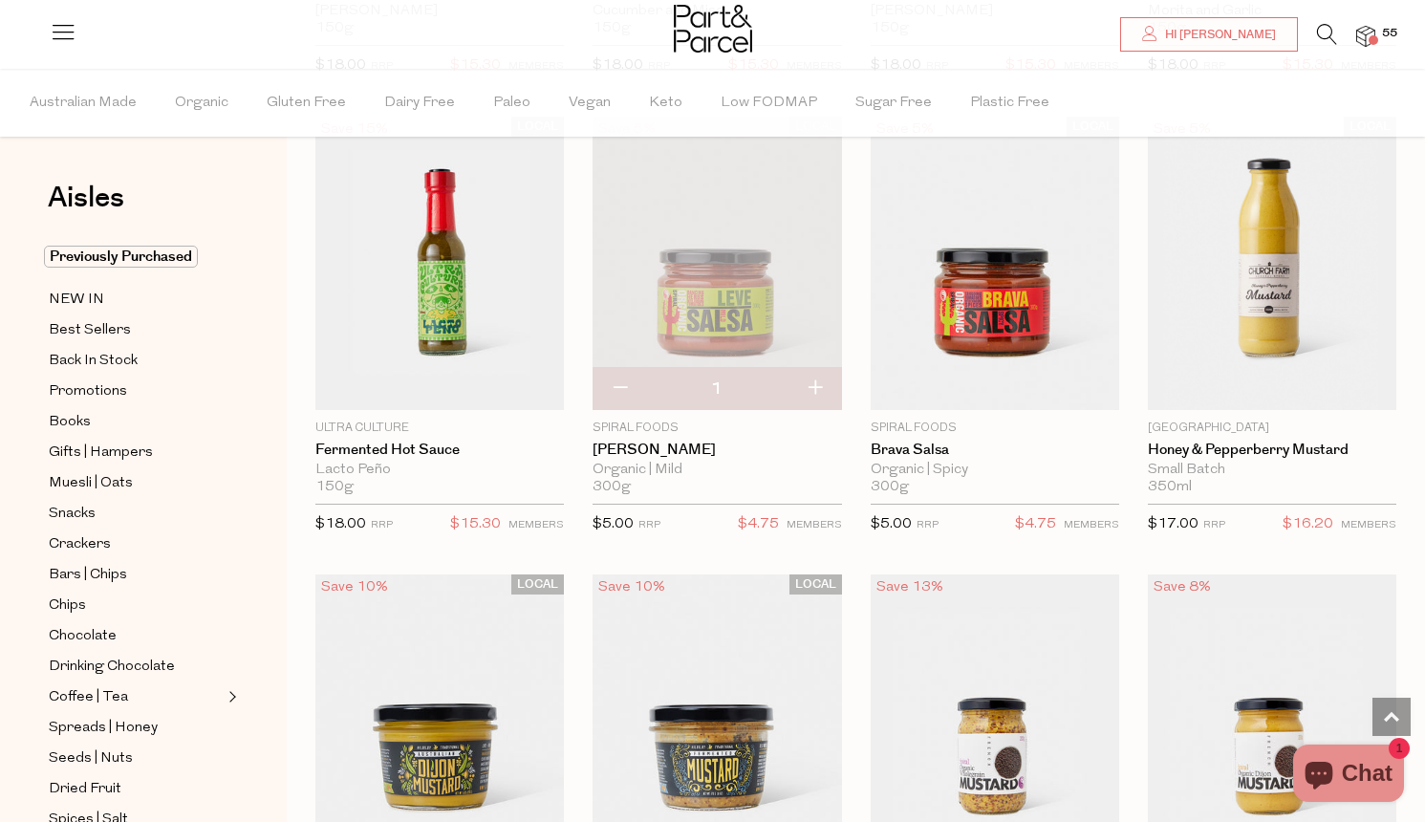
click at [816, 380] on button "button" at bounding box center [815, 389] width 54 height 42
type input "2"
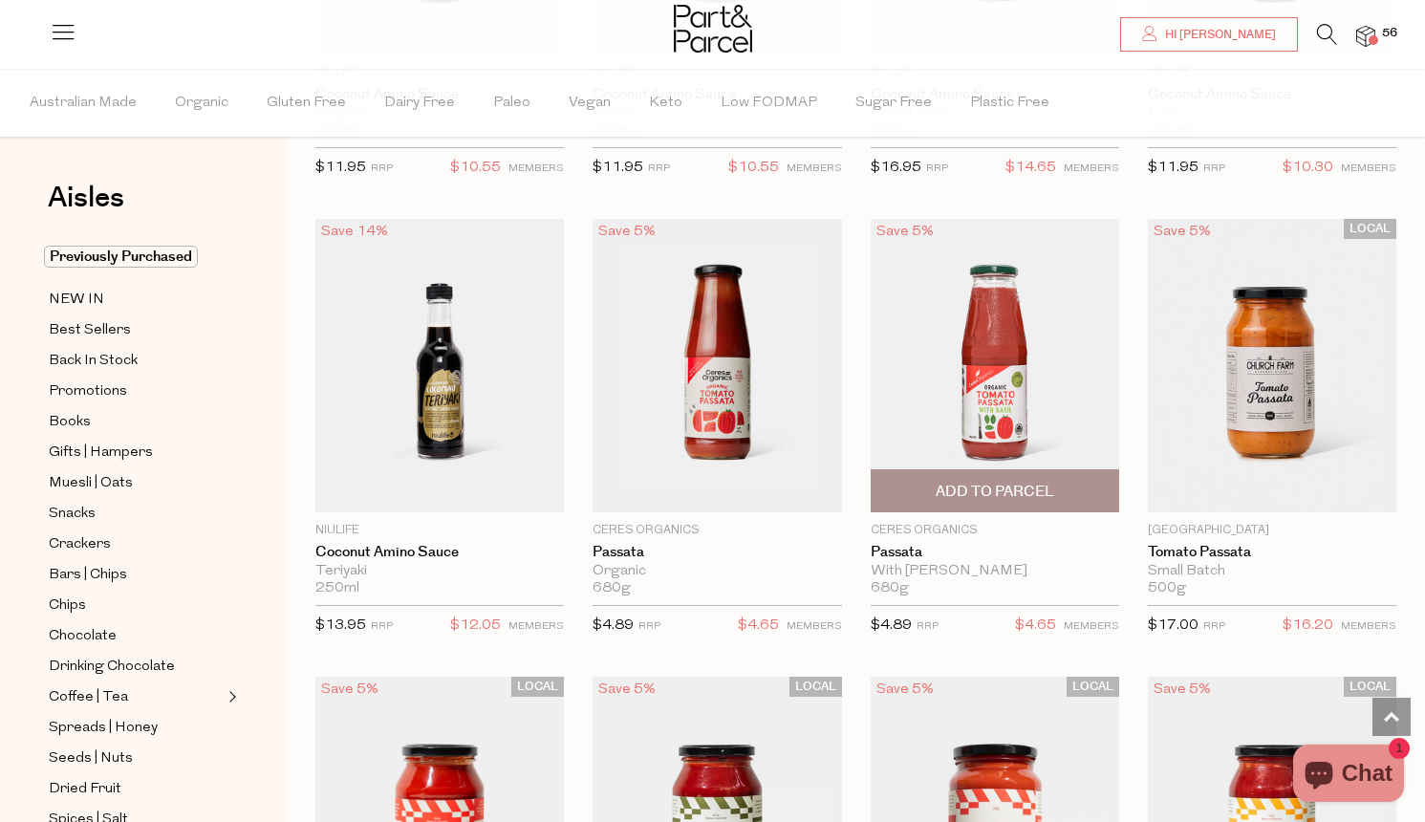
scroll to position [6481, 0]
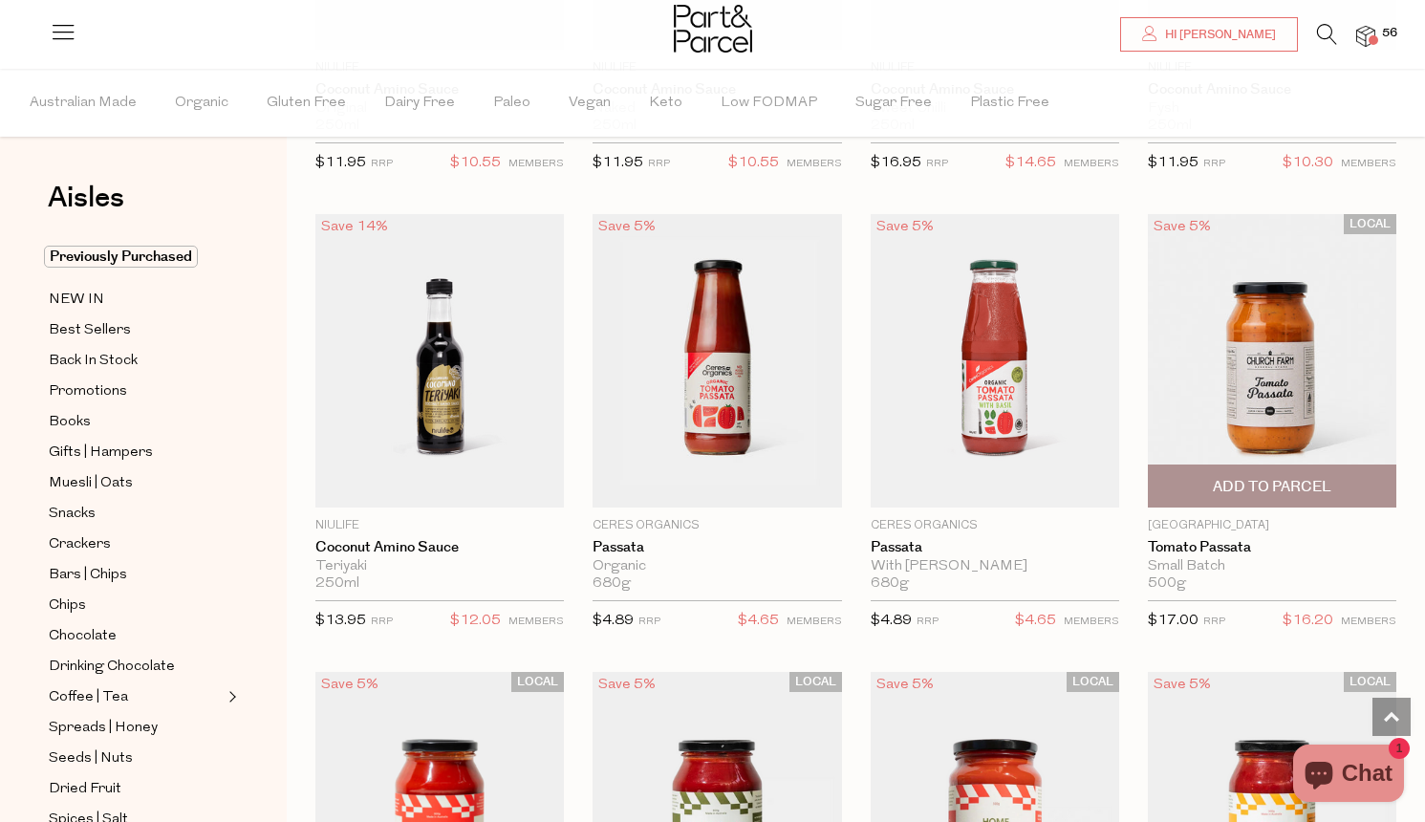
click at [1238, 477] on span "Add To Parcel" at bounding box center [1272, 487] width 119 height 20
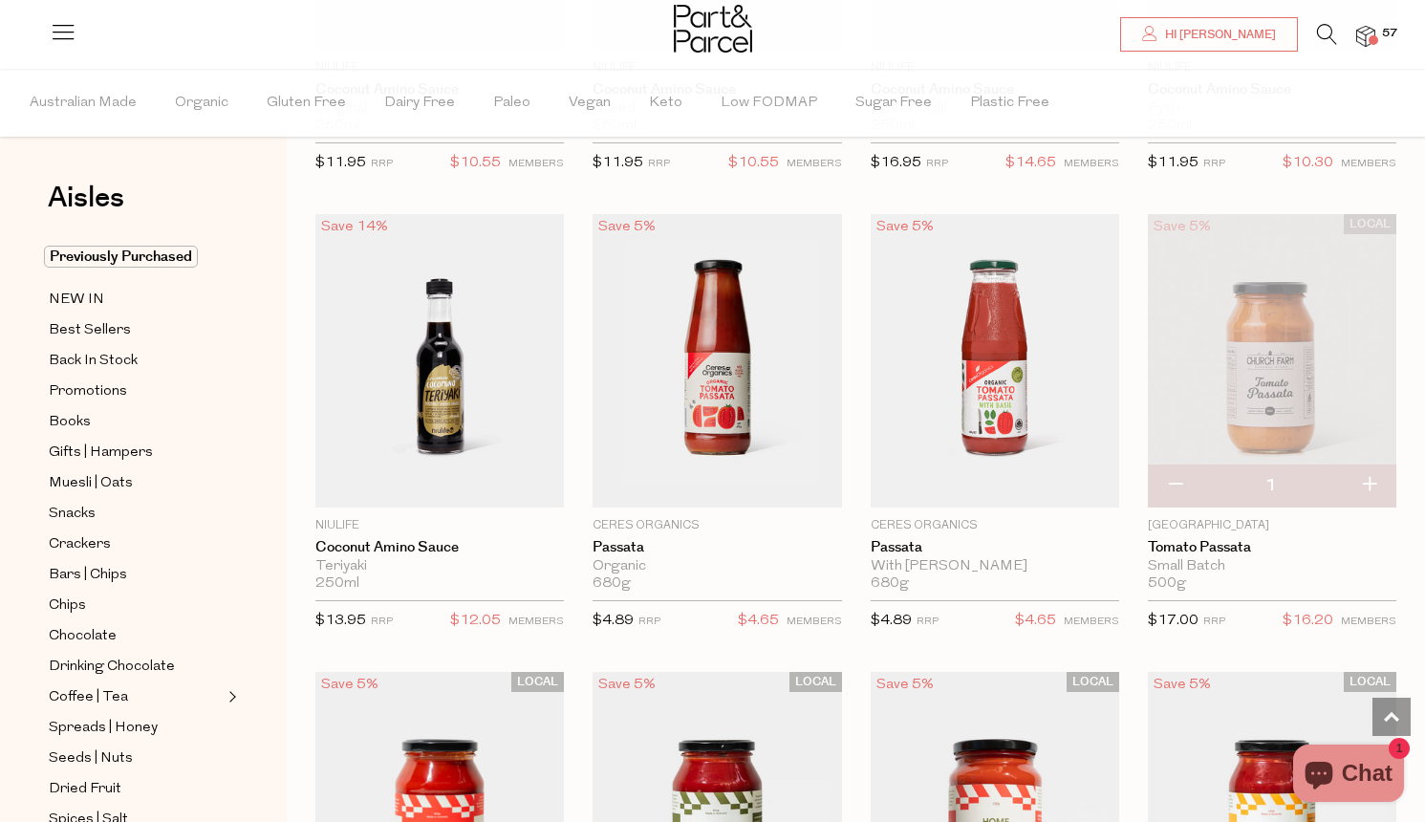
click at [1373, 466] on button "button" at bounding box center [1369, 486] width 54 height 42
type input "2"
click at [1374, 467] on button "button" at bounding box center [1369, 486] width 54 height 42
type input "3"
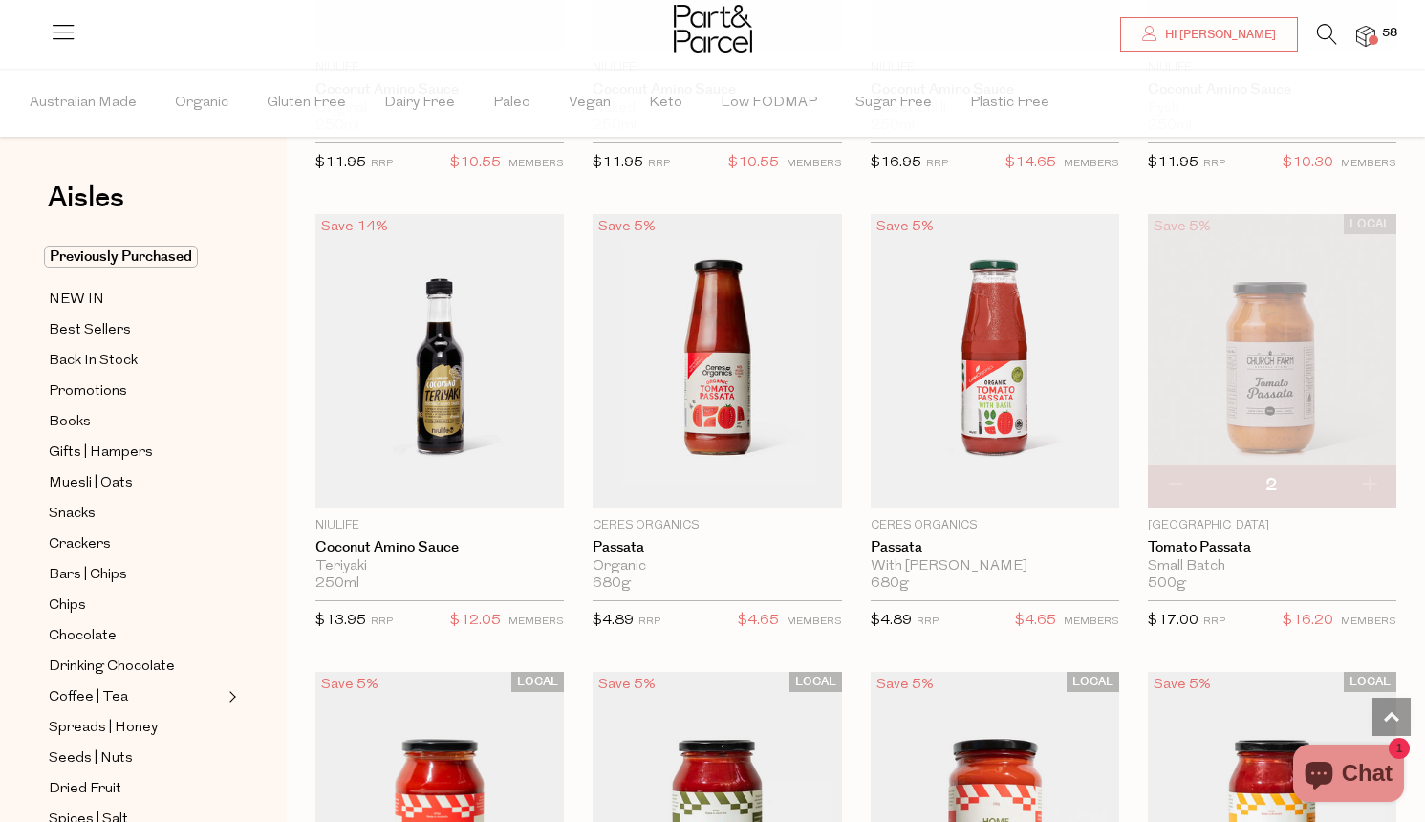
type input "3"
click at [1372, 472] on button "button" at bounding box center [1369, 486] width 54 height 42
type input "4"
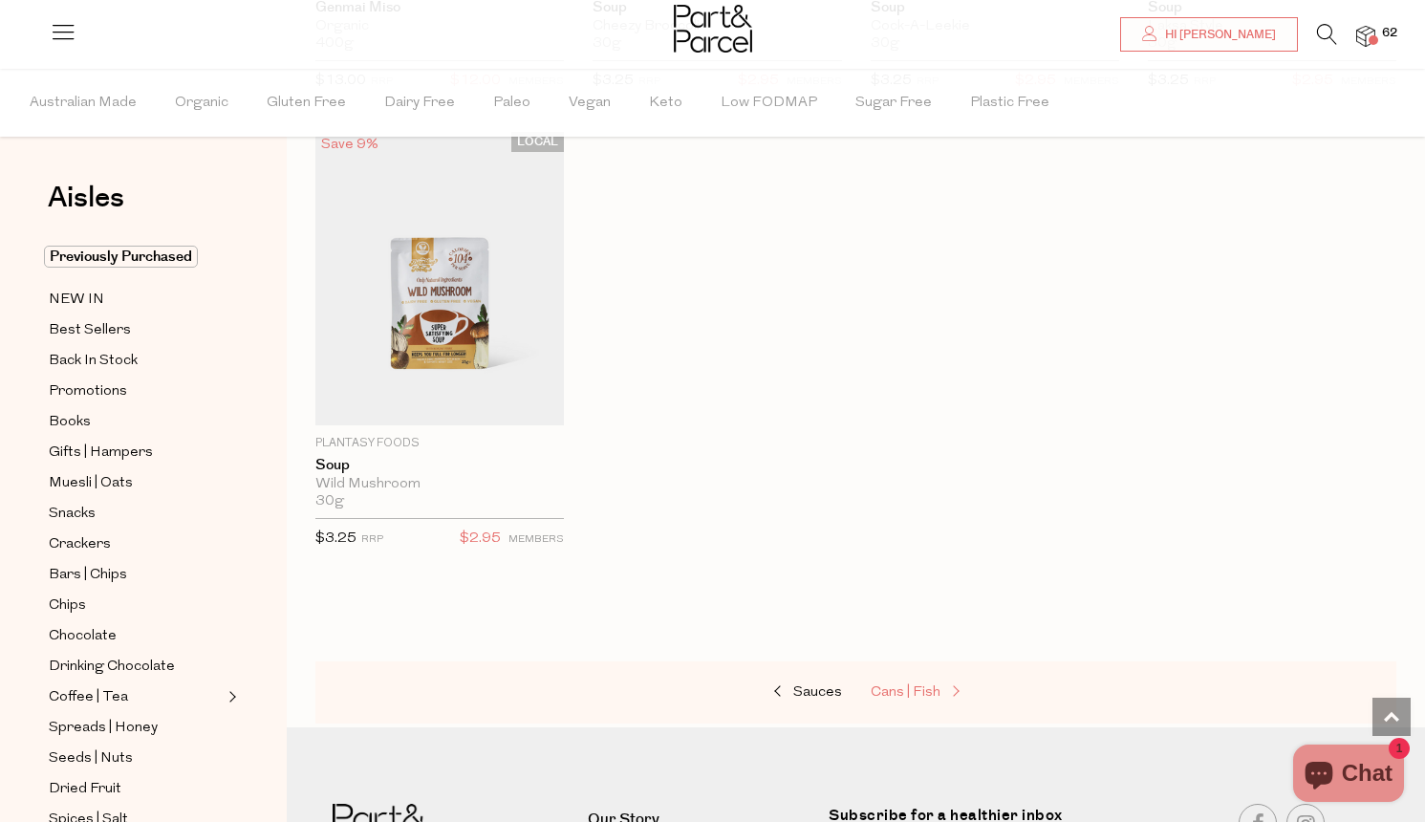
click at [922, 686] on span "Cans | Fish" at bounding box center [906, 692] width 70 height 14
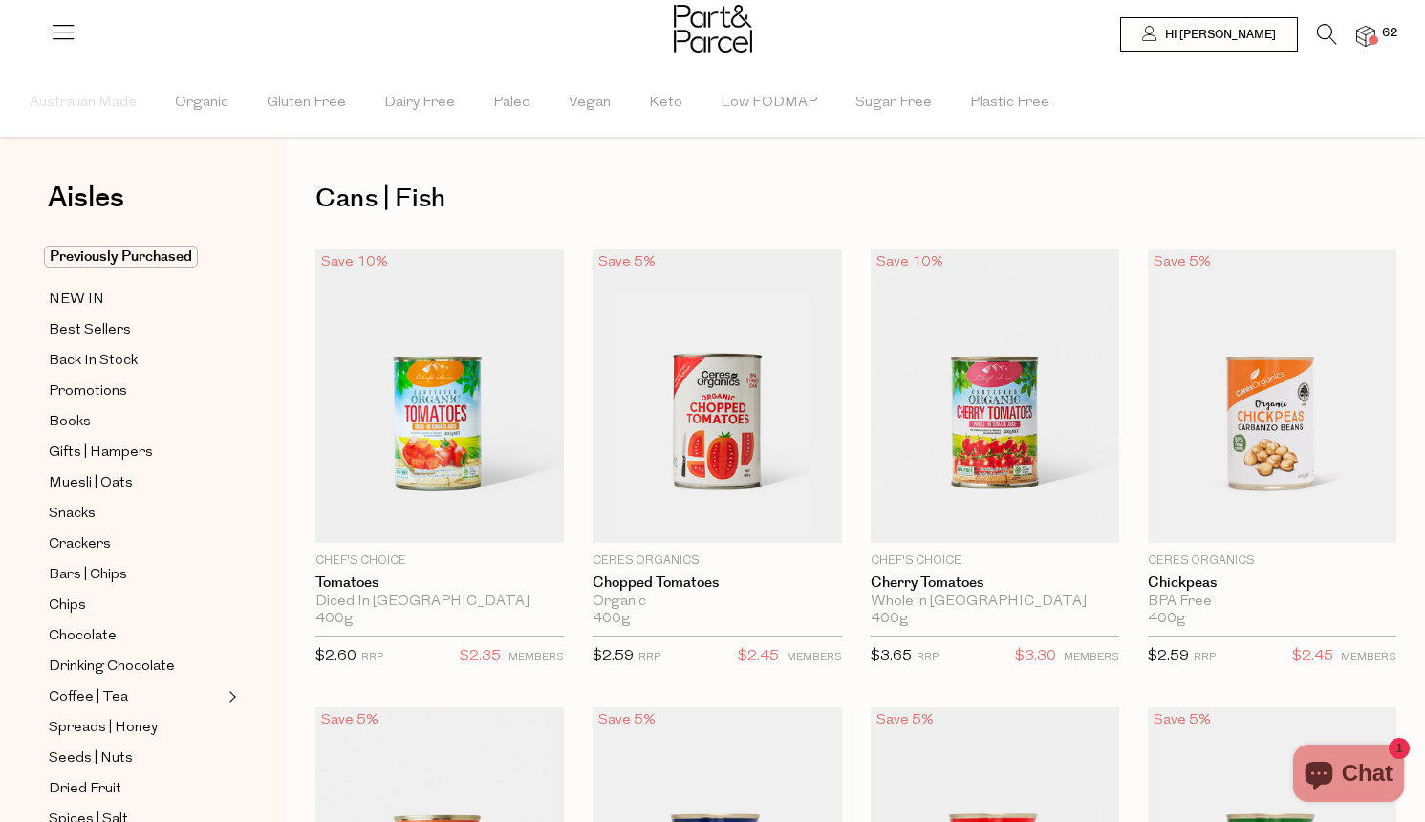
type input "4"
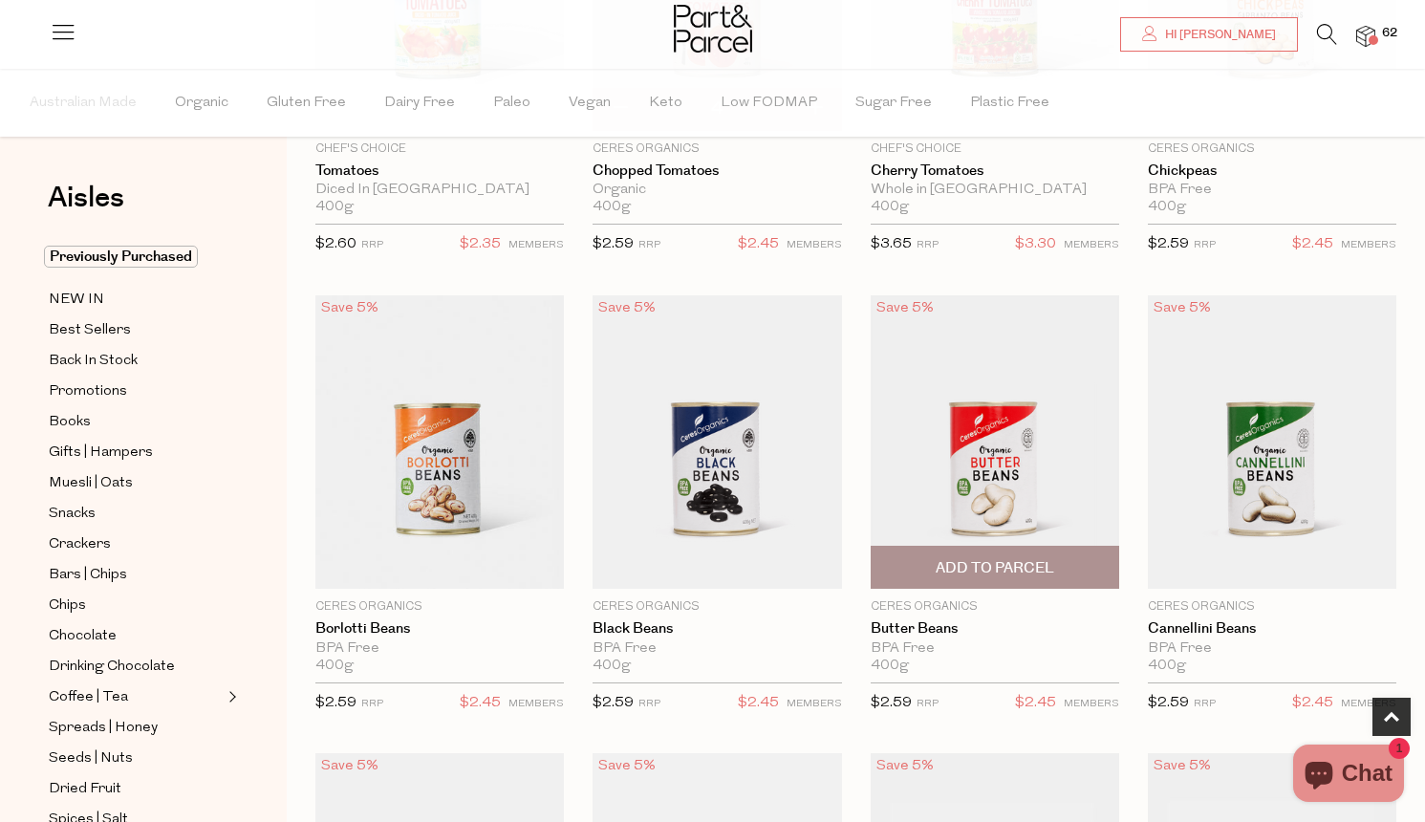
scroll to position [488, 0]
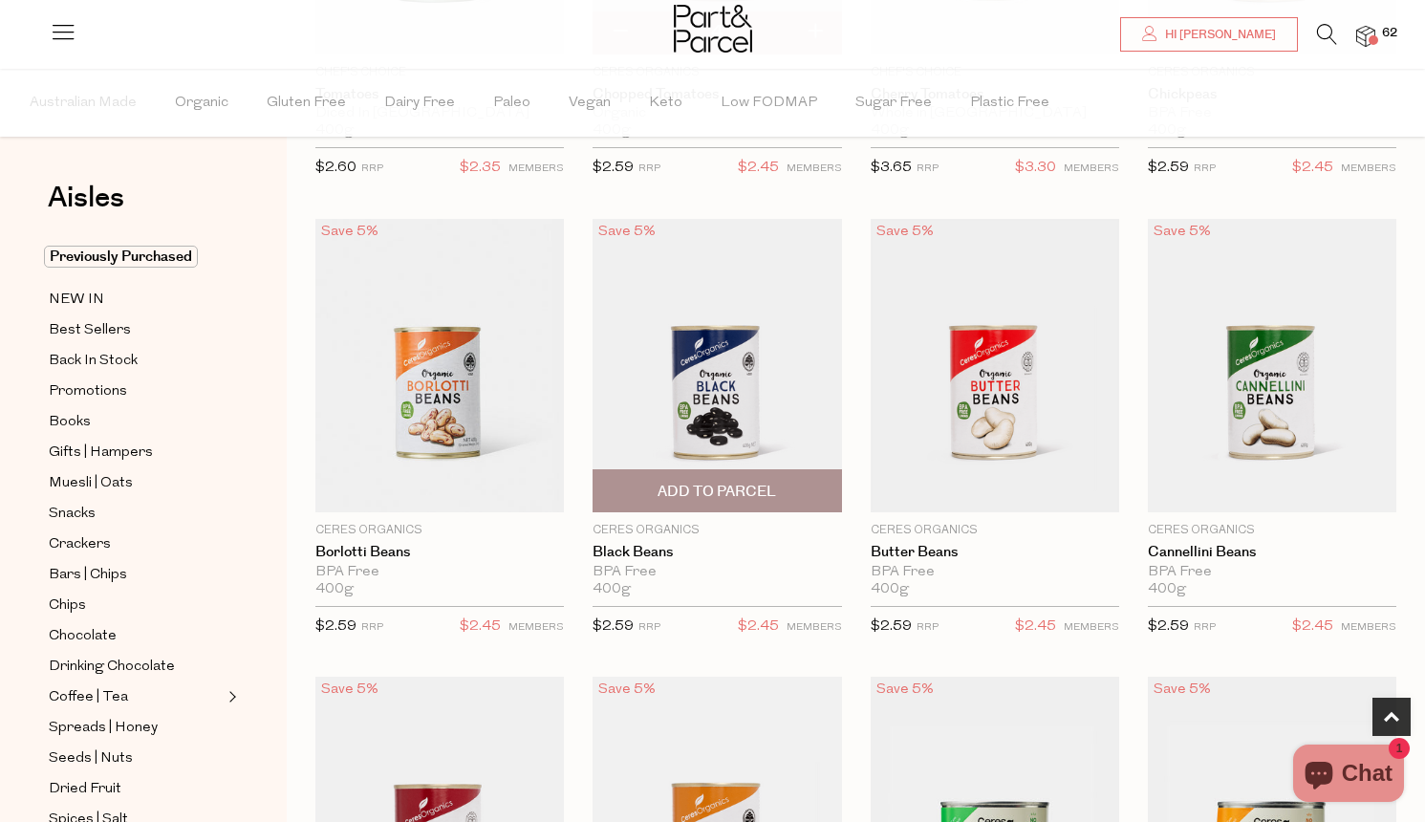
click at [735, 499] on span "Add To Parcel" at bounding box center [717, 492] width 119 height 20
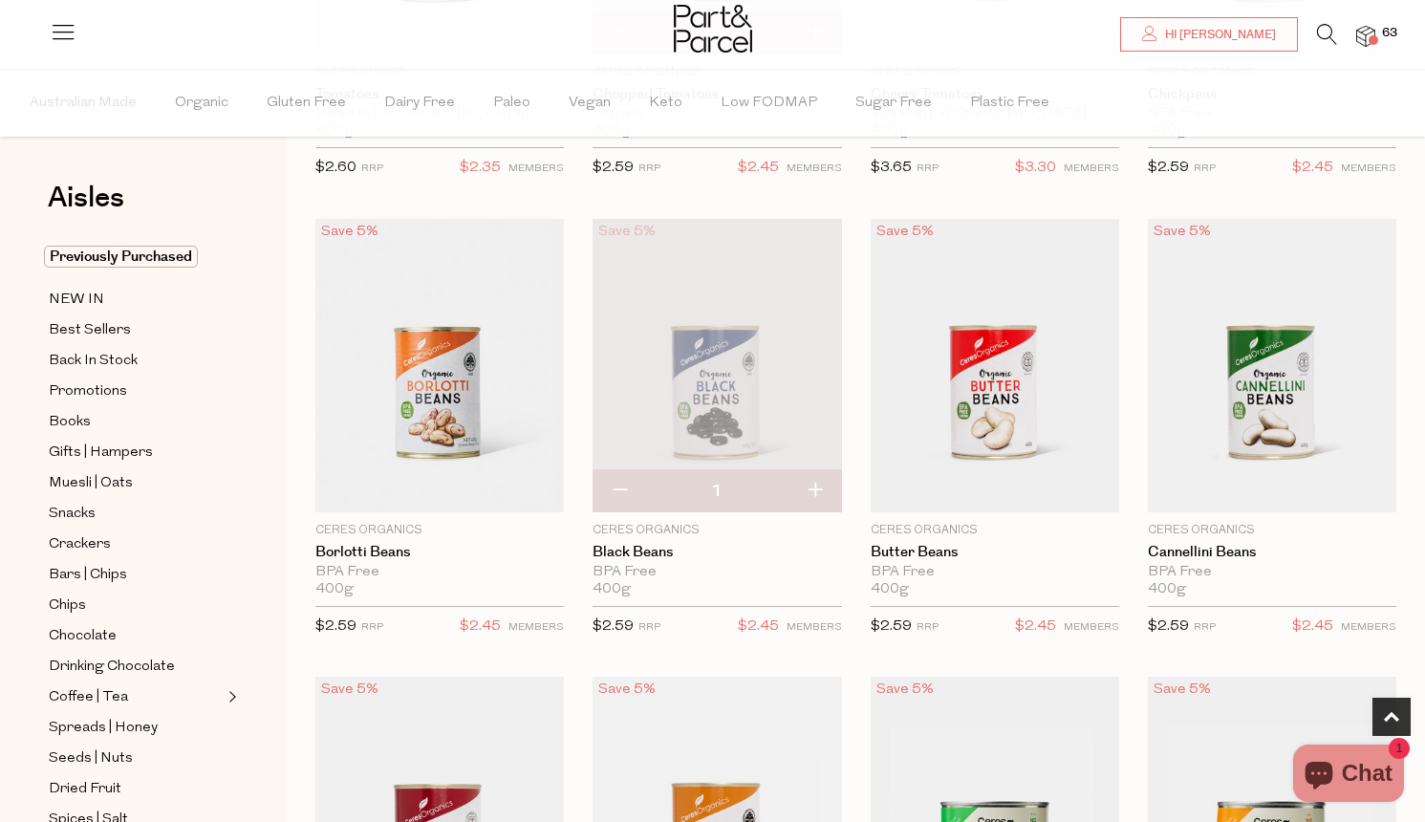
click at [815, 491] on button "button" at bounding box center [815, 491] width 54 height 42
type input "2"
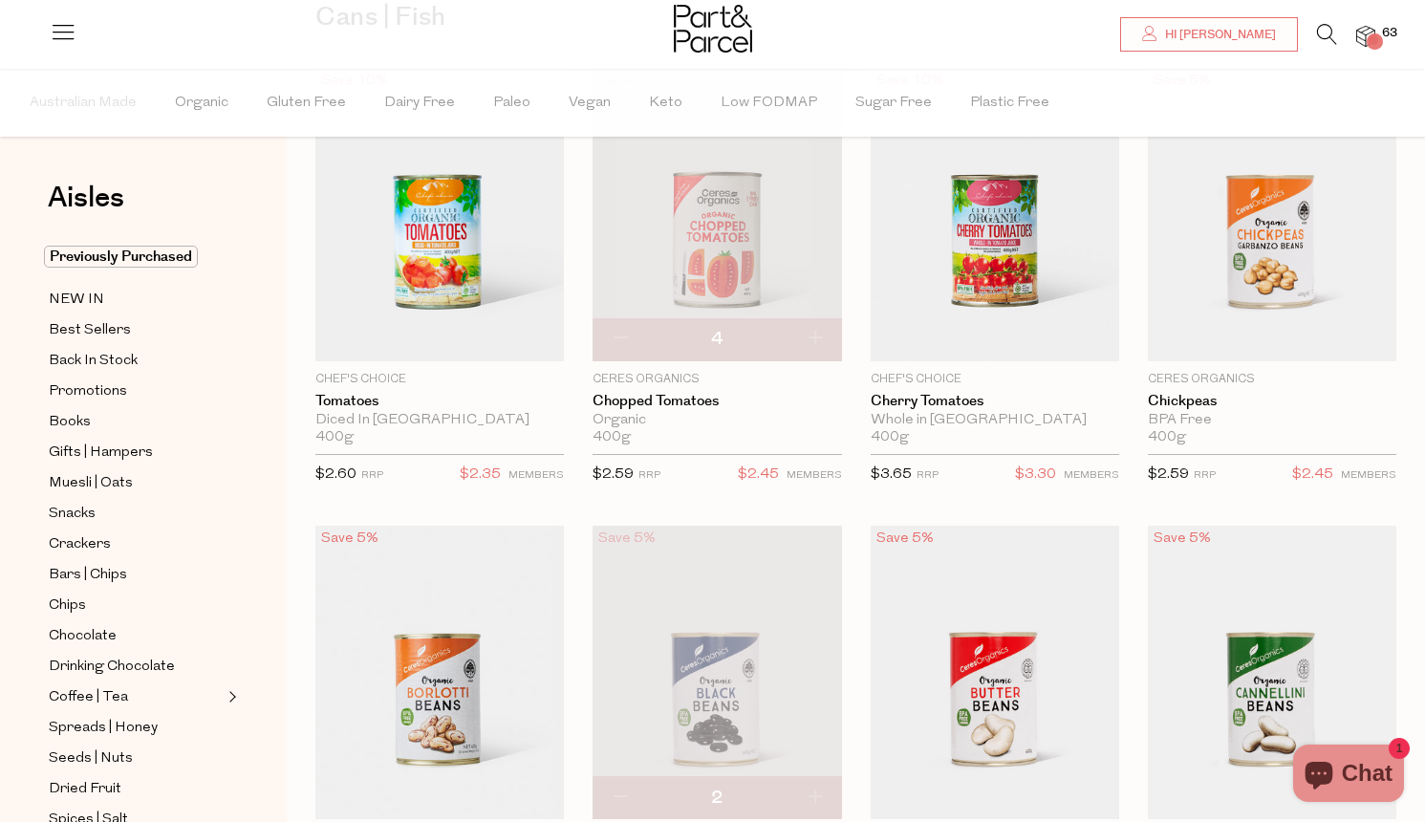
scroll to position [180, 0]
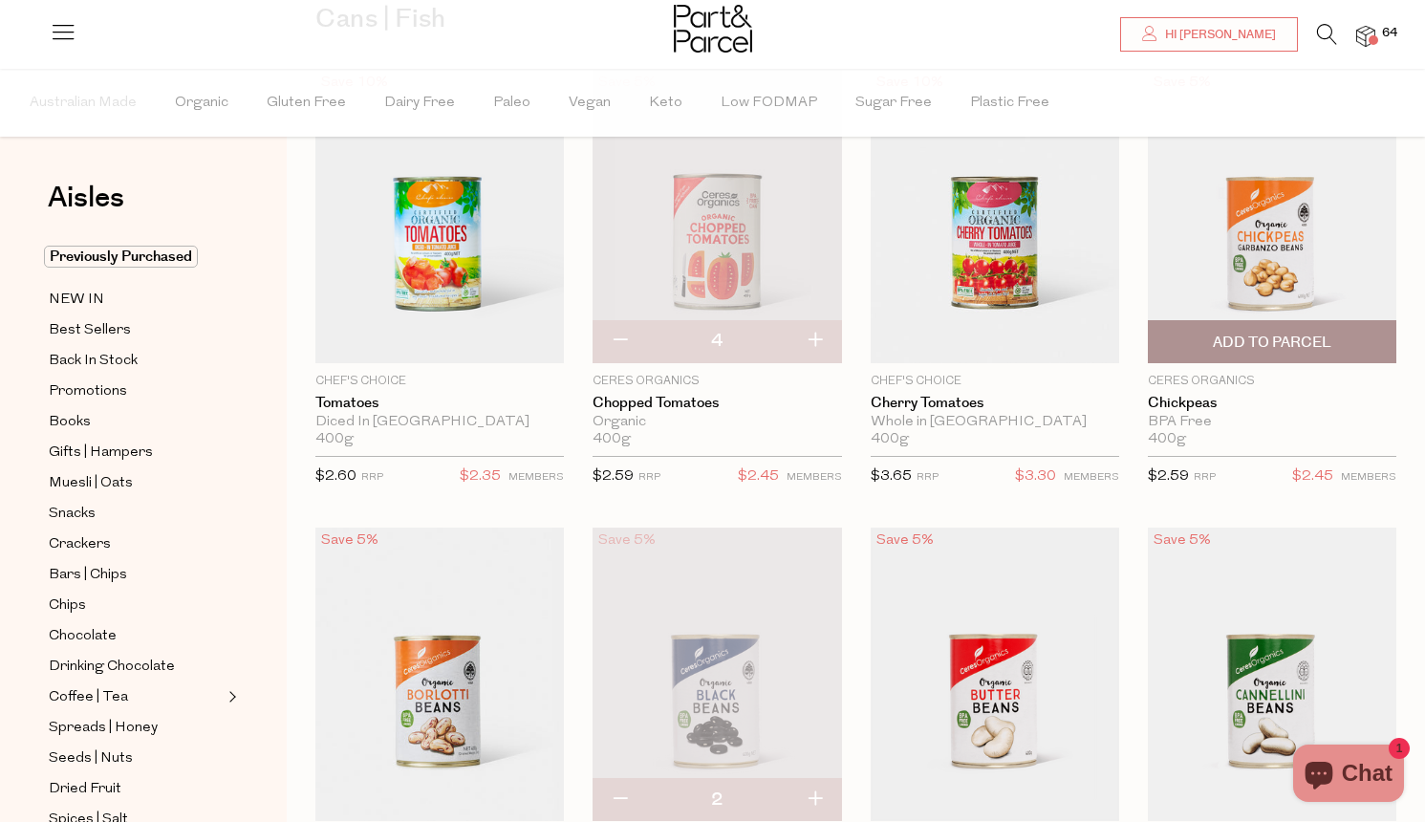
click at [1238, 346] on span "Add To Parcel" at bounding box center [1272, 343] width 119 height 20
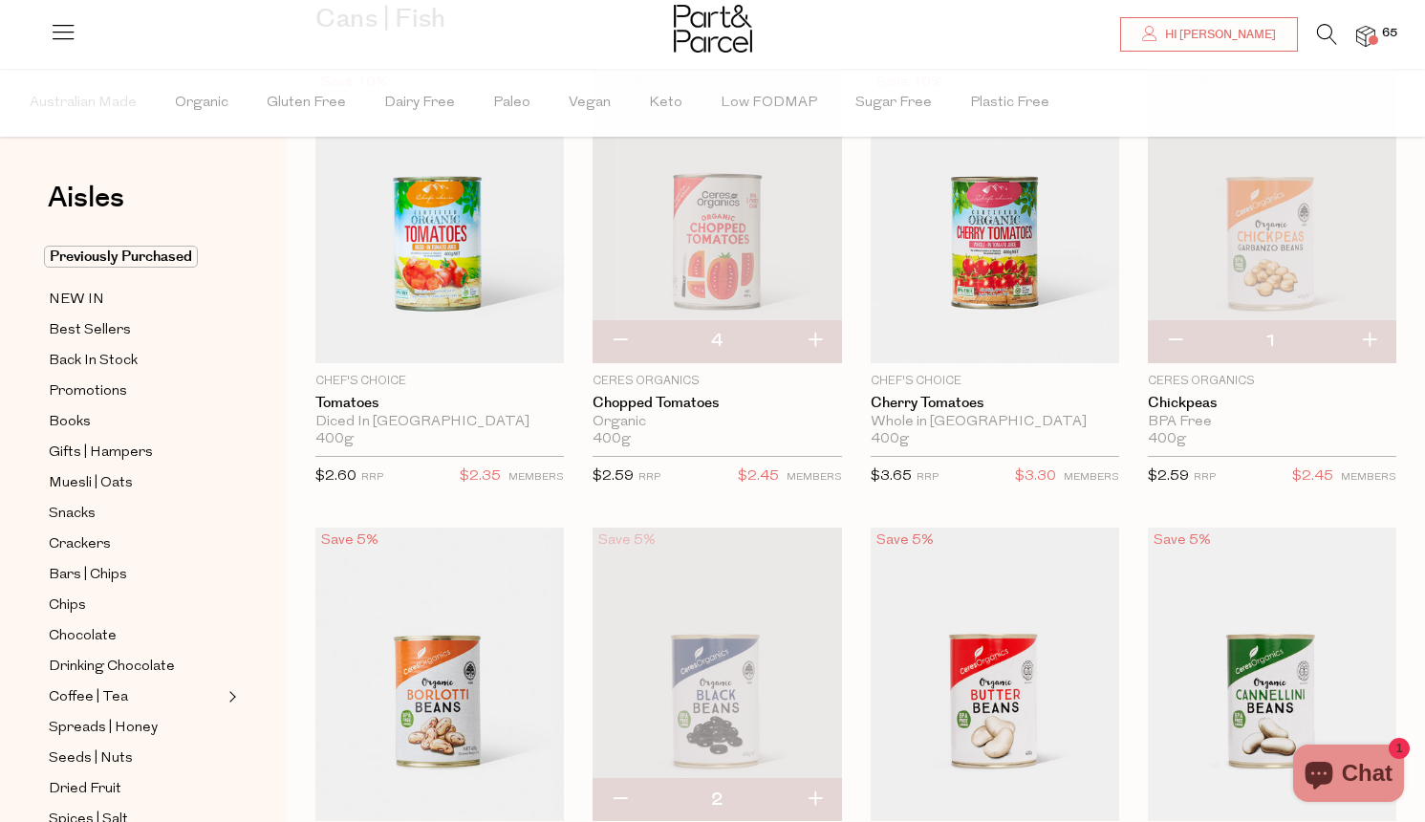
click at [1373, 339] on button "button" at bounding box center [1369, 341] width 54 height 42
type input "2"
click at [1015, 339] on span "Add To Parcel" at bounding box center [995, 343] width 119 height 20
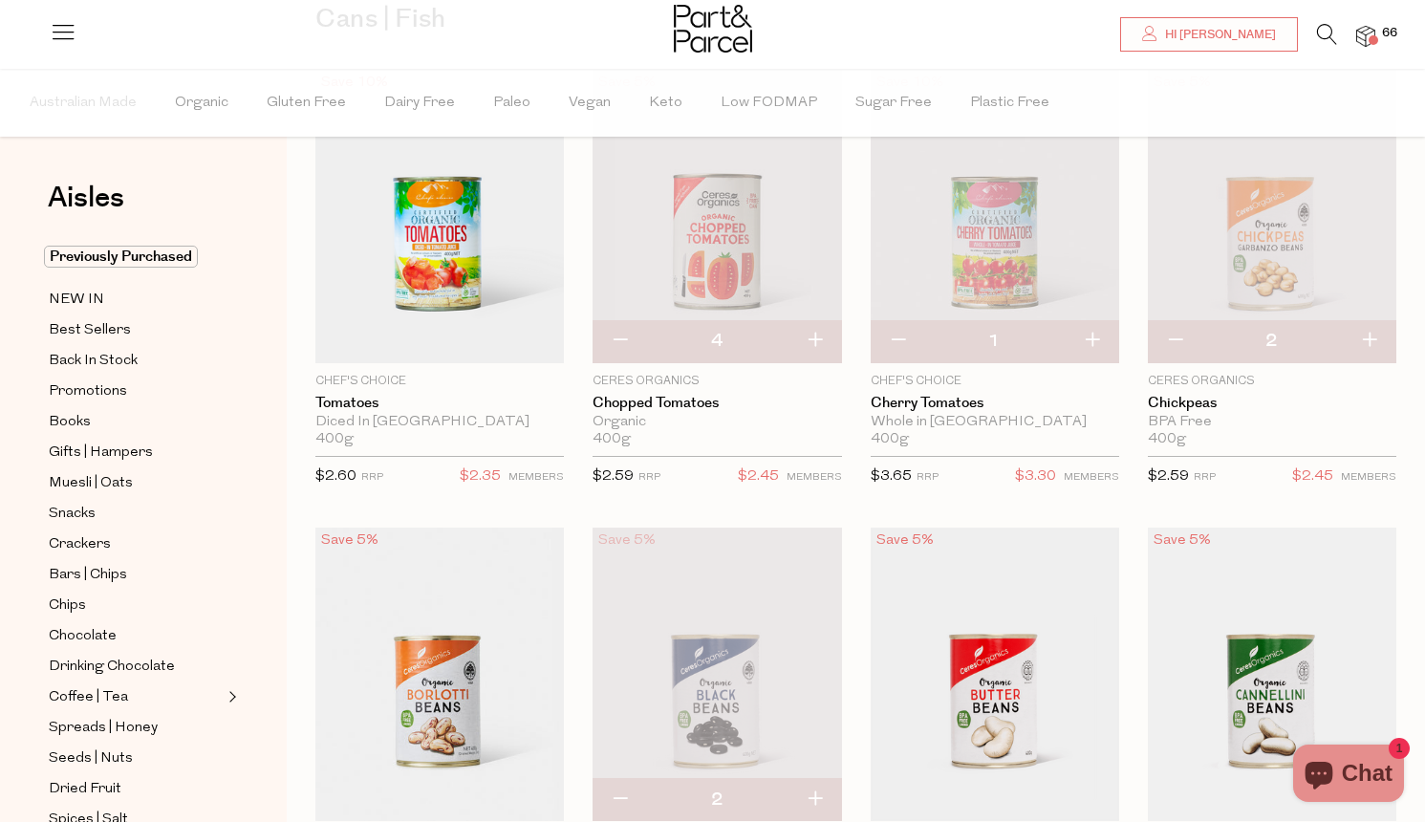
click at [1093, 339] on button "button" at bounding box center [1092, 341] width 54 height 42
type input "2"
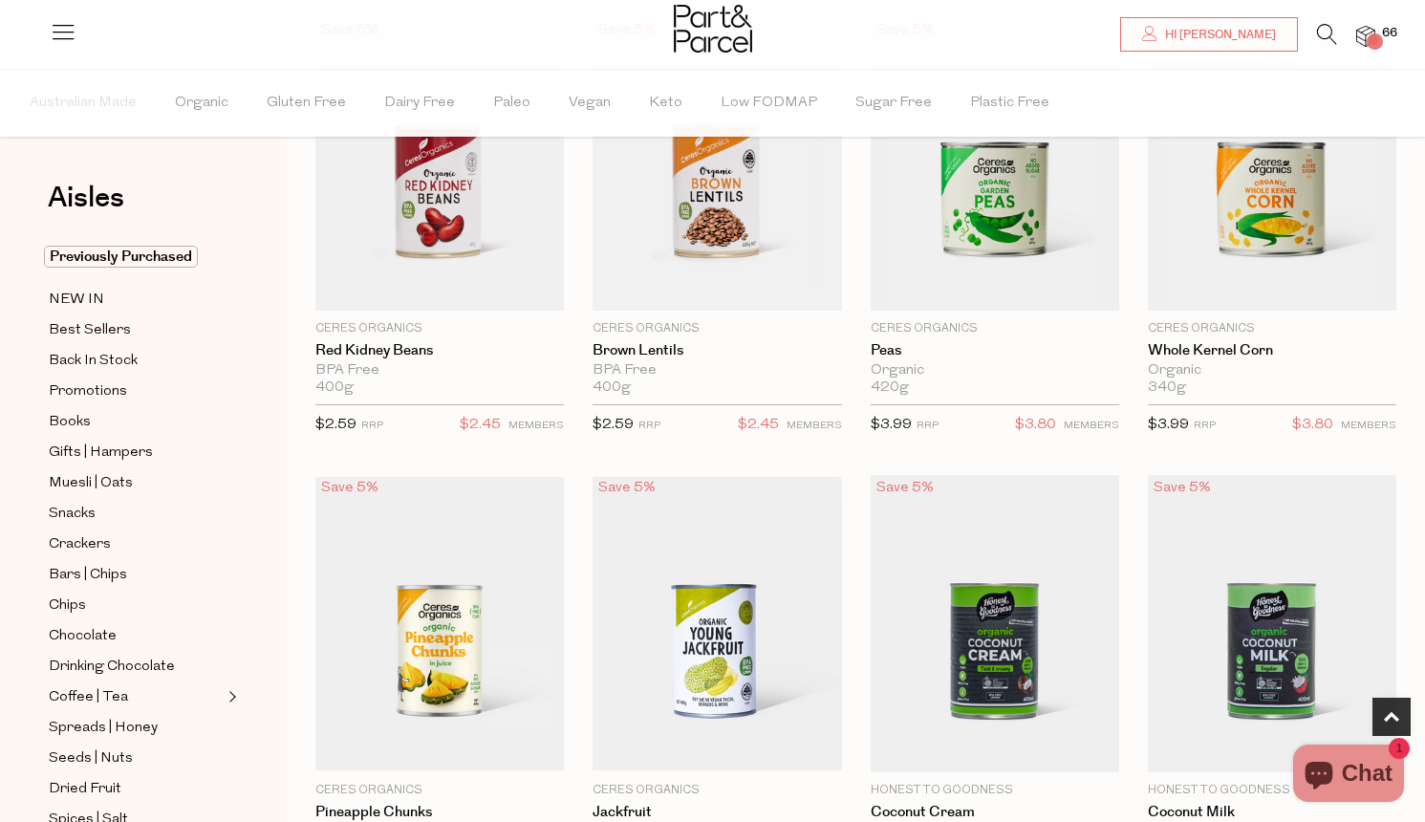
scroll to position [1149, 0]
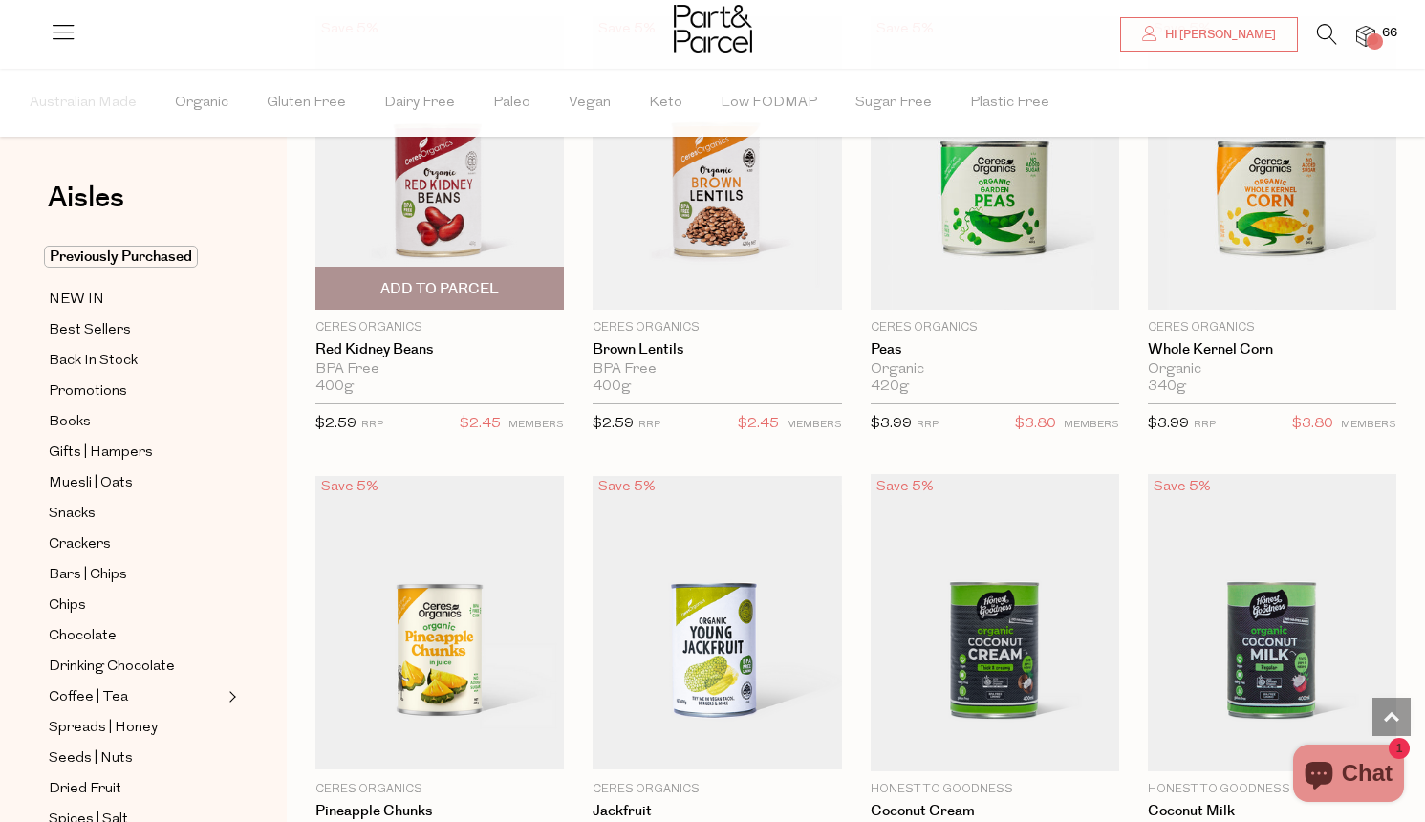
click at [431, 293] on span "Add To Parcel" at bounding box center [439, 289] width 119 height 20
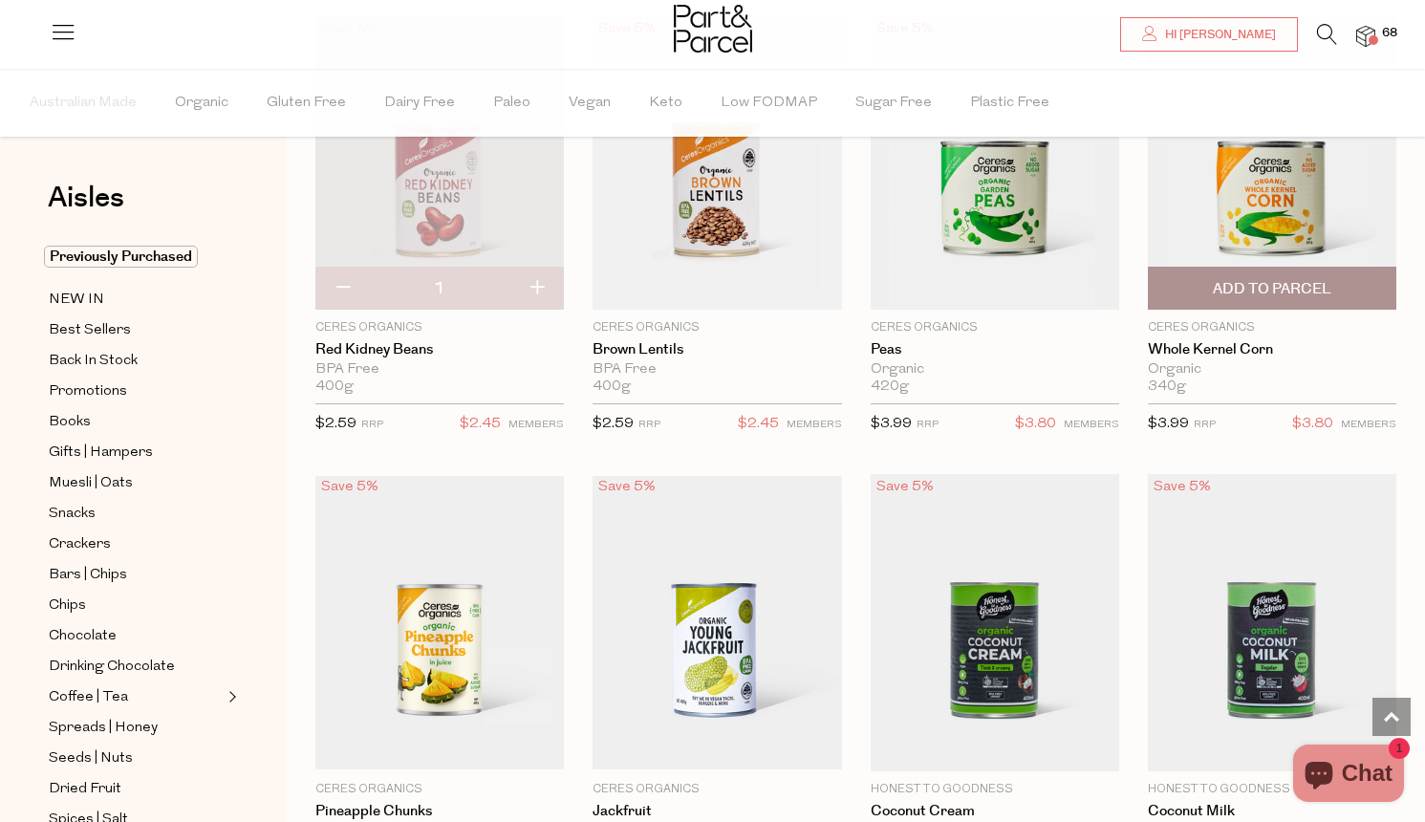
click at [1193, 280] on span "Add To Parcel" at bounding box center [1272, 288] width 237 height 41
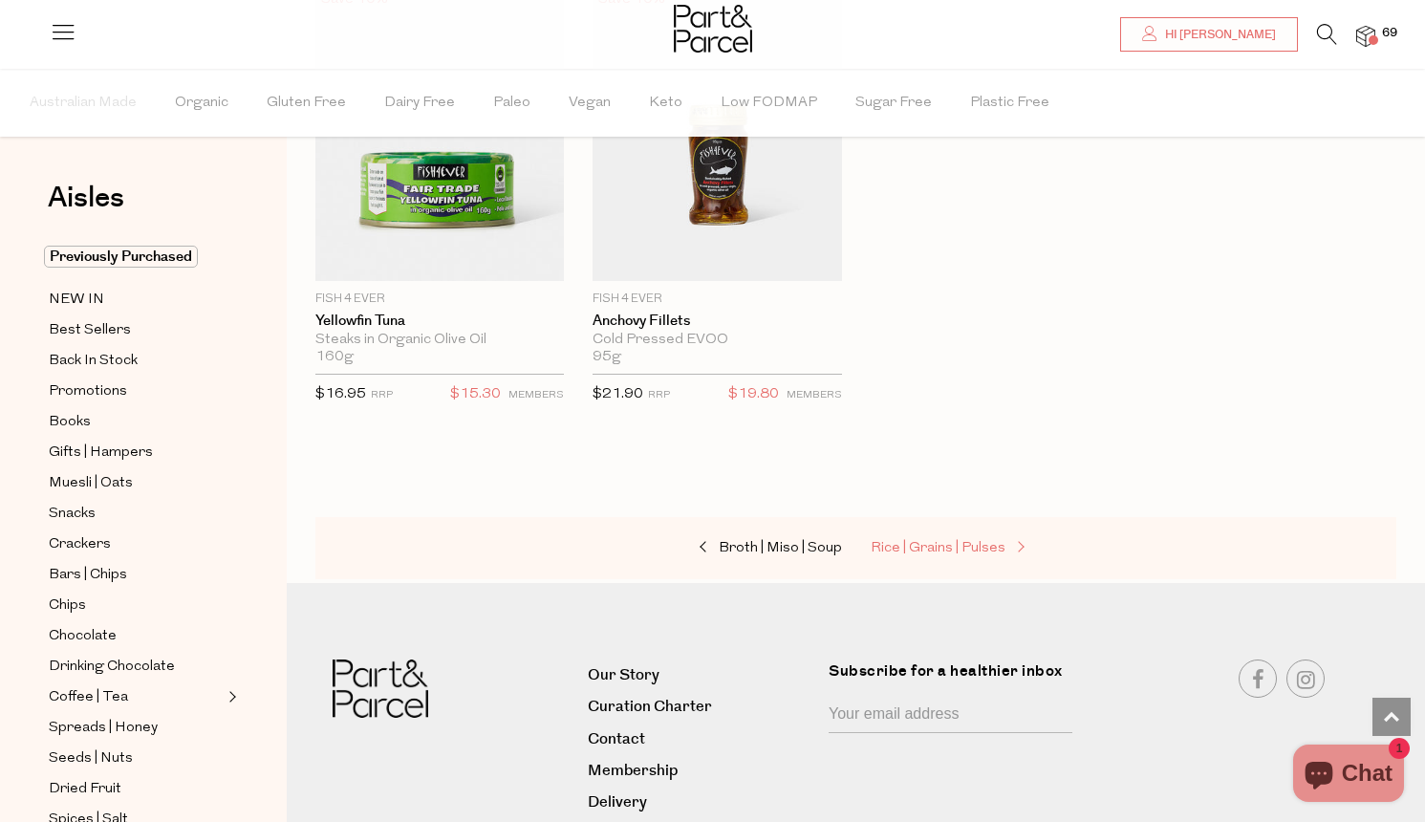
click at [957, 541] on span "Rice | Grains | Pulses" at bounding box center [938, 548] width 135 height 14
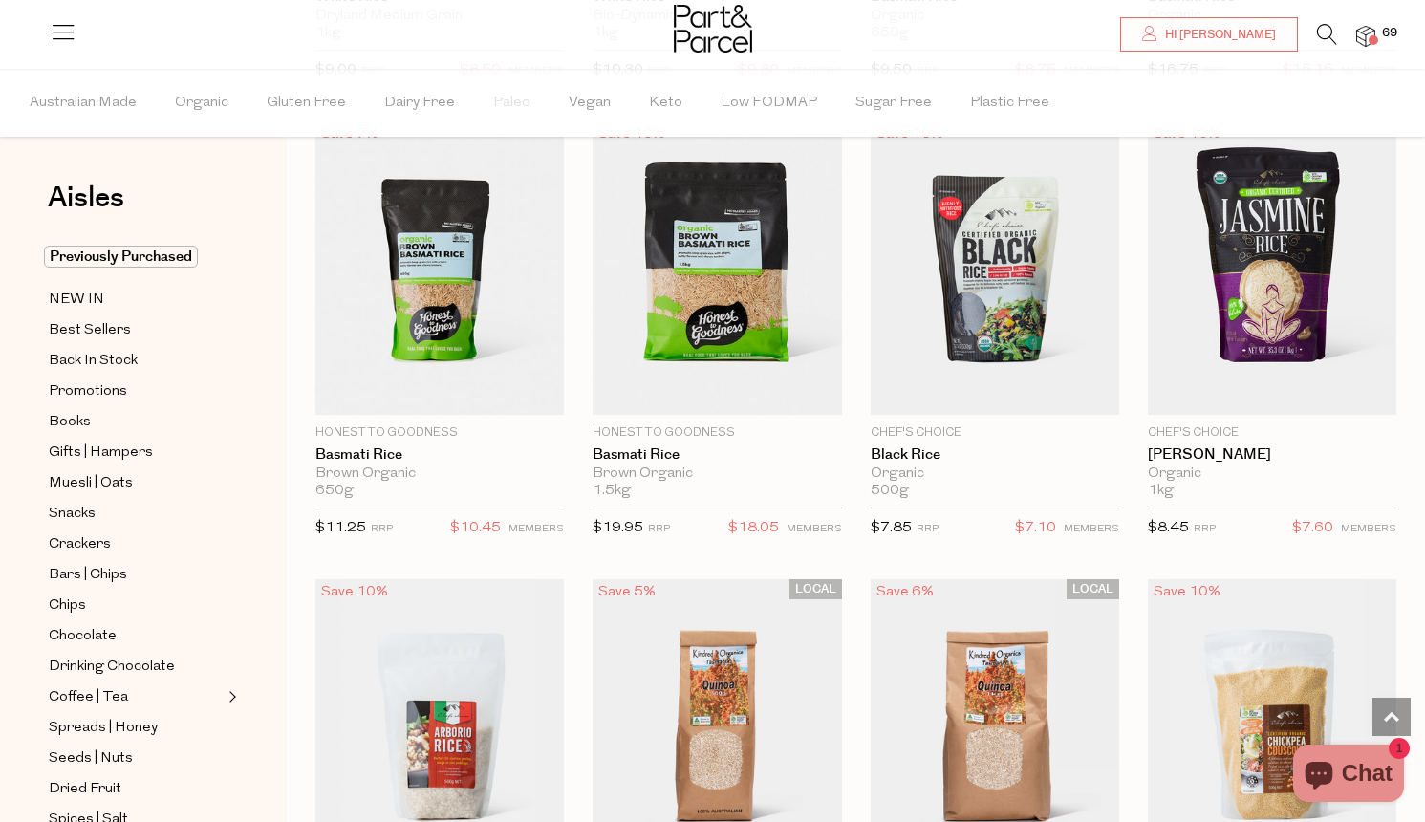
scroll to position [1544, 0]
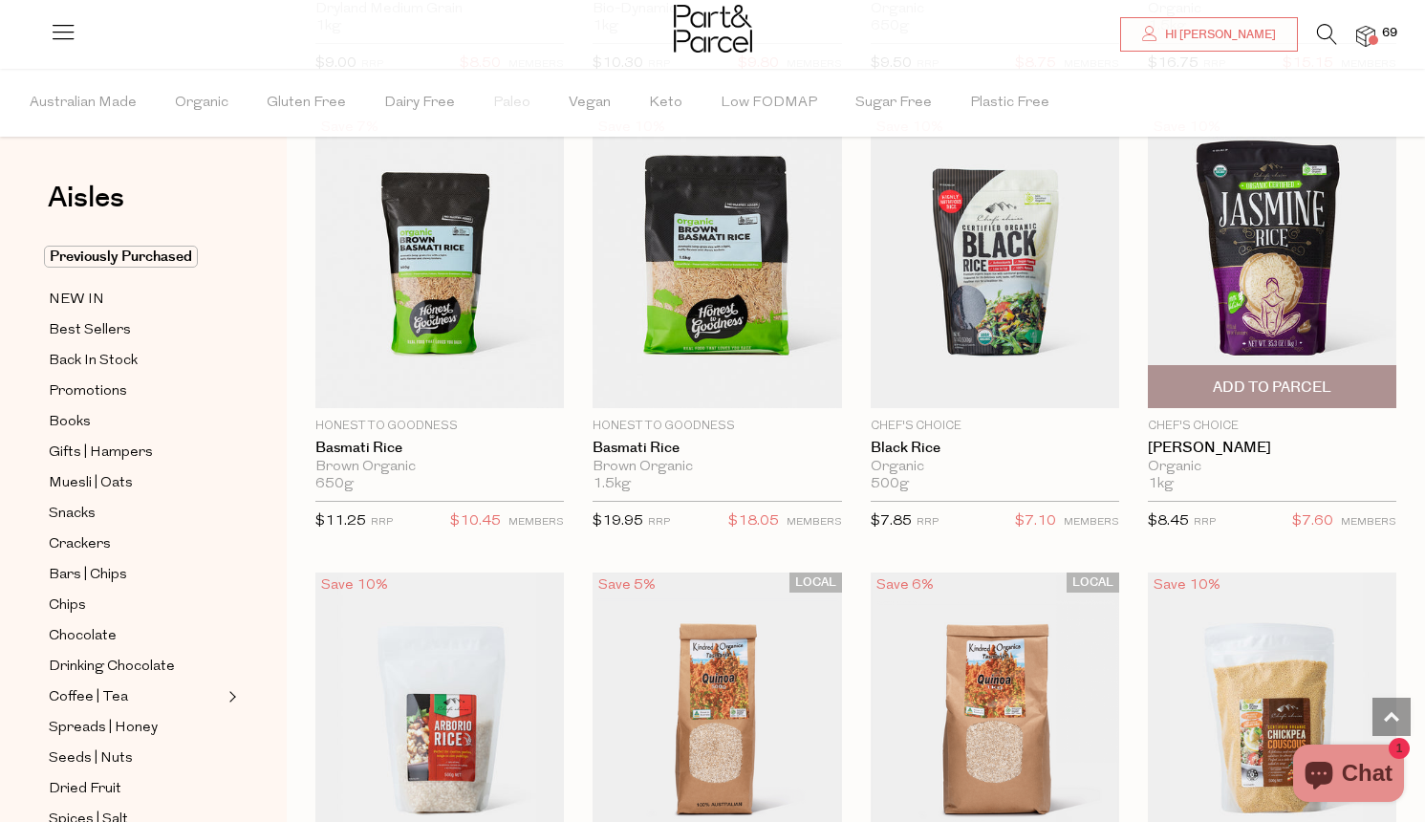
click at [1288, 385] on span "Add To Parcel" at bounding box center [1272, 388] width 119 height 20
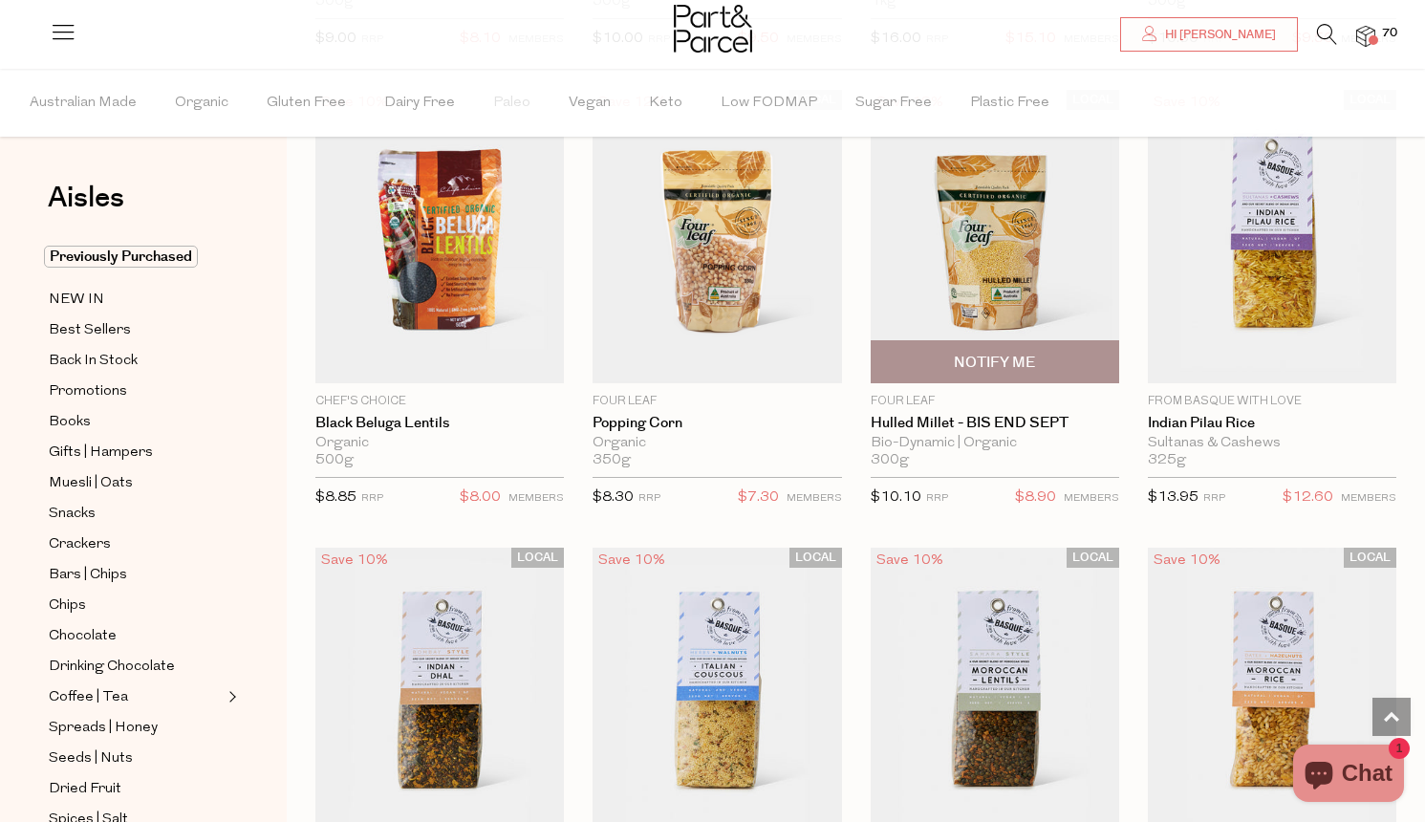
scroll to position [2534, 0]
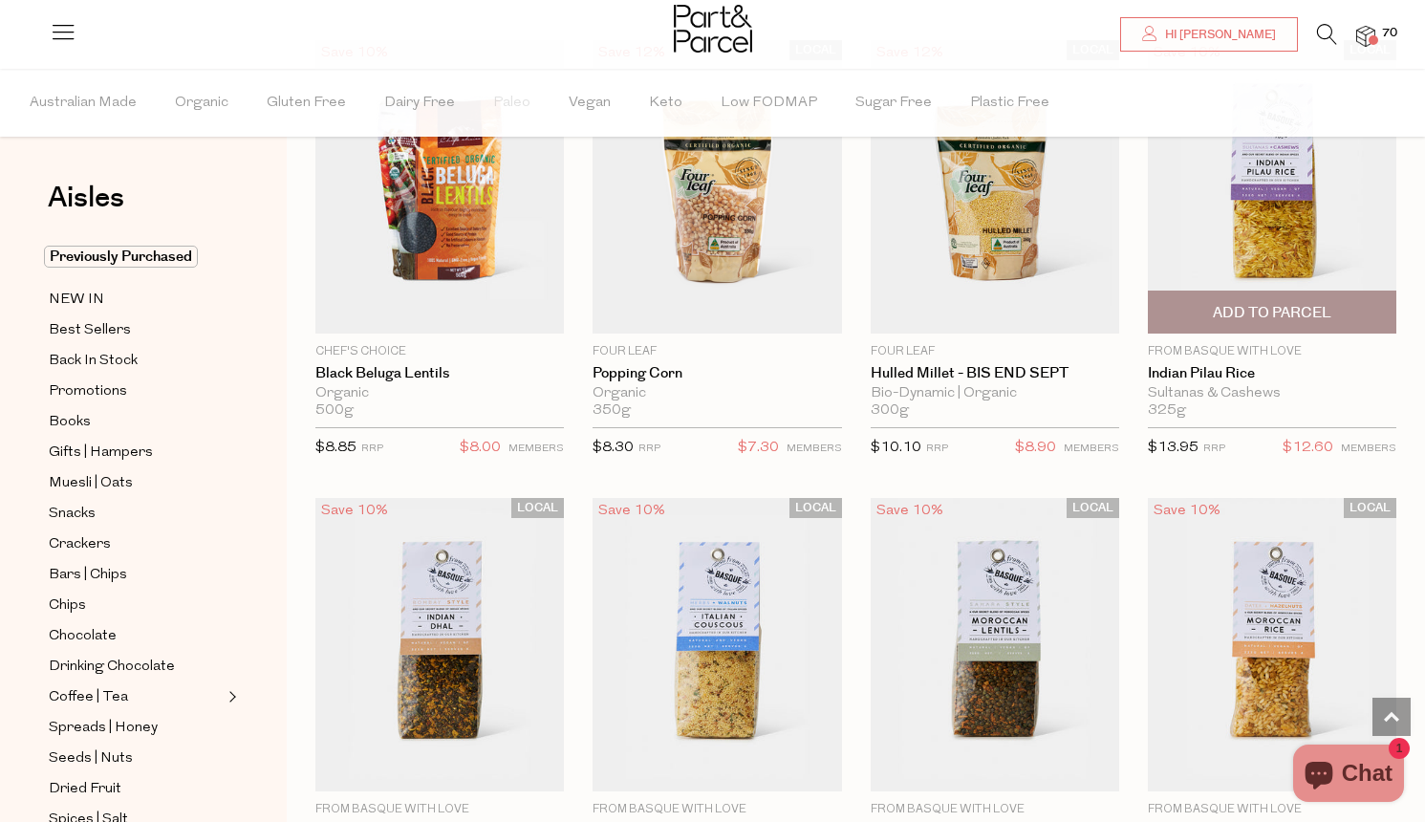
click at [1278, 306] on span "Add To Parcel" at bounding box center [1272, 313] width 119 height 20
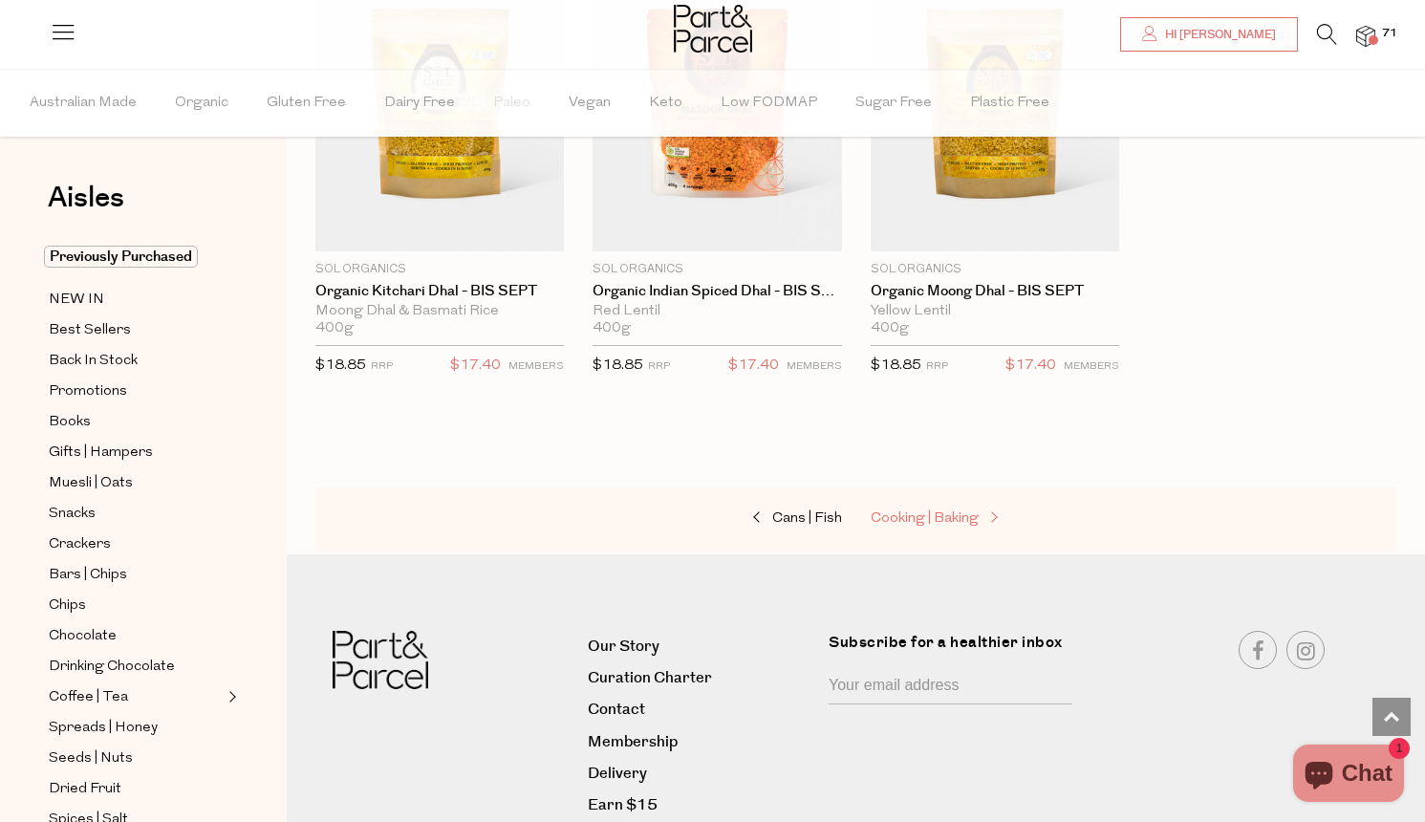
click at [923, 511] on span "Cooking | Baking" at bounding box center [925, 518] width 108 height 14
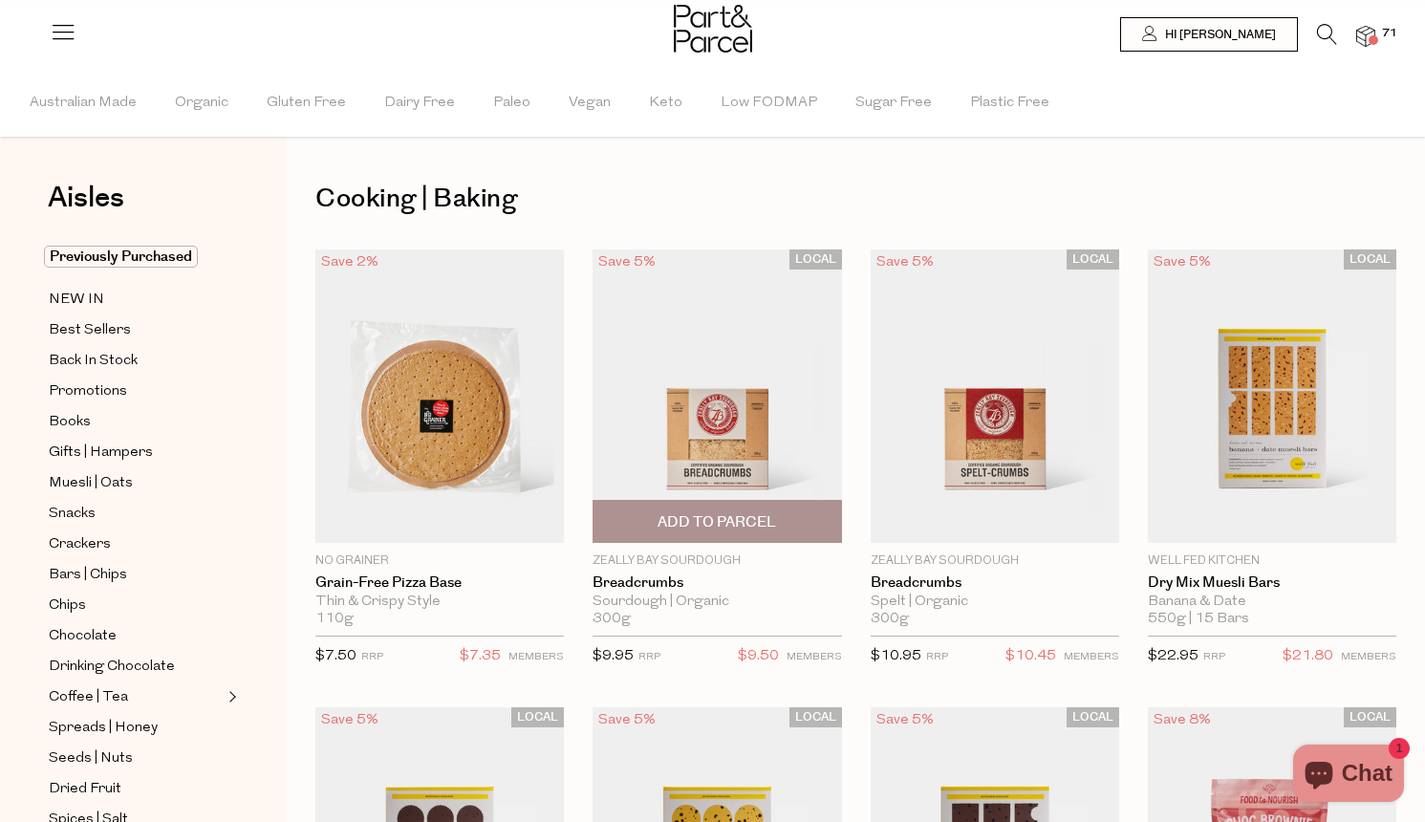
click at [756, 510] on span "Add To Parcel" at bounding box center [716, 521] width 237 height 41
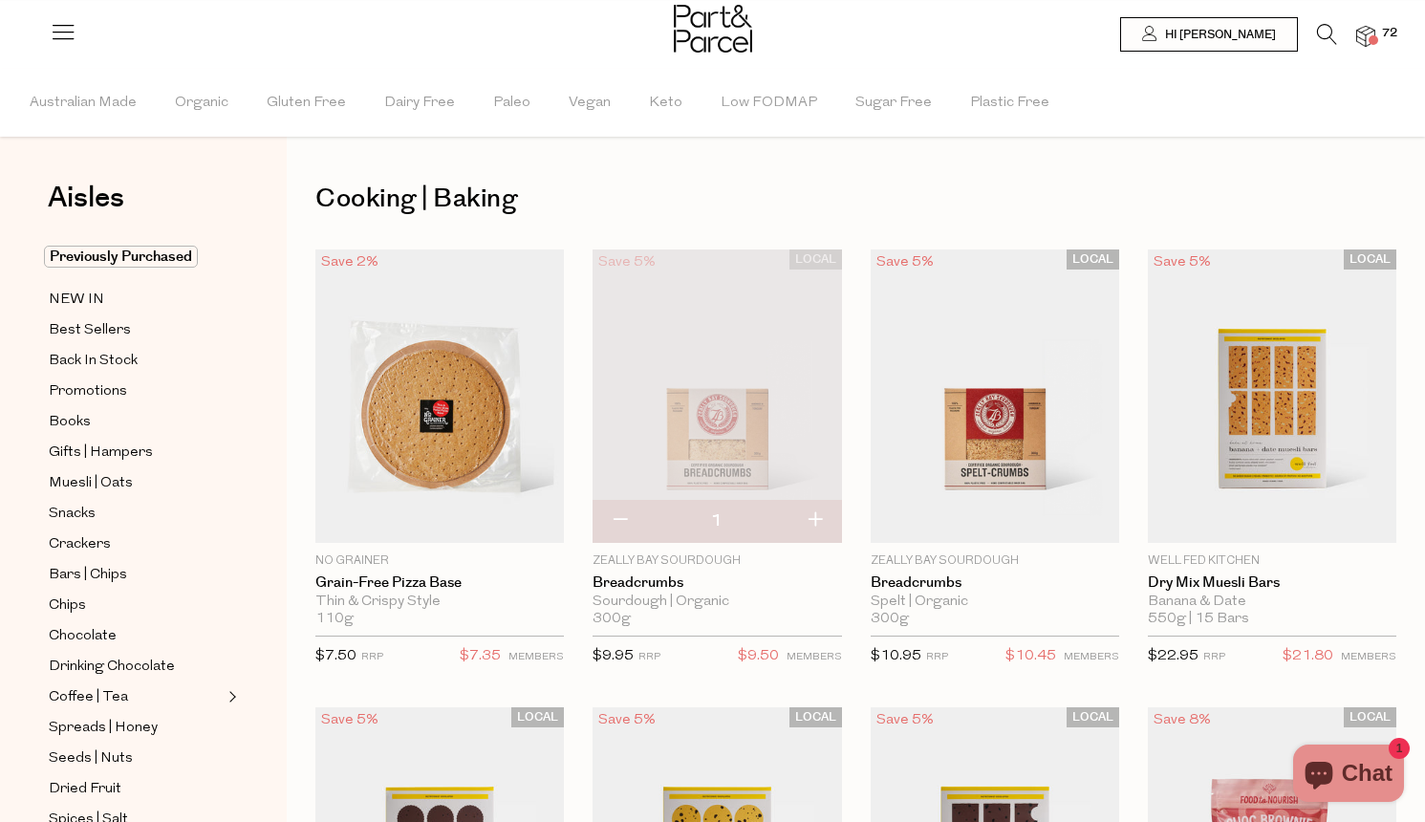
click at [820, 519] on button "button" at bounding box center [815, 521] width 54 height 42
type input "2"
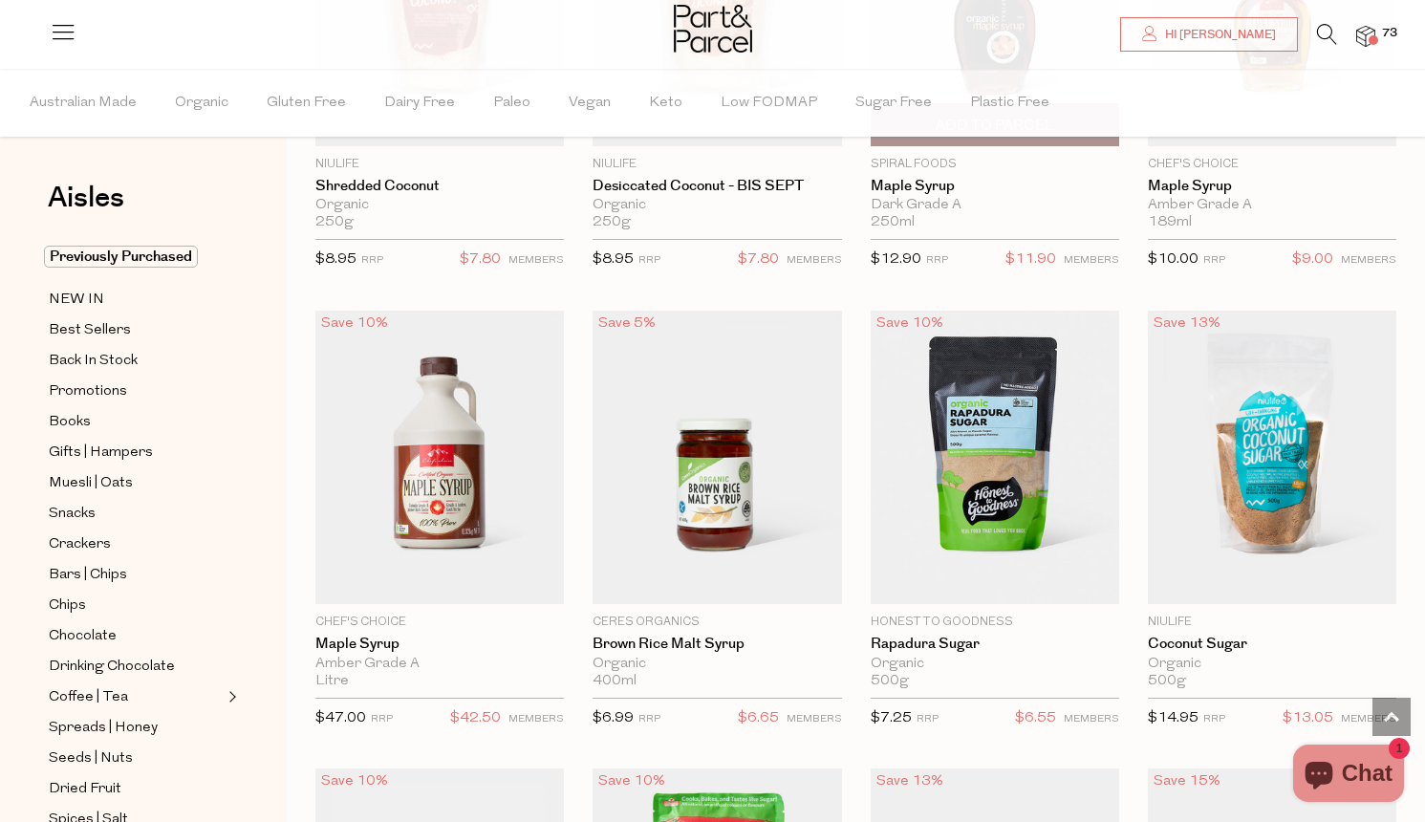
scroll to position [4079, 0]
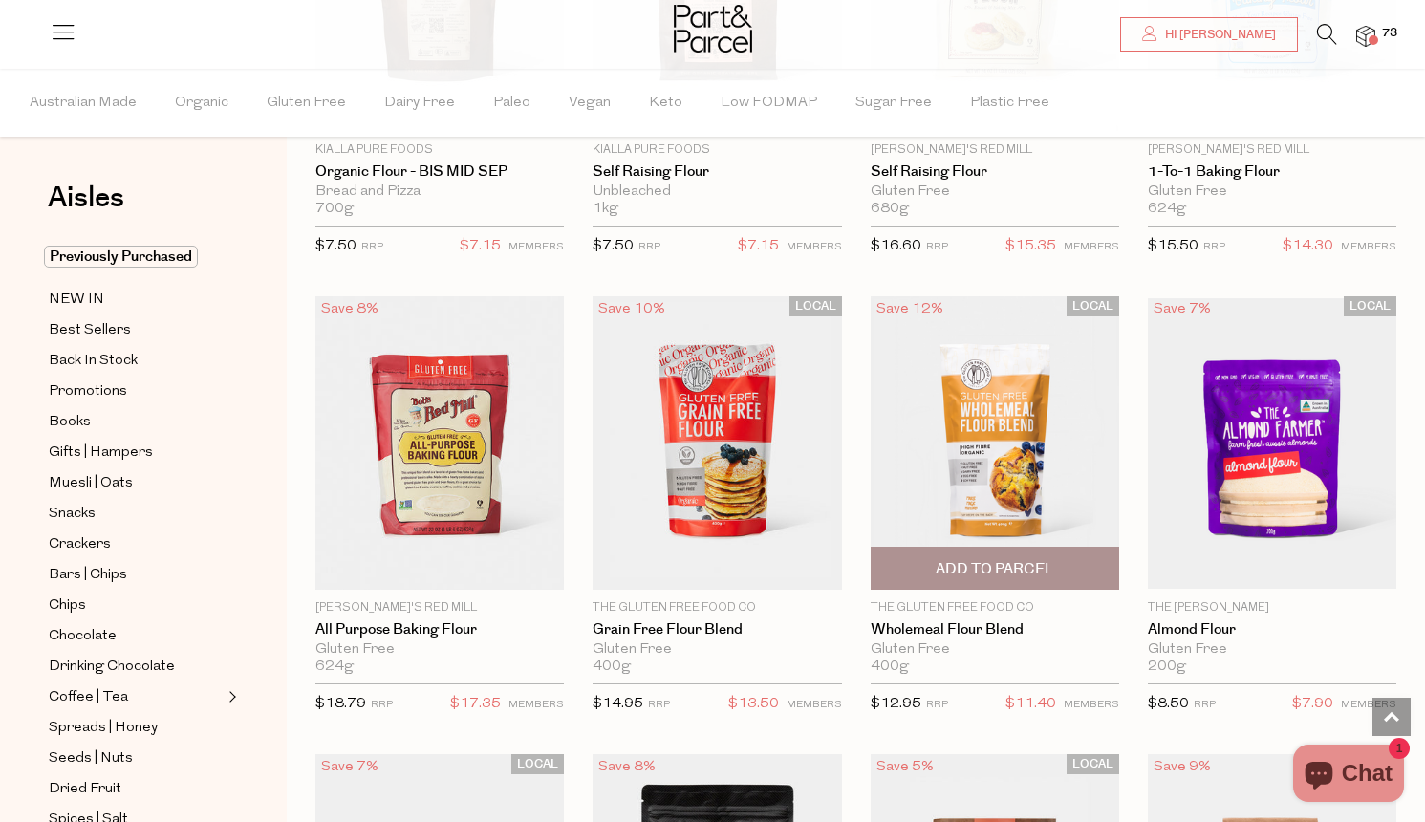
scroll to position [6027, 0]
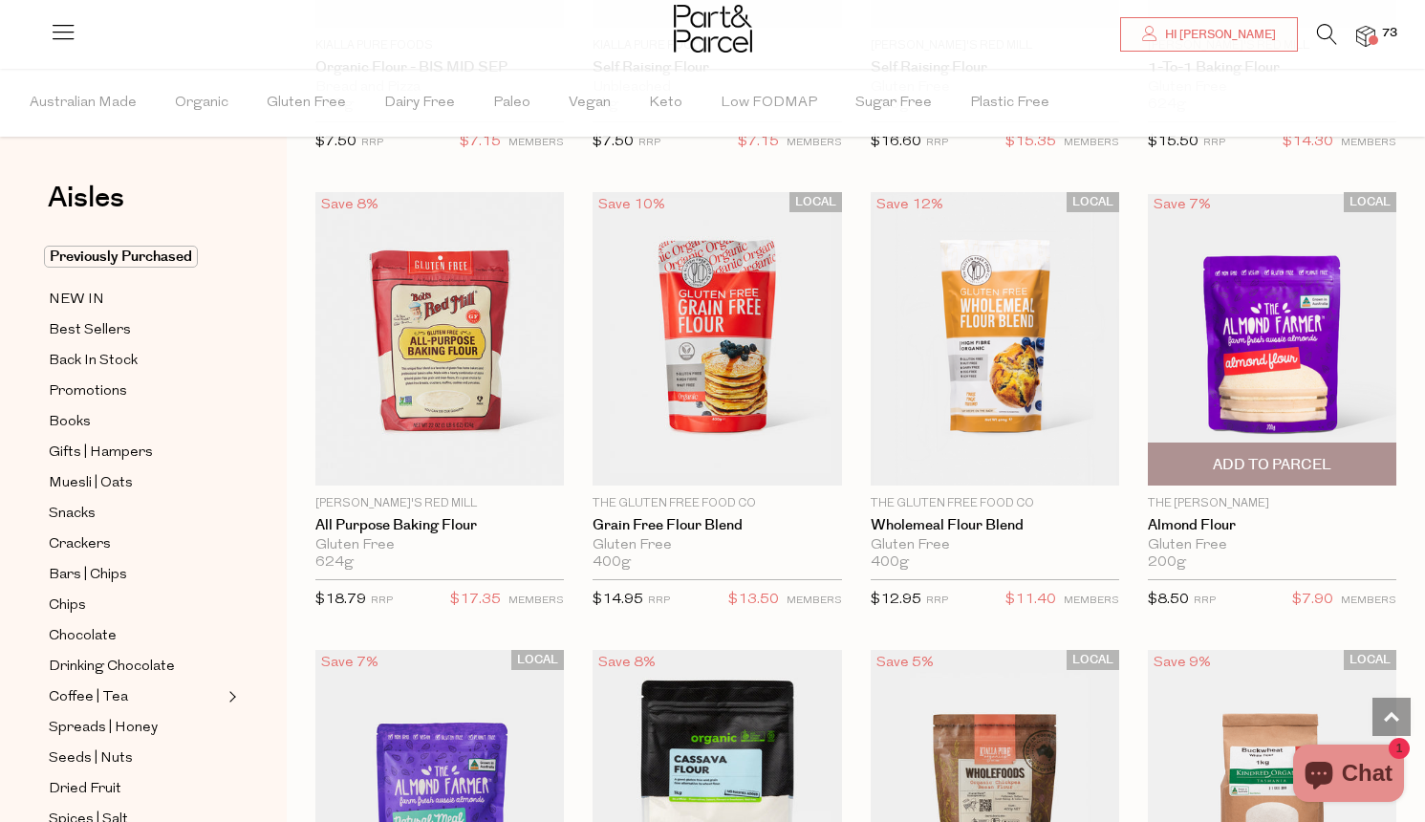
click at [1244, 455] on span "Add To Parcel" at bounding box center [1272, 465] width 119 height 20
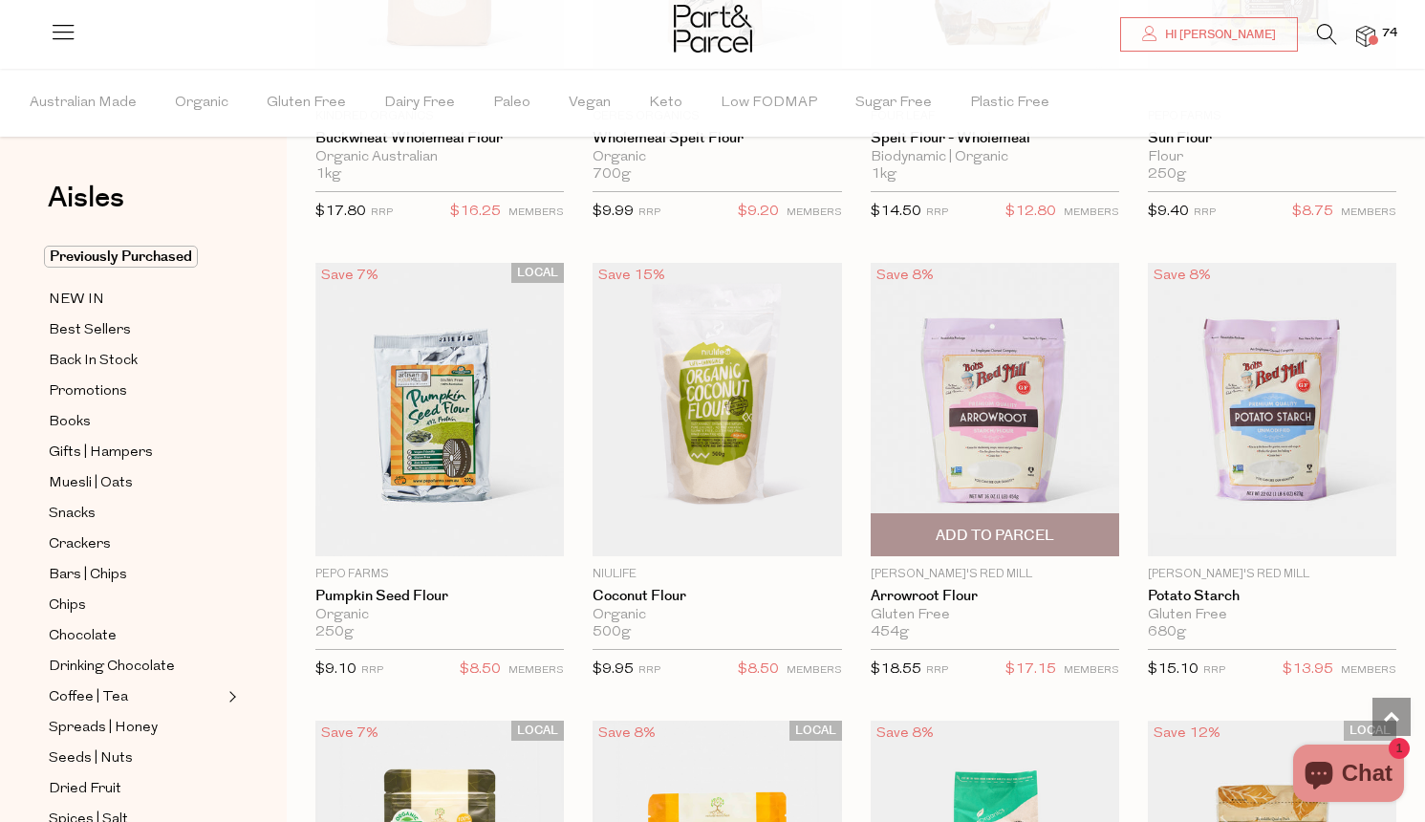
scroll to position [7337, 0]
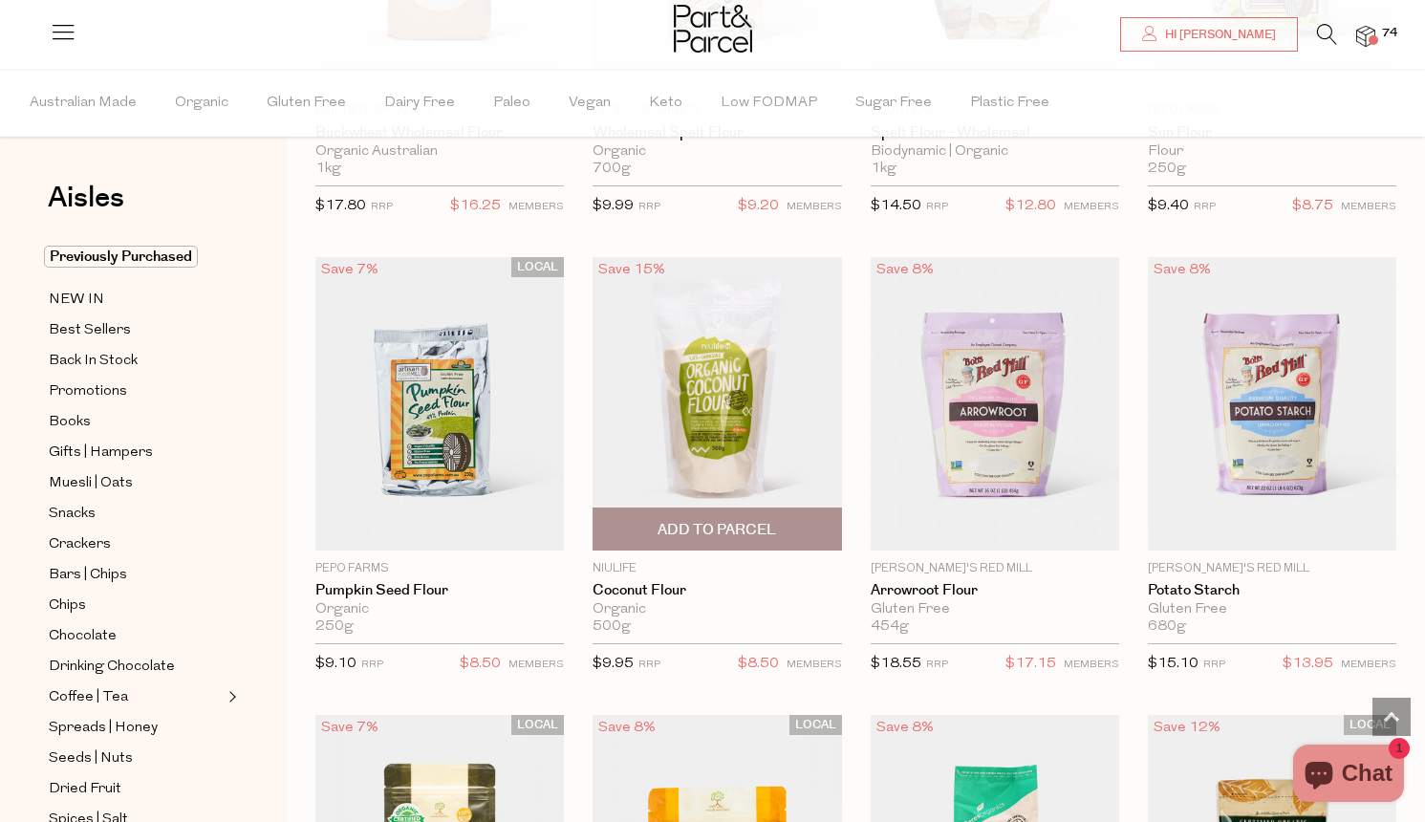
click at [769, 509] on span "Add To Parcel" at bounding box center [716, 529] width 237 height 41
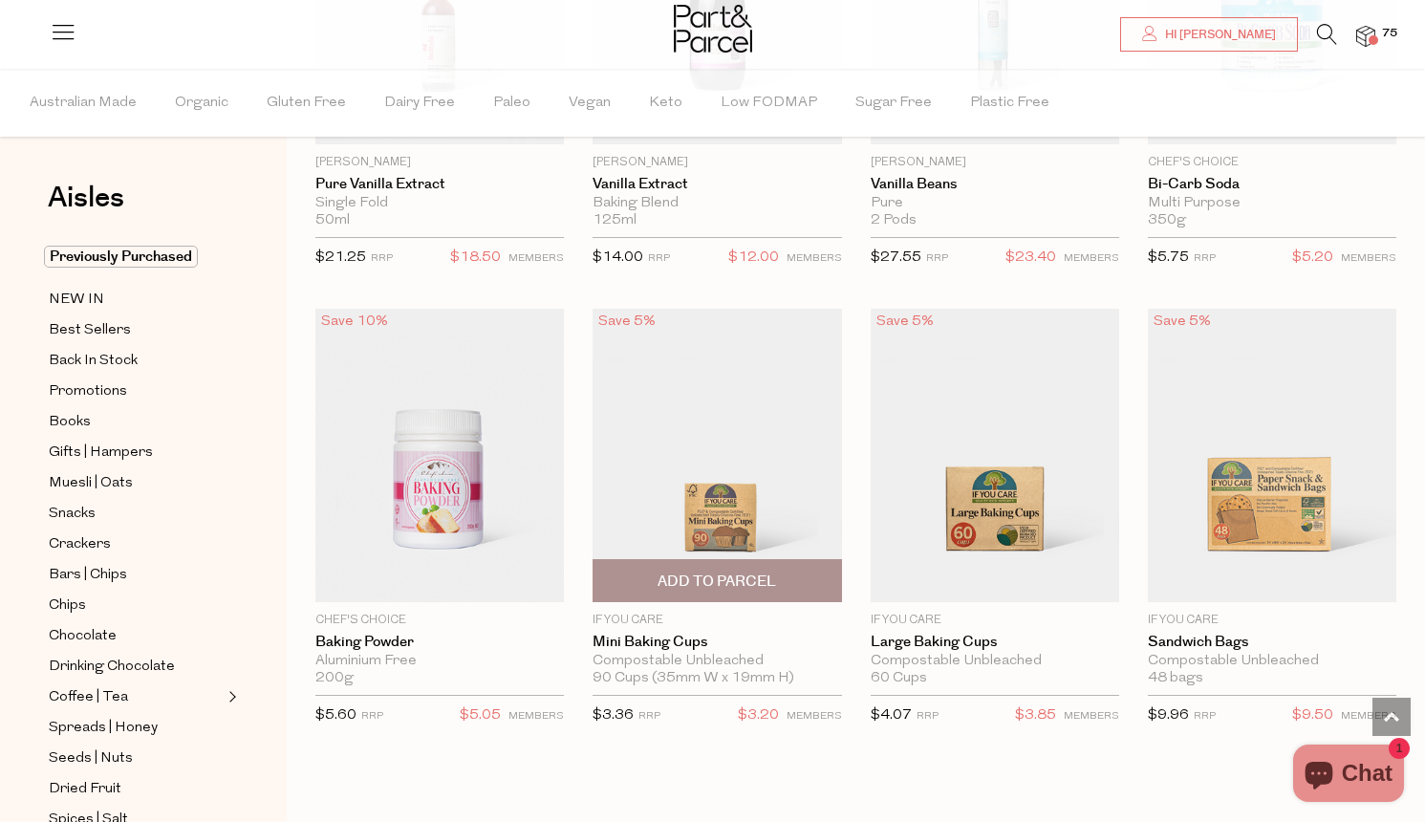
scroll to position [9138, 0]
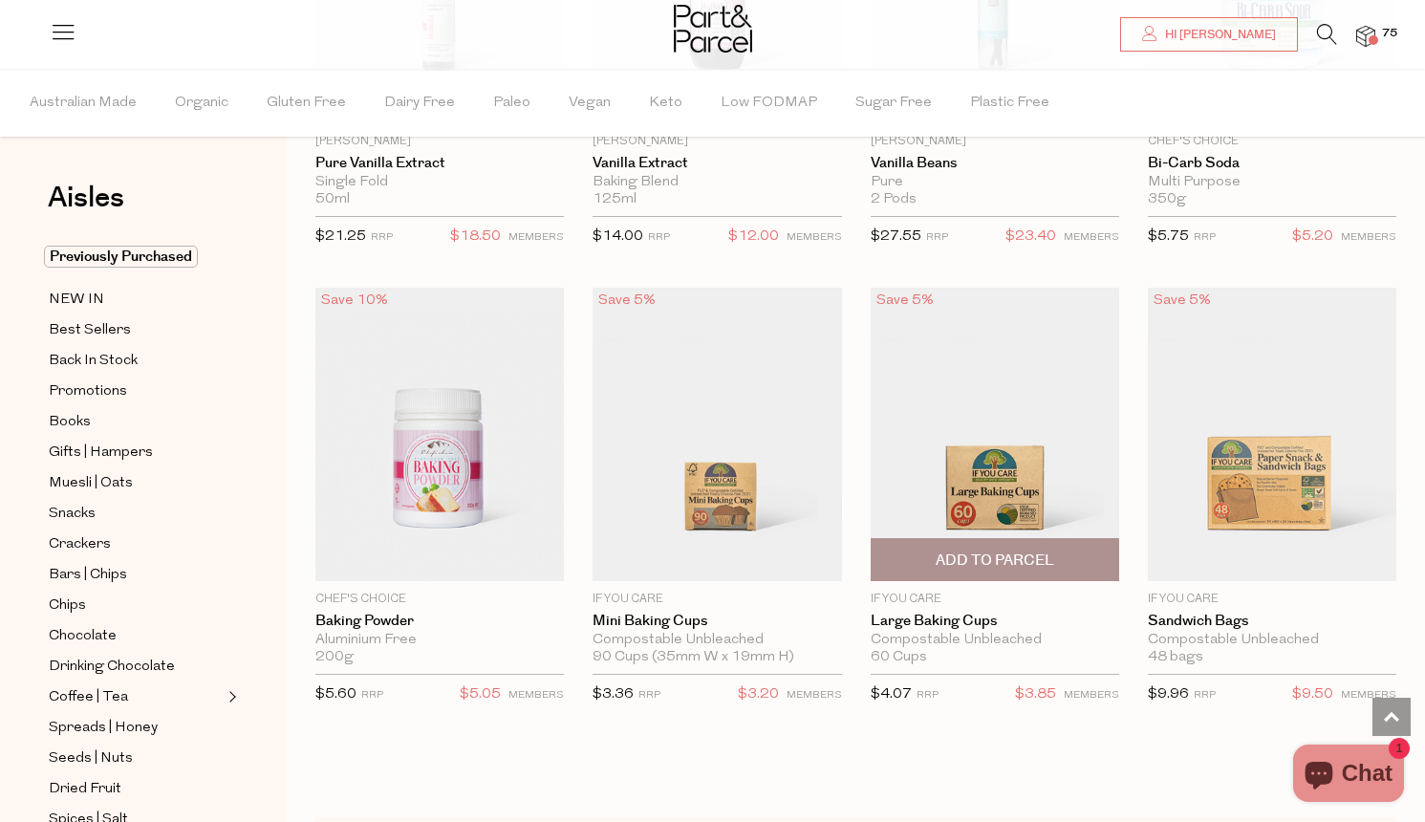
click at [963, 539] on span "Add To Parcel" at bounding box center [994, 559] width 237 height 41
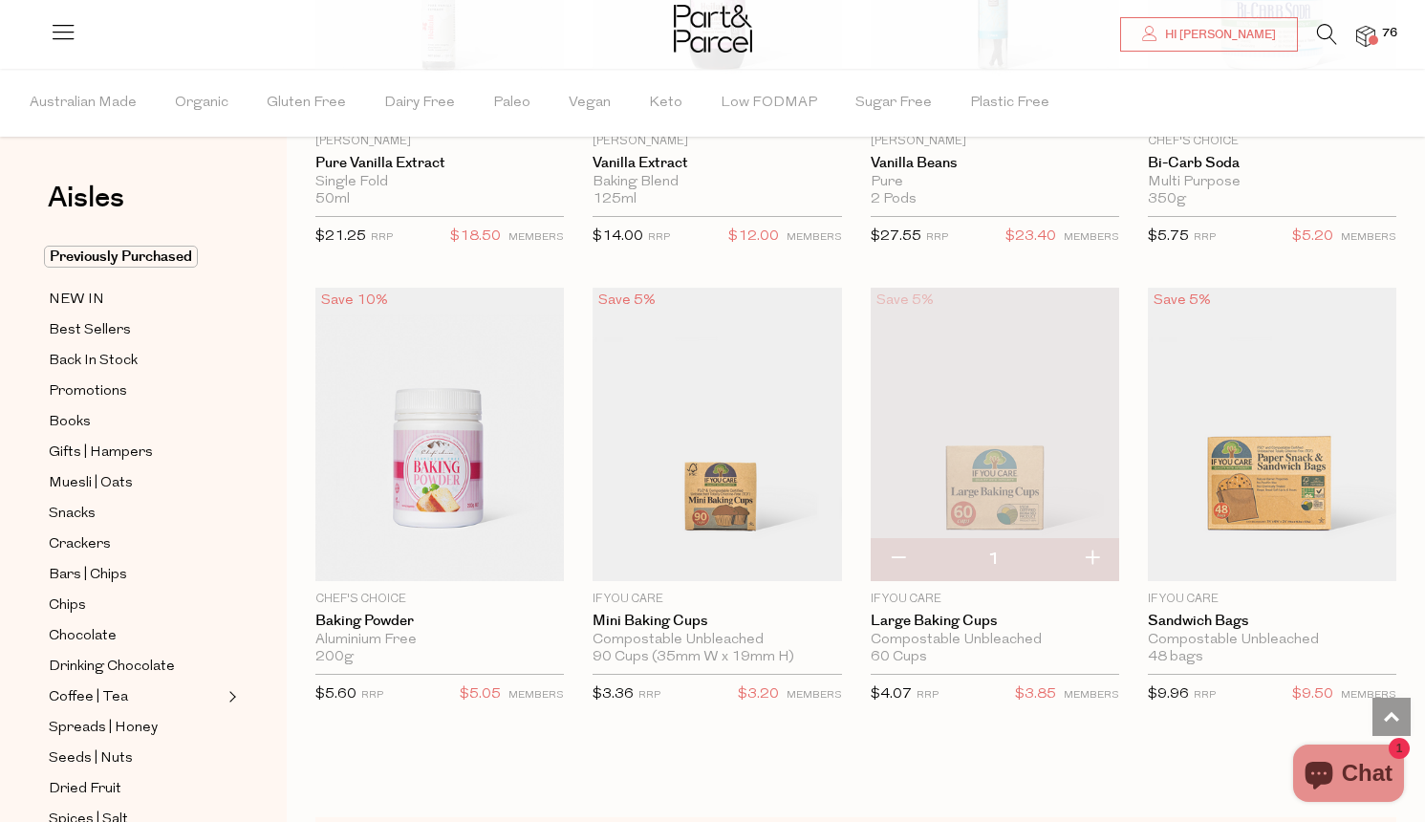
click at [1093, 540] on button "button" at bounding box center [1092, 559] width 54 height 42
type input "2"
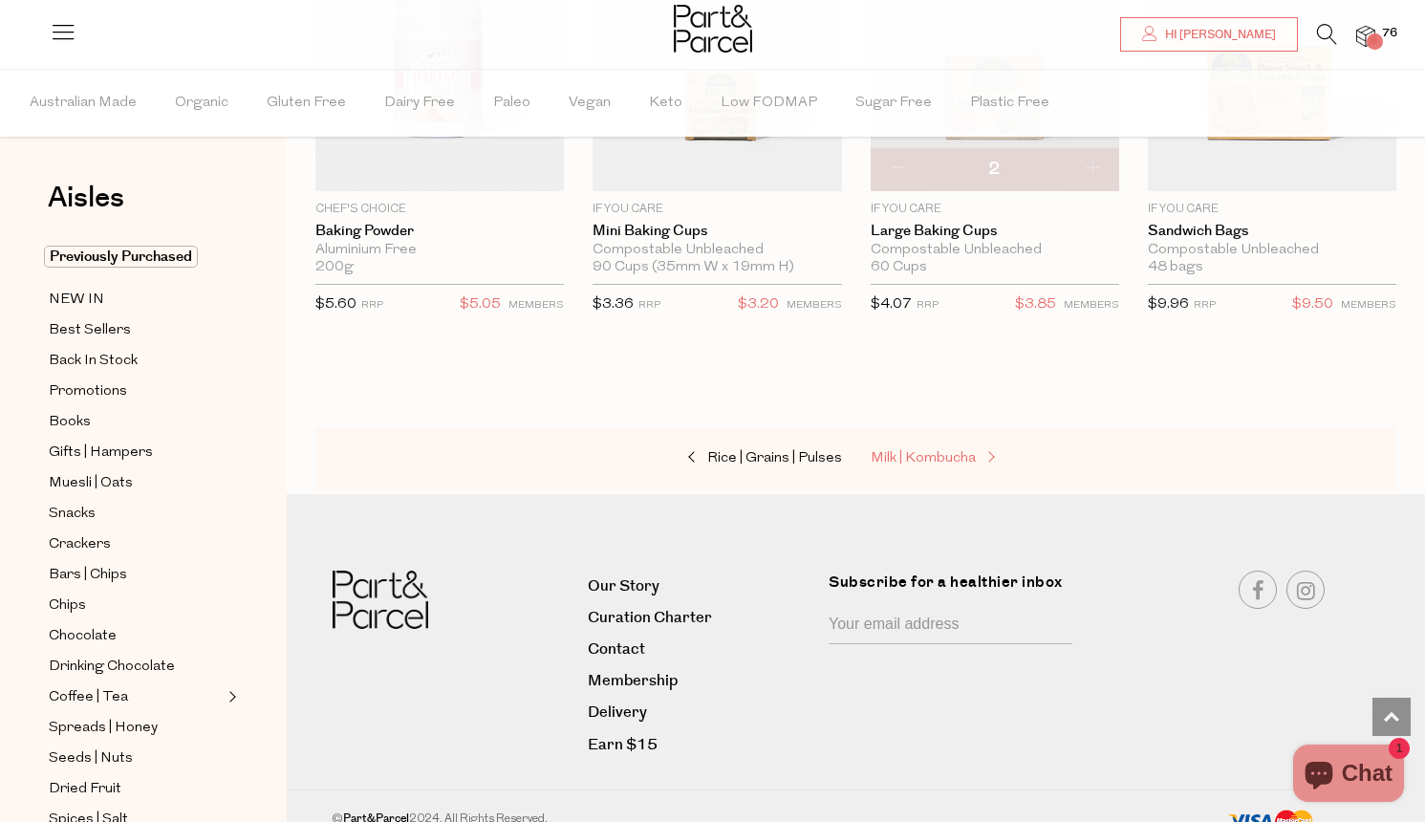
click at [946, 451] on span "Milk | Kombucha" at bounding box center [923, 458] width 105 height 14
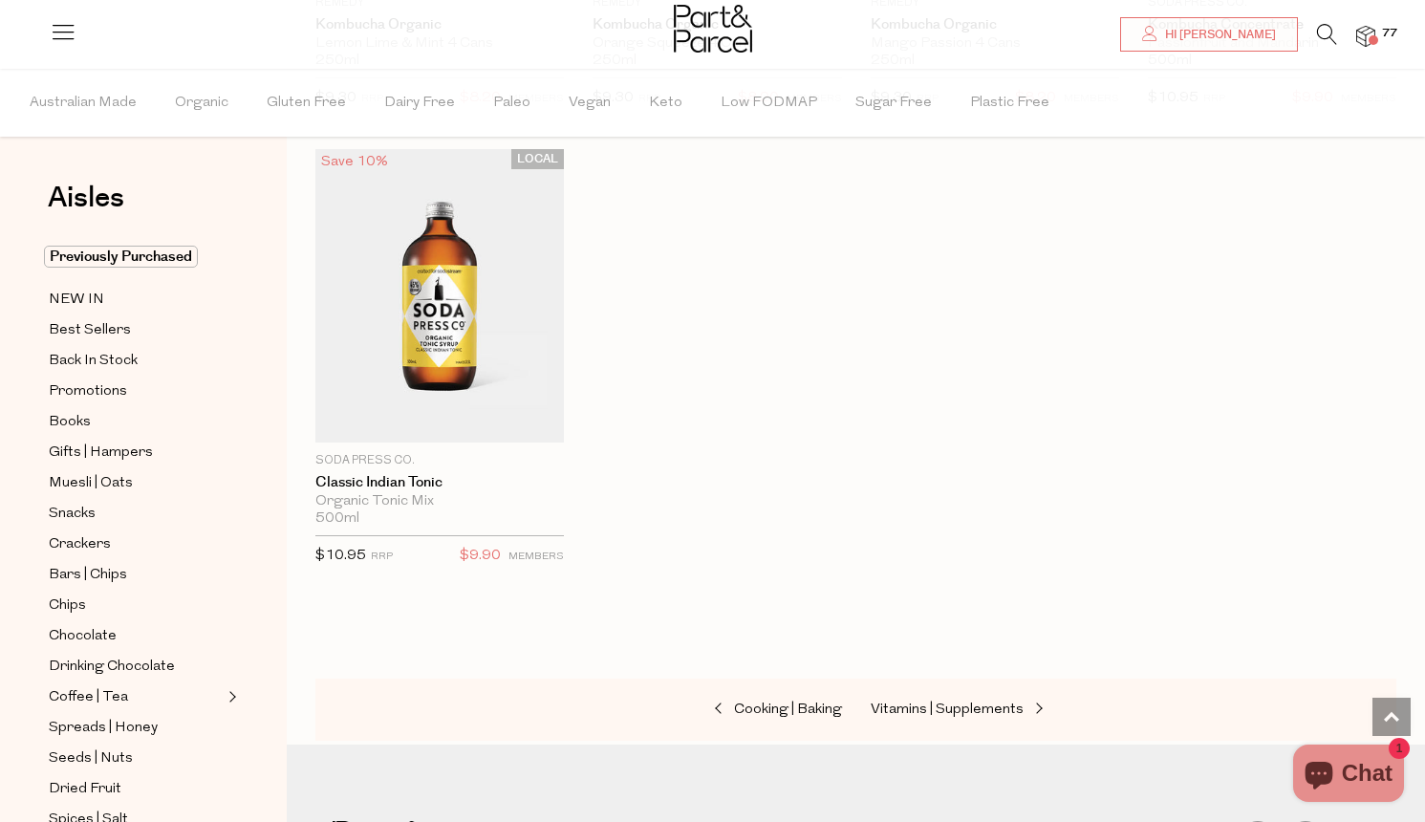
scroll to position [3830, 0]
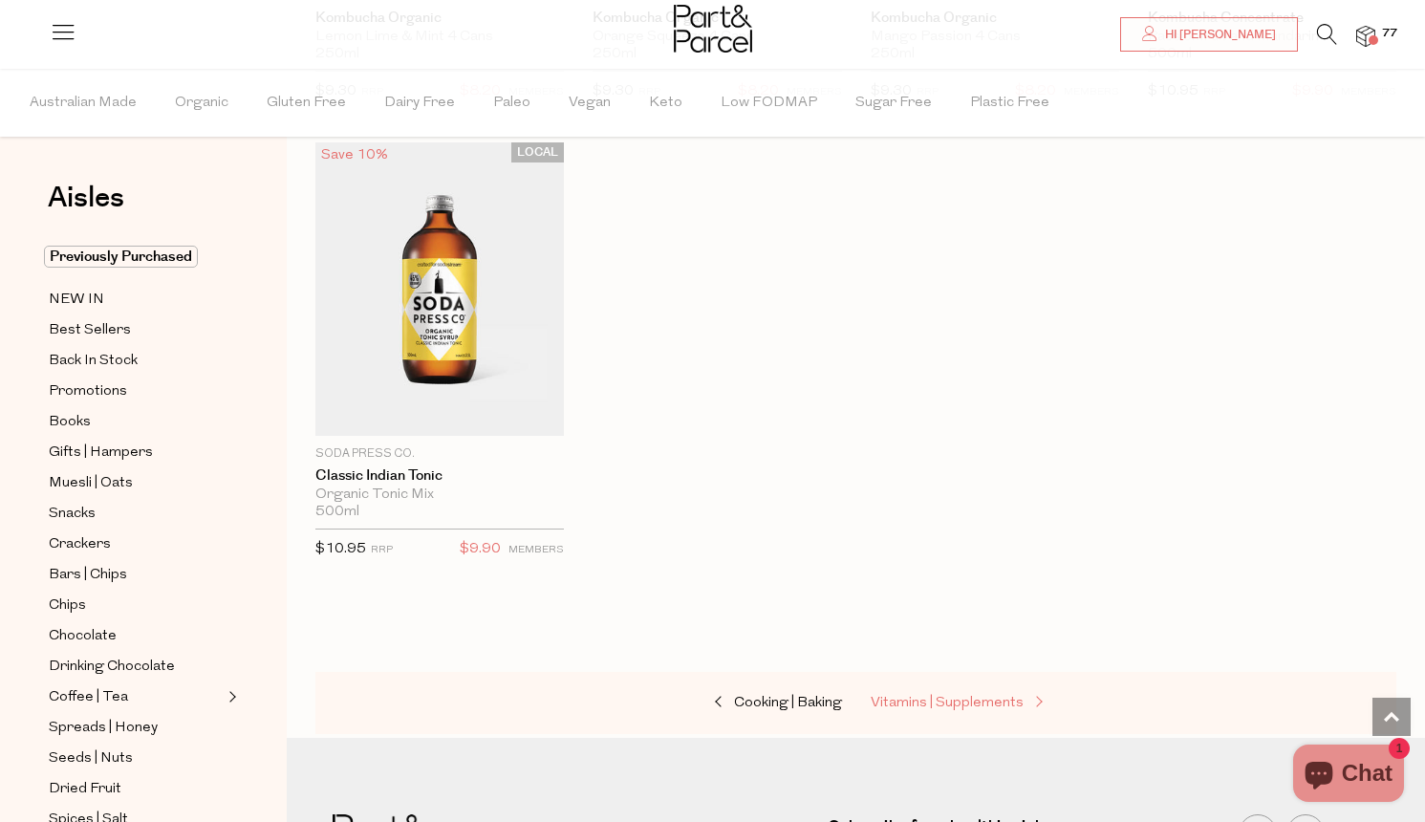
click at [936, 696] on span "Vitamins | Supplements" at bounding box center [947, 703] width 153 height 14
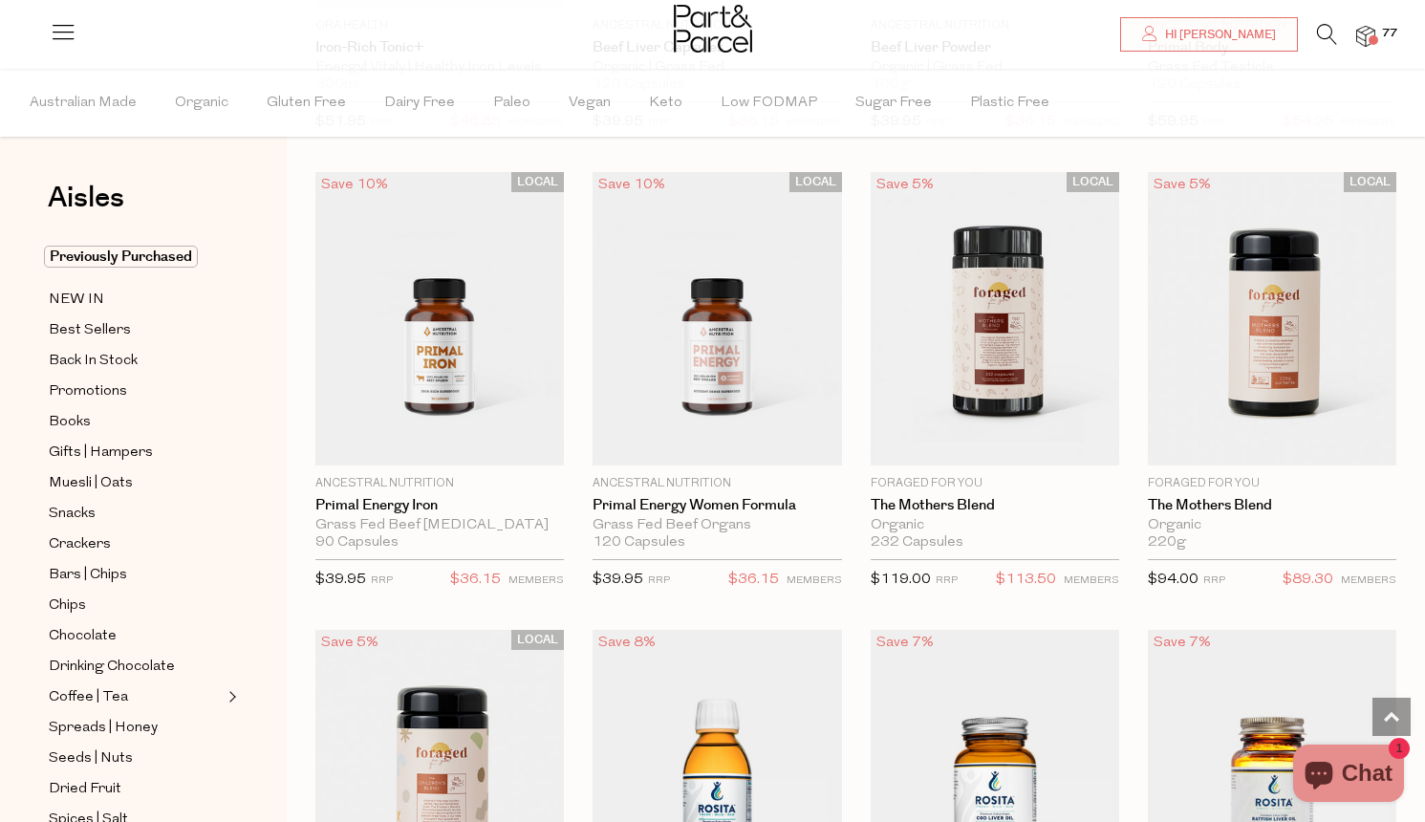
scroll to position [4526, 0]
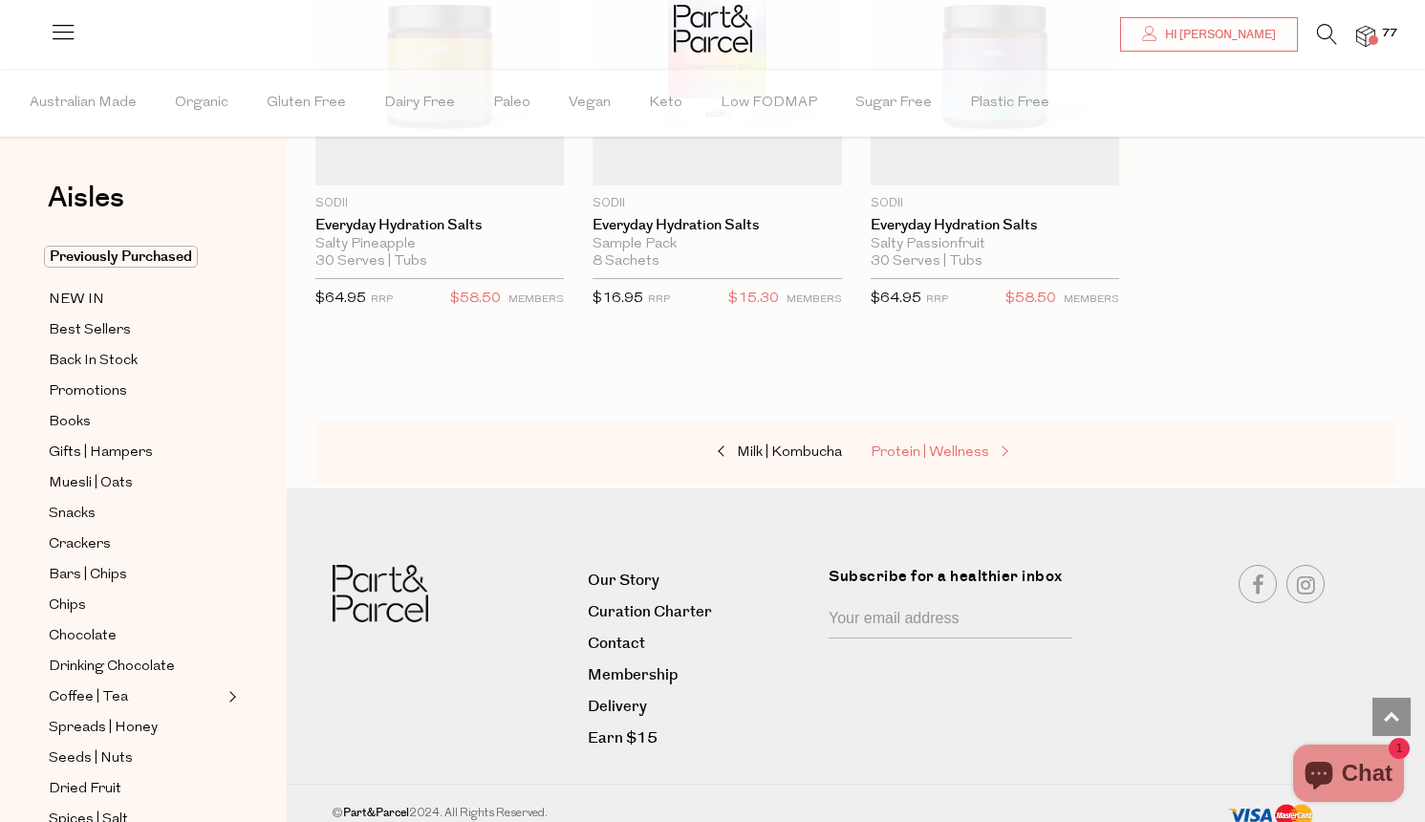
click at [934, 445] on span "Protein | Wellness" at bounding box center [930, 452] width 119 height 14
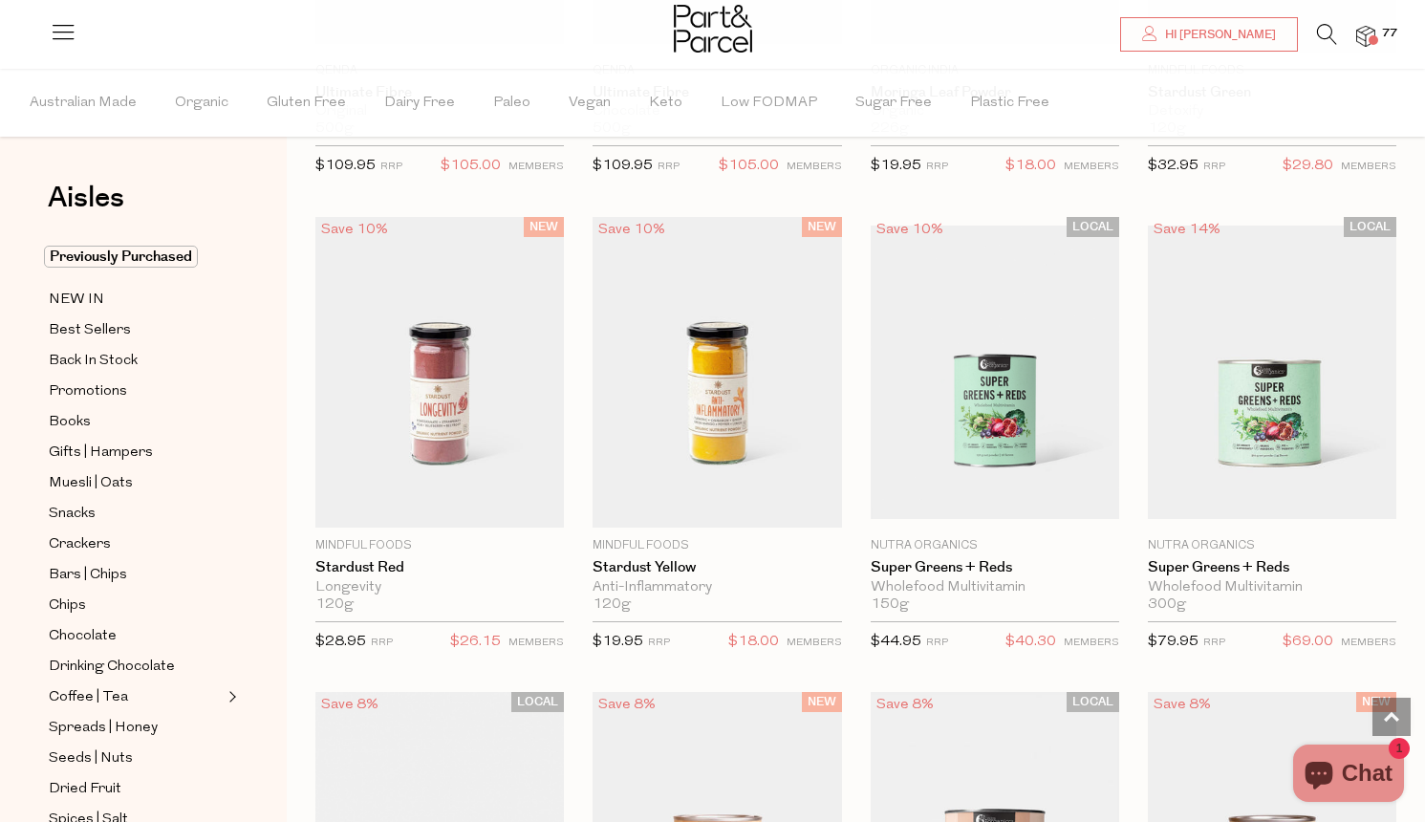
scroll to position [8016, 1]
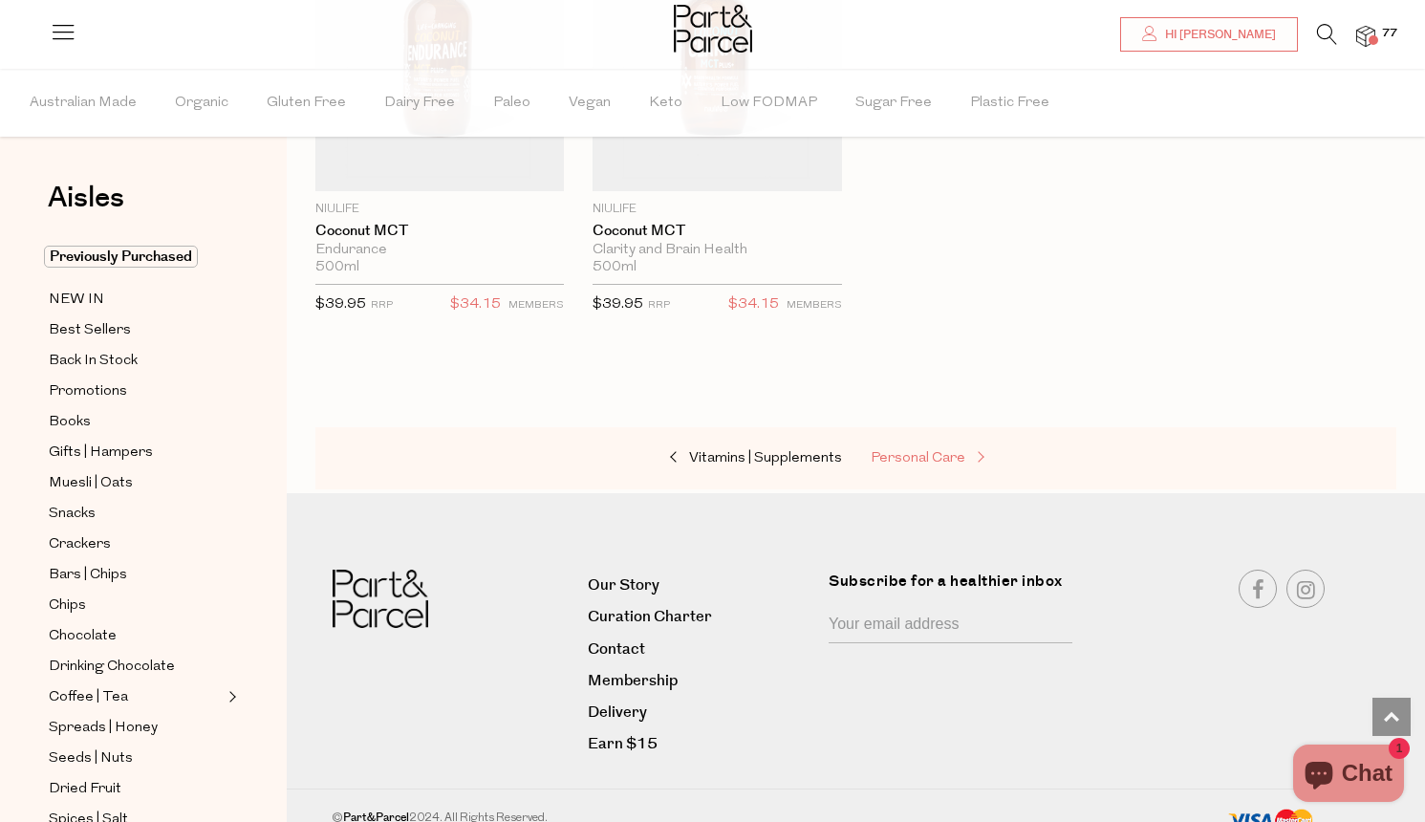
click at [912, 451] on span "Personal Care" at bounding box center [918, 458] width 95 height 14
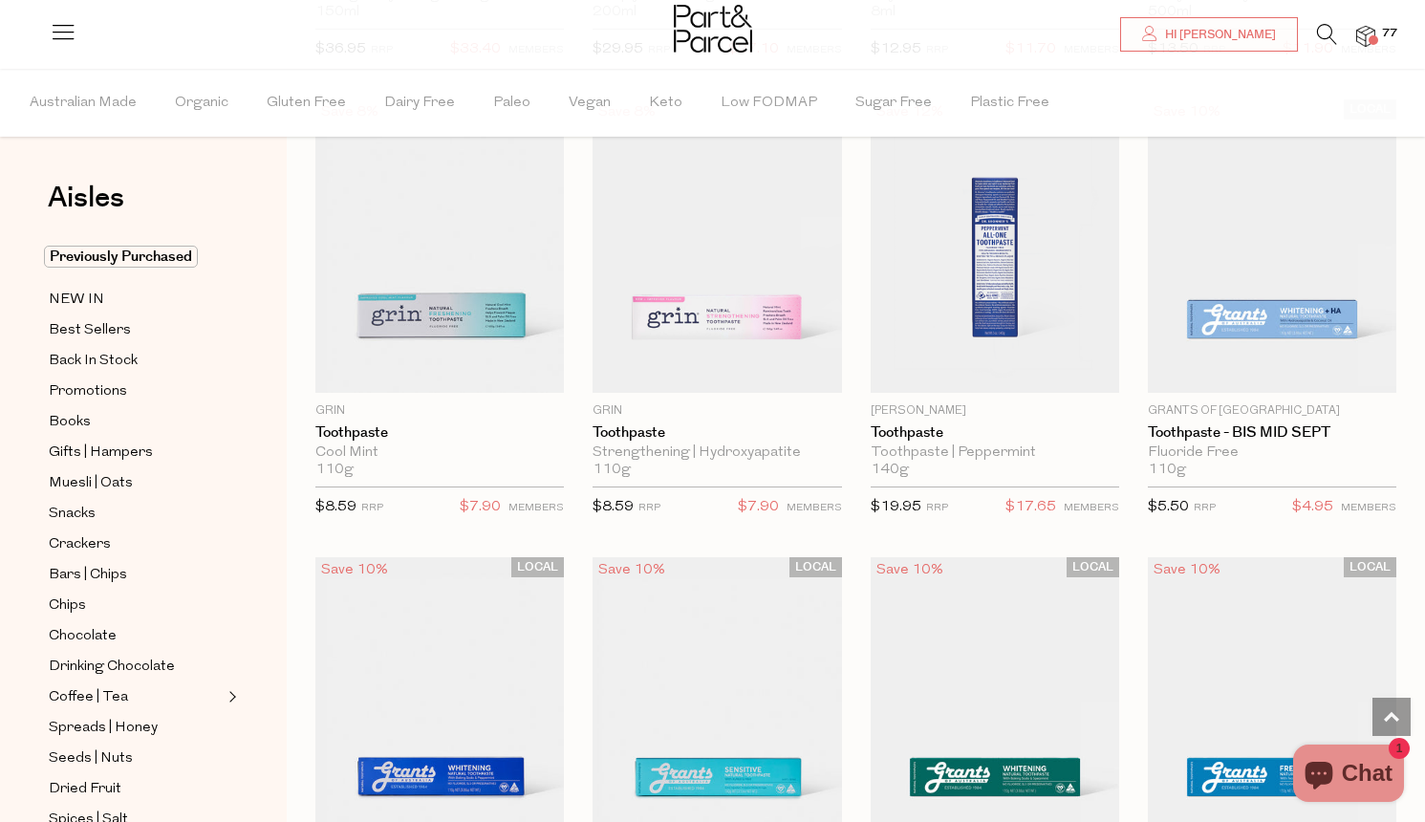
scroll to position [1983, 0]
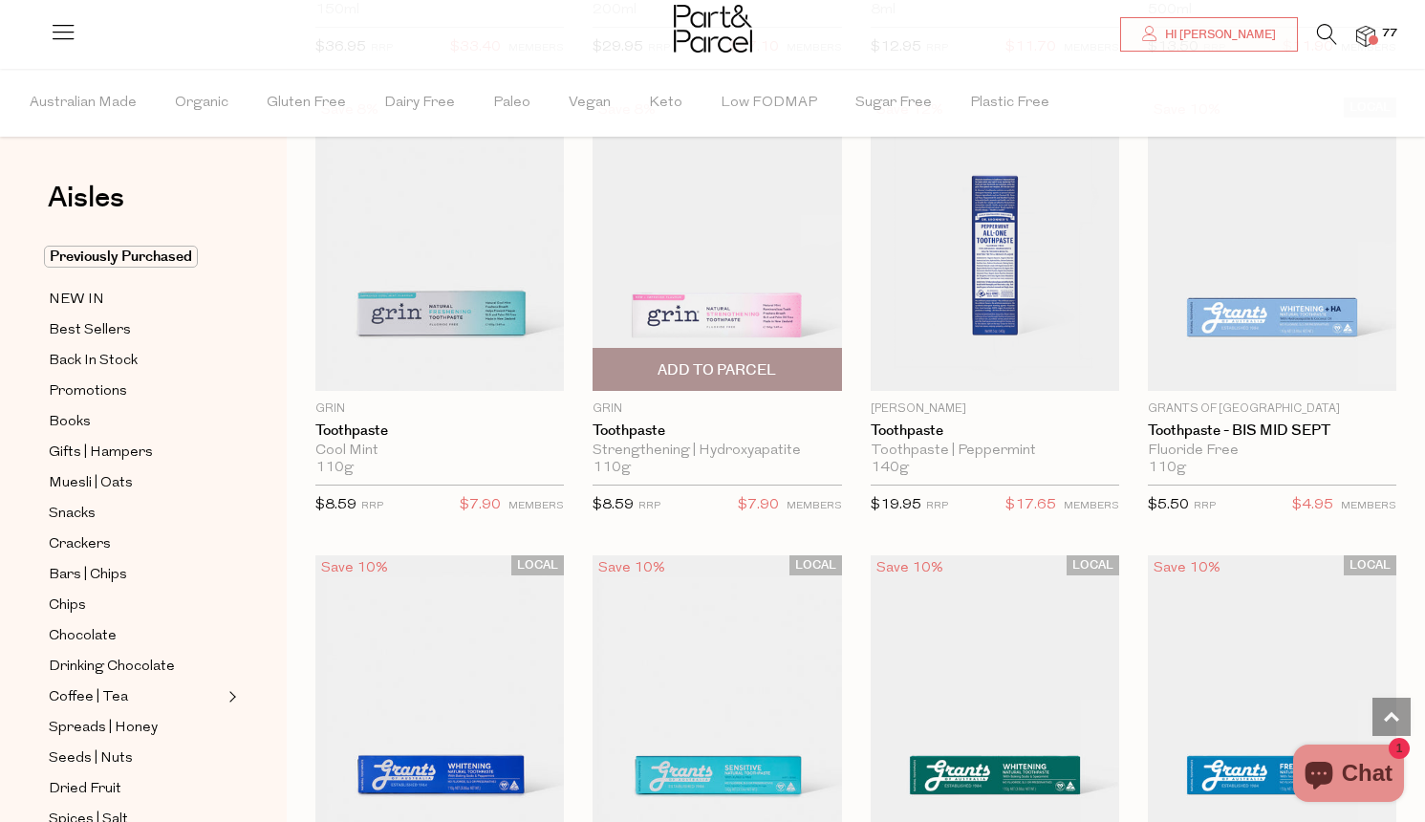
click at [769, 376] on span "Add To Parcel" at bounding box center [717, 370] width 119 height 20
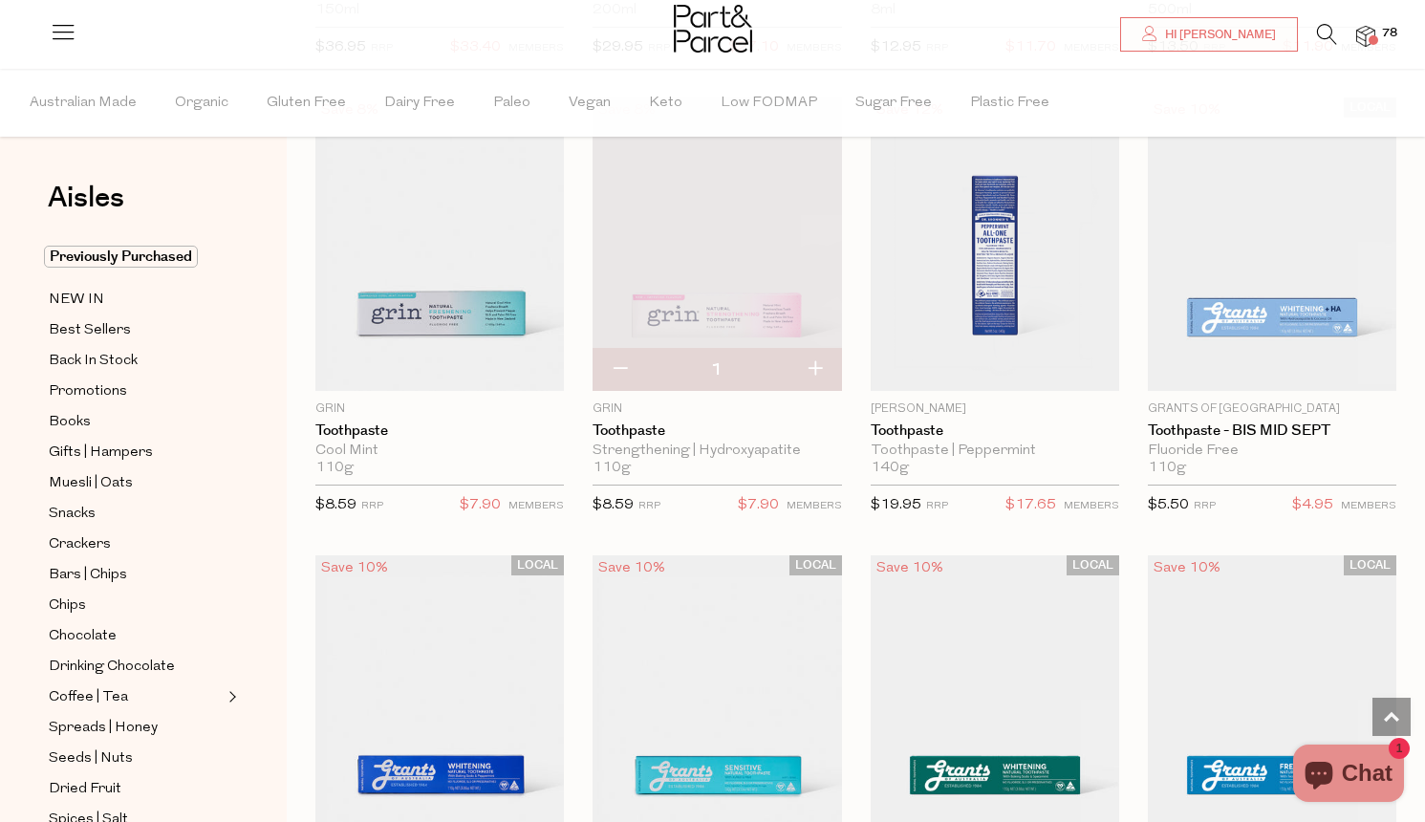
click at [814, 364] on button "button" at bounding box center [815, 370] width 54 height 42
type input "2"
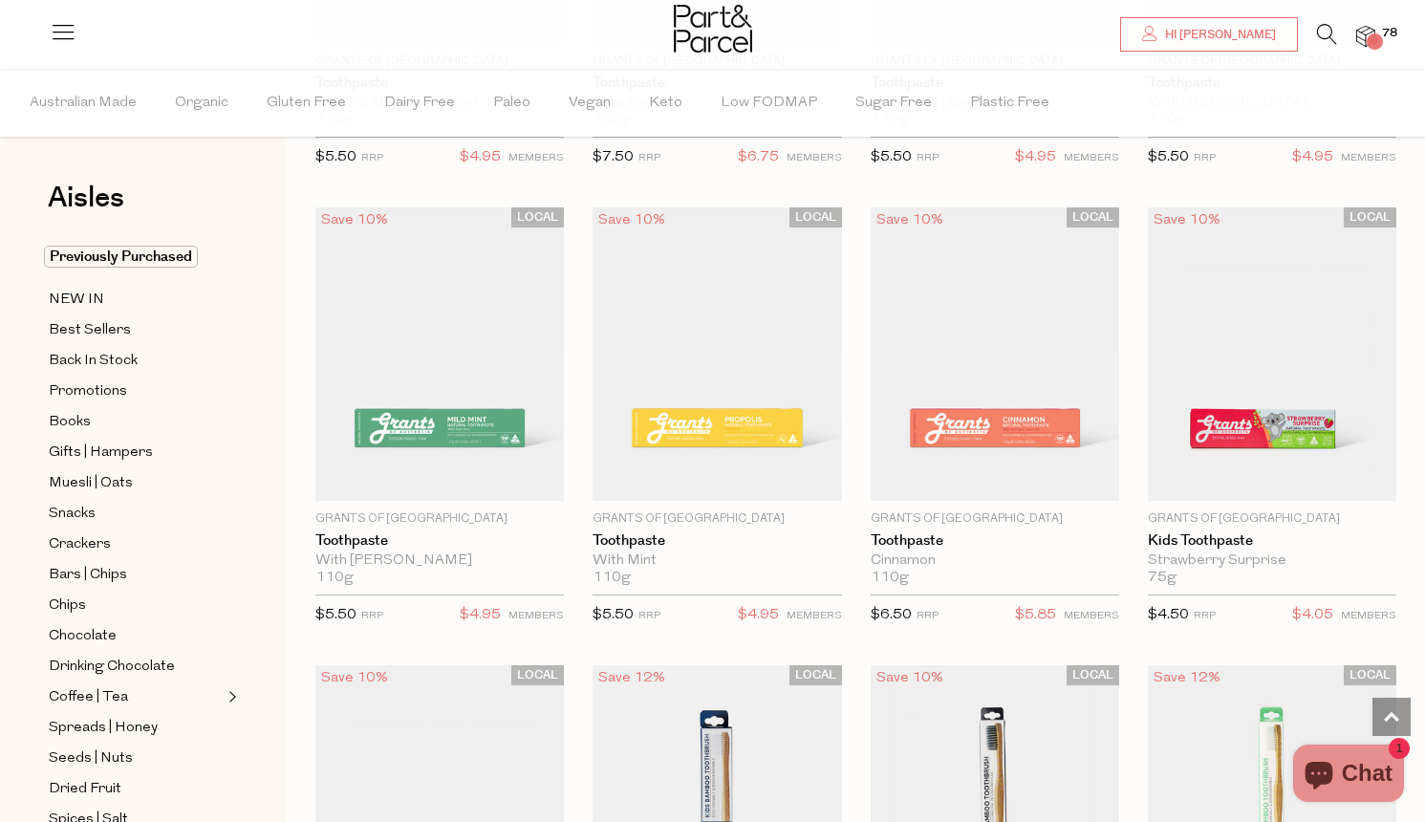
scroll to position [2792, 0]
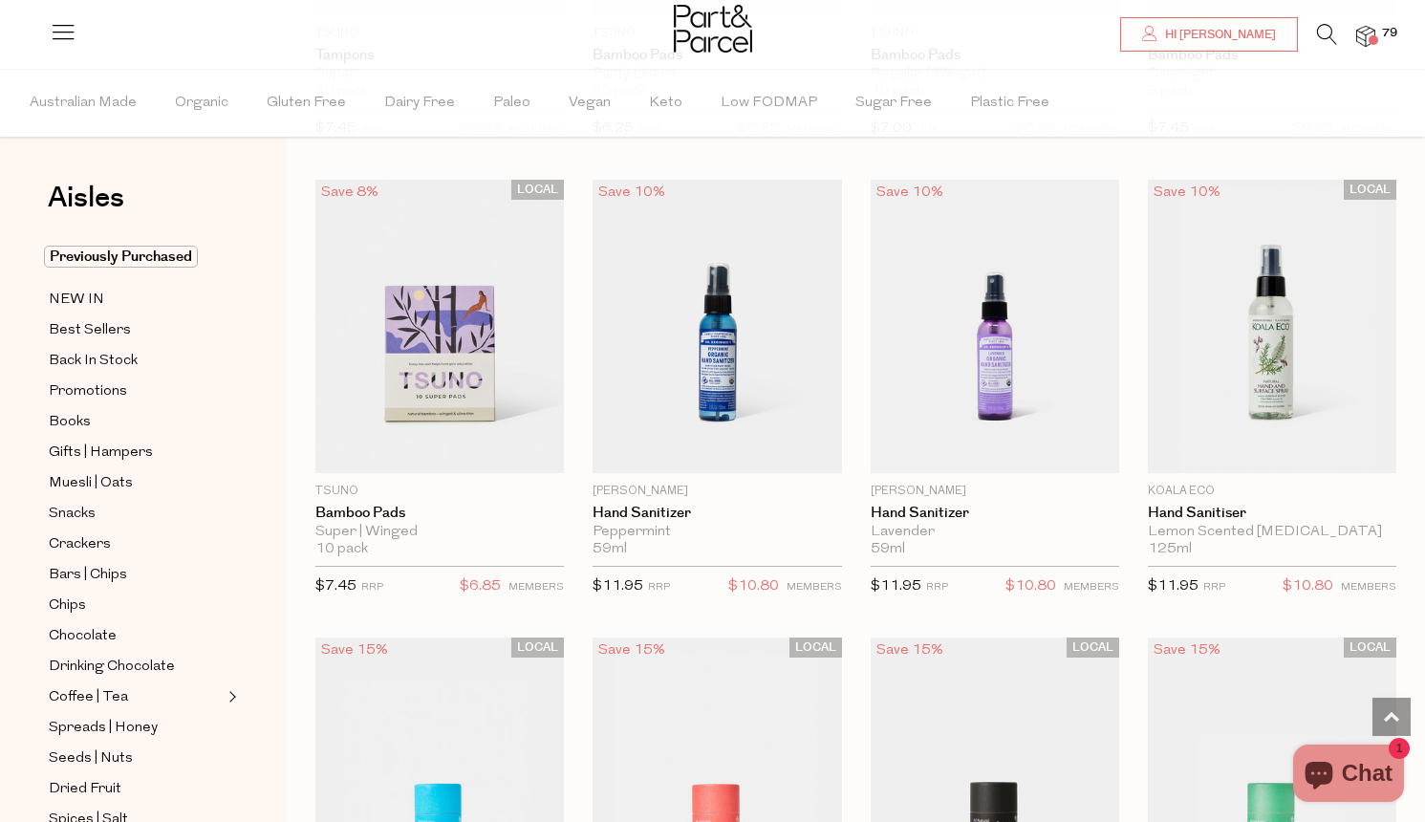
scroll to position [4544, 1]
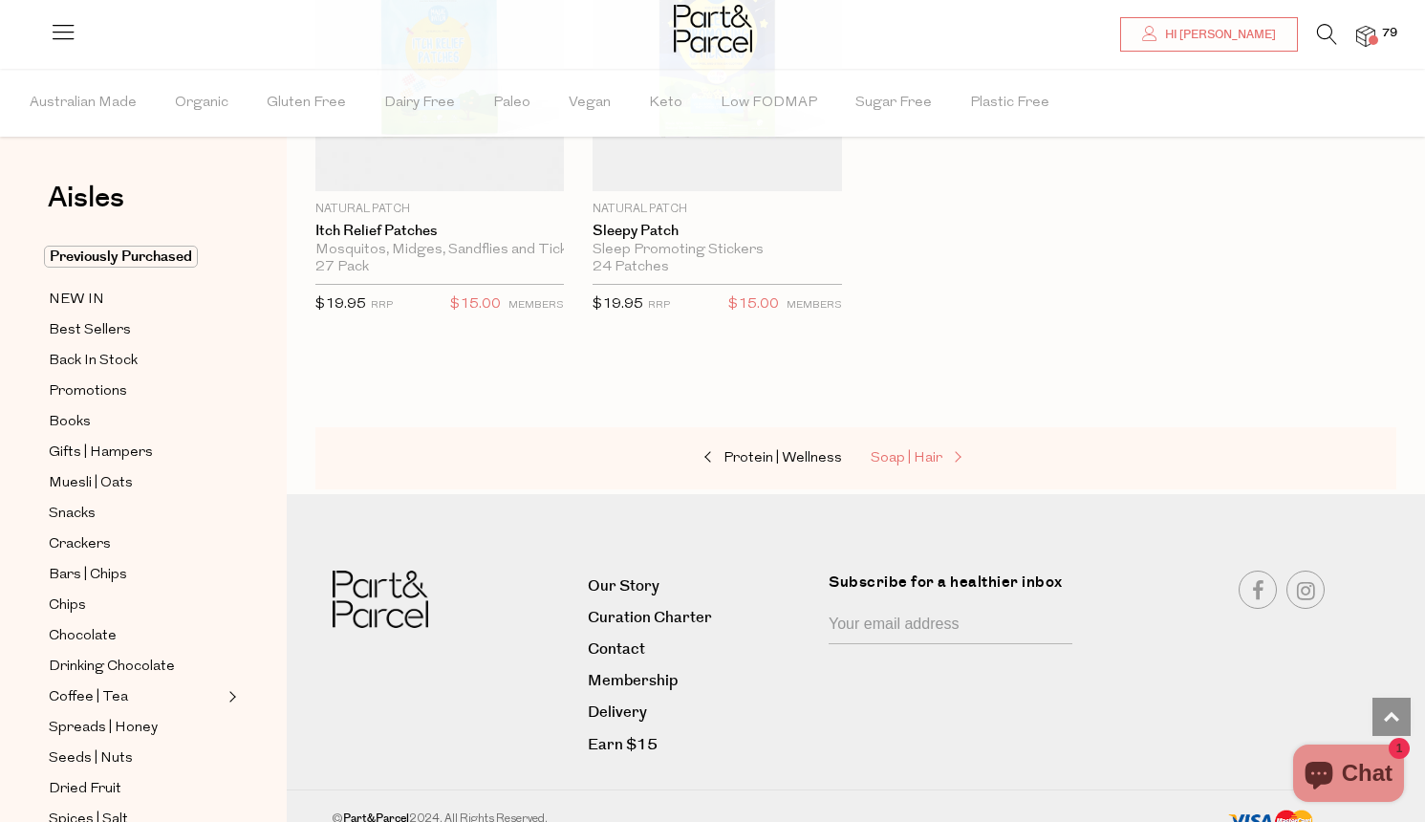
click at [920, 451] on span "Soap | Hair" at bounding box center [907, 458] width 72 height 14
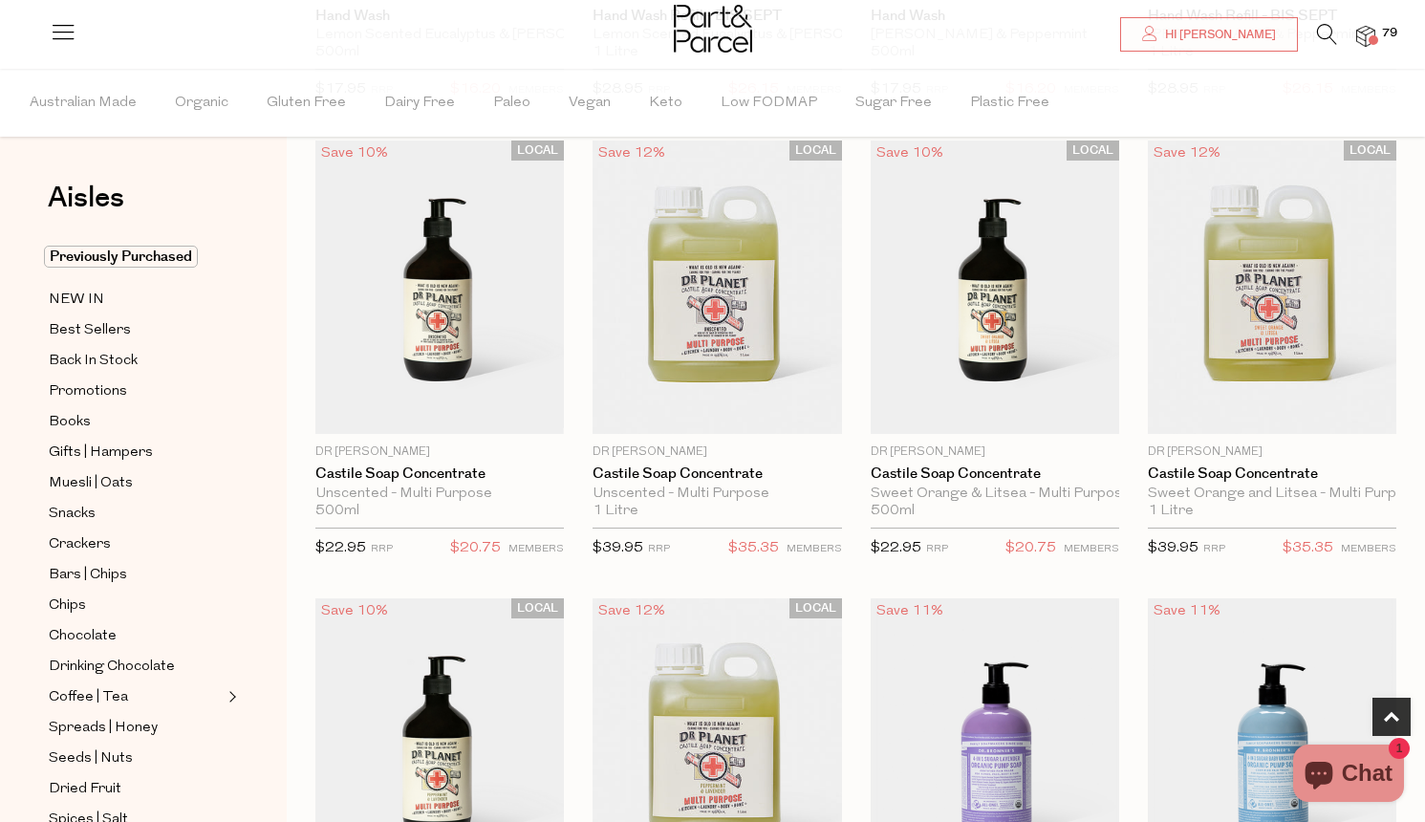
scroll to position [563, 0]
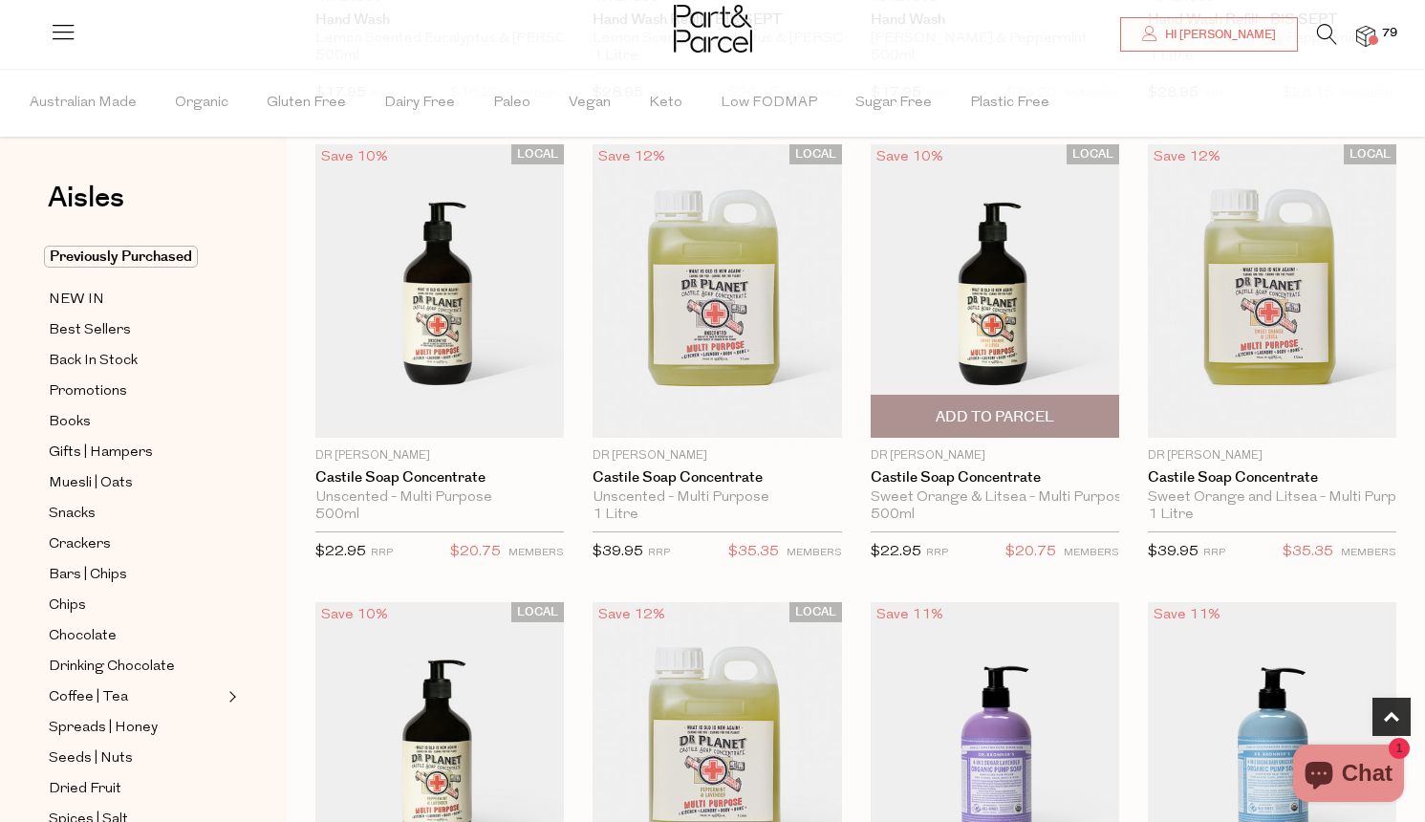
click at [934, 421] on span "Add To Parcel" at bounding box center [994, 416] width 237 height 41
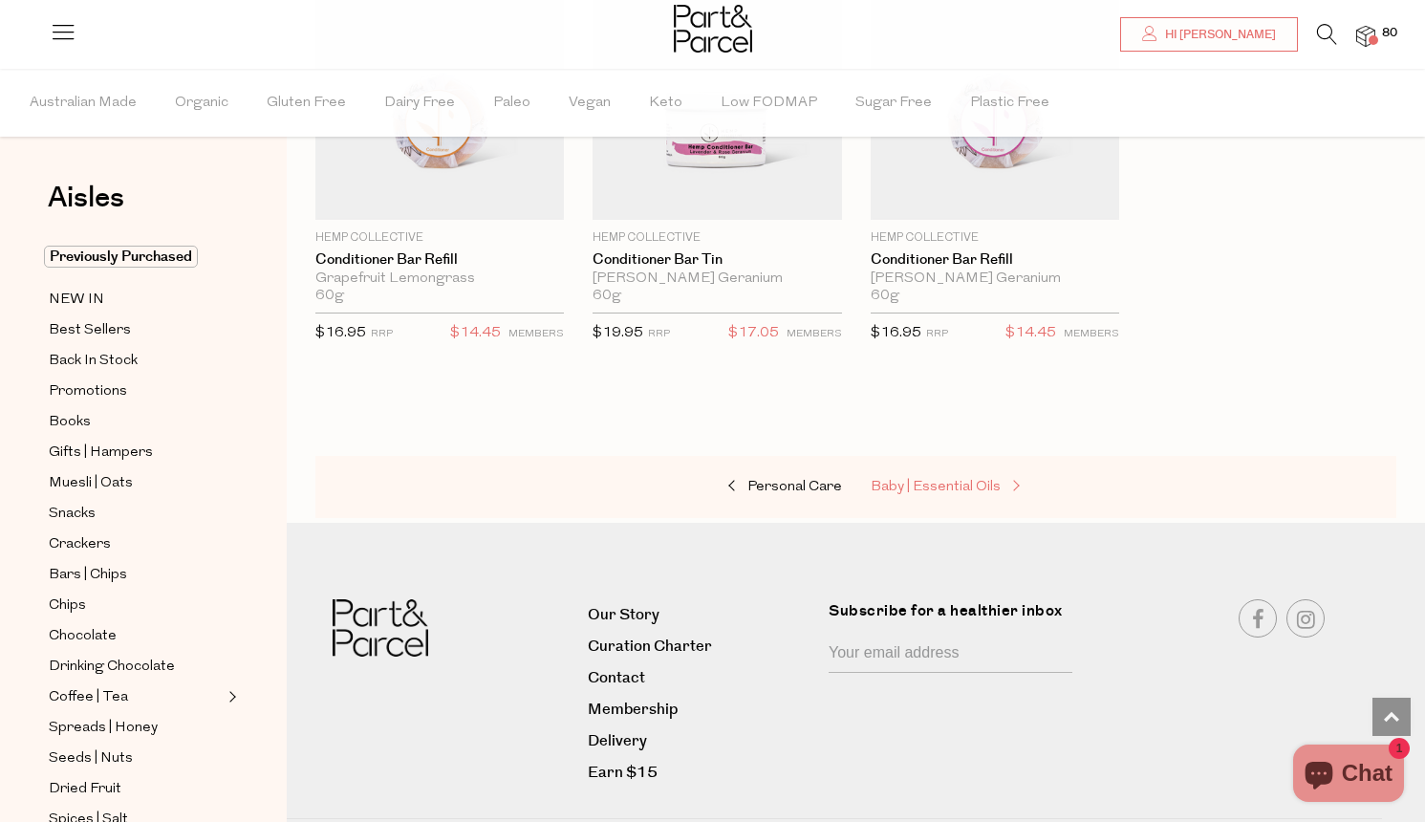
click at [947, 480] on span "Baby | Essential Oils" at bounding box center [936, 487] width 130 height 14
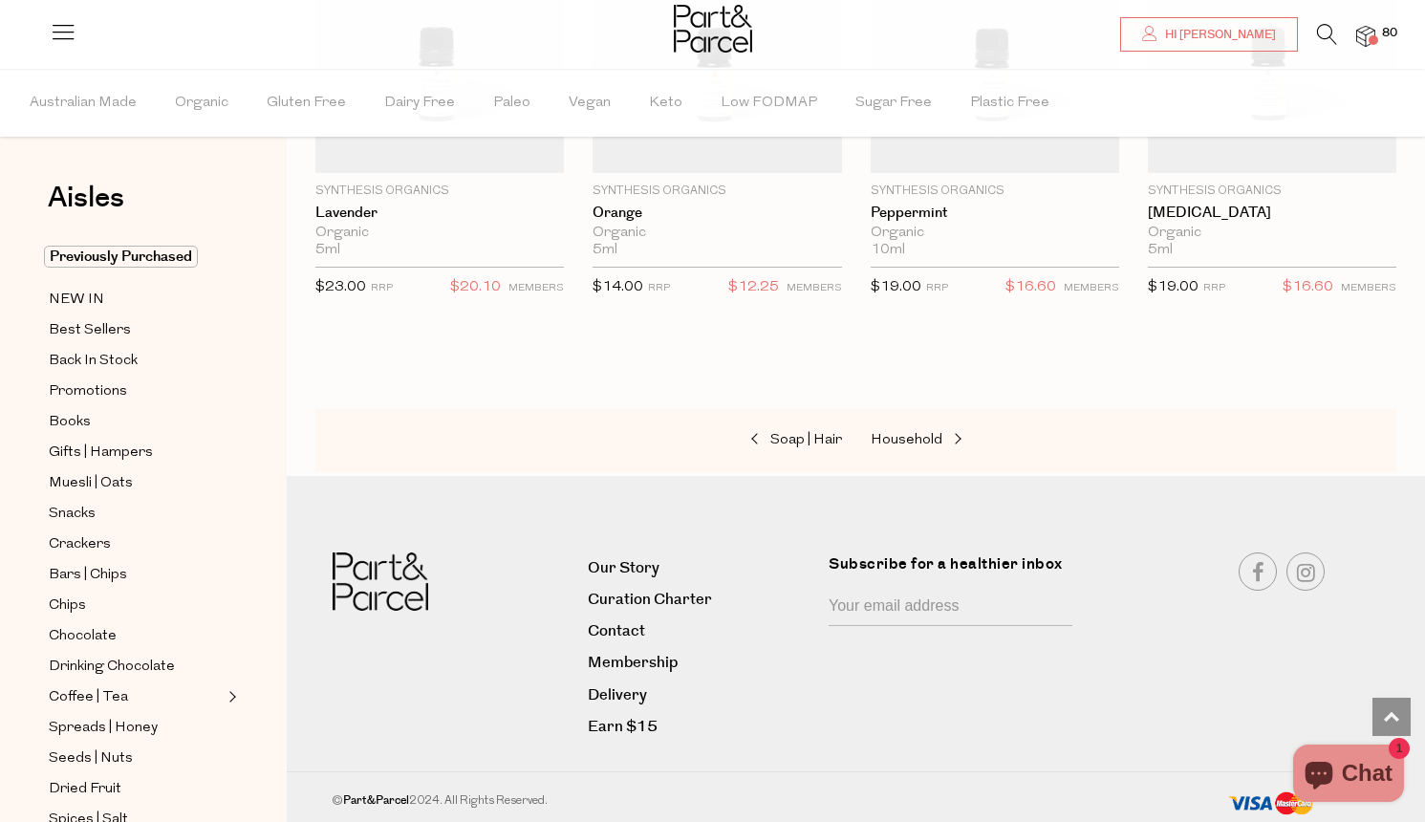
scroll to position [1742, 0]
click at [928, 430] on link "Household" at bounding box center [966, 442] width 191 height 25
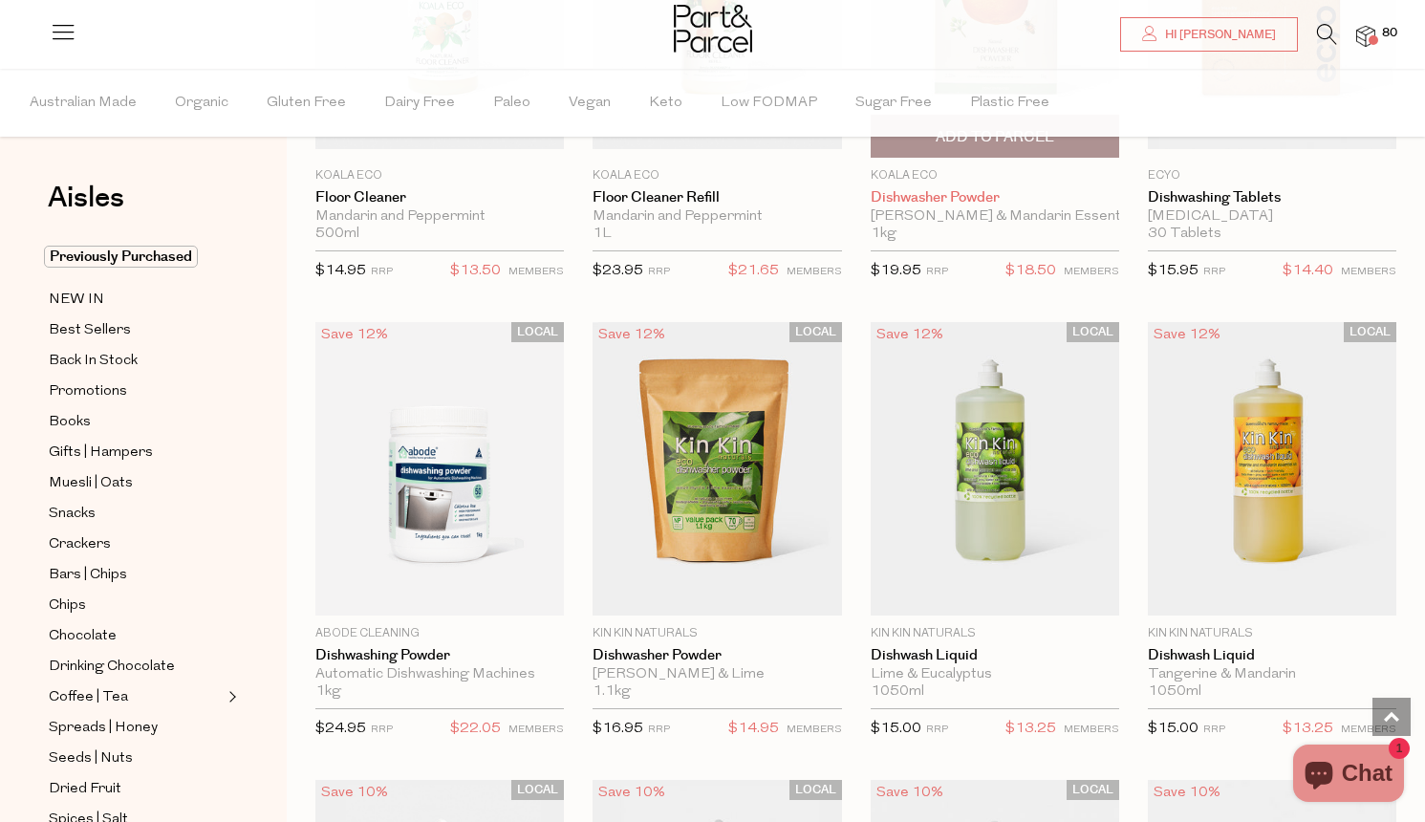
scroll to position [3154, 0]
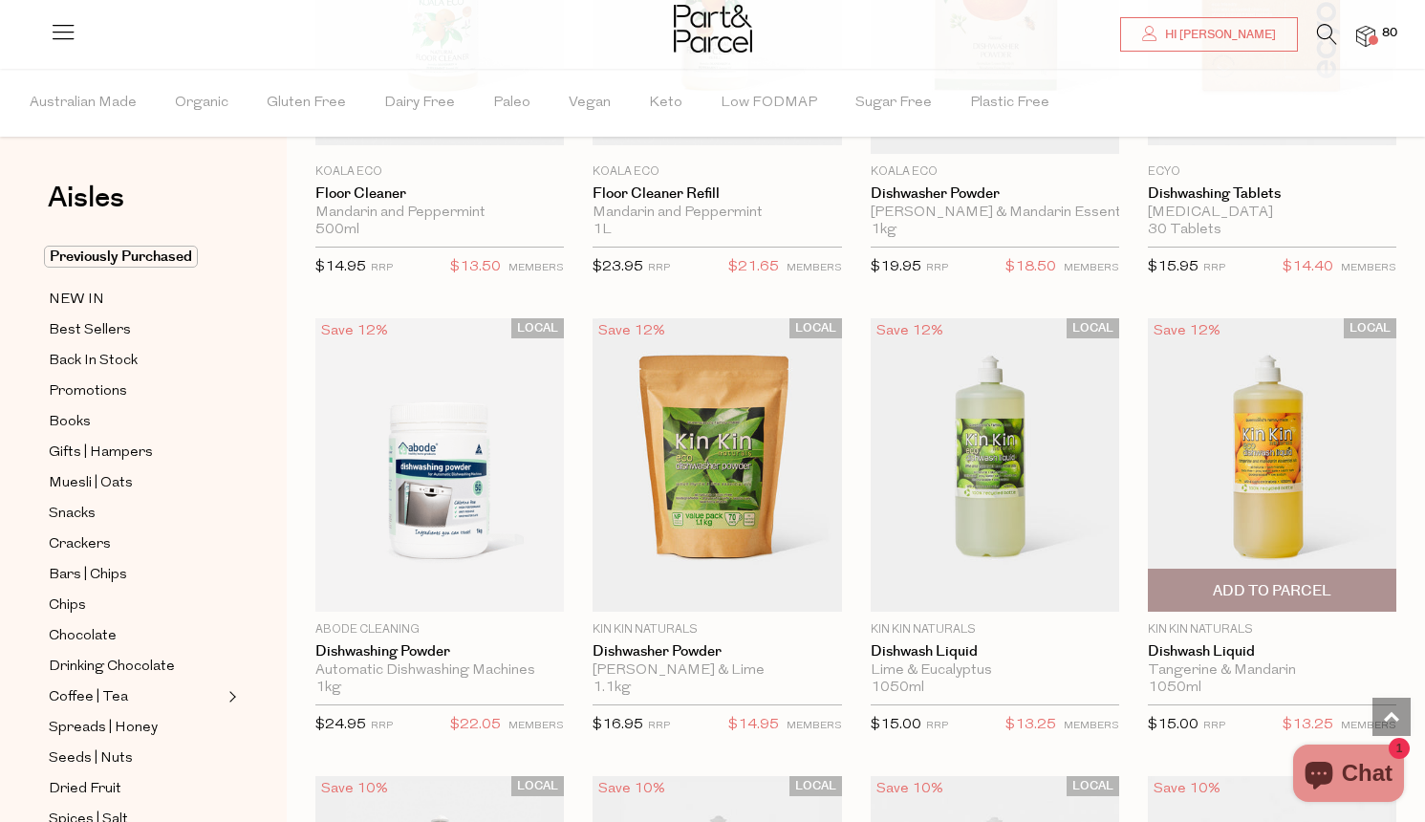
click at [1247, 582] on span "Add To Parcel" at bounding box center [1272, 591] width 119 height 20
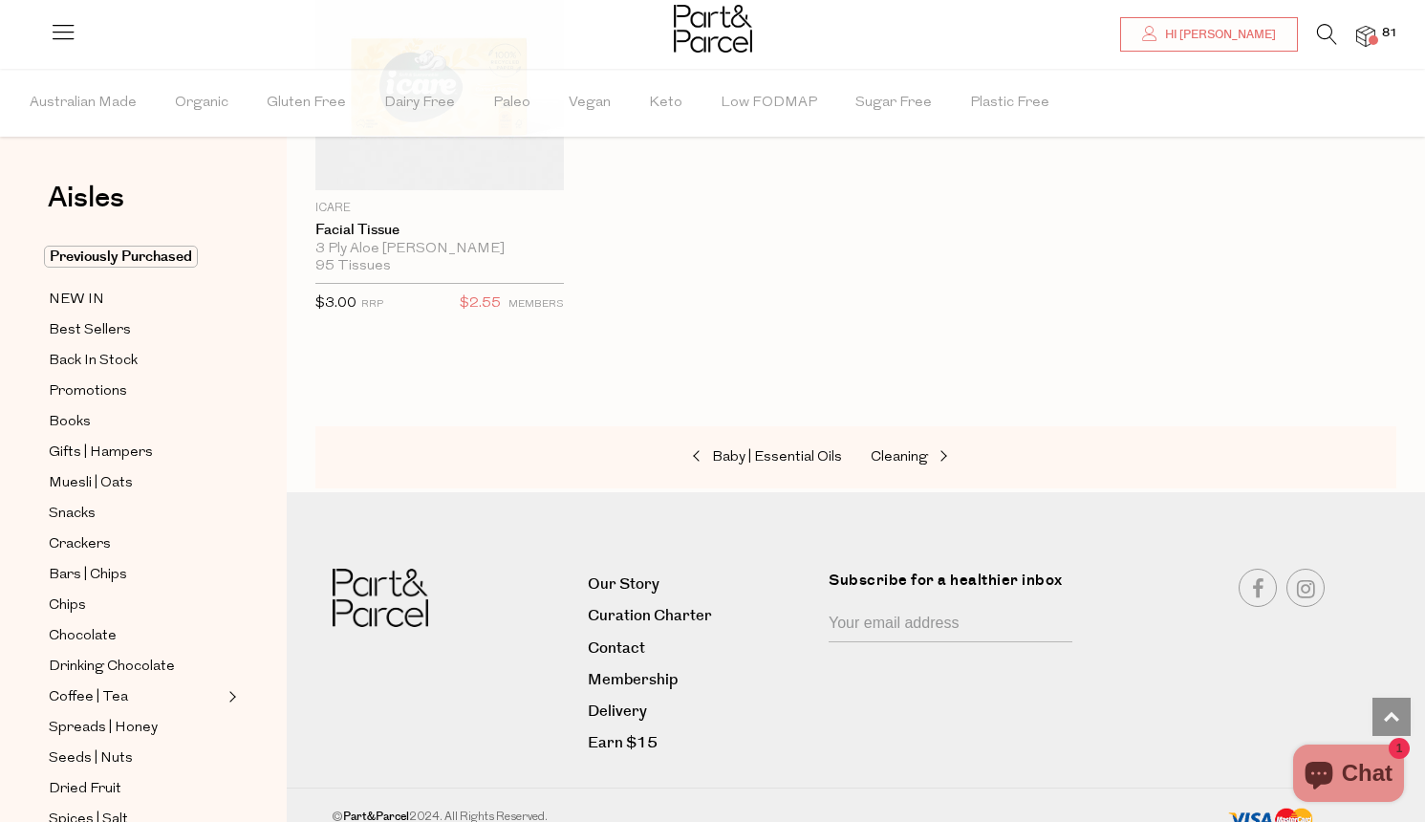
scroll to position [9616, 0]
click at [911, 451] on span "Cleaning" at bounding box center [899, 458] width 57 height 14
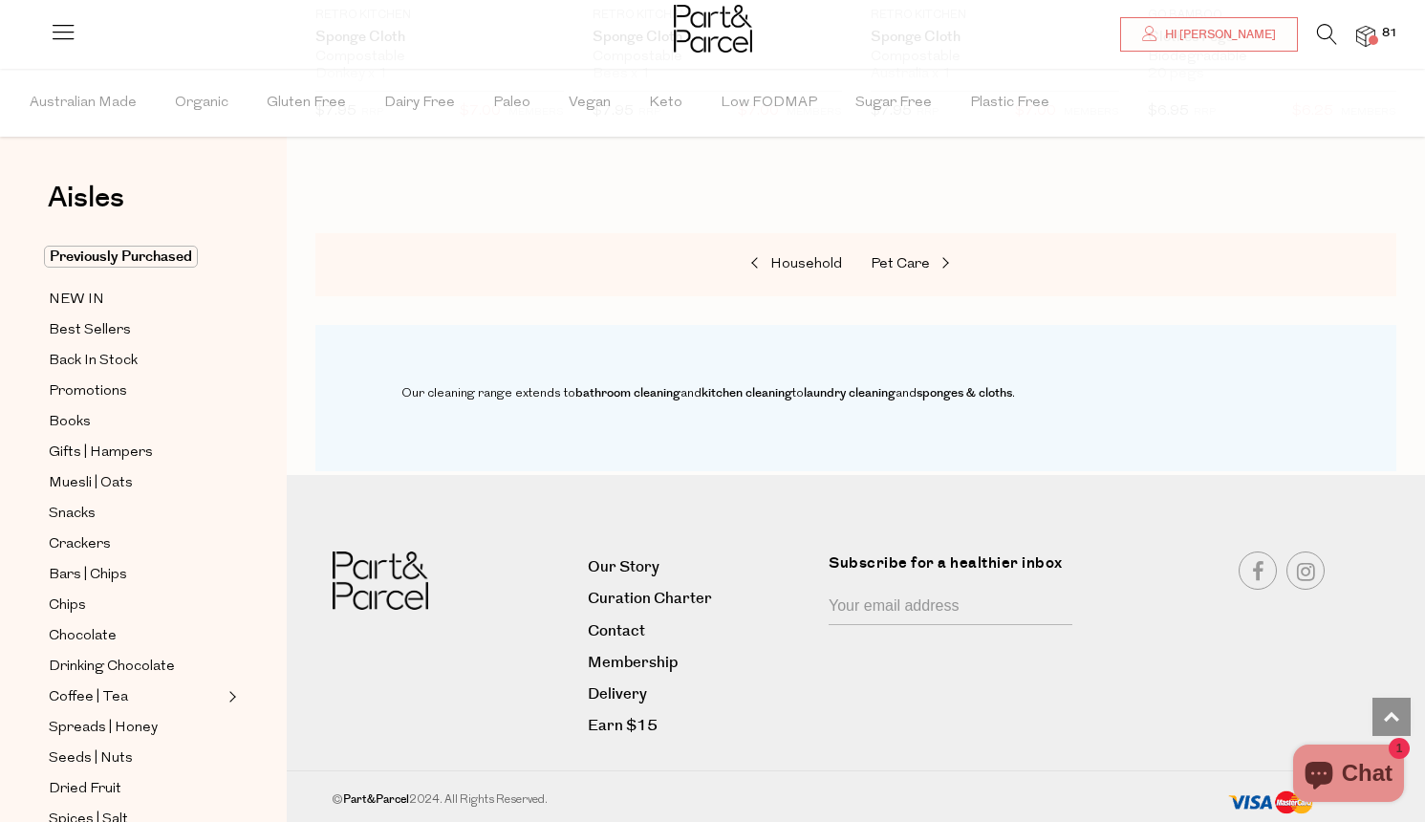
scroll to position [1478, 0]
click at [1369, 38] on span at bounding box center [1374, 40] width 10 height 10
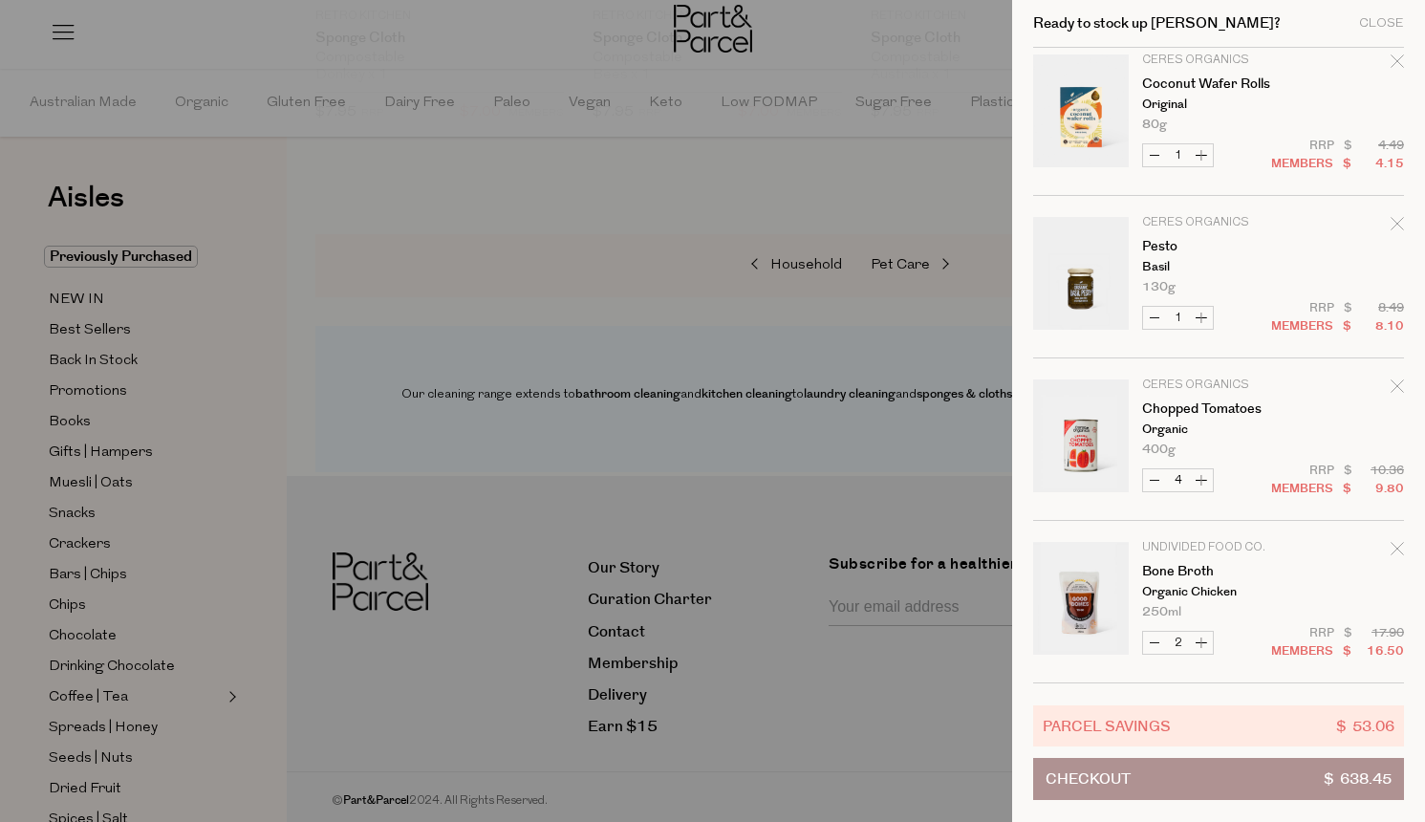
scroll to position [7814, 0]
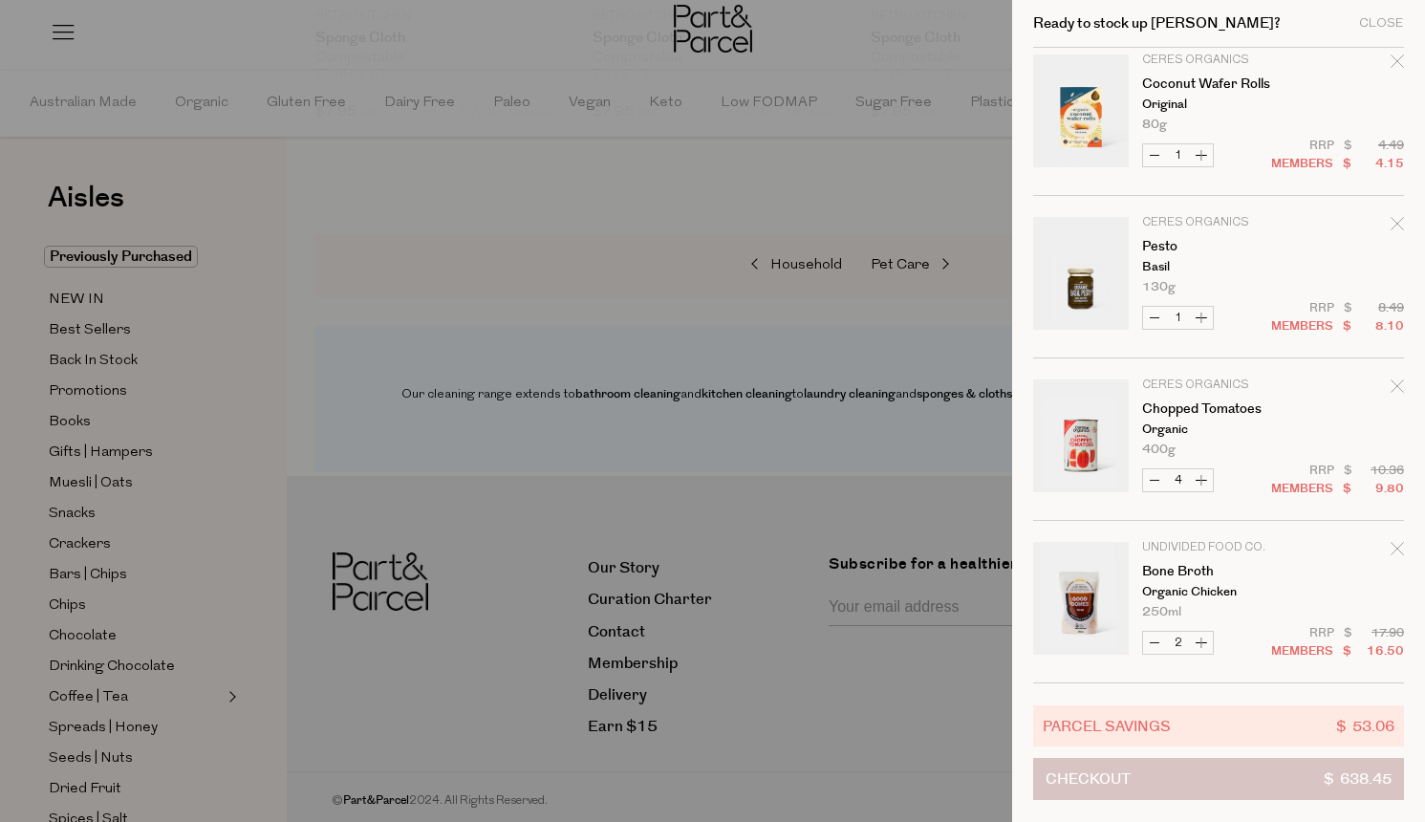
click at [1118, 785] on span "Checkout" at bounding box center [1088, 779] width 85 height 40
